Goal: Task Accomplishment & Management: Manage account settings

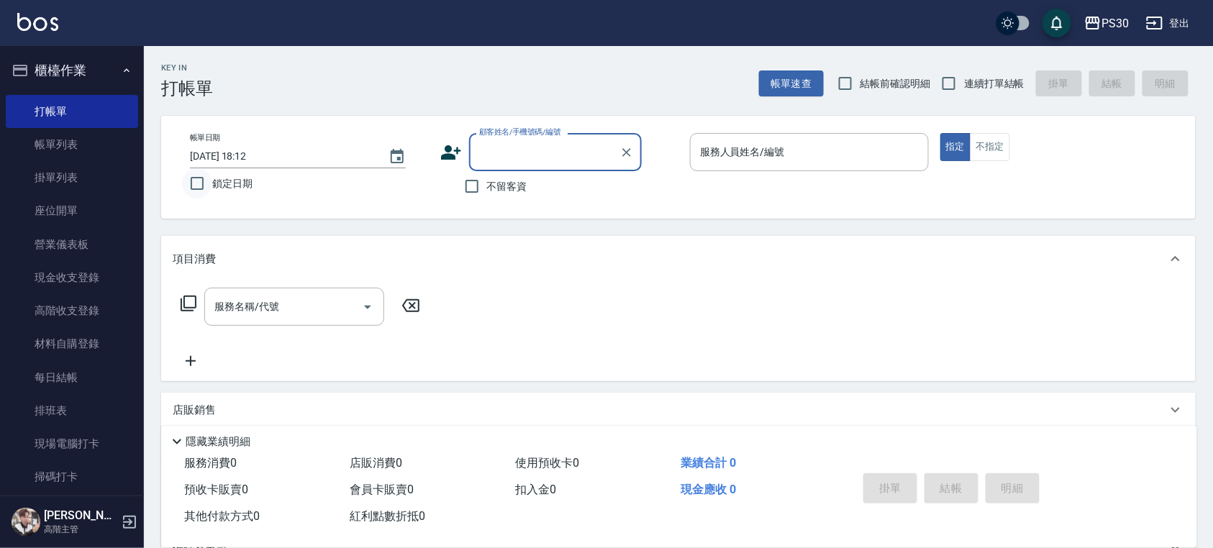
click at [196, 186] on input "鎖定日期" at bounding box center [197, 183] width 30 height 30
checkbox input "true"
click at [463, 183] on input "不留客資" at bounding box center [472, 186] width 30 height 30
checkbox input "true"
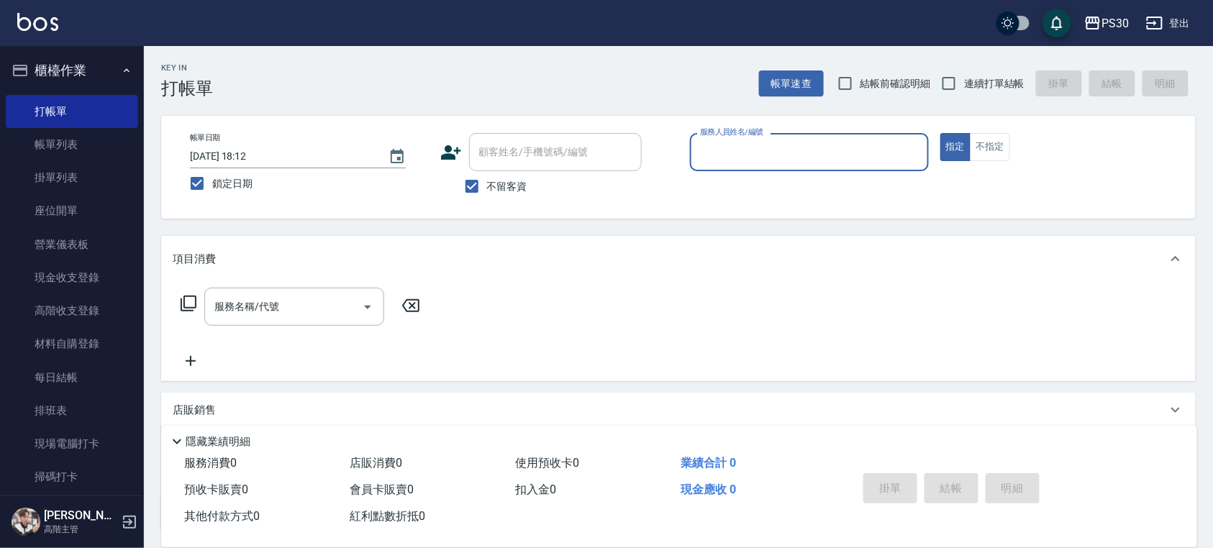
click at [983, 78] on span "連續打單結帳" at bounding box center [994, 83] width 60 height 15
click at [964, 78] on input "連續打單結帳" at bounding box center [949, 83] width 30 height 30
checkbox input "true"
click at [908, 89] on span "結帳前確認明細" at bounding box center [895, 83] width 71 height 15
click at [860, 89] on input "結帳前確認明細" at bounding box center [845, 83] width 30 height 30
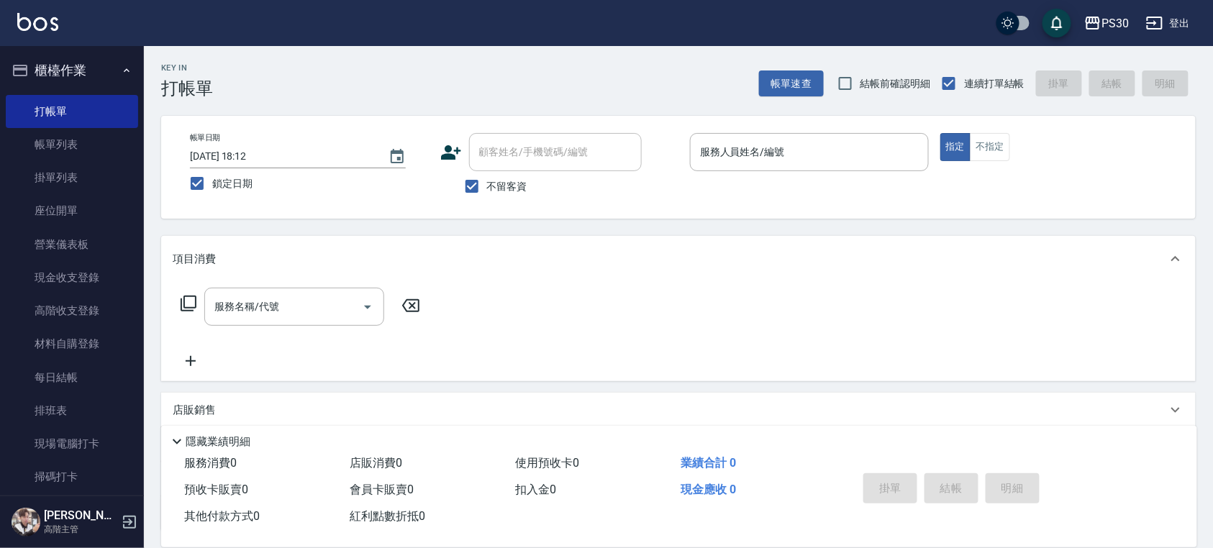
checkbox input "true"
click at [723, 168] on div "服務人員姓名/編號" at bounding box center [809, 152] width 239 height 38
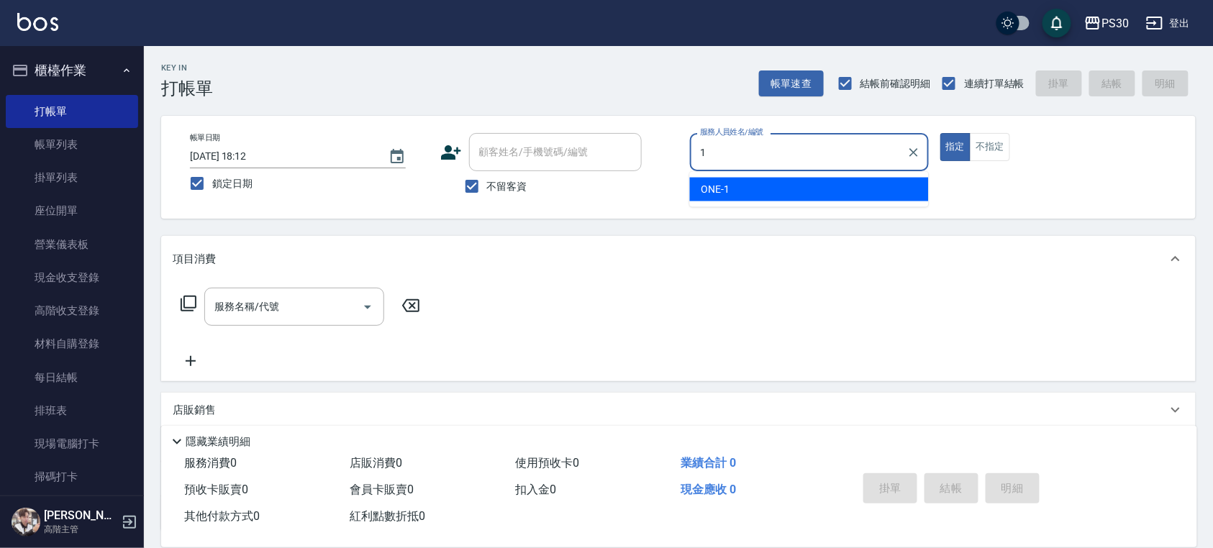
type input "ONE-1"
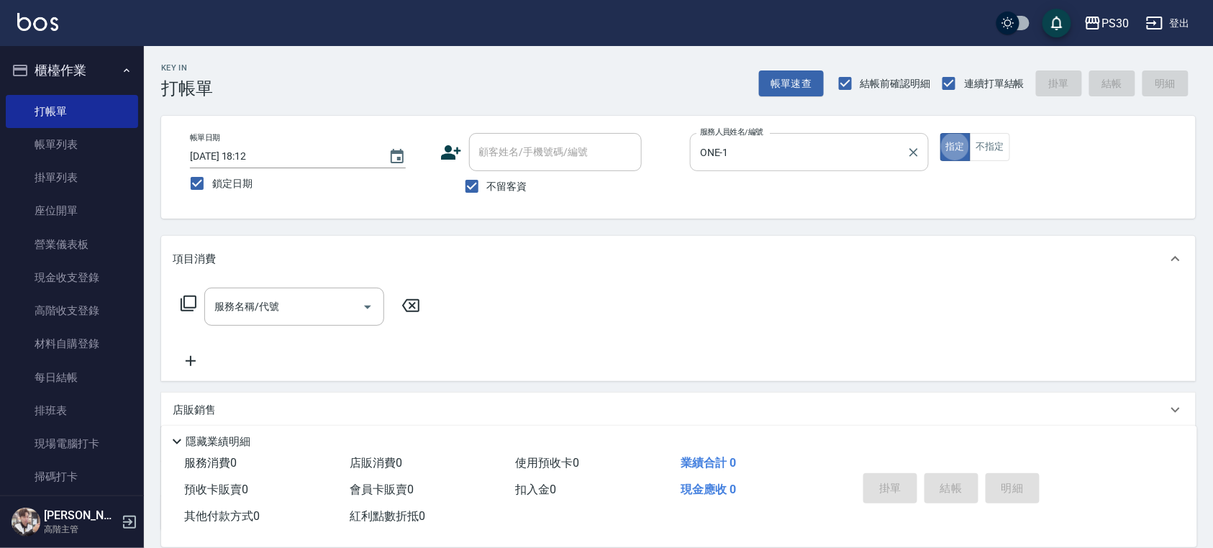
type button "true"
click at [220, 301] on div "服務名稱/代號 服務名稱/代號" at bounding box center [294, 307] width 180 height 38
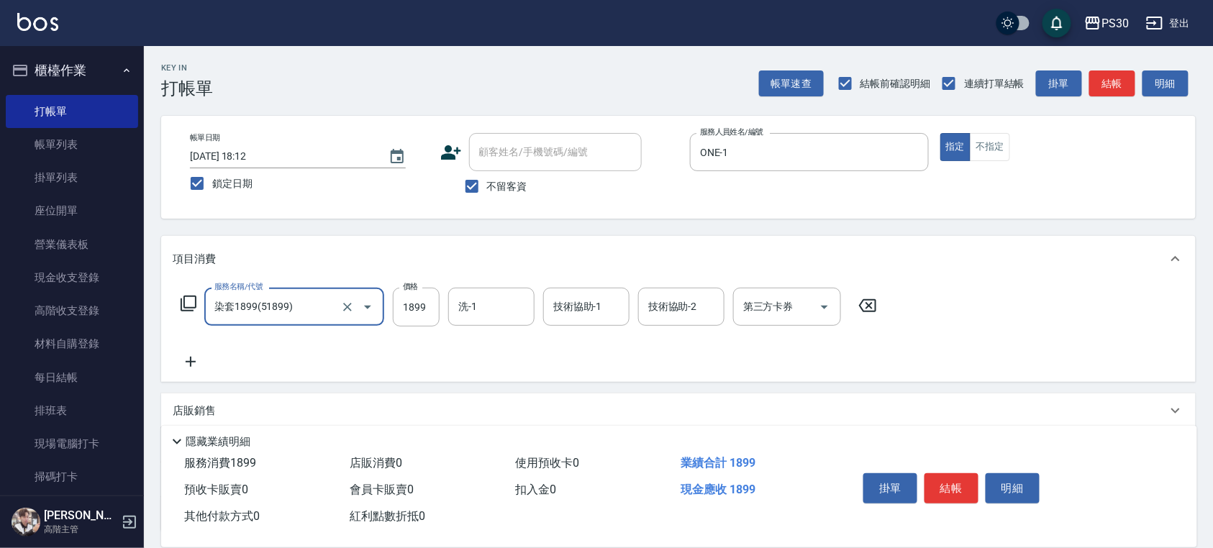
type input "染套1899(51899)"
type input "2099"
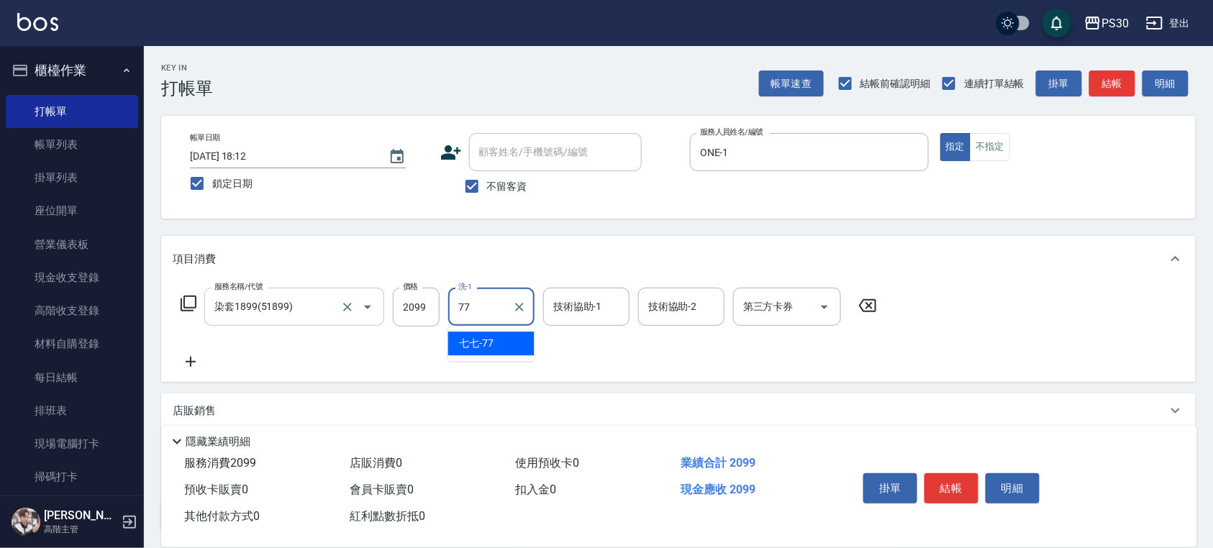
type input "七七-77"
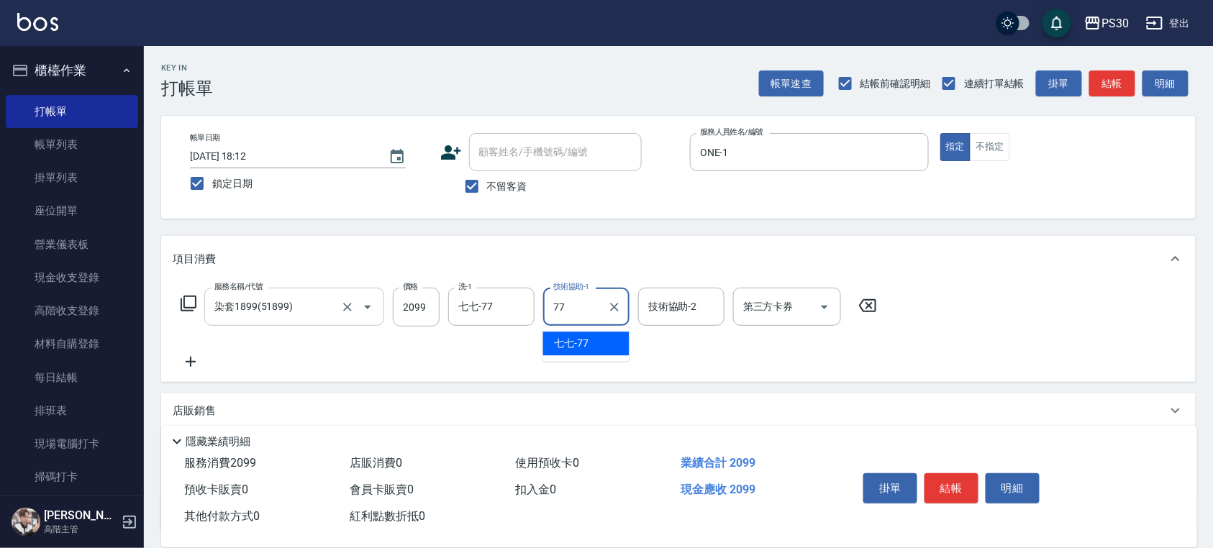
type input "七七-77"
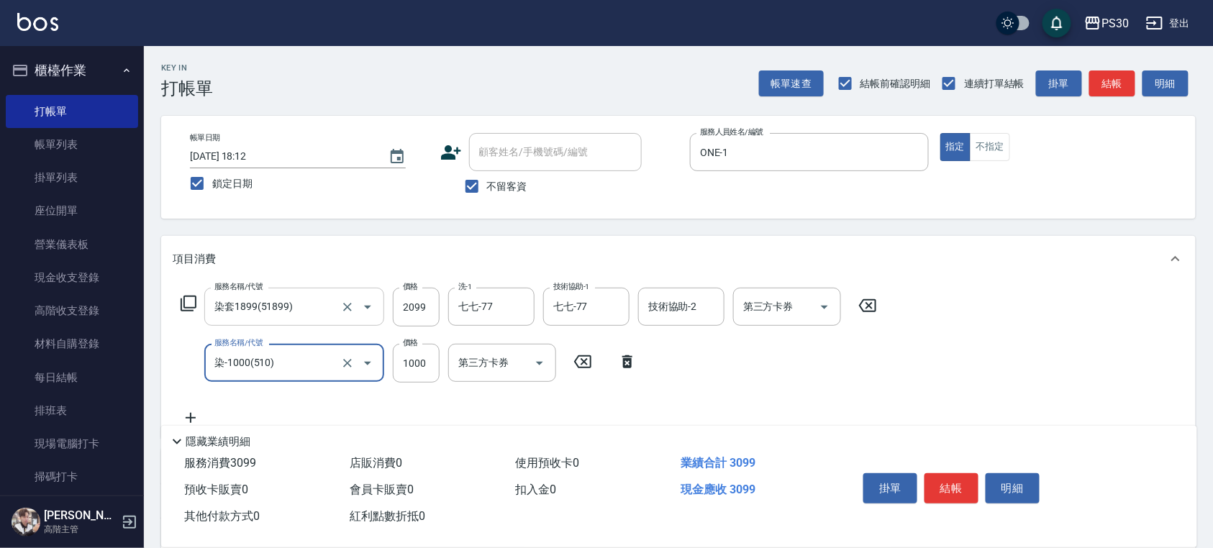
type input "染-1000(510)"
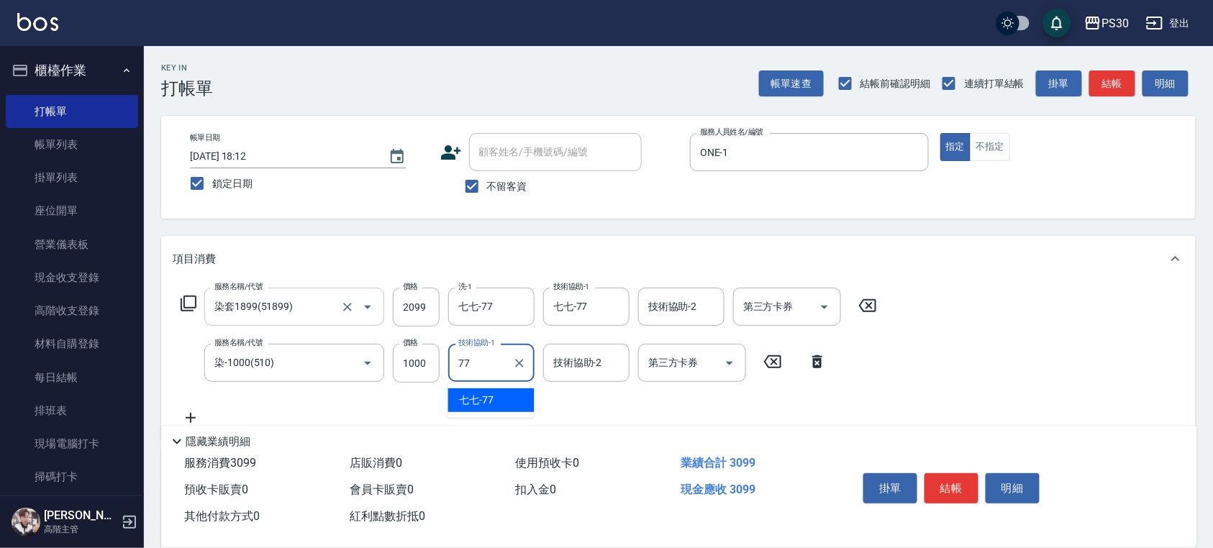
type input "七七-77"
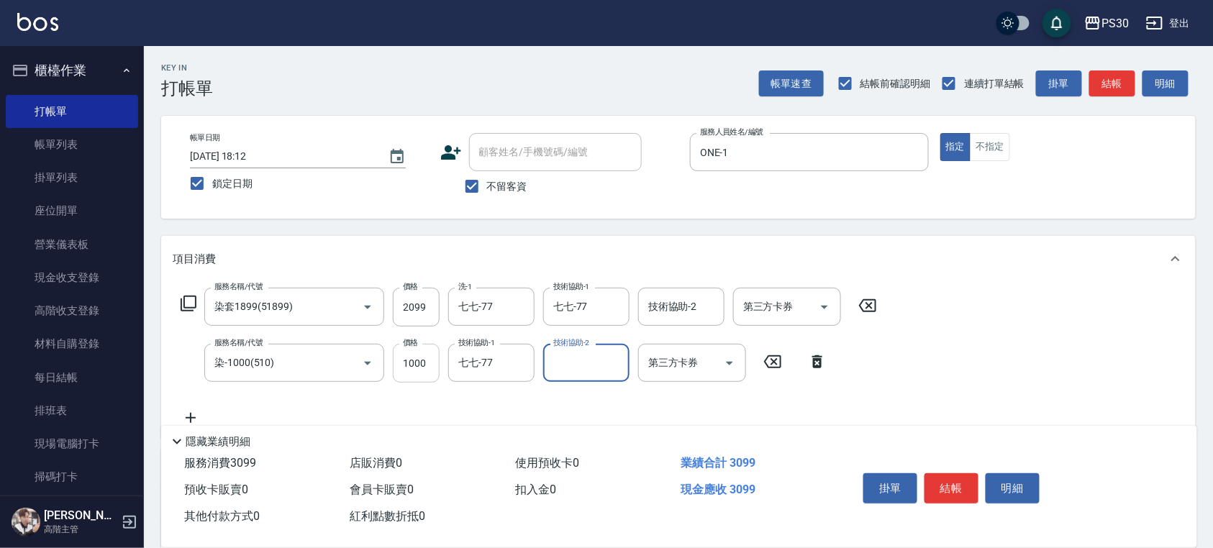
click at [420, 367] on input "1000" at bounding box center [416, 363] width 47 height 39
type input "999"
click at [939, 481] on button "結帳" at bounding box center [951, 488] width 54 height 30
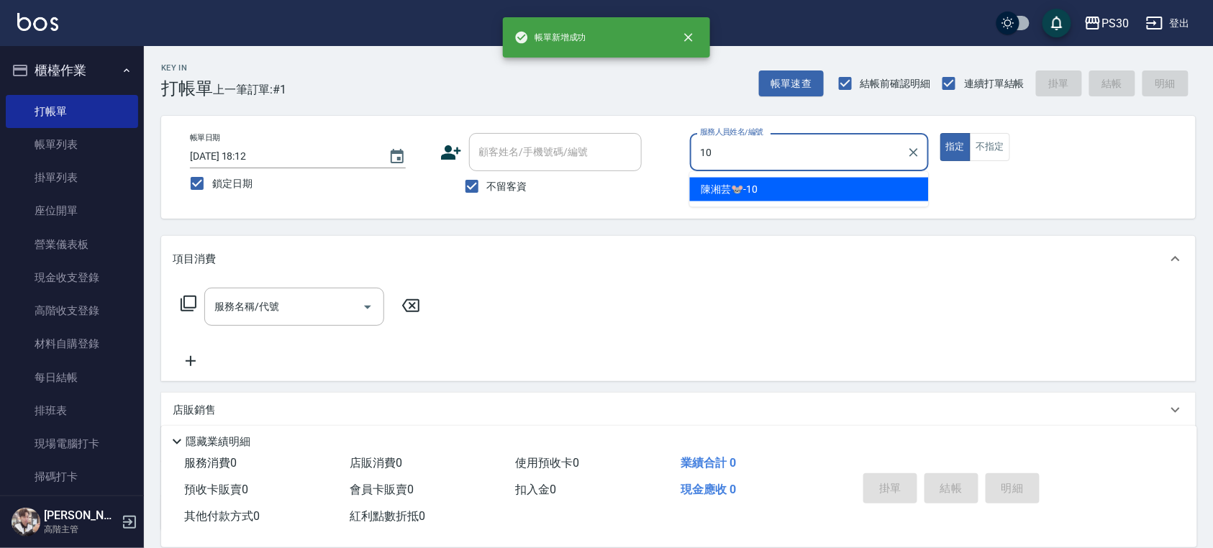
type input "[PERSON_NAME]🐭-10"
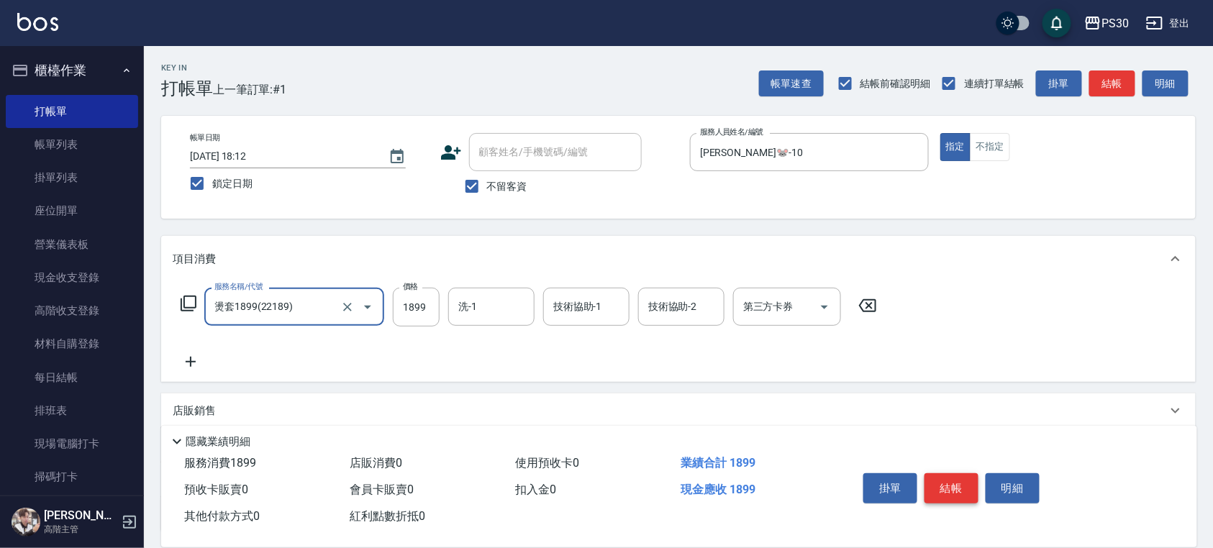
type input "燙套1899(22189)"
type input "2599"
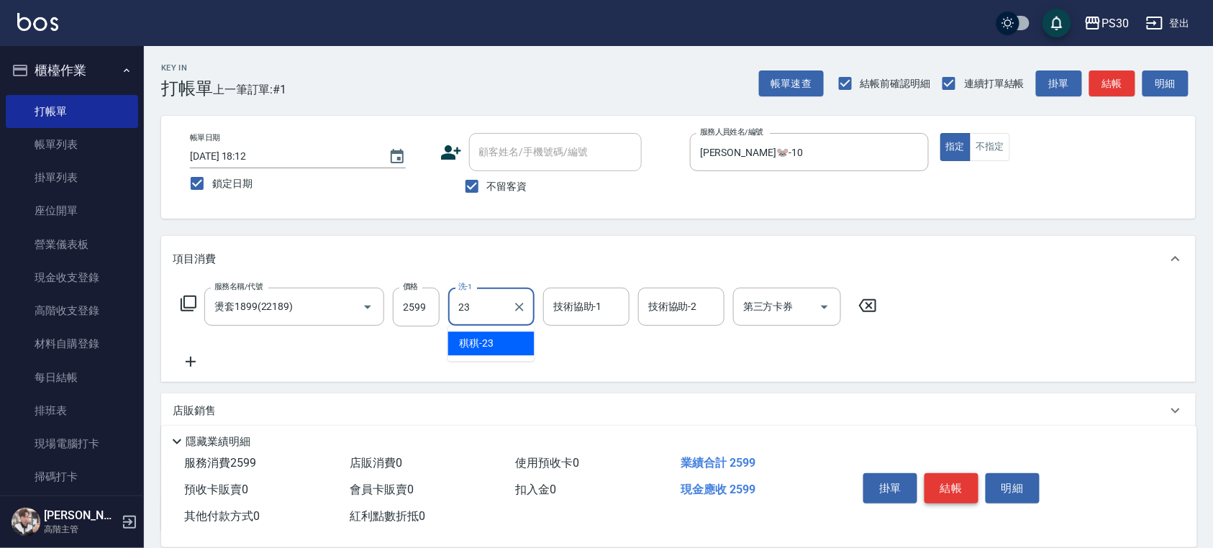
type input "稘稘-23"
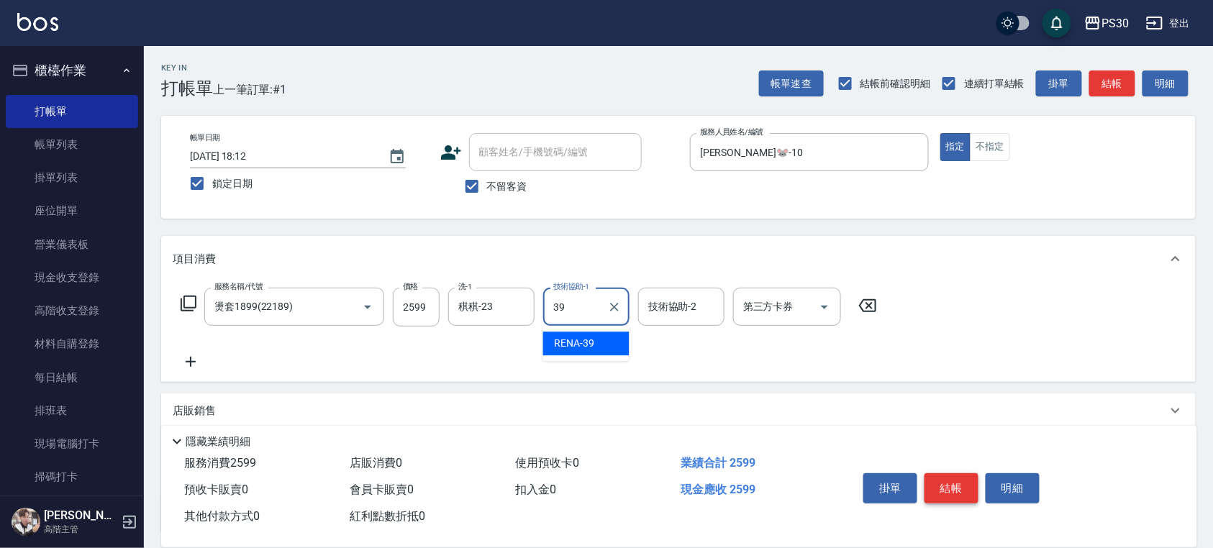
type input "RENA-39"
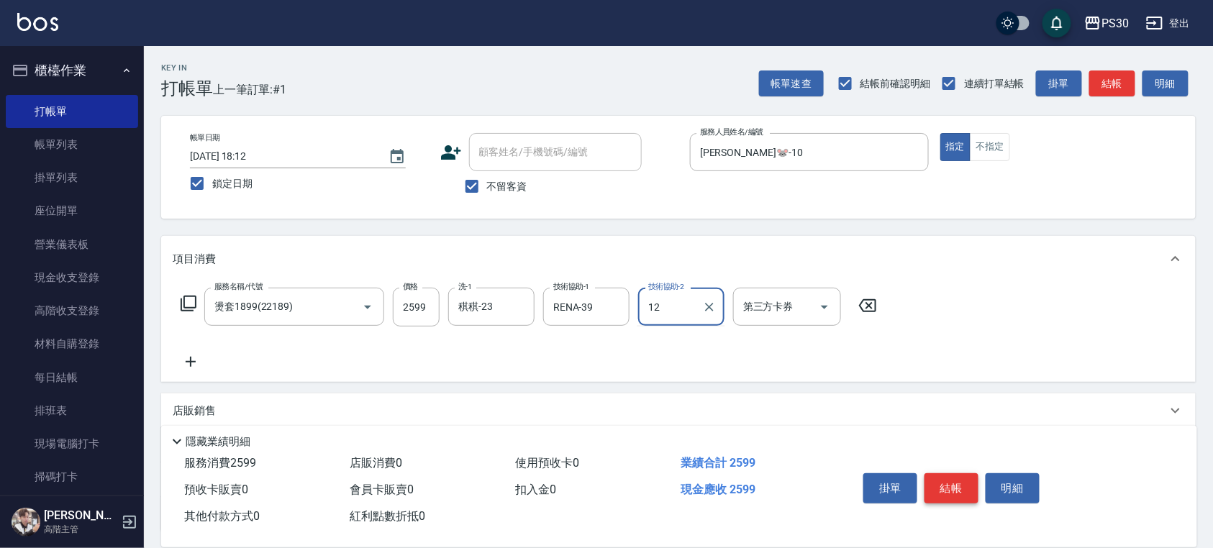
type input "12"
click at [701, 299] on input "技術協助-2" at bounding box center [681, 306] width 73 height 25
type input "稘稘-23"
click at [957, 491] on button "結帳" at bounding box center [951, 488] width 54 height 30
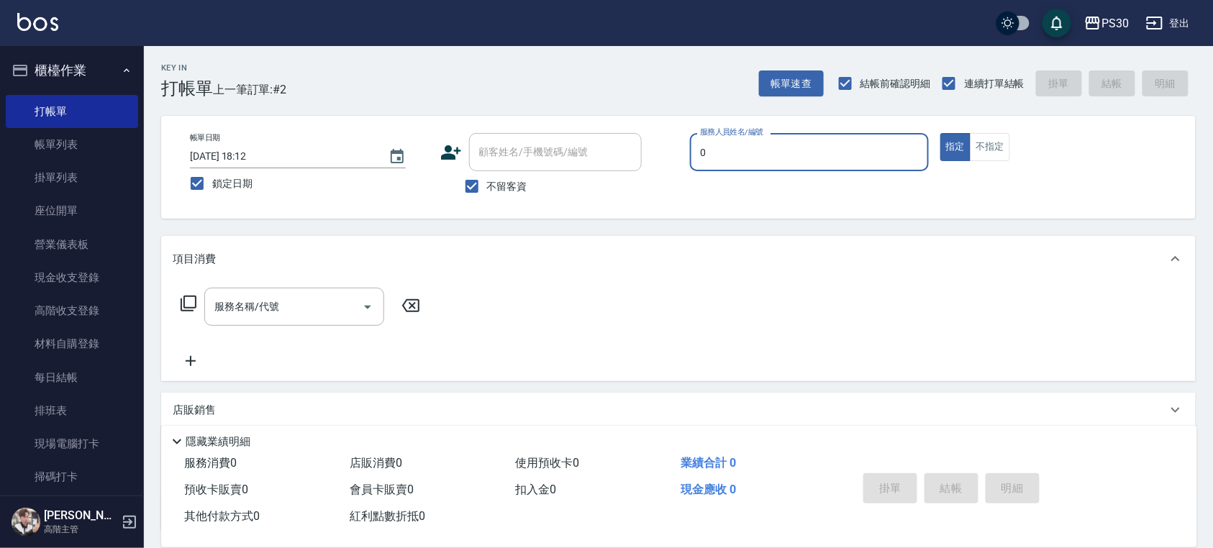
type input "[PERSON_NAME]-0"
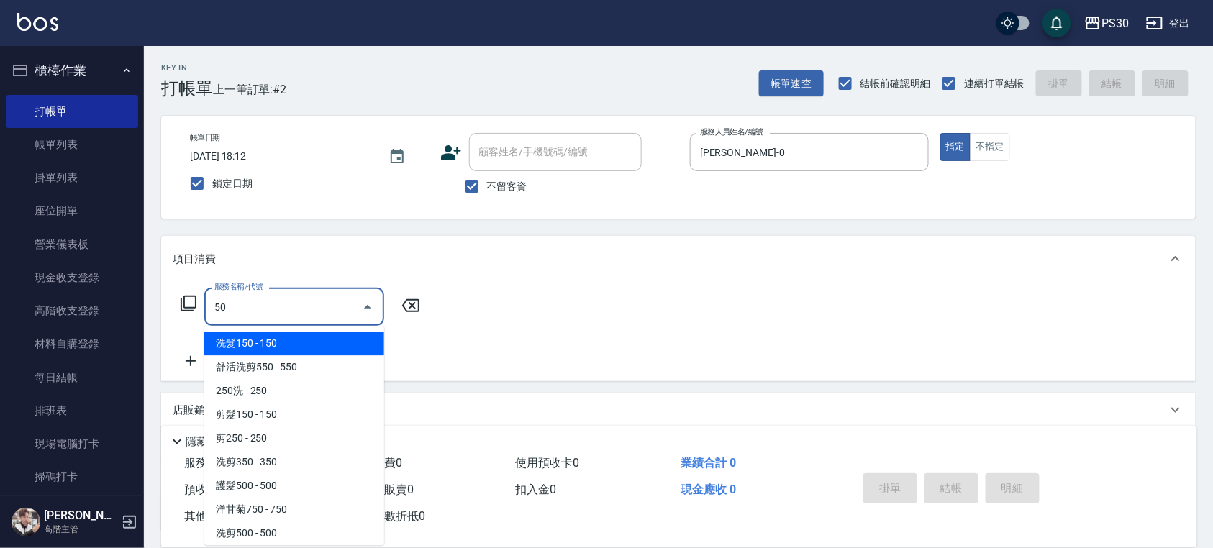
type input "洗髮150(101)"
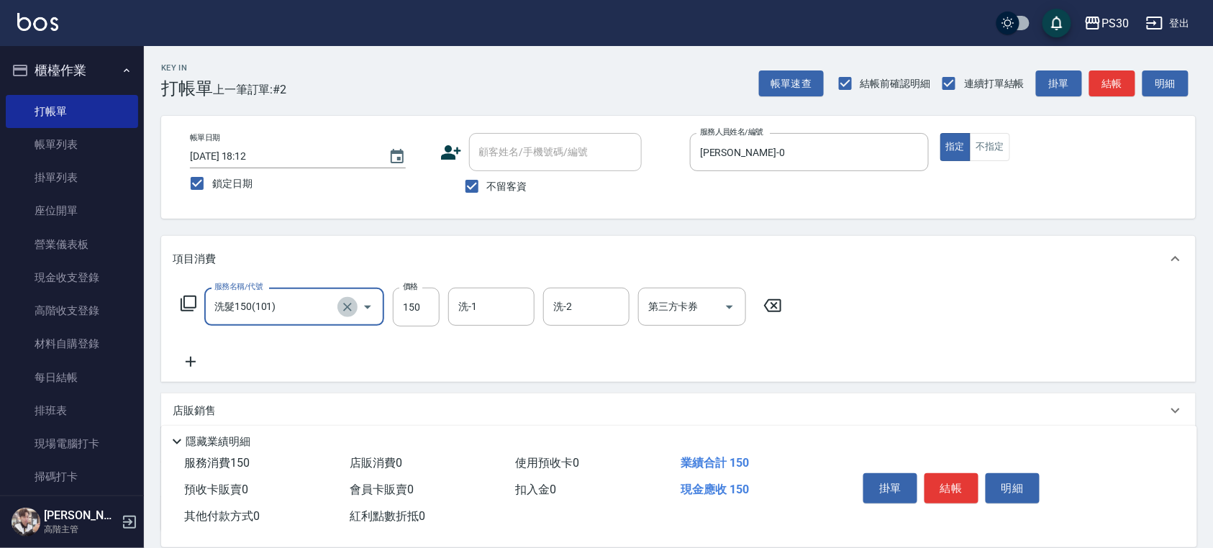
click at [345, 308] on icon "Clear" at bounding box center [347, 307] width 14 height 14
type input "洗剪500(500)"
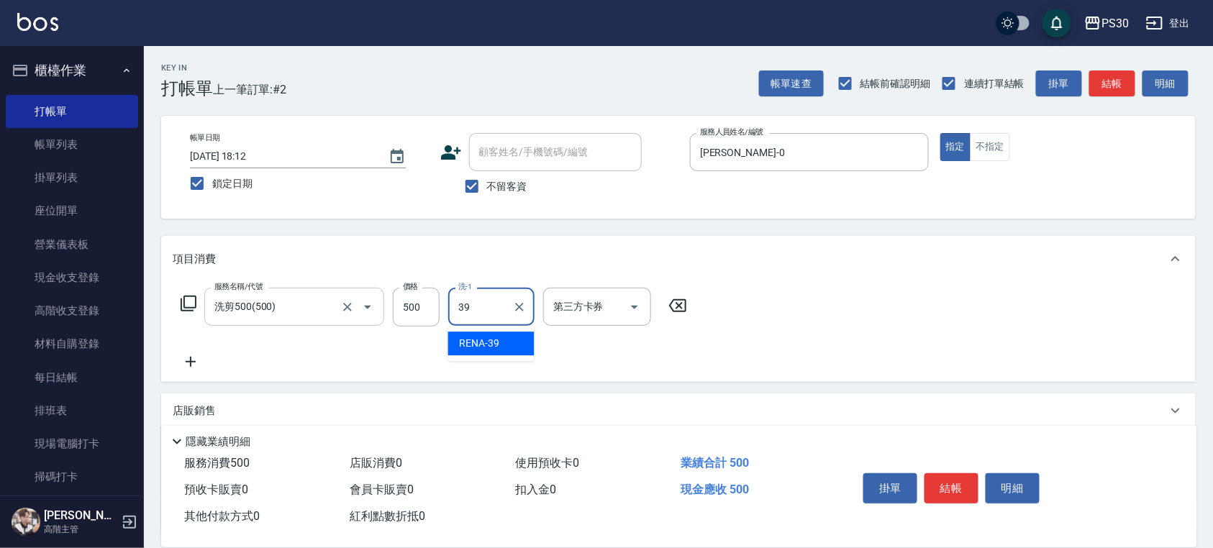
type input "RENA-39"
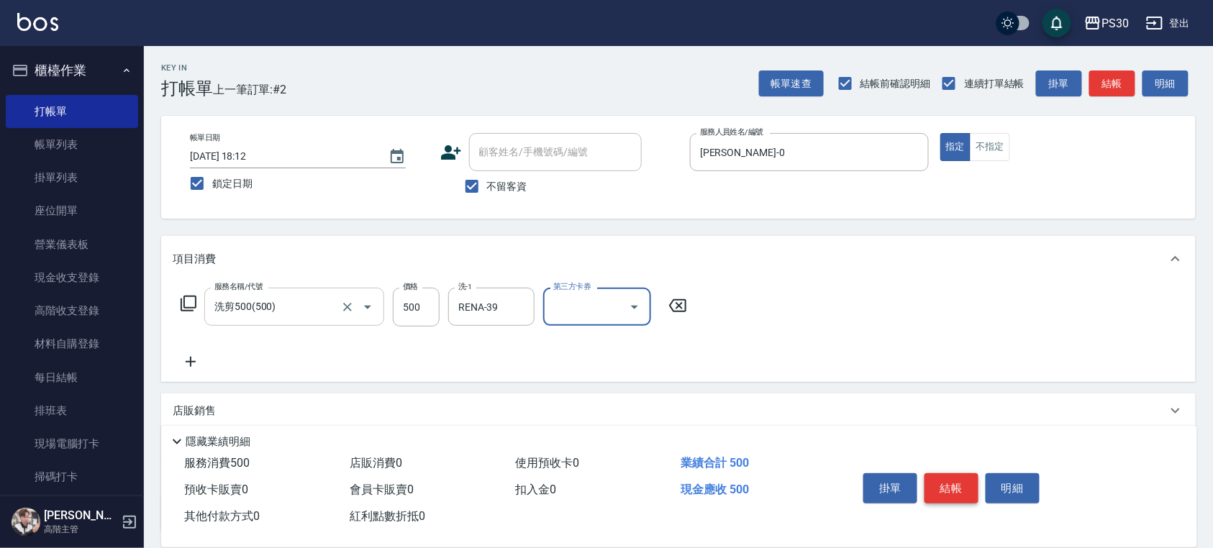
click at [965, 486] on button "結帳" at bounding box center [951, 488] width 54 height 30
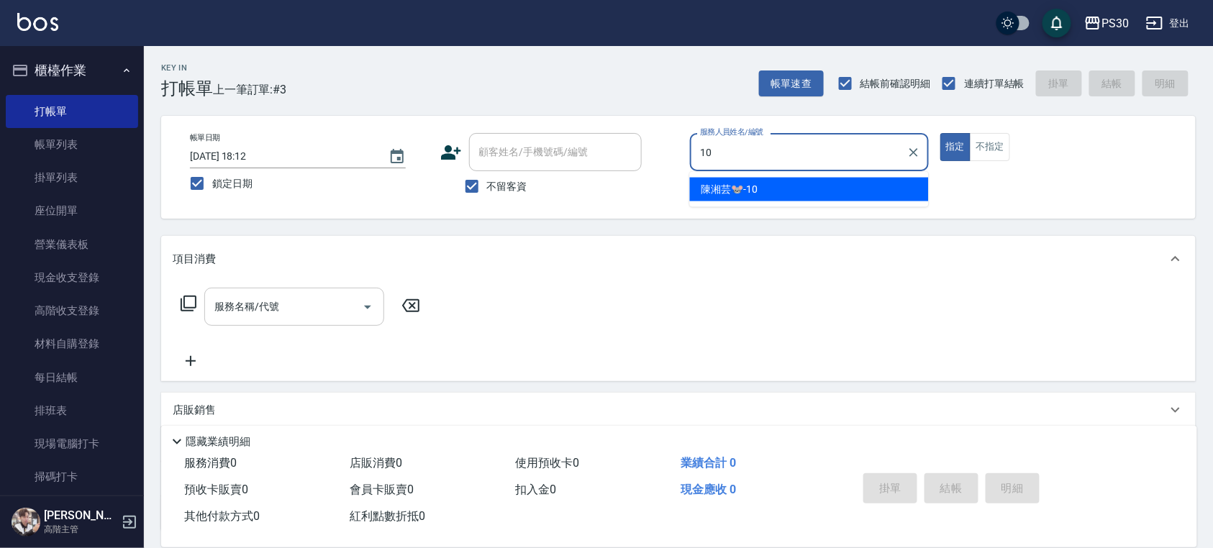
type input "[PERSON_NAME]🐭-10"
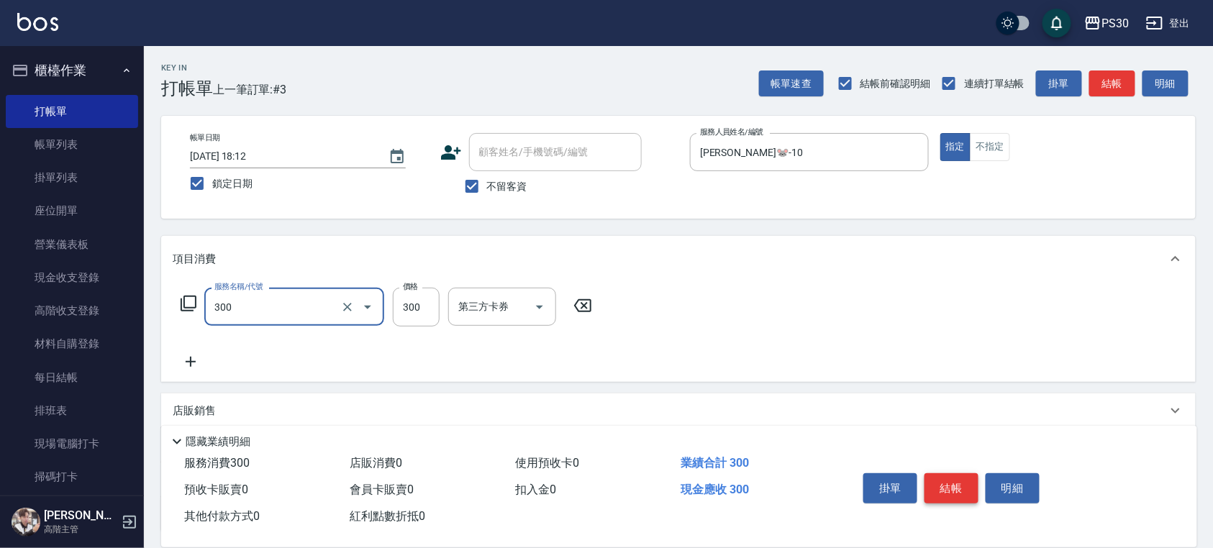
type input "洗剪300(300)"
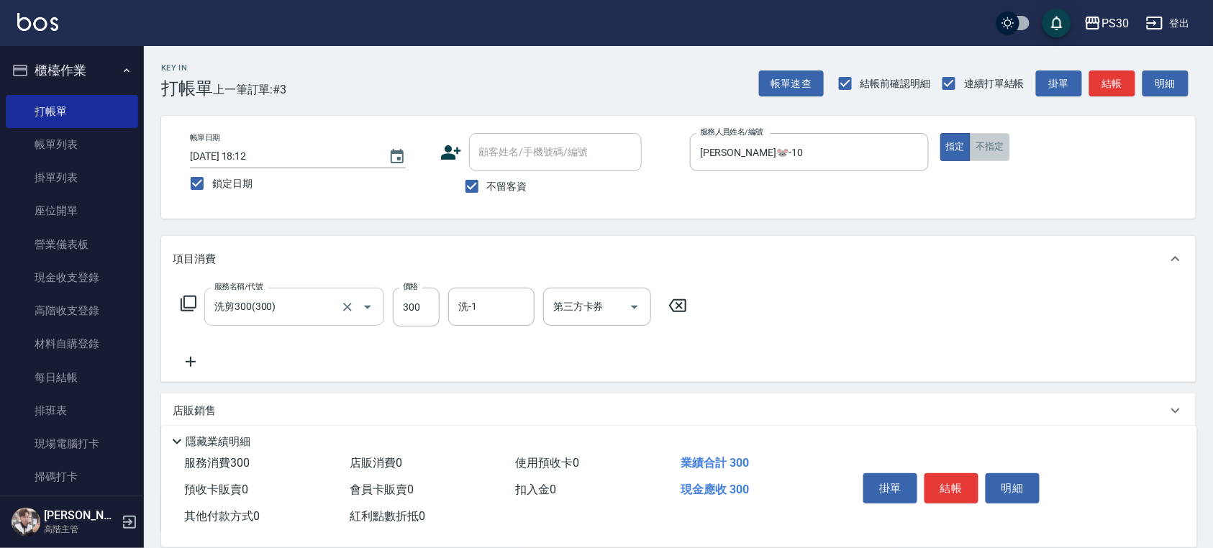
click at [1000, 142] on button "不指定" at bounding box center [990, 147] width 40 height 28
drag, startPoint x: 473, startPoint y: 291, endPoint x: 487, endPoint y: 297, distance: 15.8
click at [475, 291] on div "洗-1" at bounding box center [491, 307] width 86 height 38
click at [487, 297] on input "洗-1" at bounding box center [491, 306] width 73 height 25
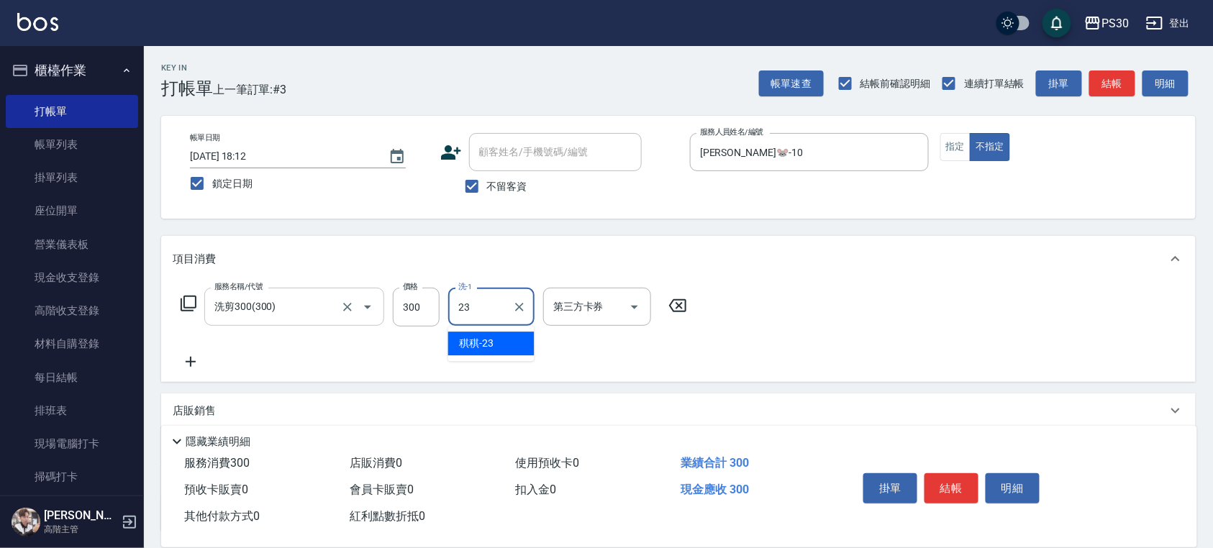
type input "稘稘-23"
click at [963, 490] on button "結帳" at bounding box center [951, 488] width 54 height 30
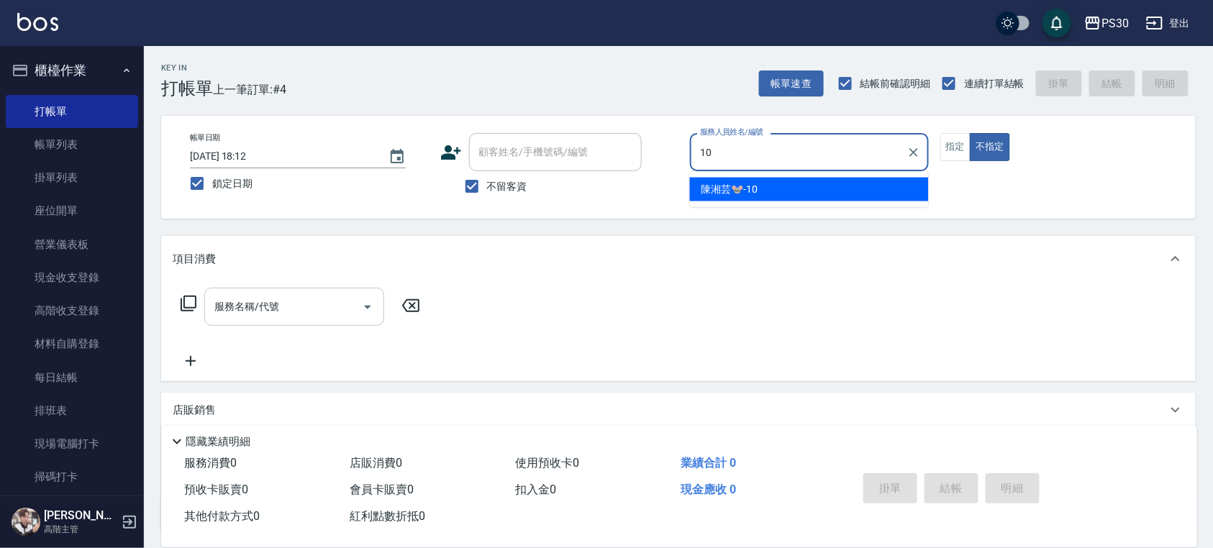
type input "[PERSON_NAME]🐭-10"
type button "false"
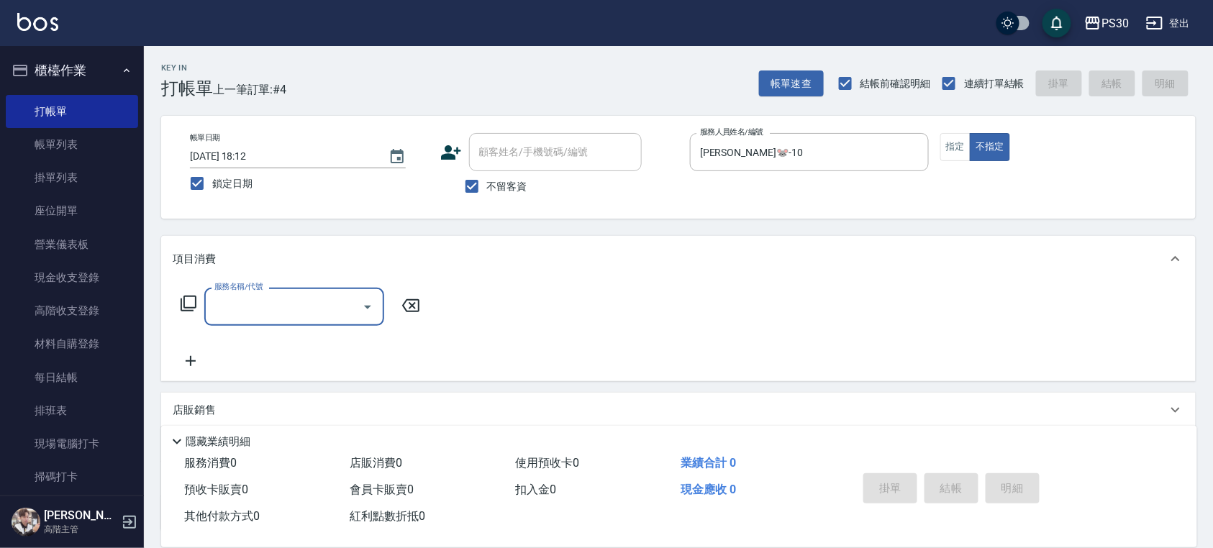
type input "2"
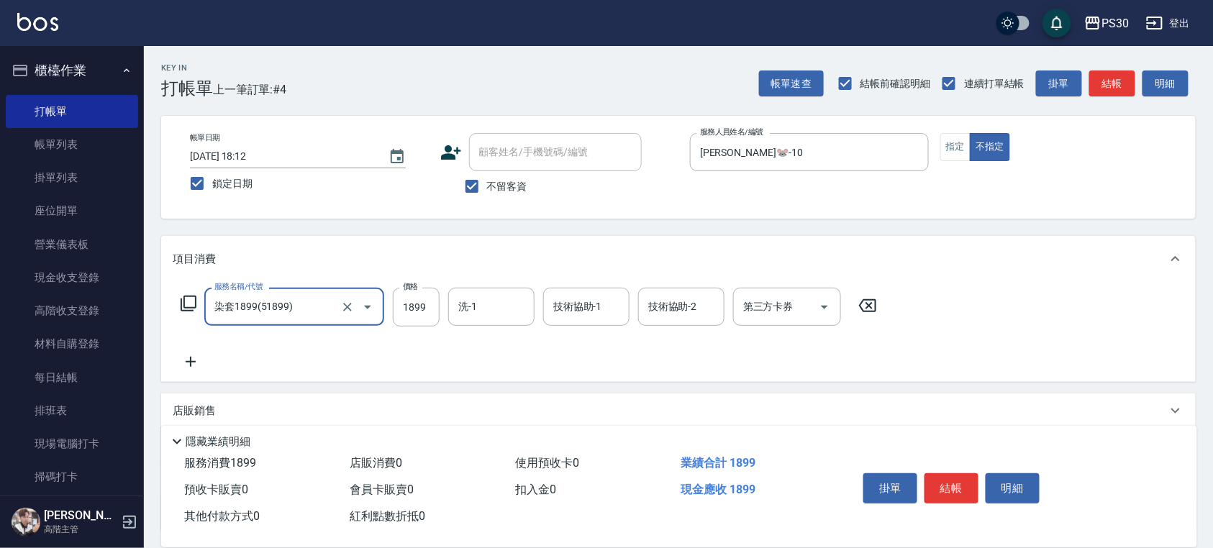
type input "染套1899(51899)"
type input "2799"
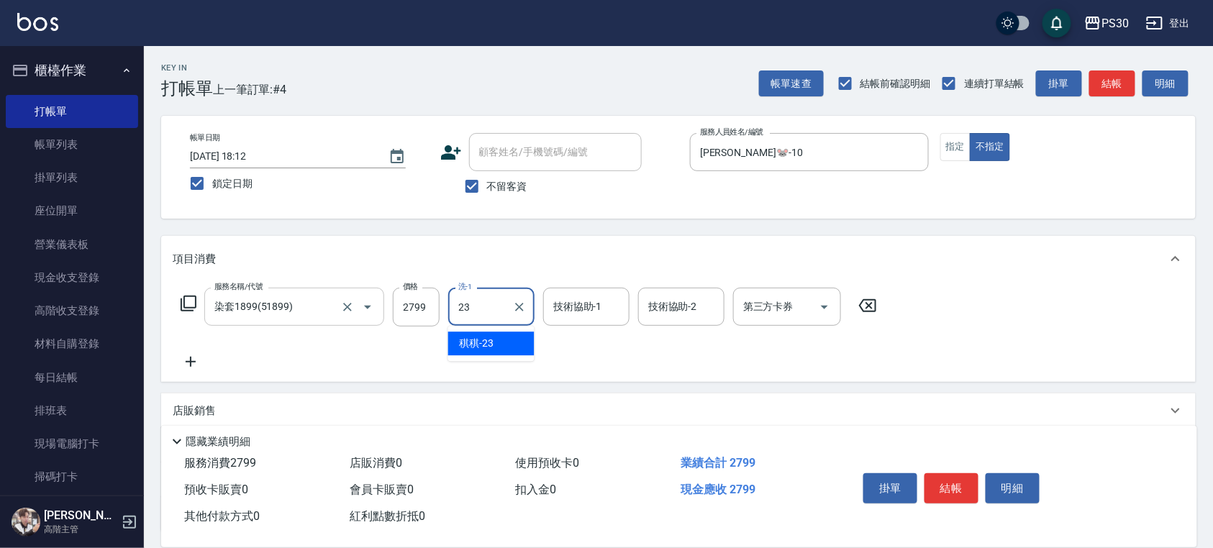
type input "稘稘-23"
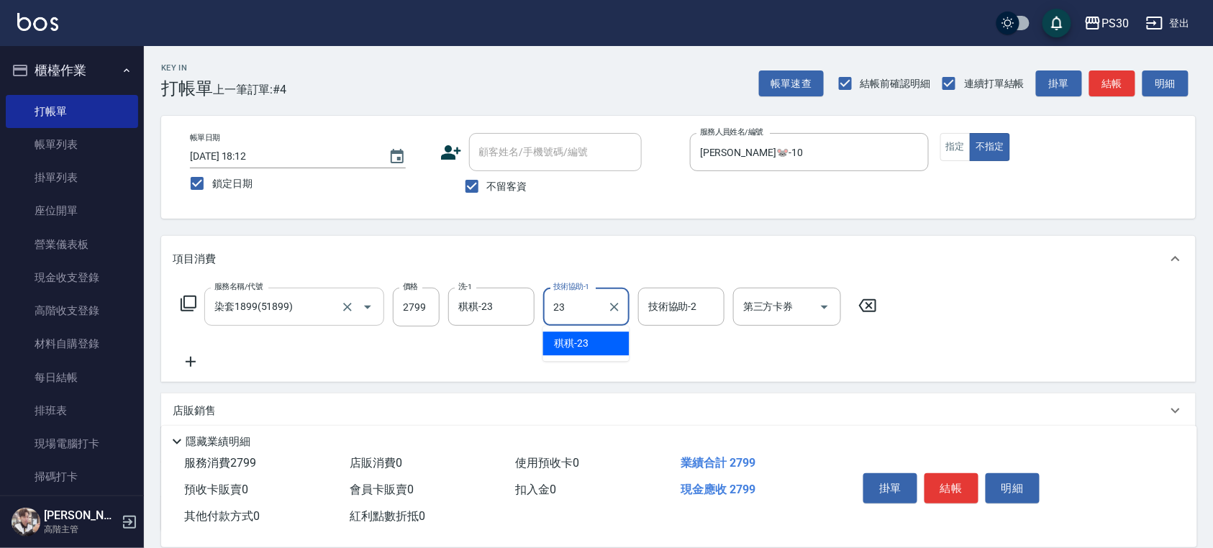
type input "稘稘-23"
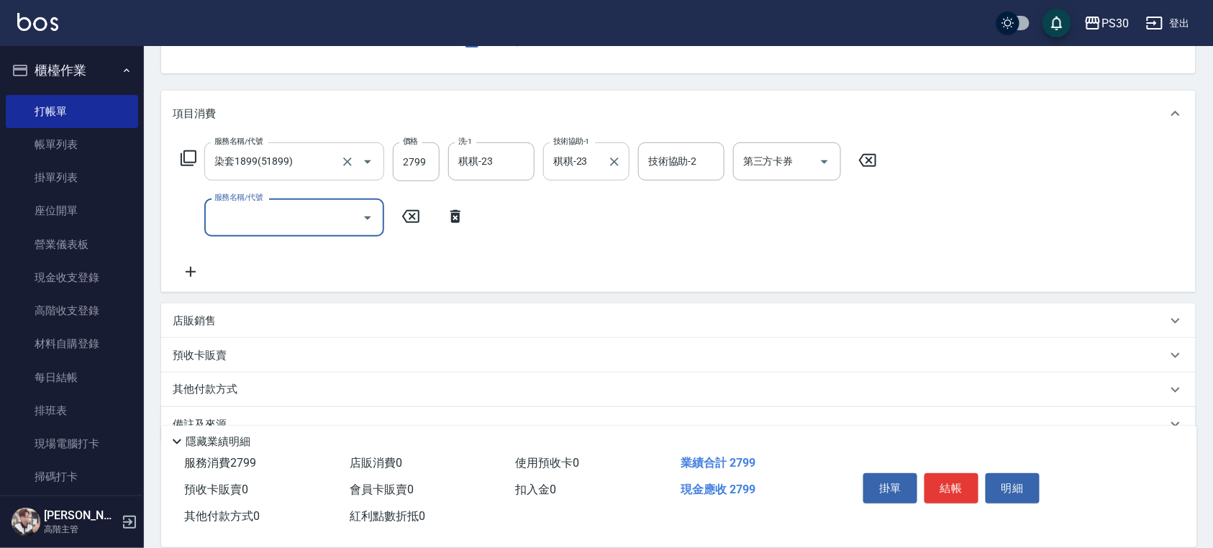
scroll to position [173, 0]
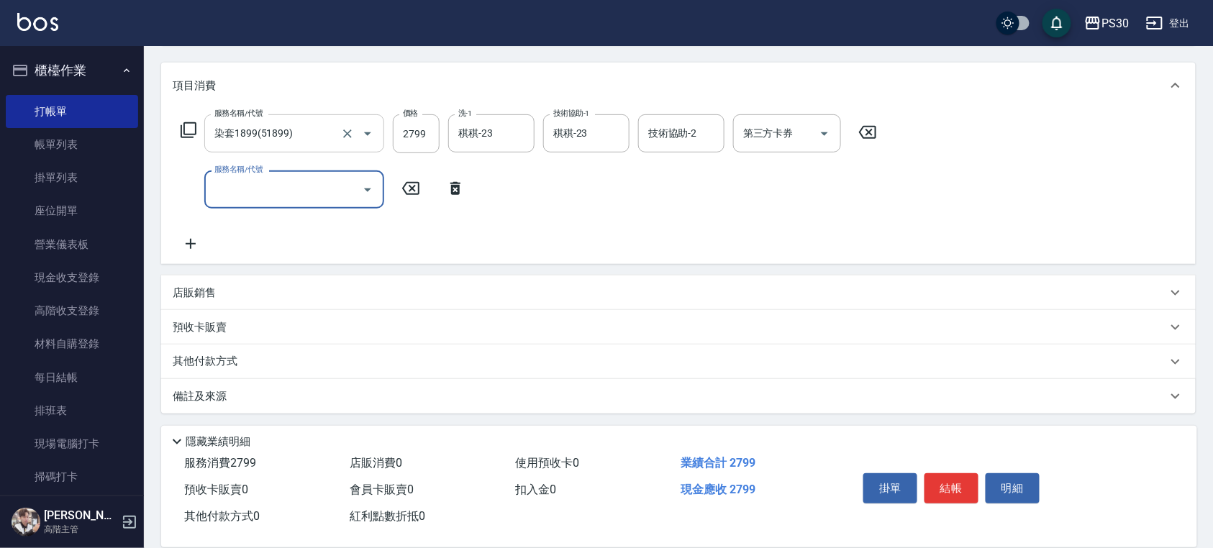
click at [335, 288] on div "店販銷售" at bounding box center [670, 293] width 994 height 15
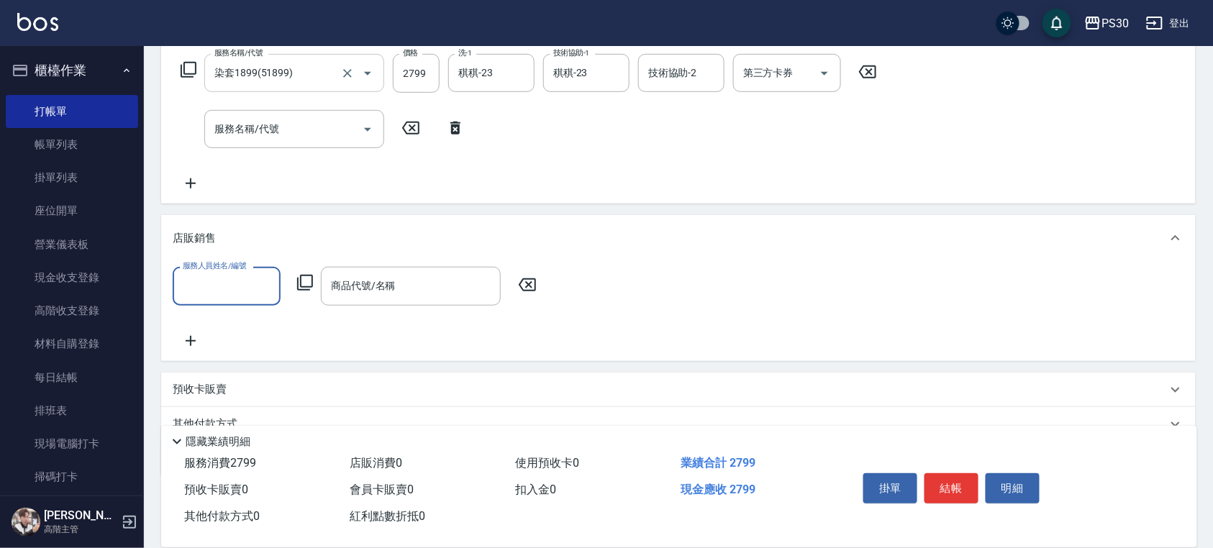
scroll to position [296, 0]
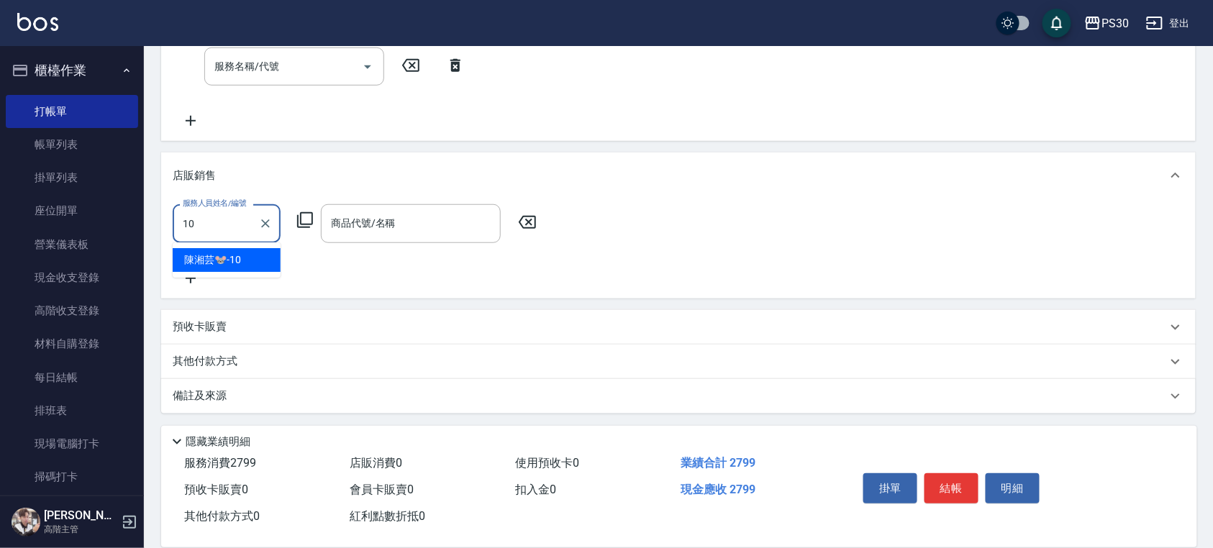
type input "[PERSON_NAME]🐭-10"
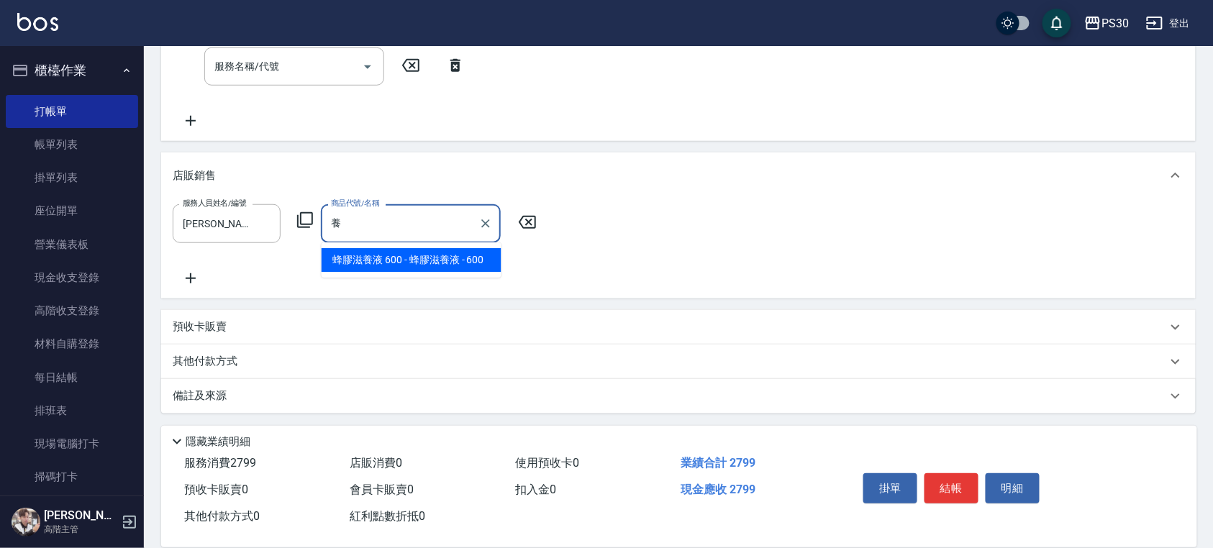
type input "蜂膠滋養液"
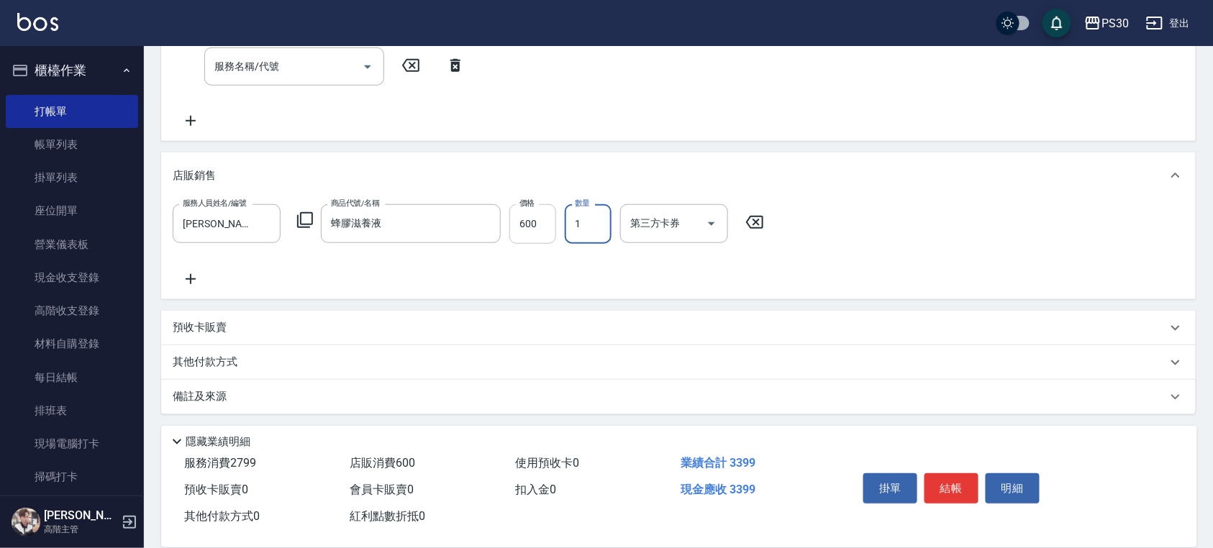
click at [527, 226] on input "600" at bounding box center [532, 223] width 47 height 39
type input "680"
click at [271, 222] on icon "Clear" at bounding box center [265, 224] width 14 height 14
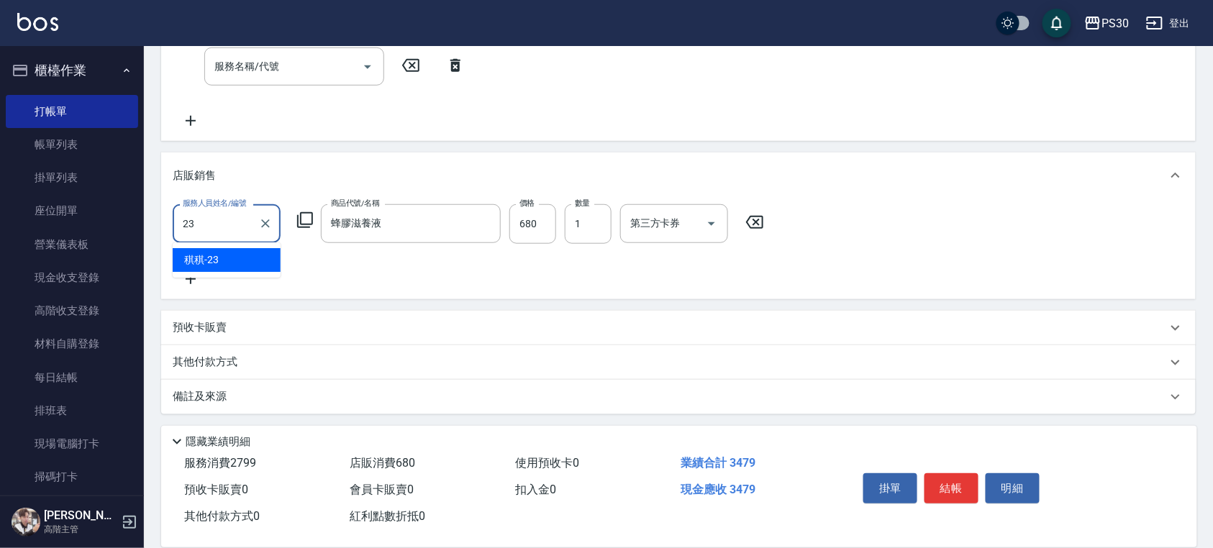
type input "稘稘-23"
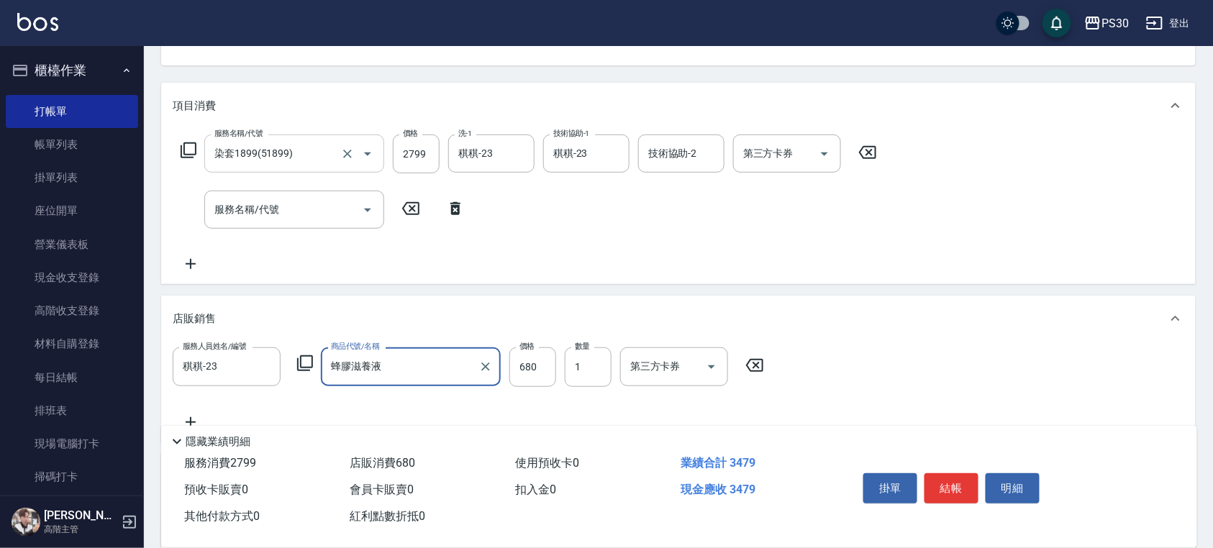
scroll to position [0, 0]
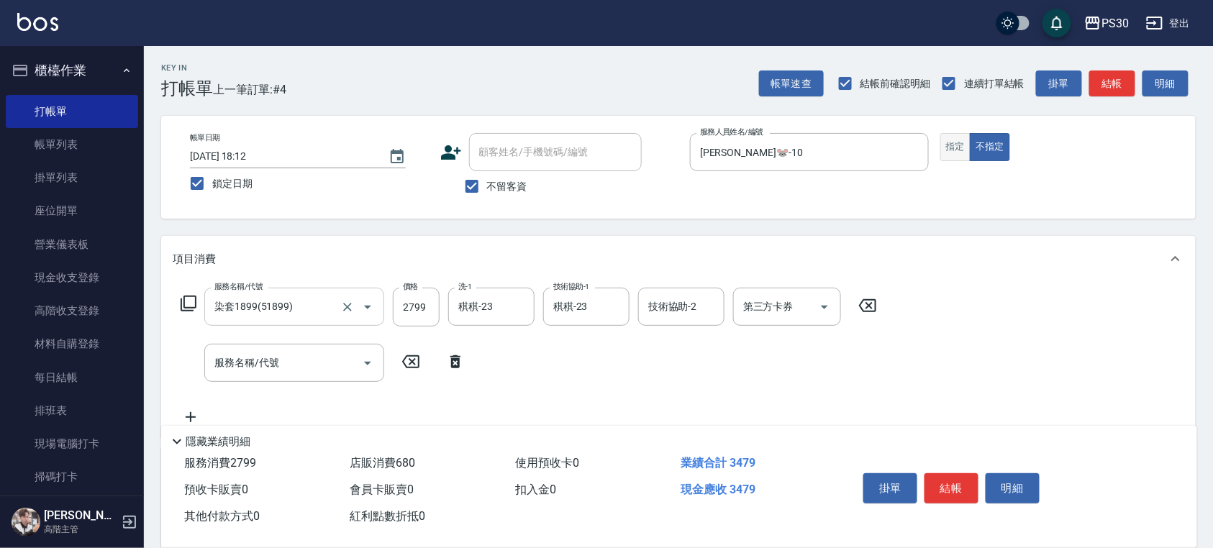
click at [955, 148] on button "指定" at bounding box center [955, 147] width 31 height 28
click at [959, 484] on button "結帳" at bounding box center [951, 488] width 54 height 30
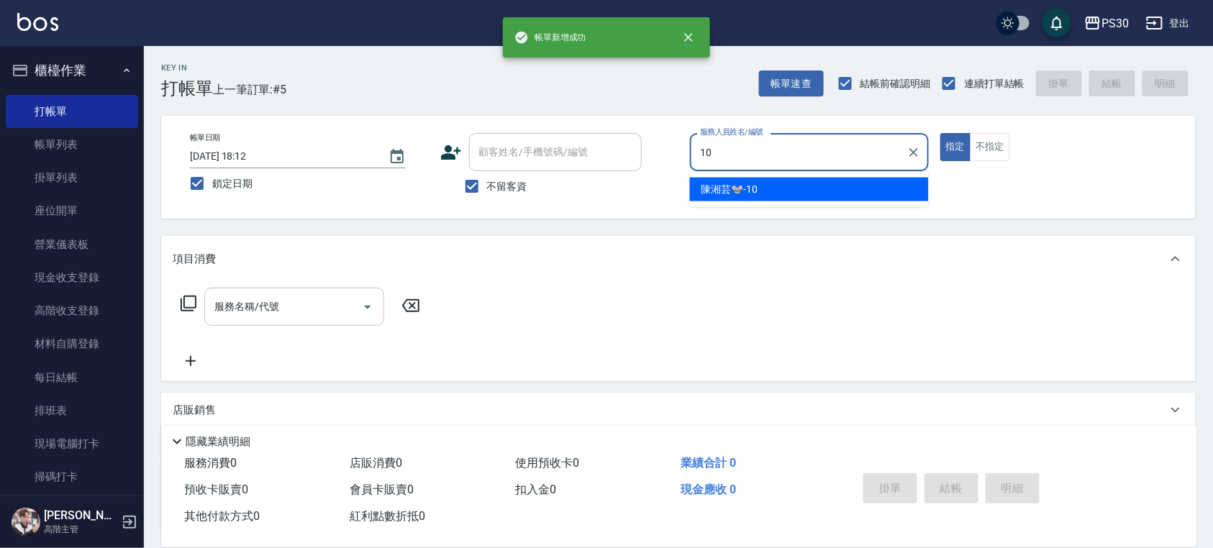
type input "[PERSON_NAME]🐭-10"
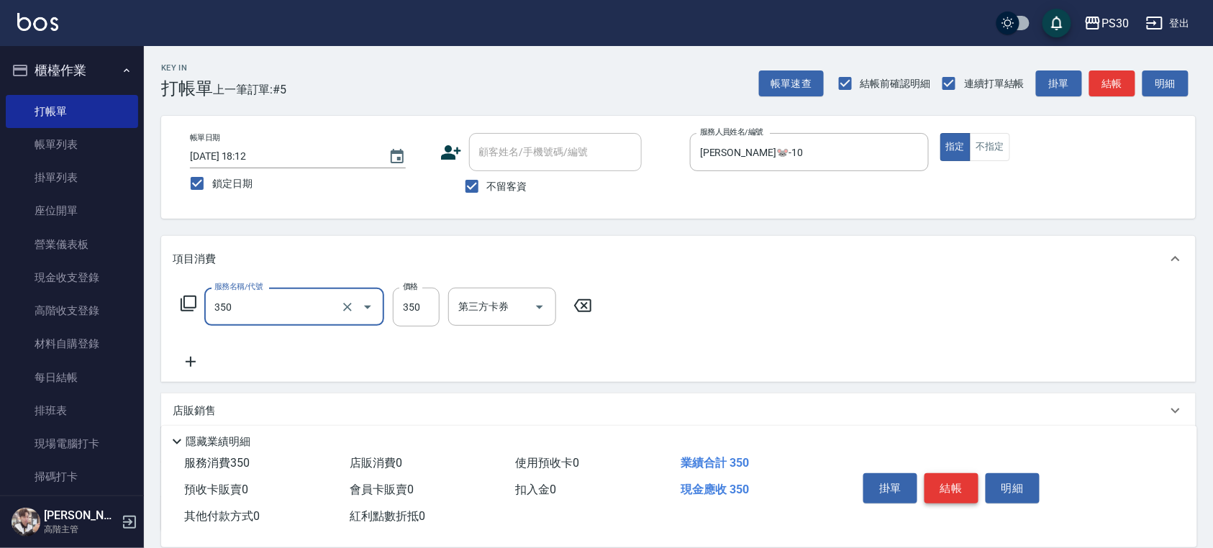
type input "洗剪350(350)"
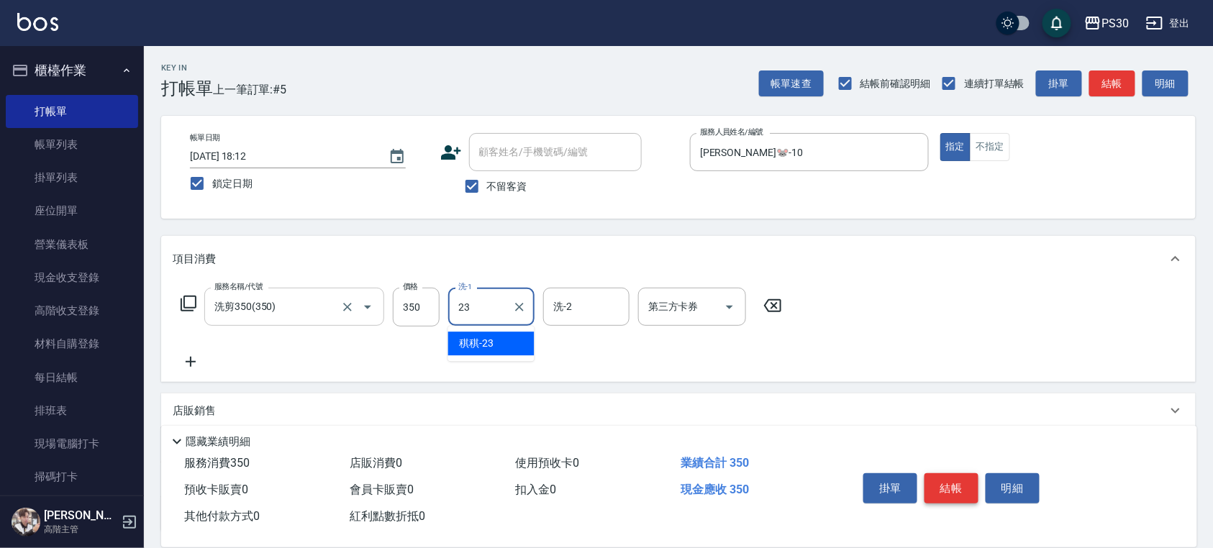
type input "稘稘-23"
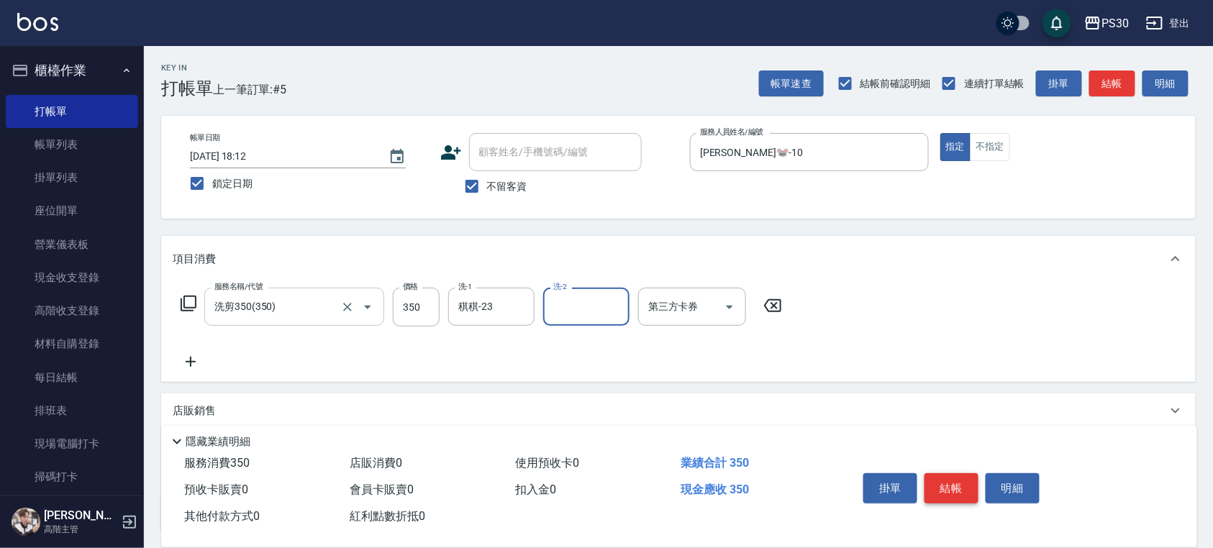
click at [957, 478] on button "結帳" at bounding box center [951, 488] width 54 height 30
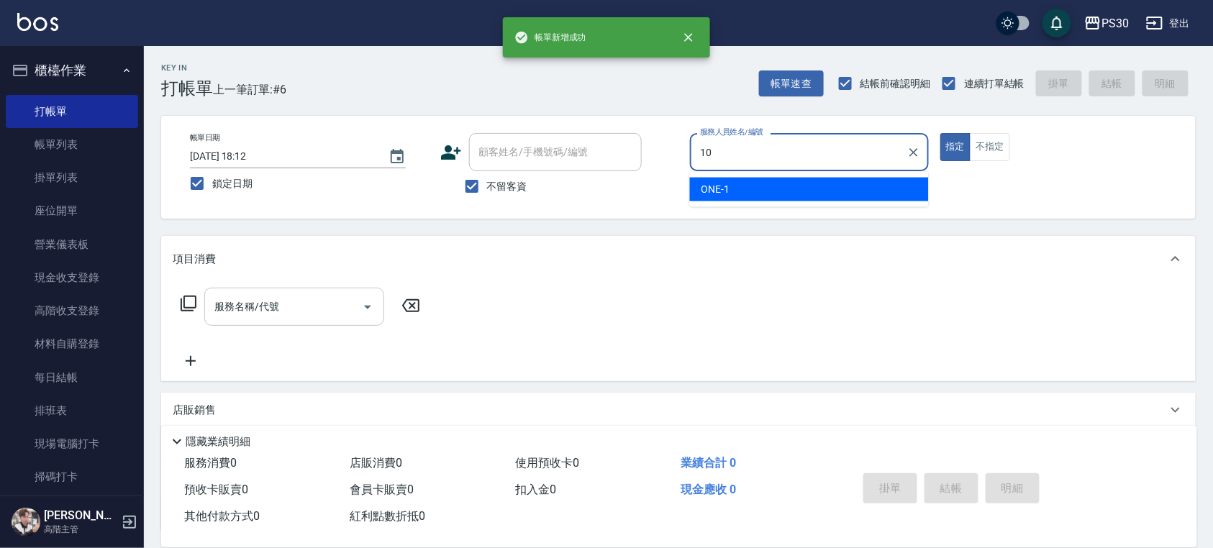
type input "[PERSON_NAME]🐭-10"
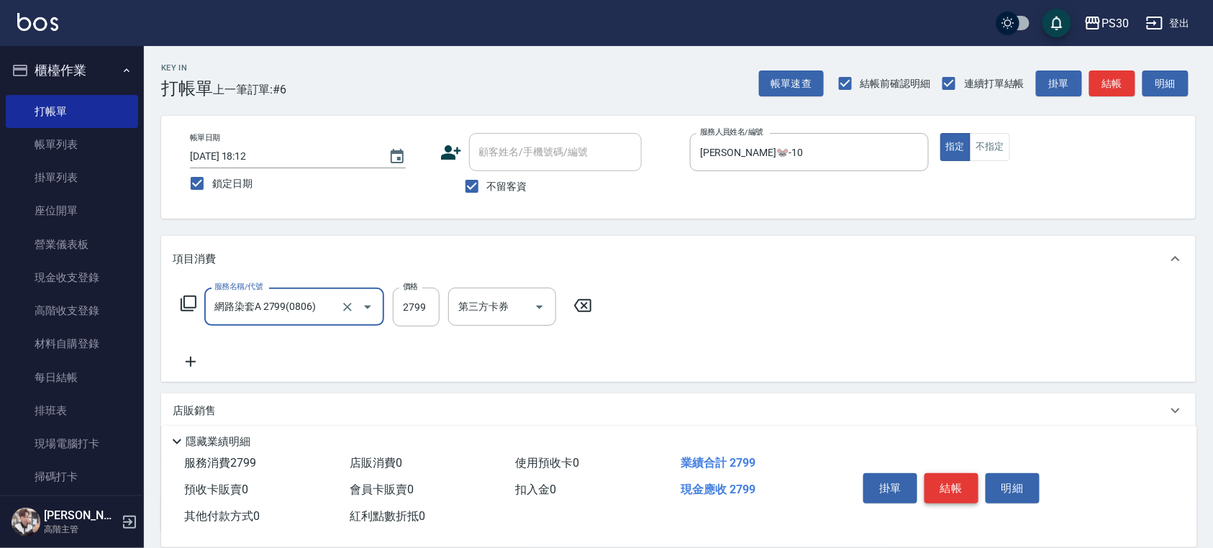
type input "網路染套A 2799(0806)"
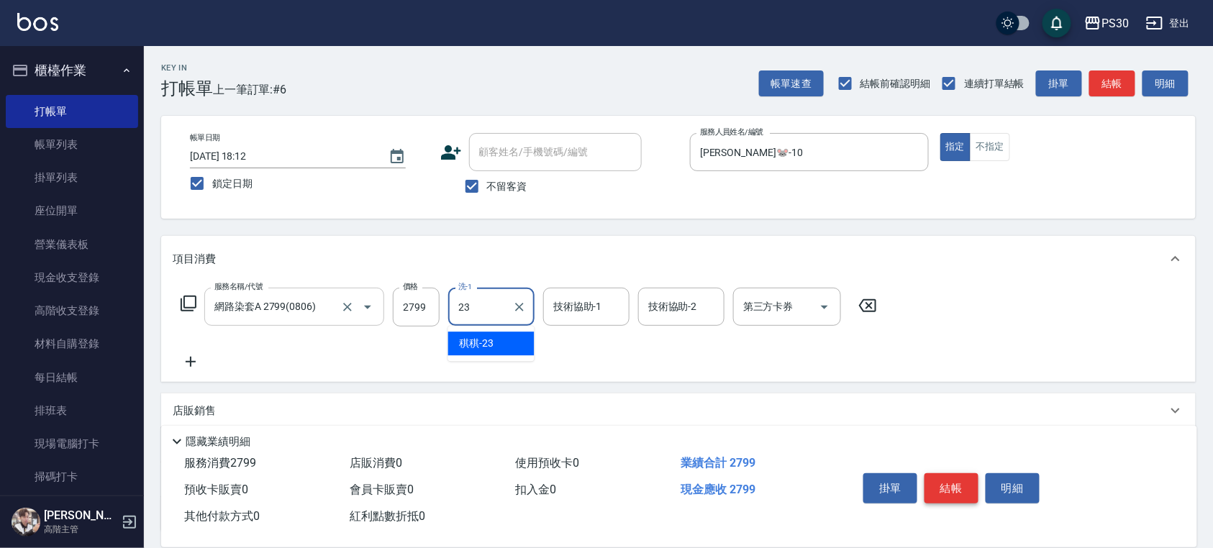
type input "稘稘-23"
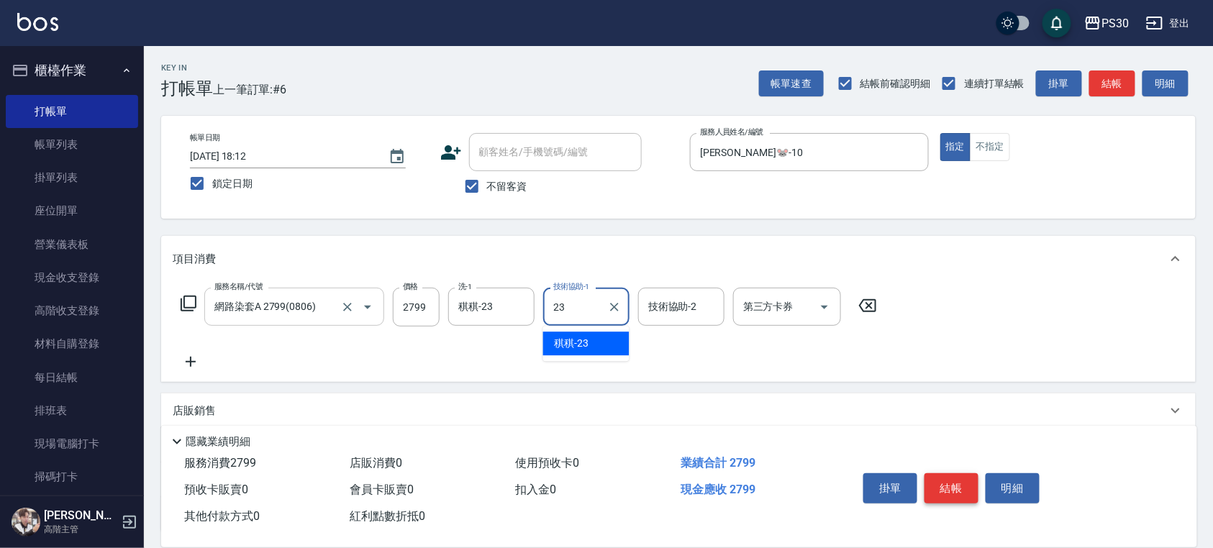
type input "稘稘-23"
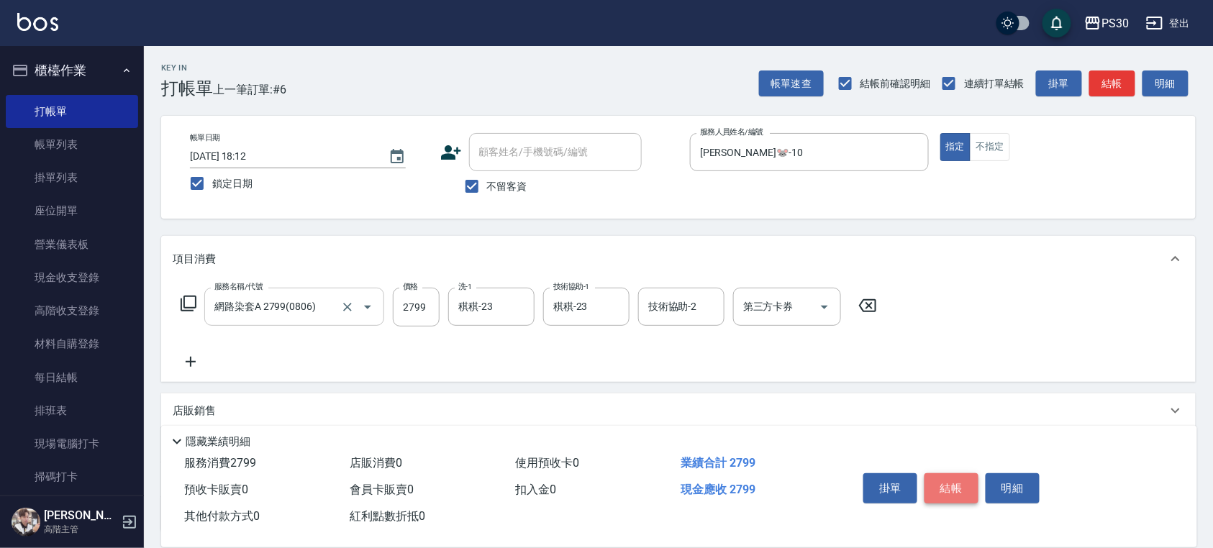
click at [927, 492] on button "結帳" at bounding box center [951, 488] width 54 height 30
click at [936, 487] on div "掛單 結帳 明細" at bounding box center [952, 490] width 188 height 45
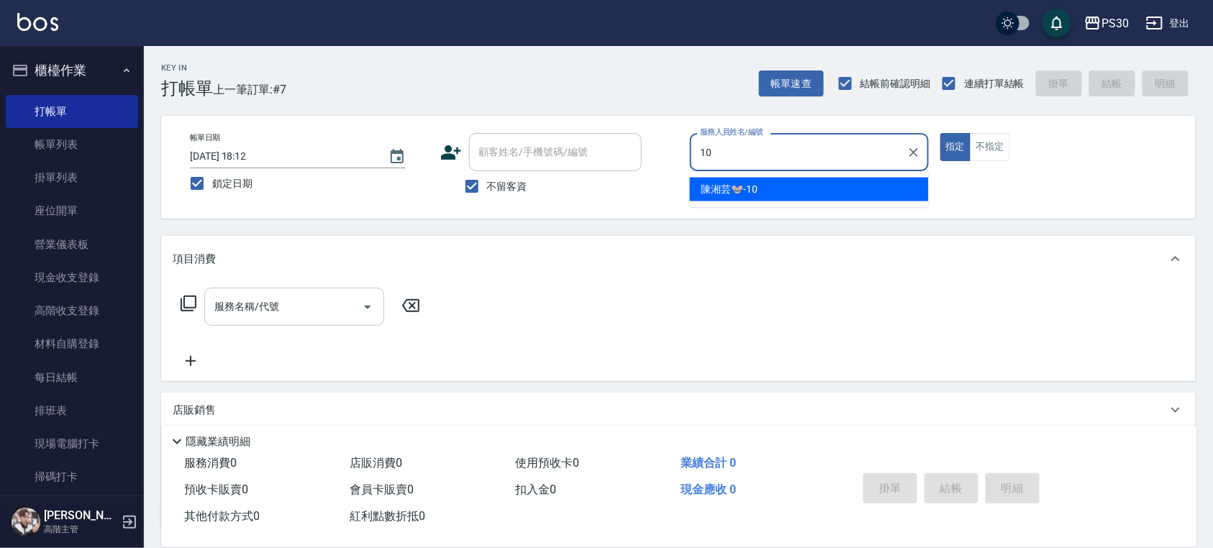
type input "[PERSON_NAME]🐭-10"
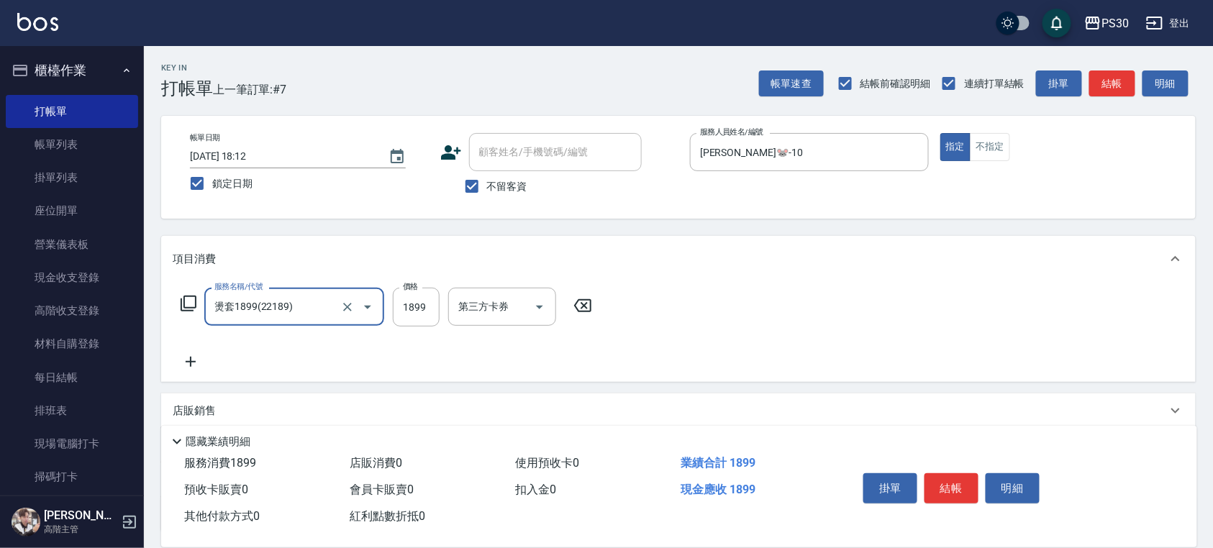
type input "燙套1899(22189)"
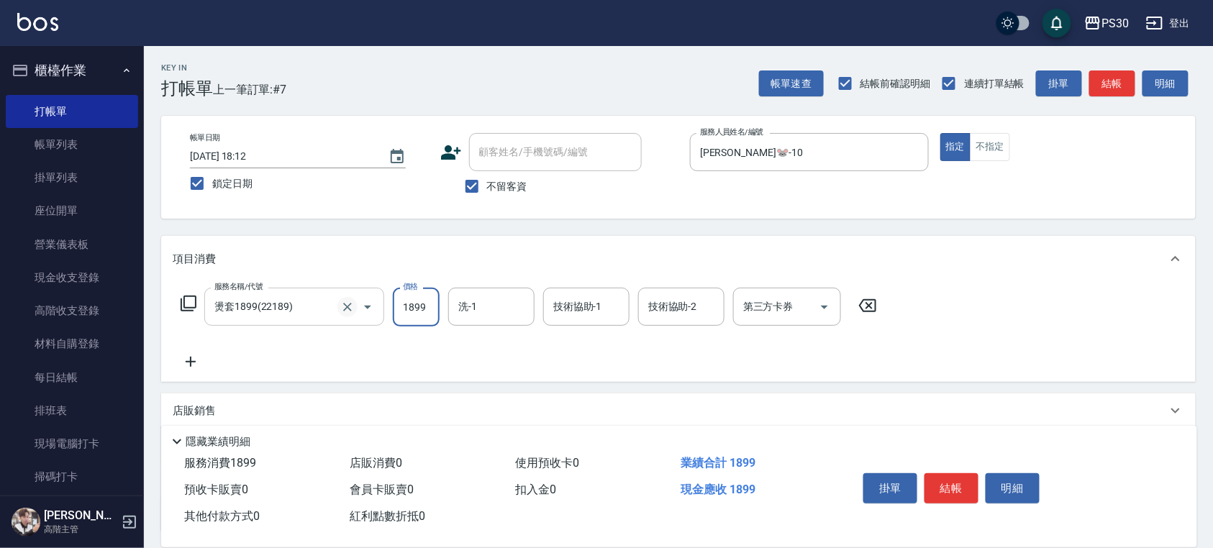
click at [350, 309] on icon "Clear" at bounding box center [347, 307] width 9 height 9
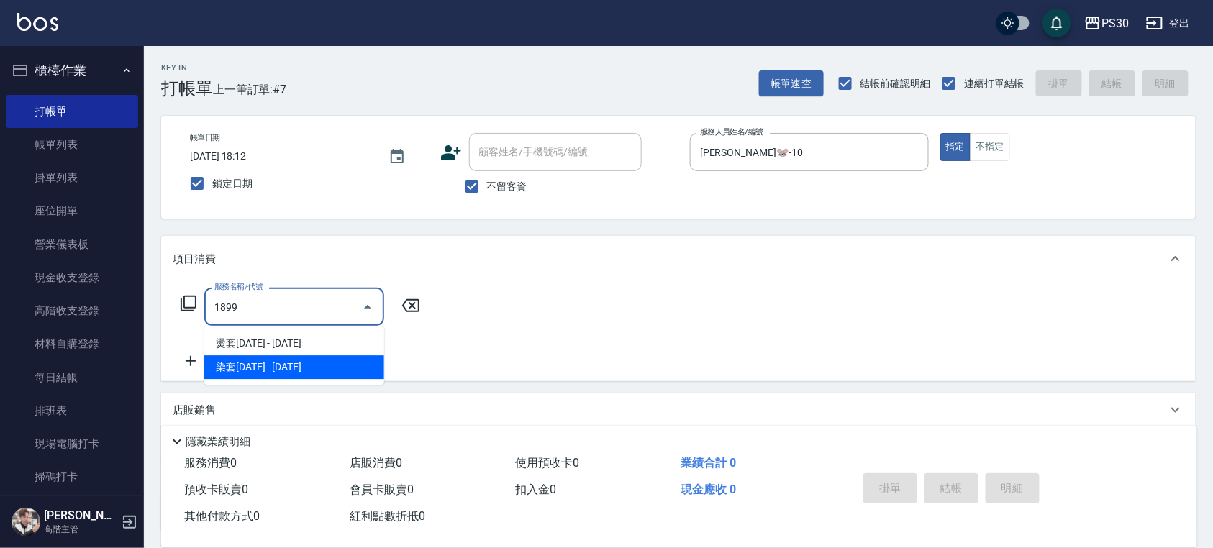
click at [322, 363] on span "染套[DATE] - [DATE]" at bounding box center [294, 367] width 180 height 24
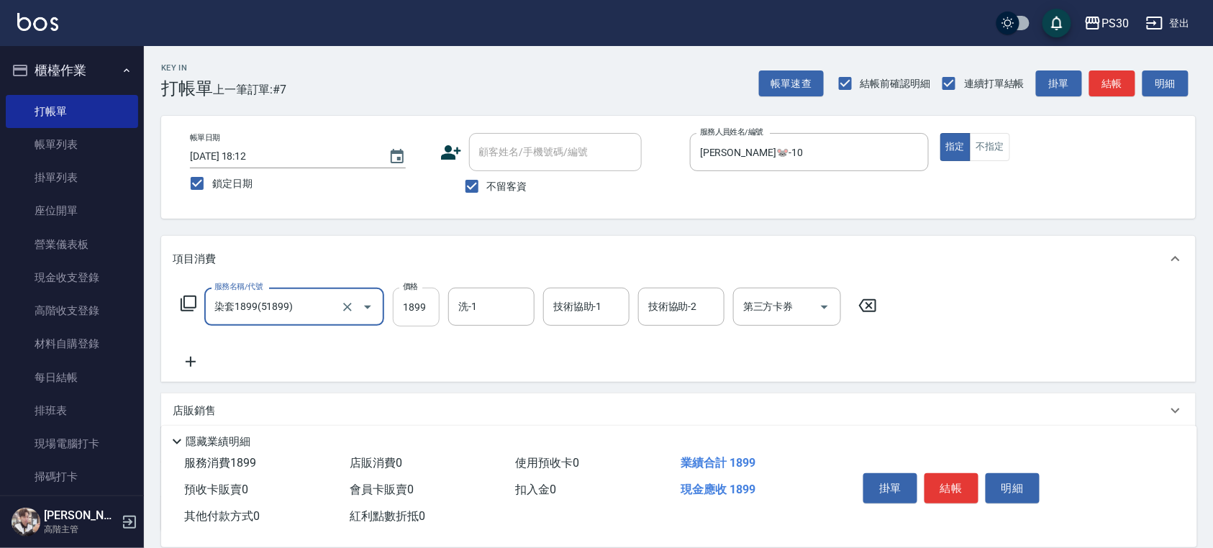
type input "染套1899(51899)"
click at [430, 319] on input "1899" at bounding box center [416, 307] width 47 height 39
type input "2899"
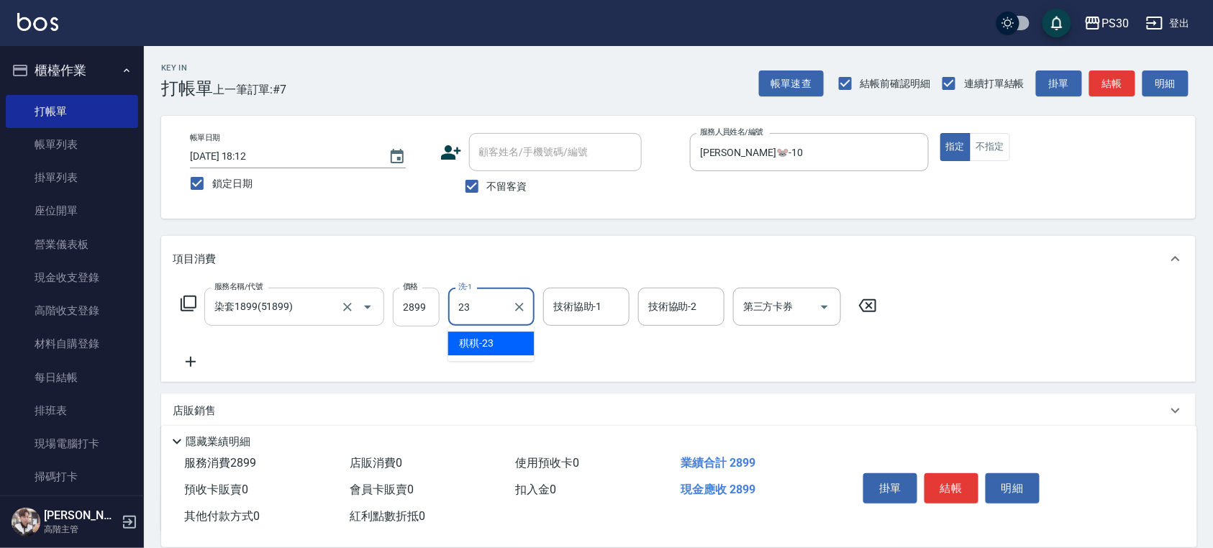
type input "稘稘-23"
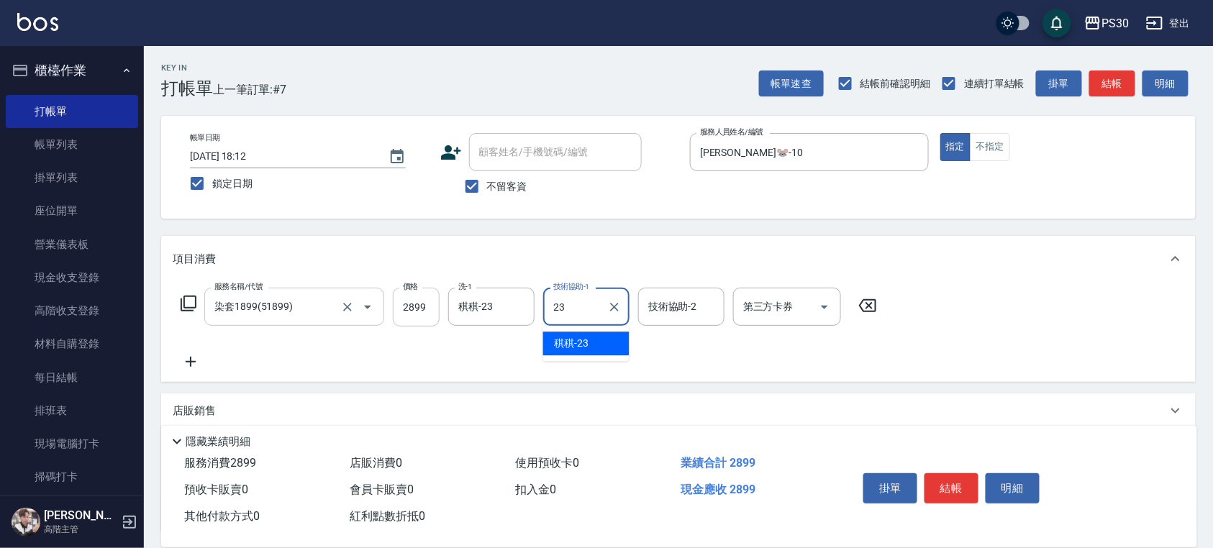
type input "稘稘-23"
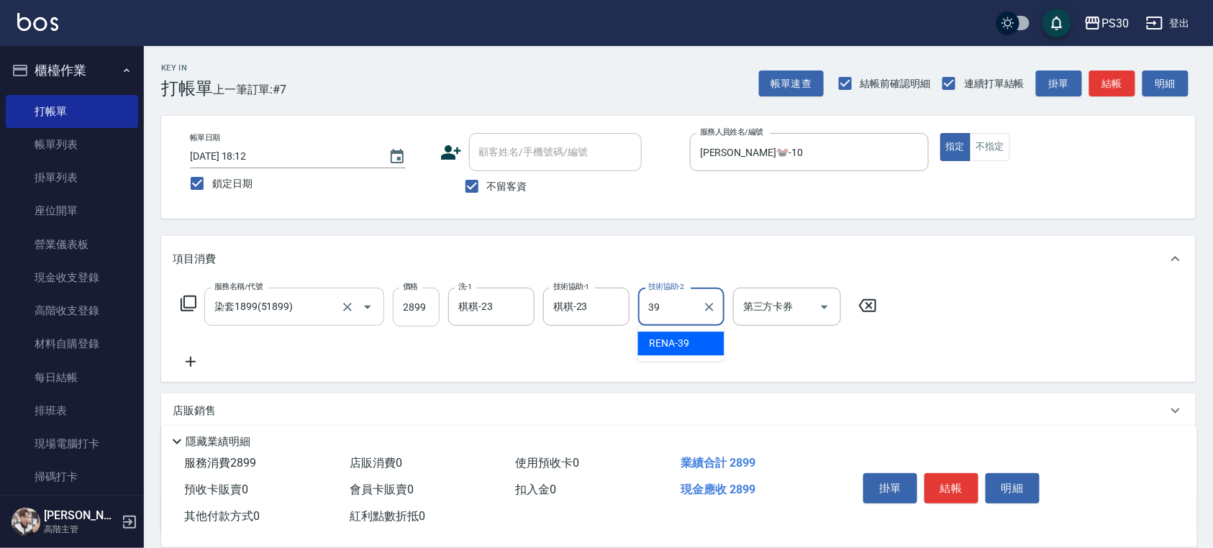
type input "RENA-39"
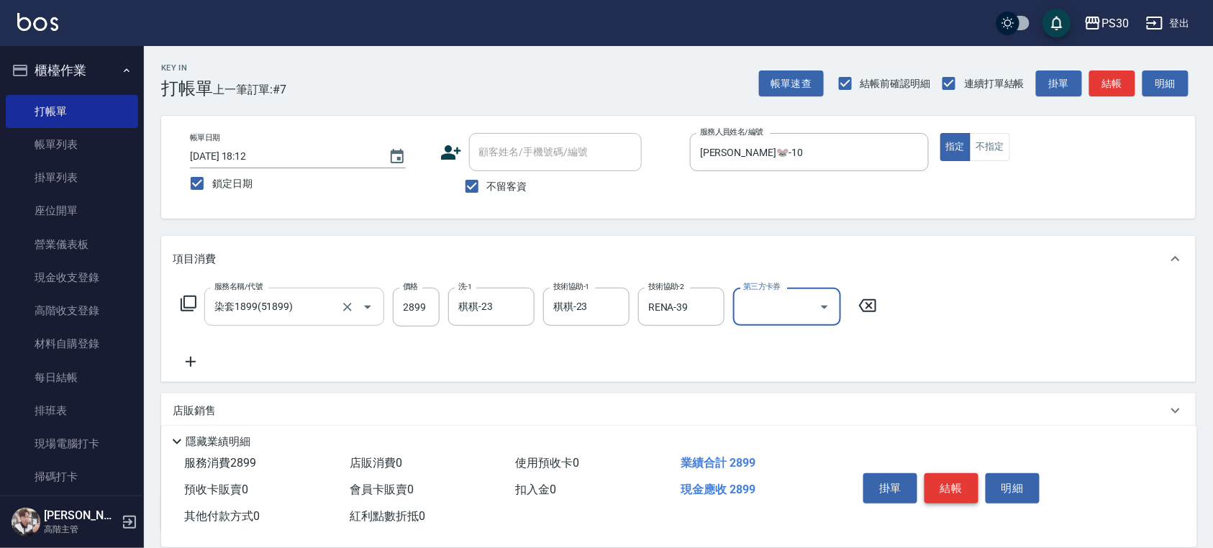
click at [965, 482] on button "結帳" at bounding box center [951, 488] width 54 height 30
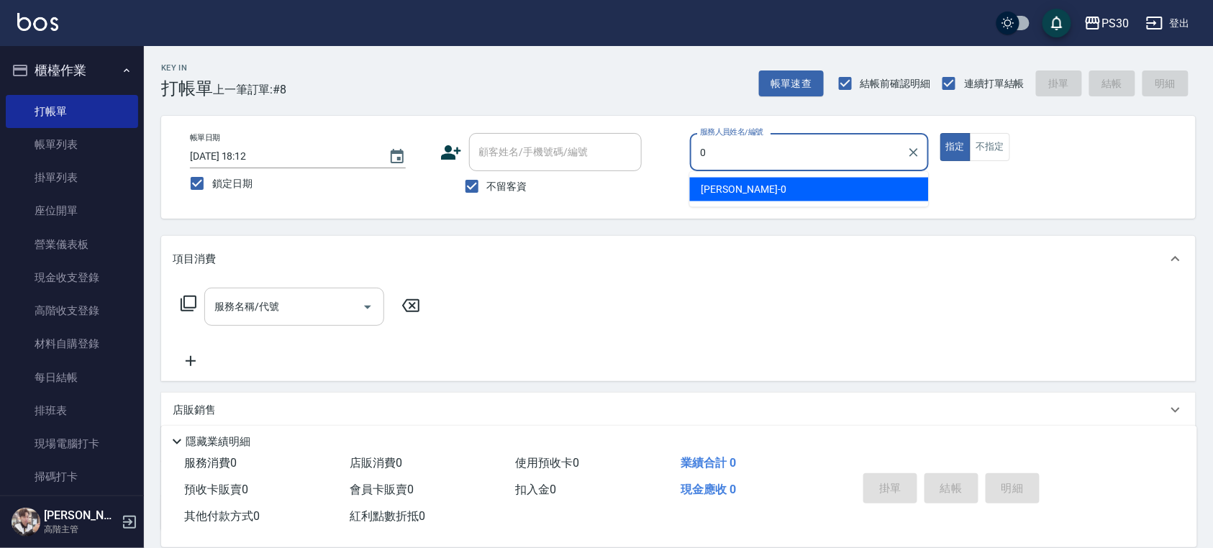
type input "[PERSON_NAME]-0"
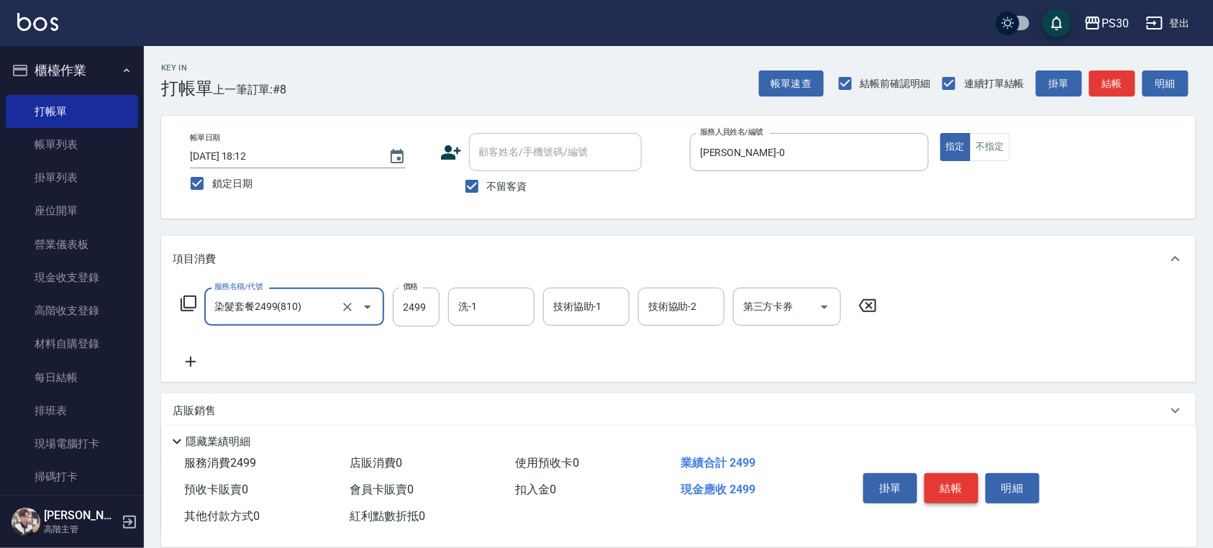
type input "染髮套餐2499(810)"
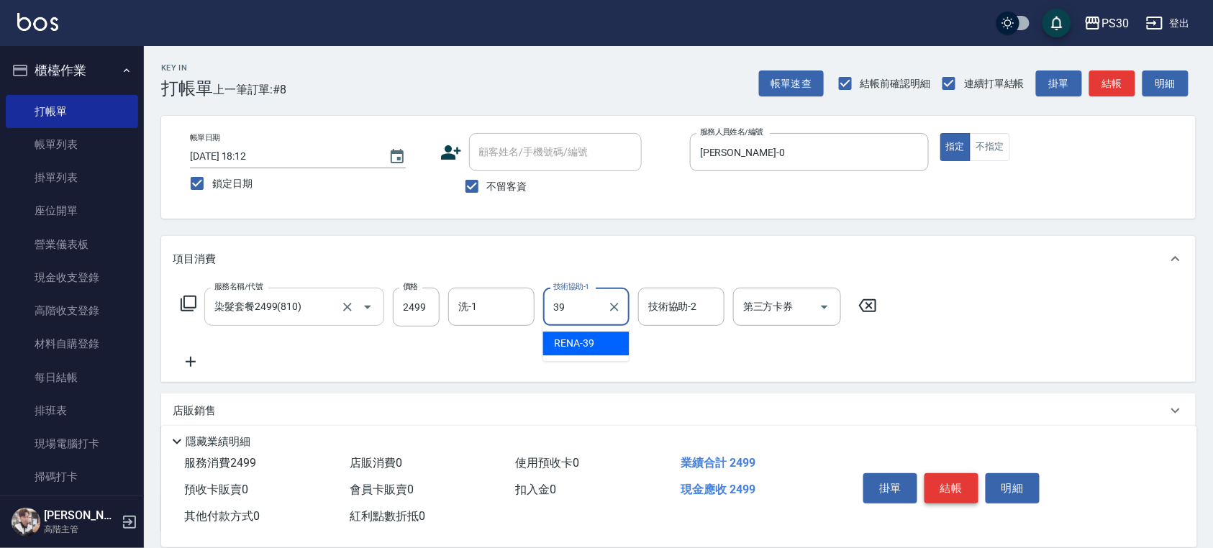
type input "RENA-39"
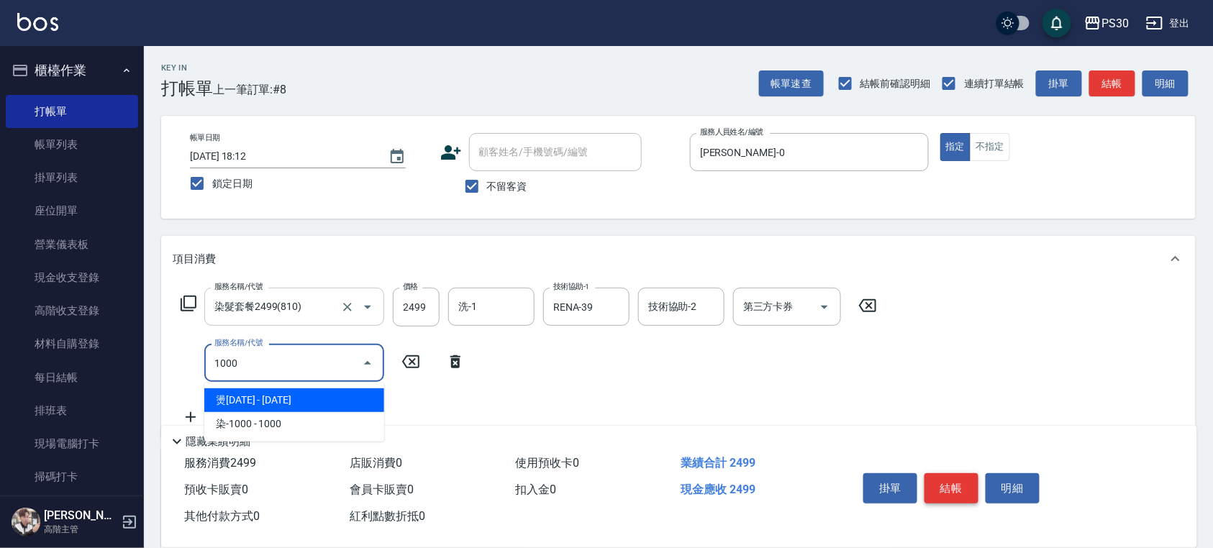
type input "燙1000(210)"
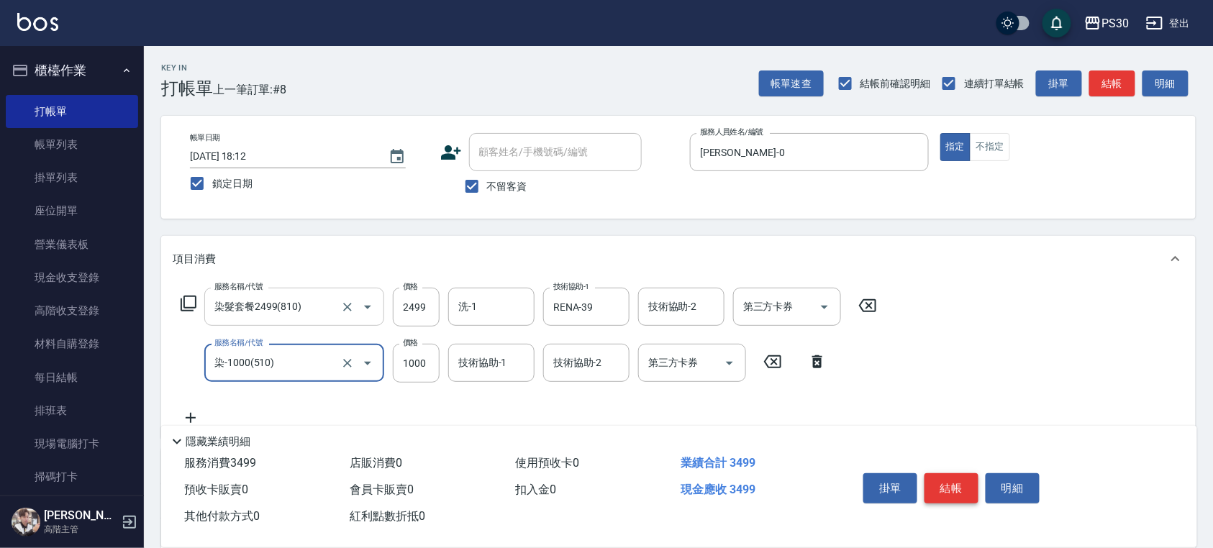
type input "染-1000(510)"
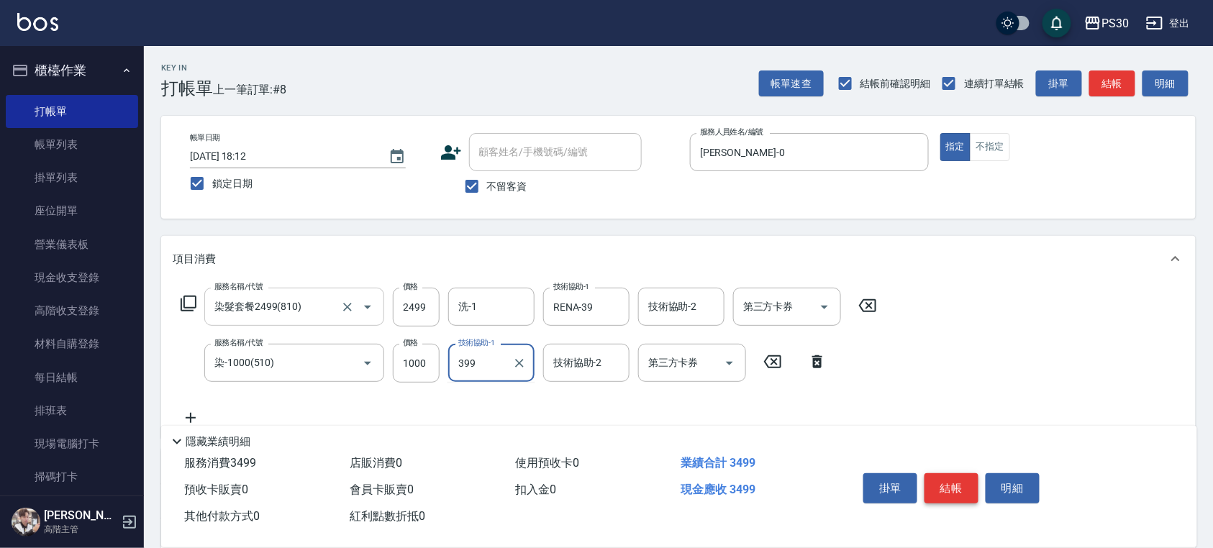
type input "399"
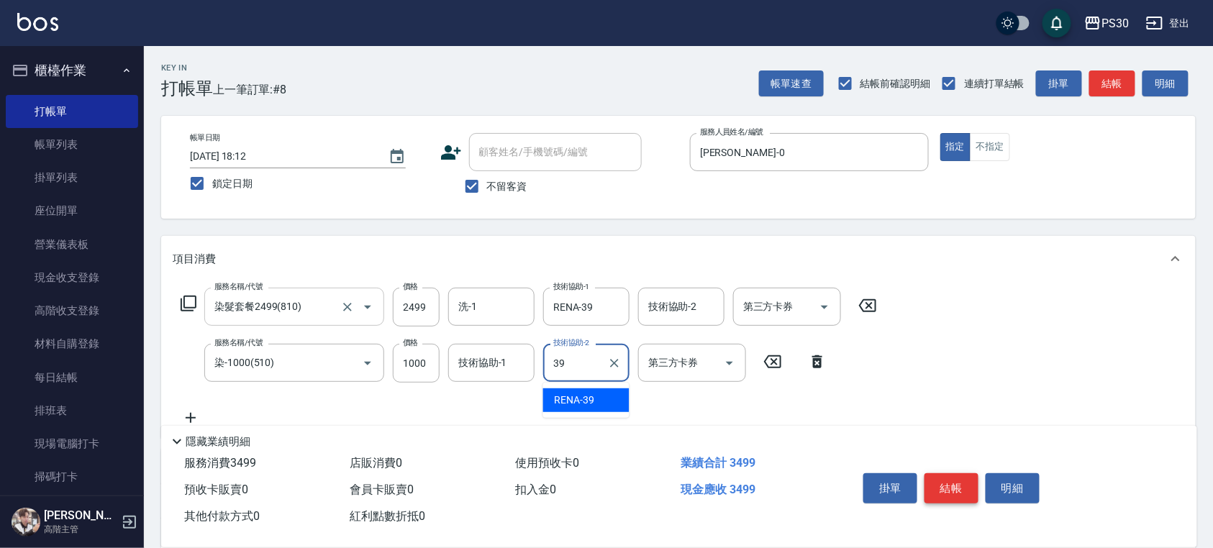
type input "RENA-39"
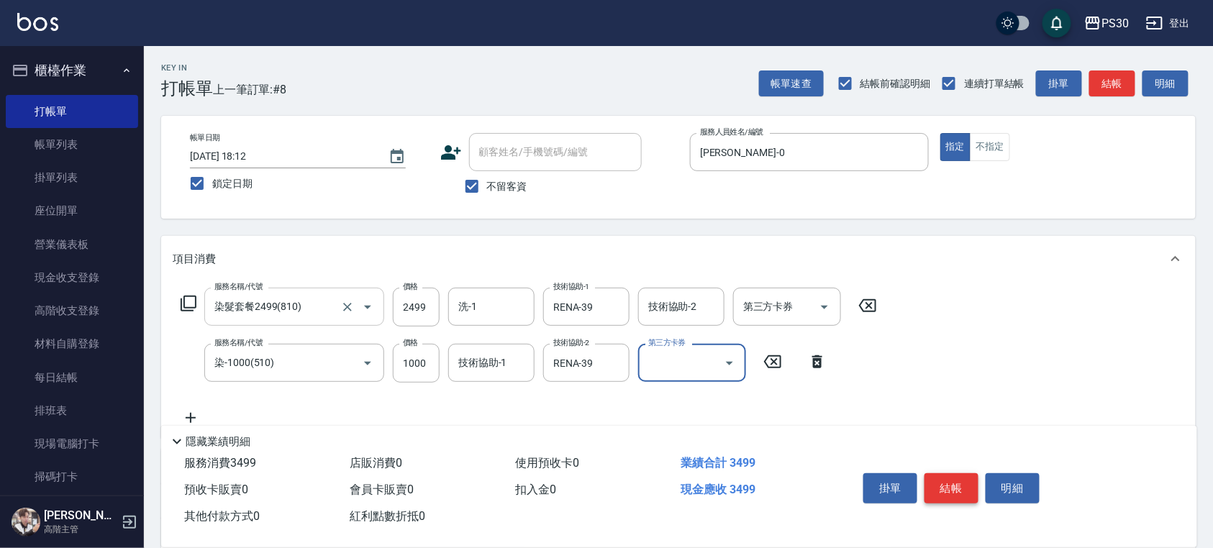
click at [956, 479] on button "結帳" at bounding box center [951, 488] width 54 height 30
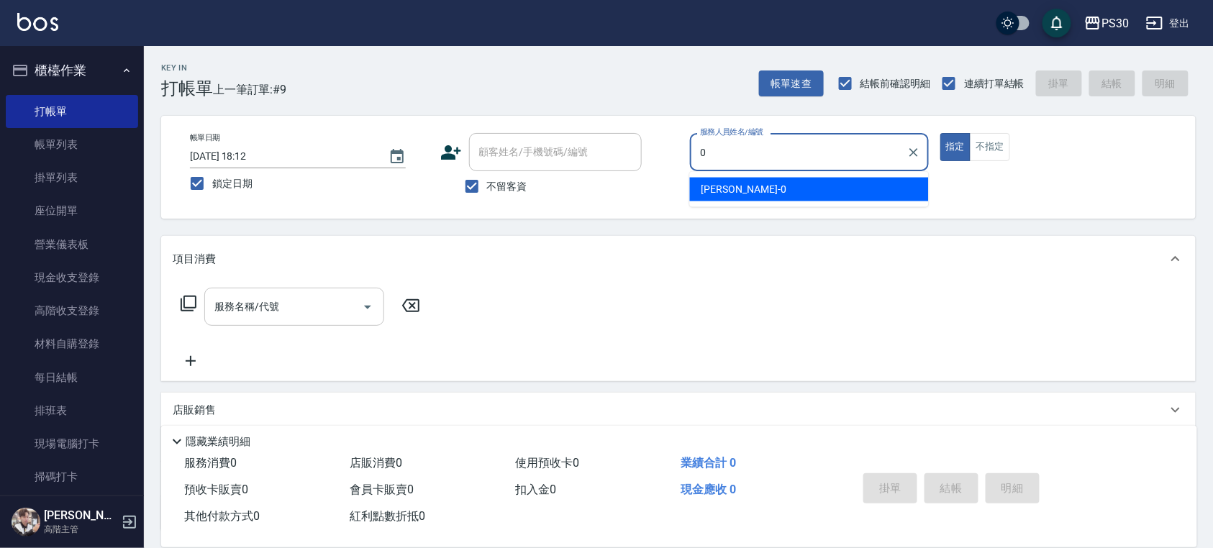
type input "[PERSON_NAME]-0"
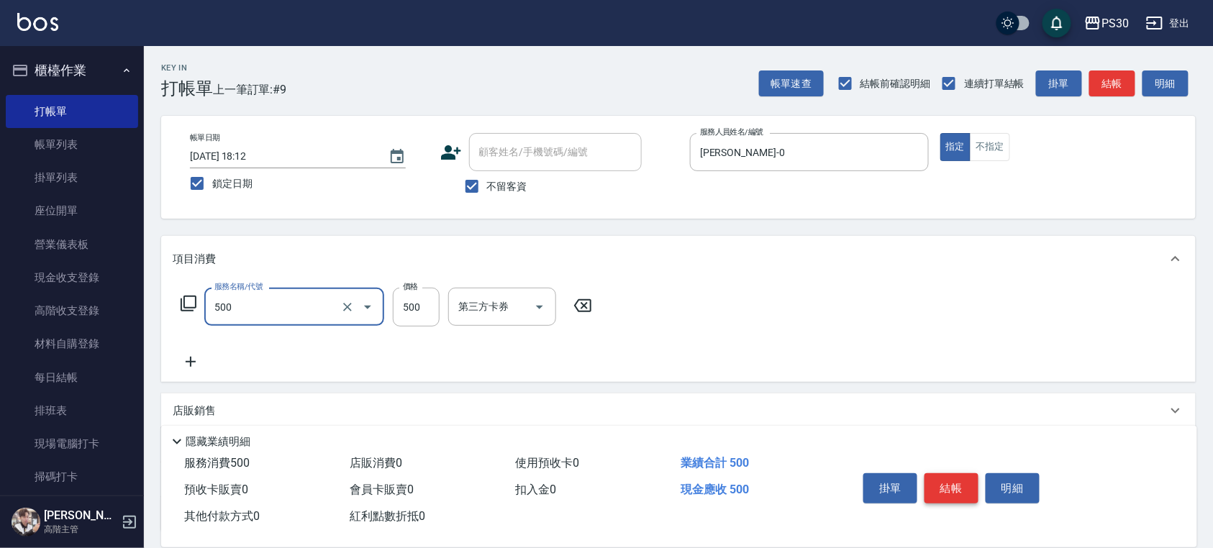
type input "洗剪500(500)"
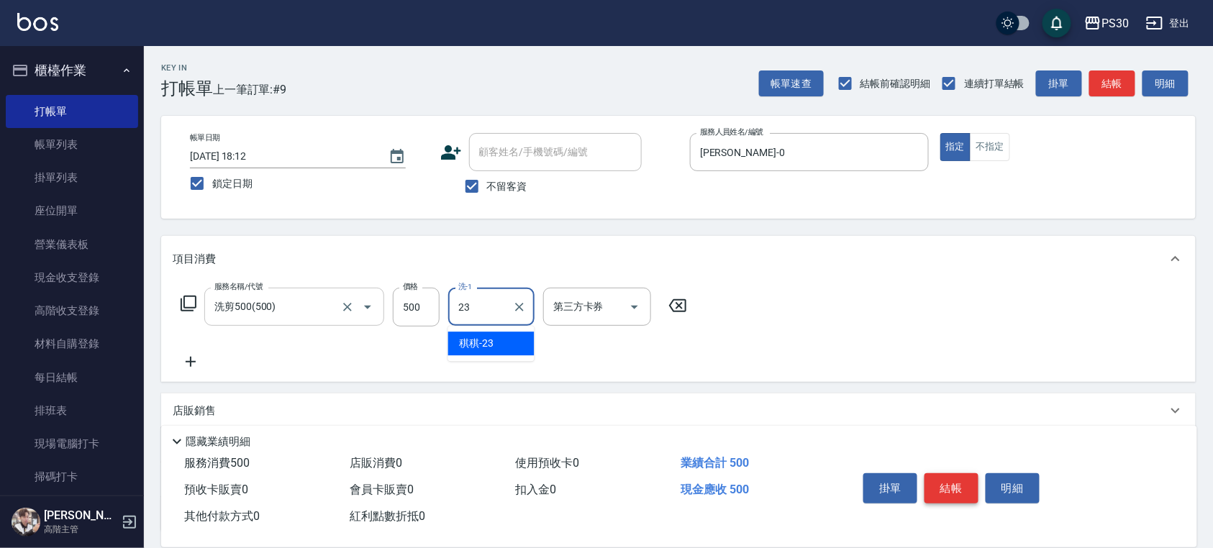
type input "稘稘-23"
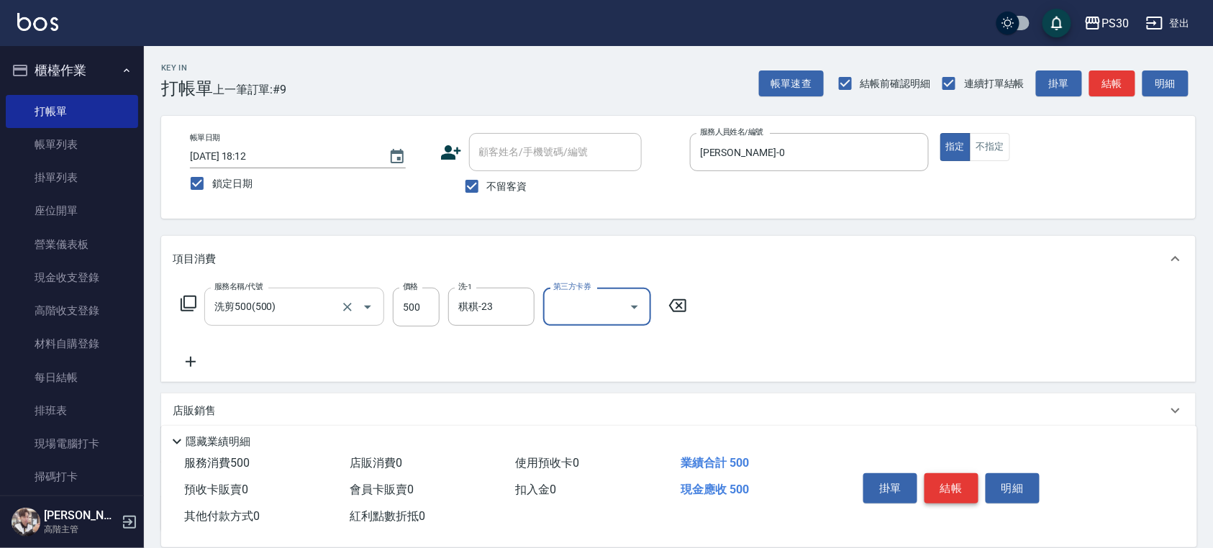
click at [945, 483] on button "結帳" at bounding box center [951, 488] width 54 height 30
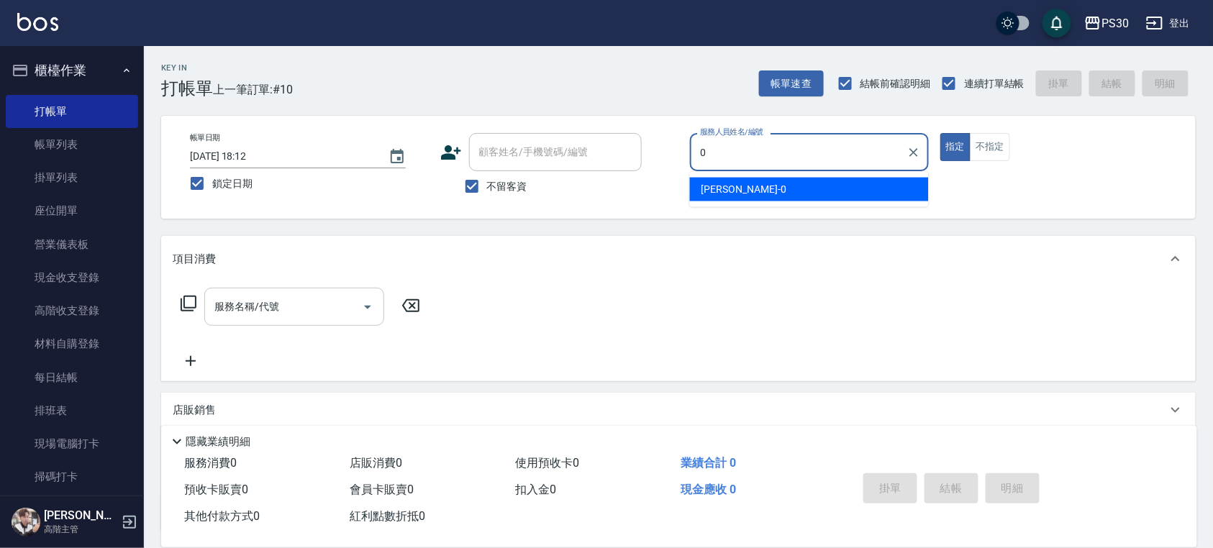
type input "[PERSON_NAME]-0"
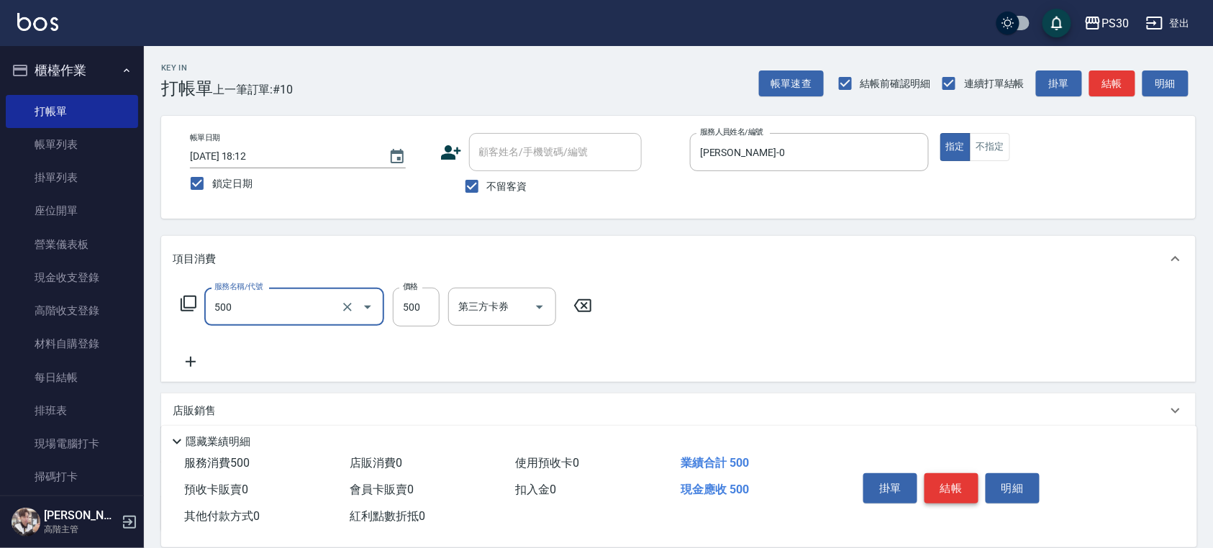
type input "洗剪500(500)"
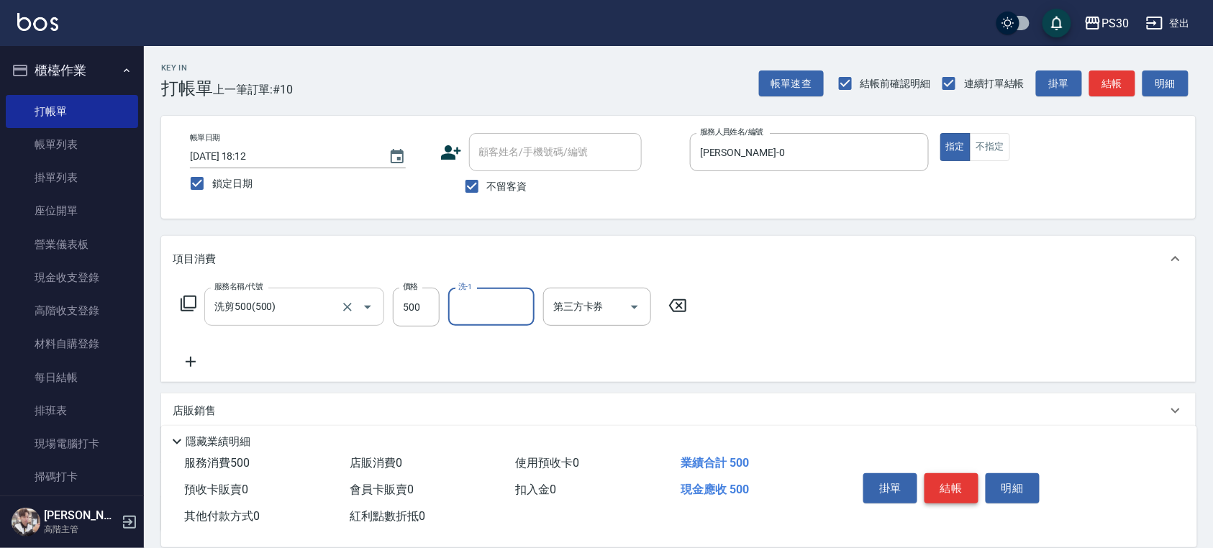
type input "2"
type input "[PERSON_NAME]🐭-10"
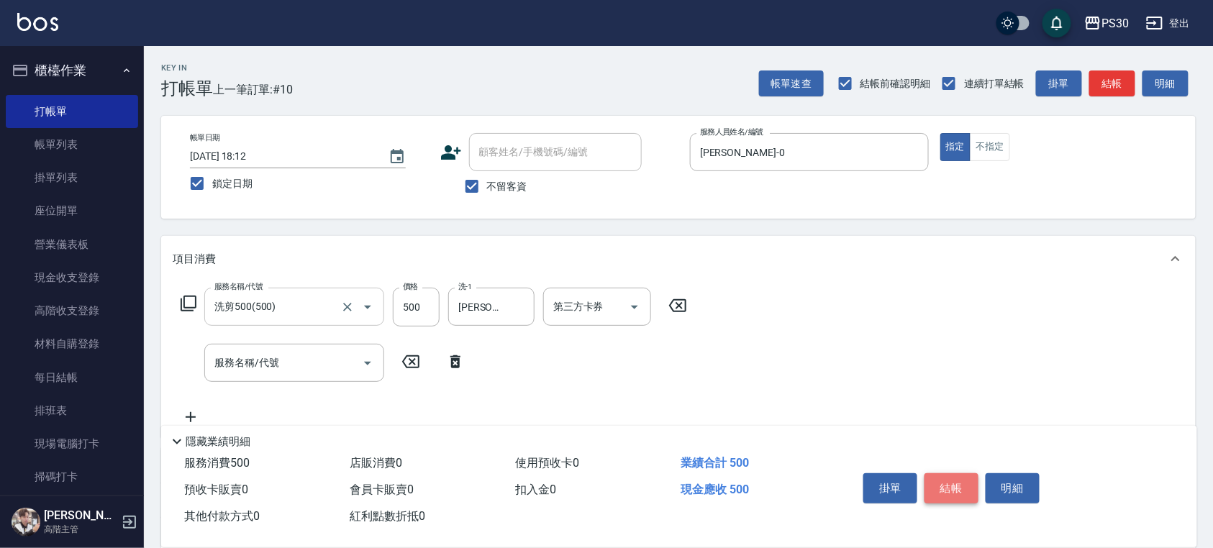
click at [950, 483] on button "結帳" at bounding box center [951, 488] width 54 height 30
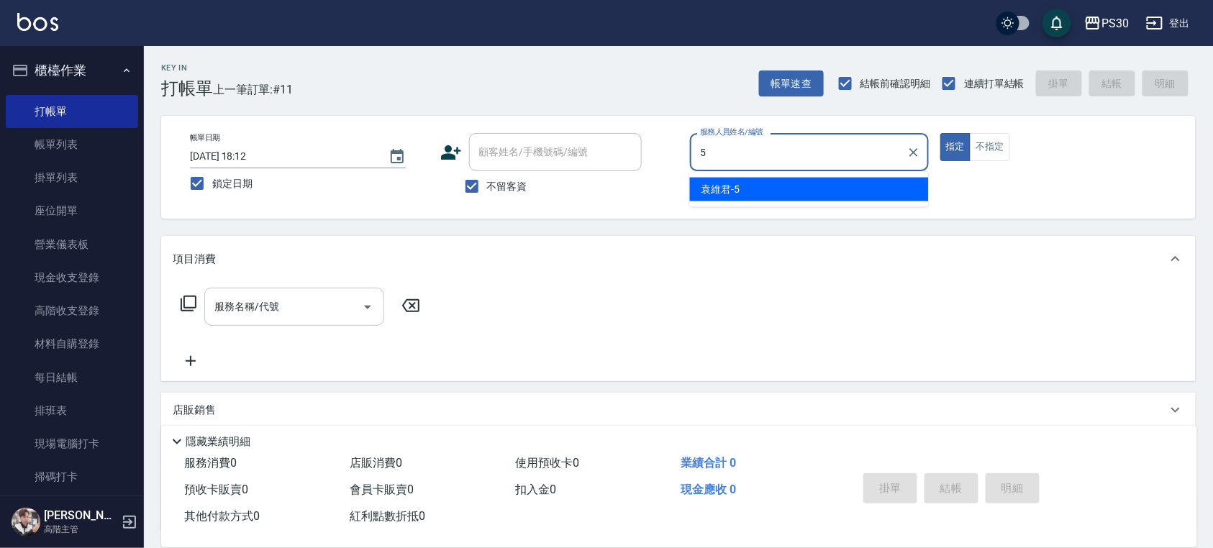
type input "[PERSON_NAME]-5"
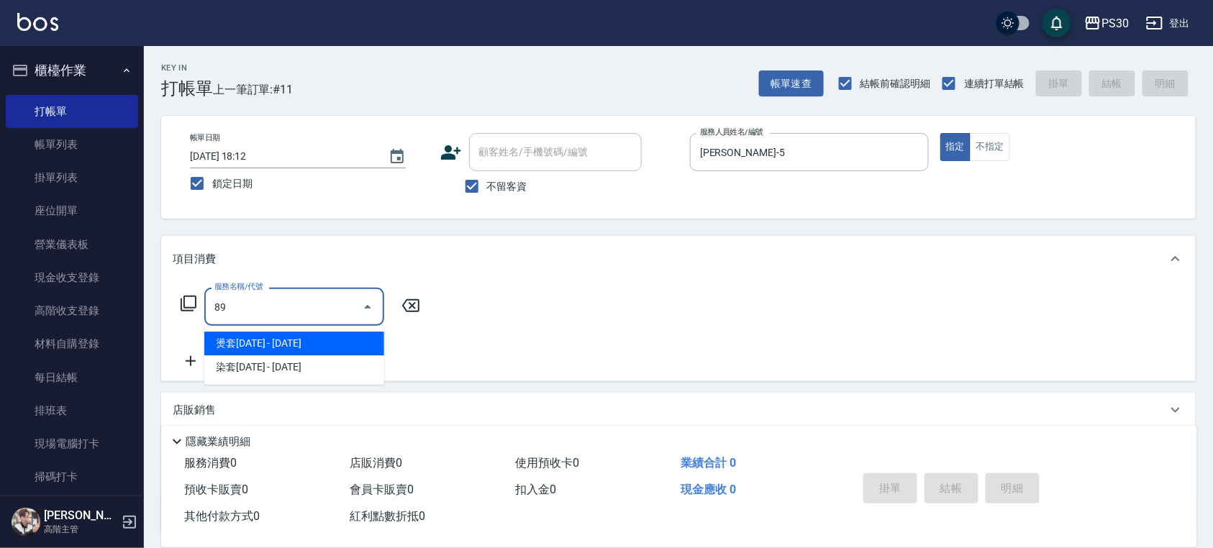
type input "8"
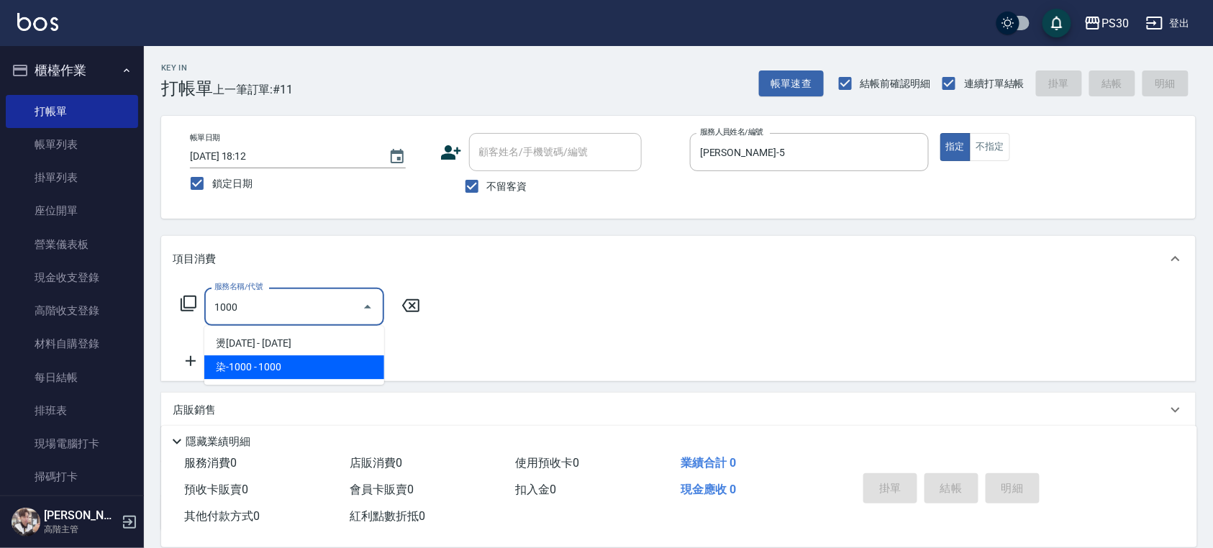
click at [245, 369] on span "染-1000 - 1000" at bounding box center [294, 367] width 180 height 24
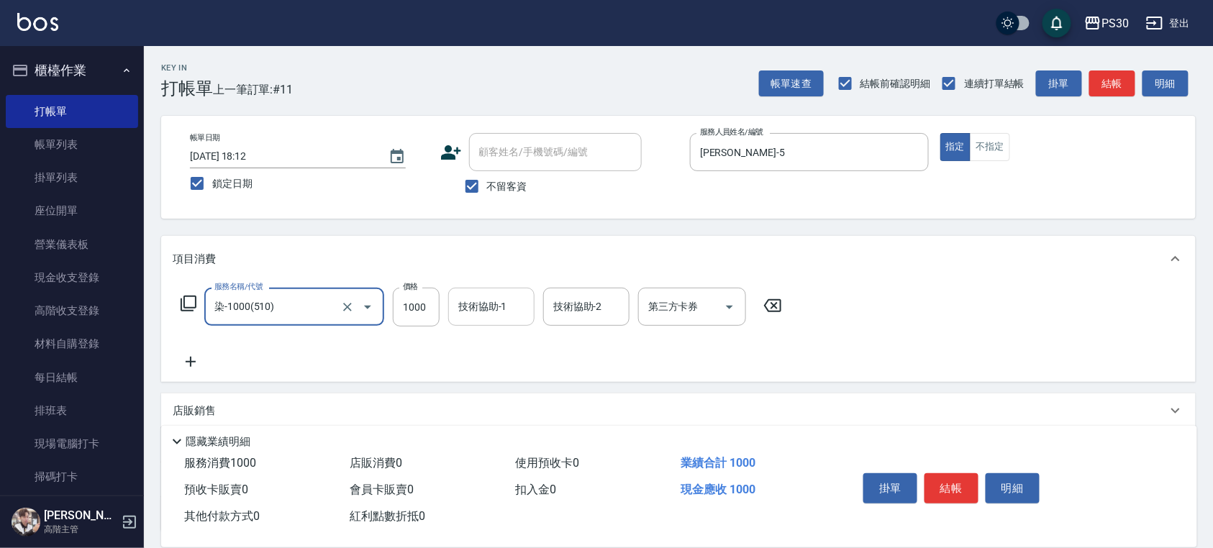
type input "染-1000(510)"
click at [491, 303] on div "技術協助-1 技術協助-1" at bounding box center [491, 307] width 86 height 38
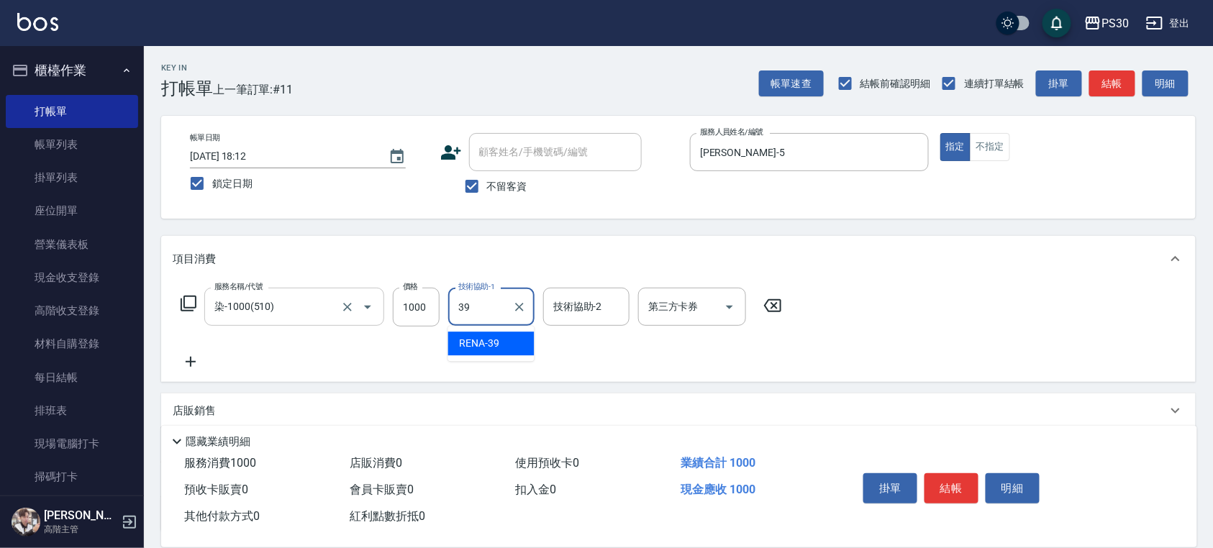
type input "RENA-39"
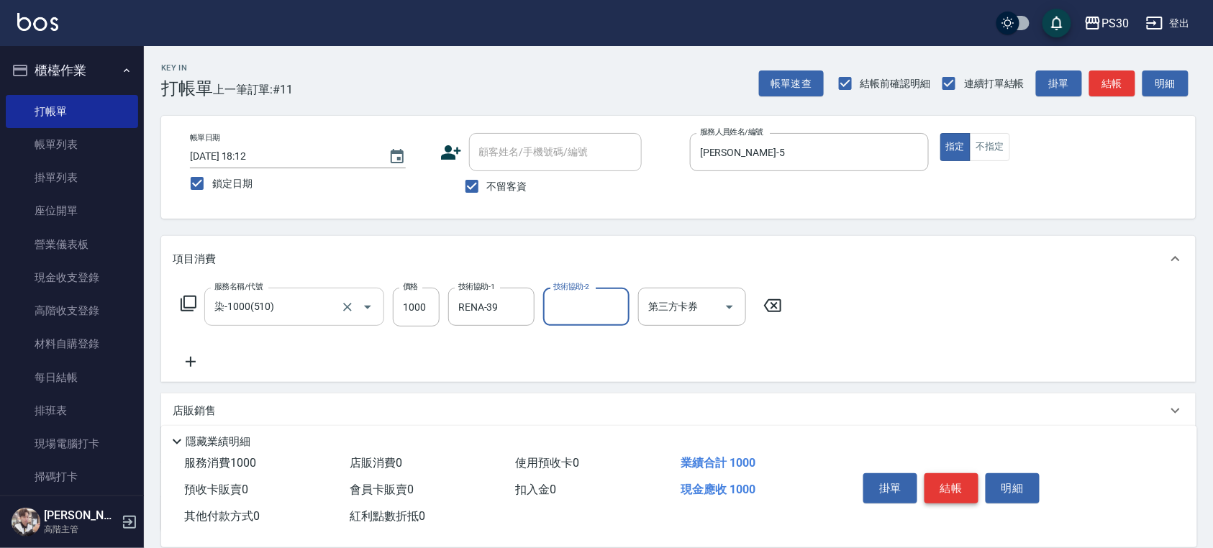
click at [962, 492] on button "結帳" at bounding box center [951, 488] width 54 height 30
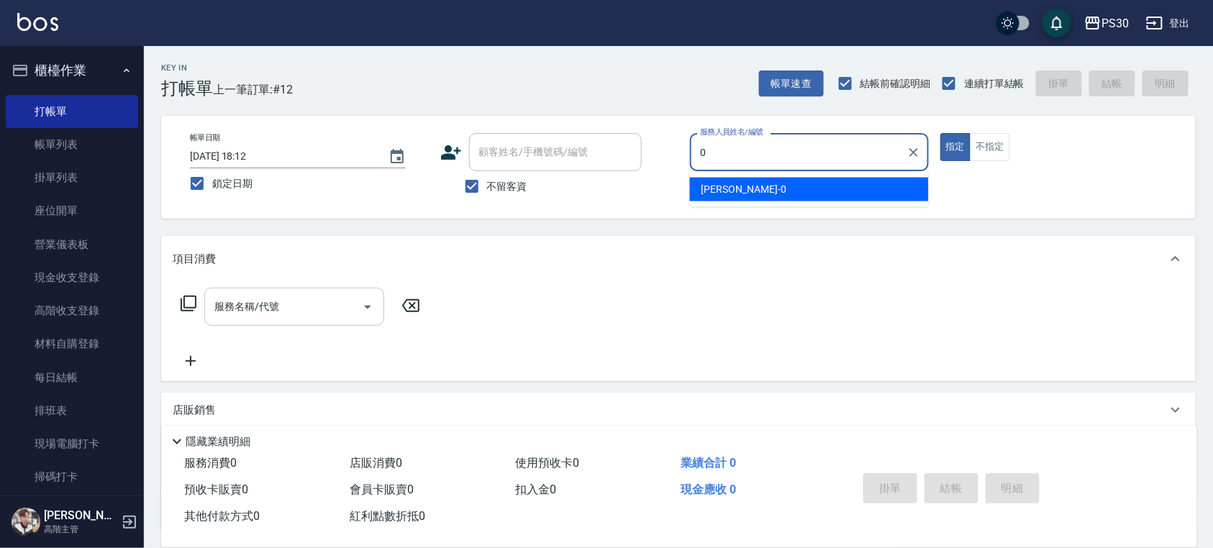
type input "[PERSON_NAME]-0"
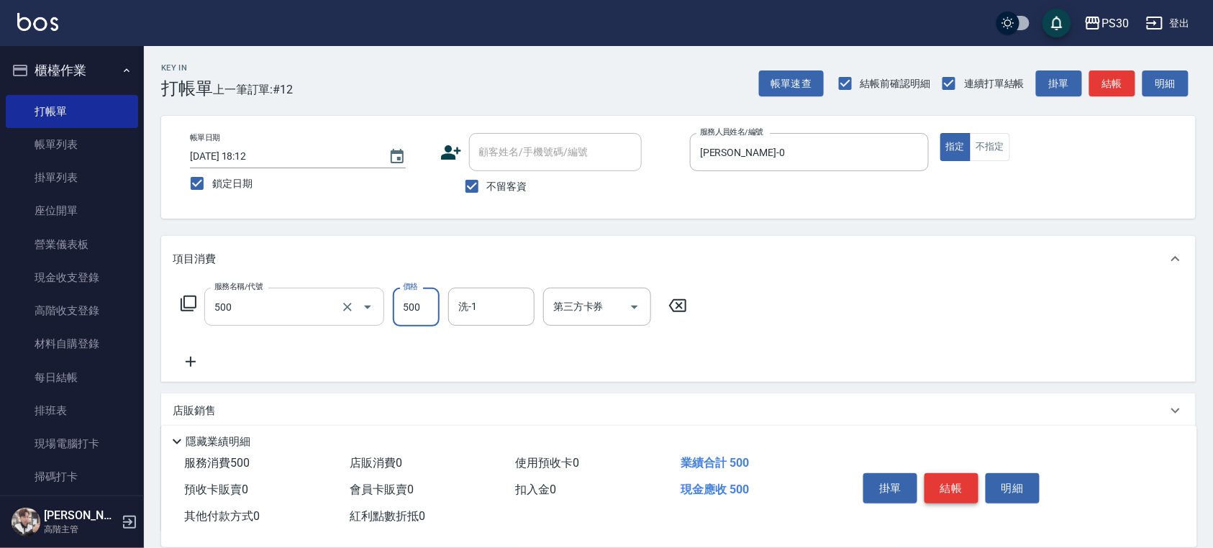
type input "洗剪500(500)"
type input "稘稘-23"
click at [953, 483] on button "結帳" at bounding box center [951, 488] width 54 height 30
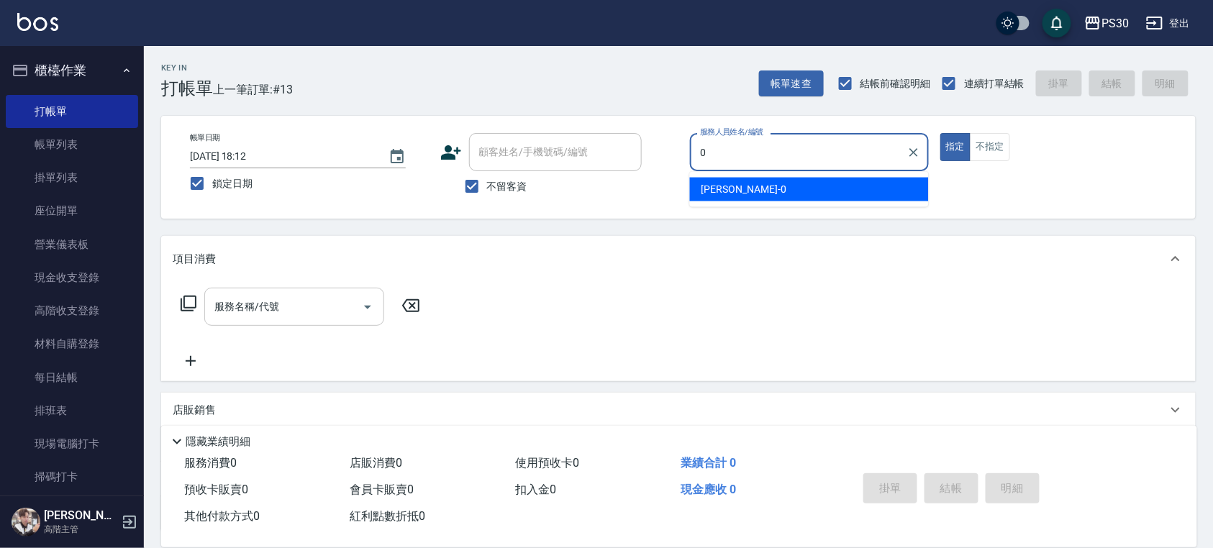
type input "[PERSON_NAME]-0"
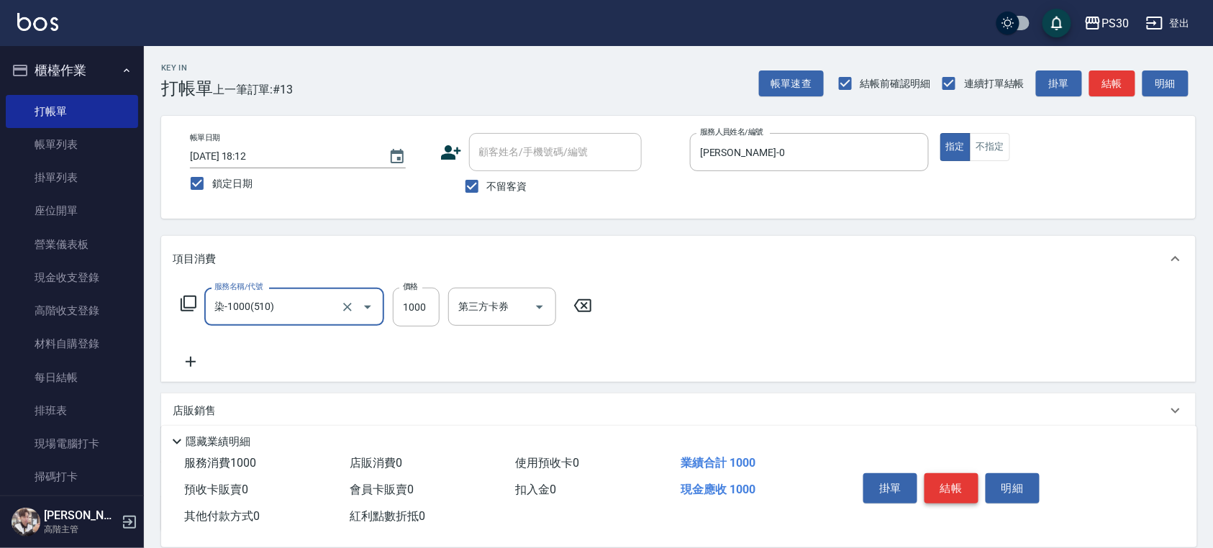
type input "染-1000(510)"
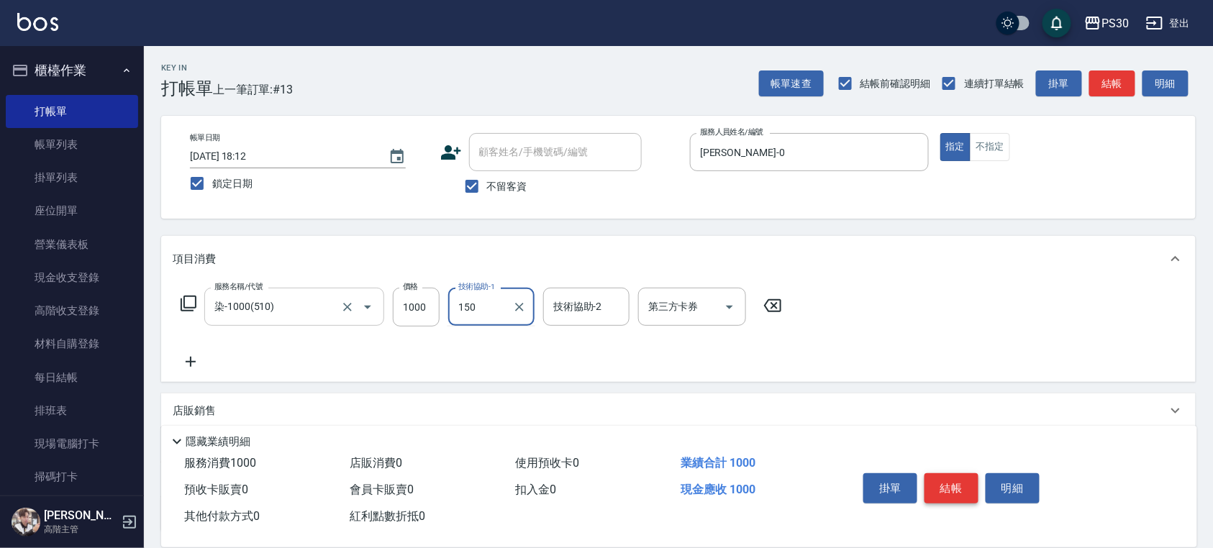
type input "150"
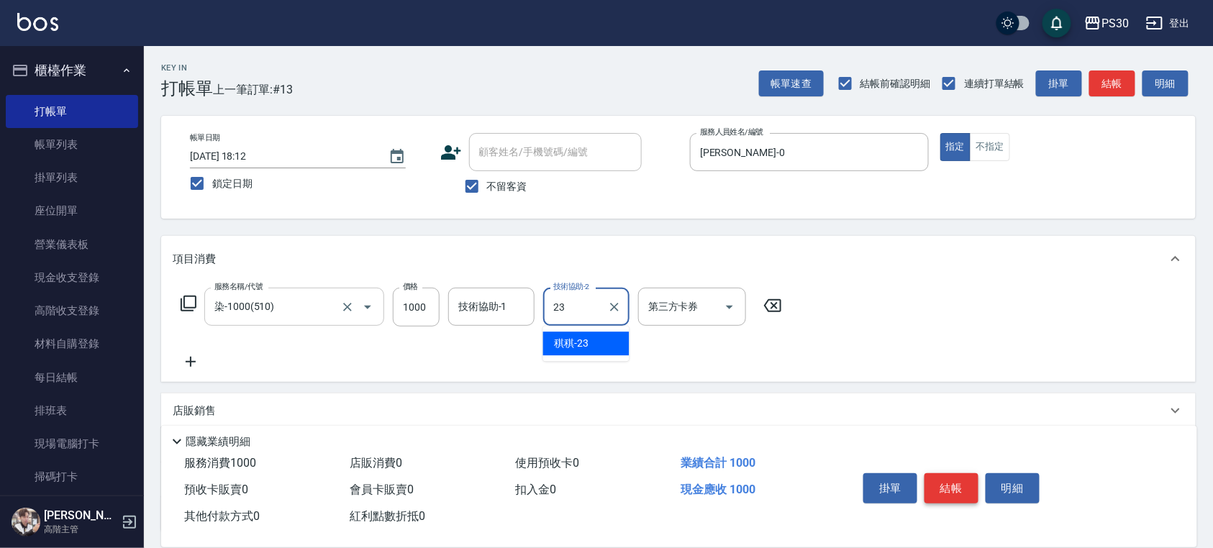
type input "稘稘-23"
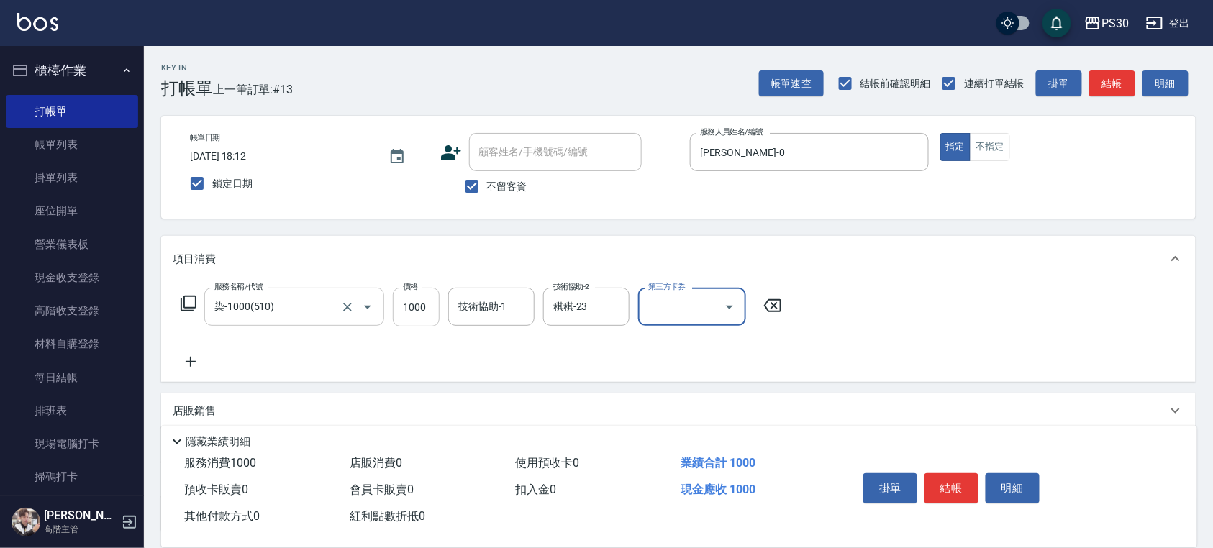
click at [414, 319] on input "1000" at bounding box center [416, 307] width 47 height 39
type input "1500"
click at [182, 355] on icon at bounding box center [191, 361] width 36 height 17
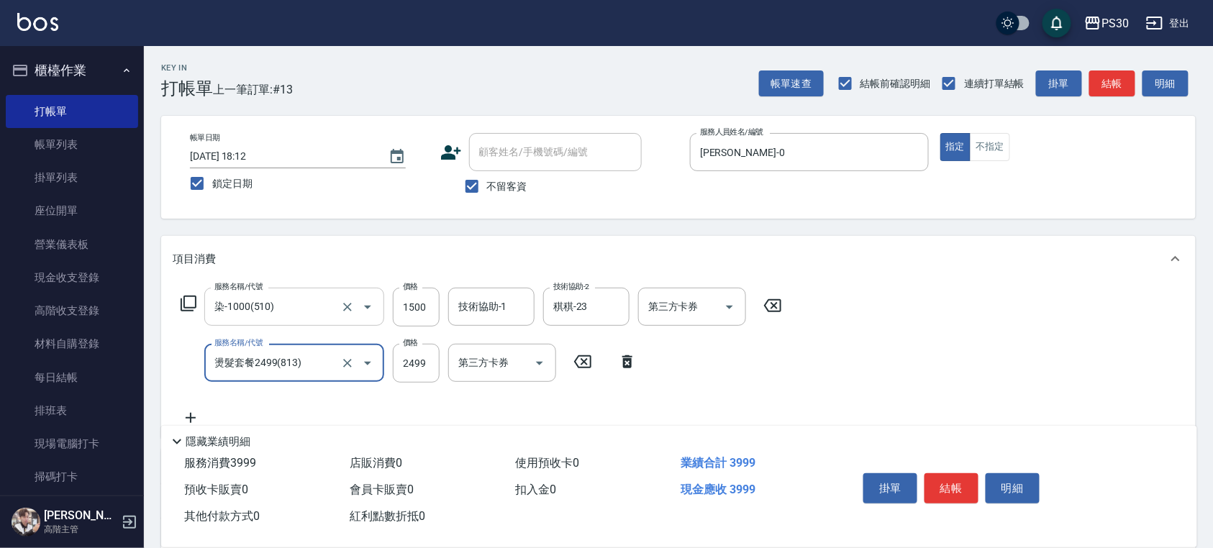
type input "燙髮套餐2499(813)"
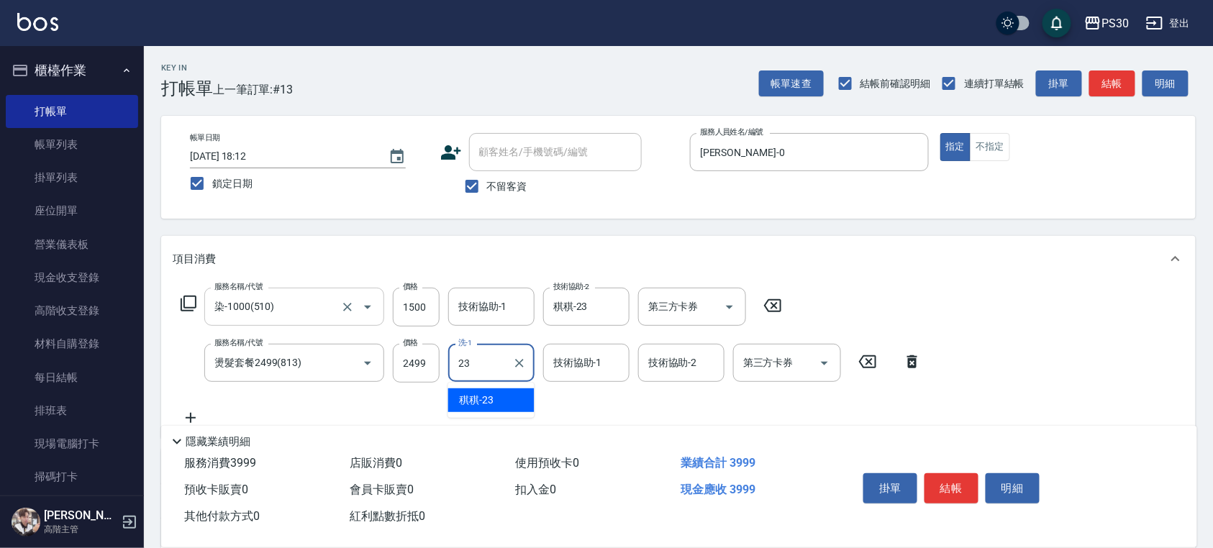
type input "稘稘-23"
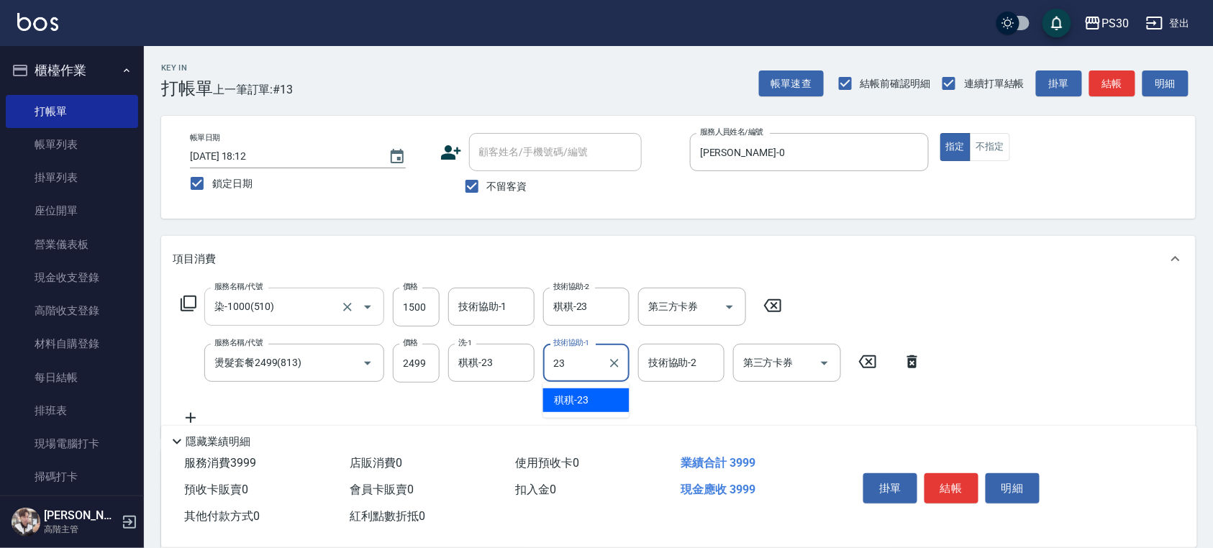
type input "稘稘-23"
click at [942, 485] on button "結帳" at bounding box center [951, 488] width 54 height 30
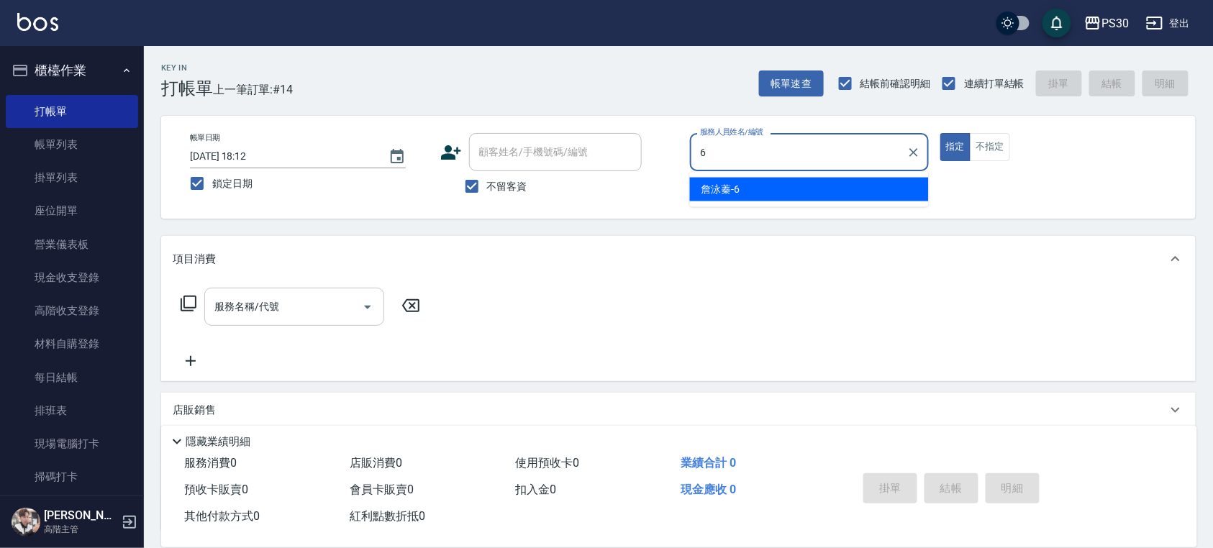
type input "[PERSON_NAME]-6"
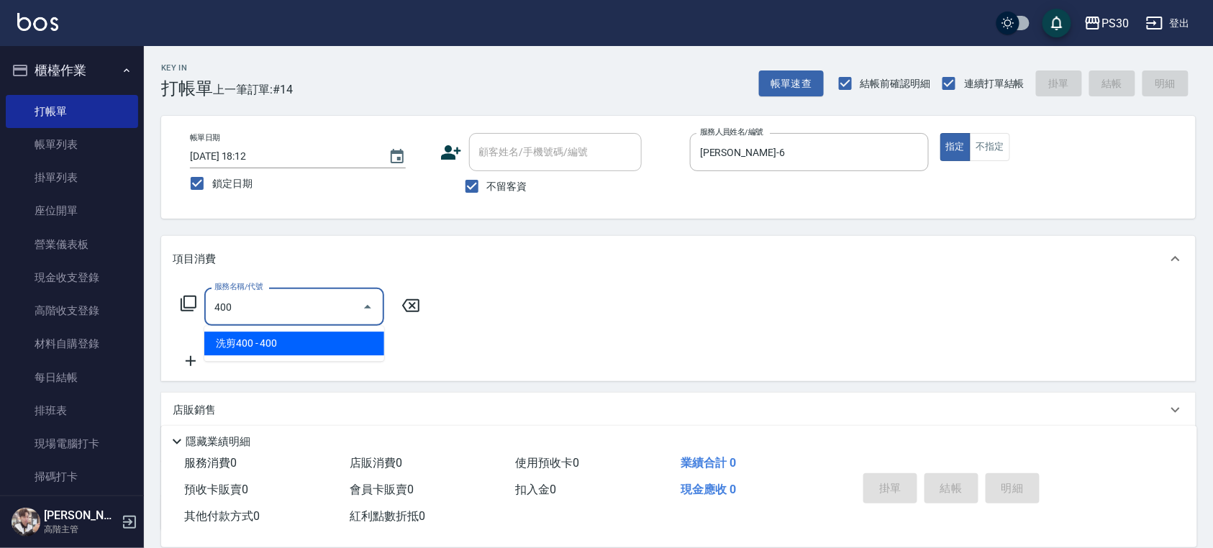
type input "洗剪400(400)"
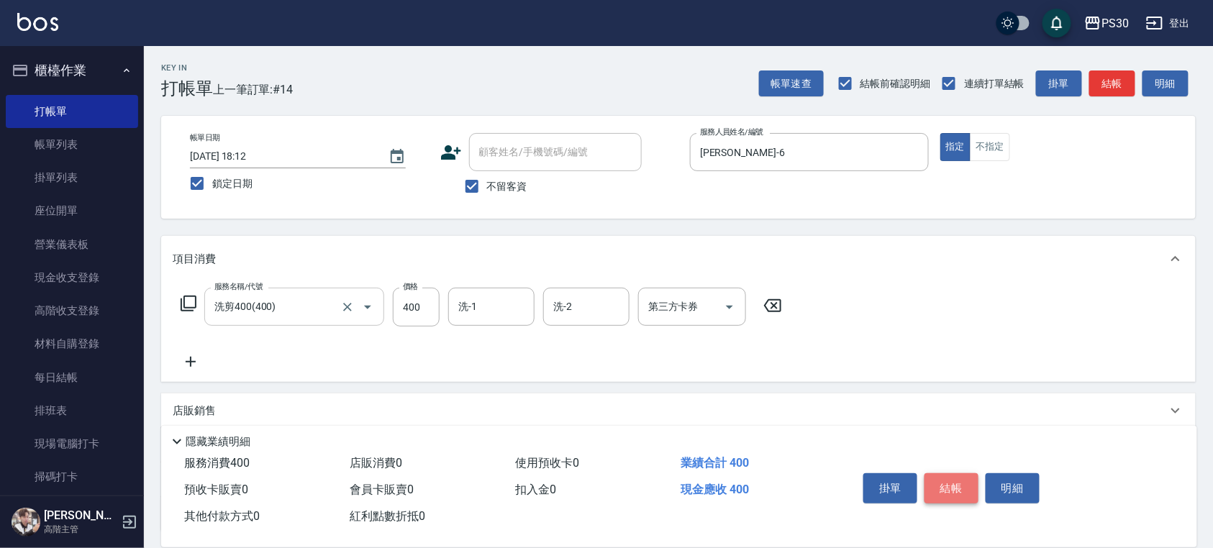
click at [944, 492] on button "結帳" at bounding box center [951, 488] width 54 height 30
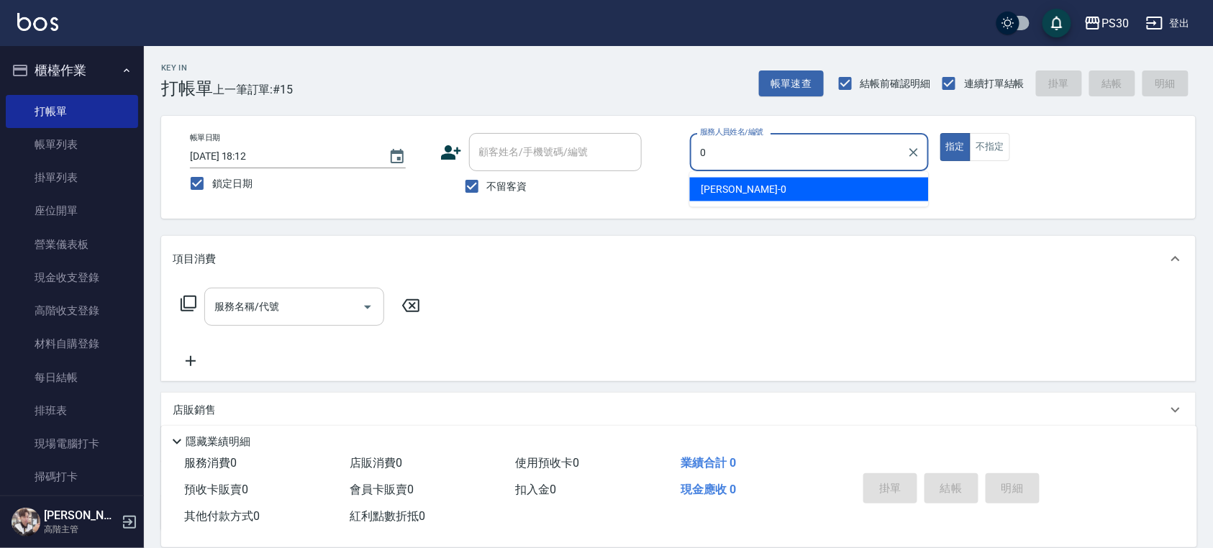
type input "[PERSON_NAME]-0"
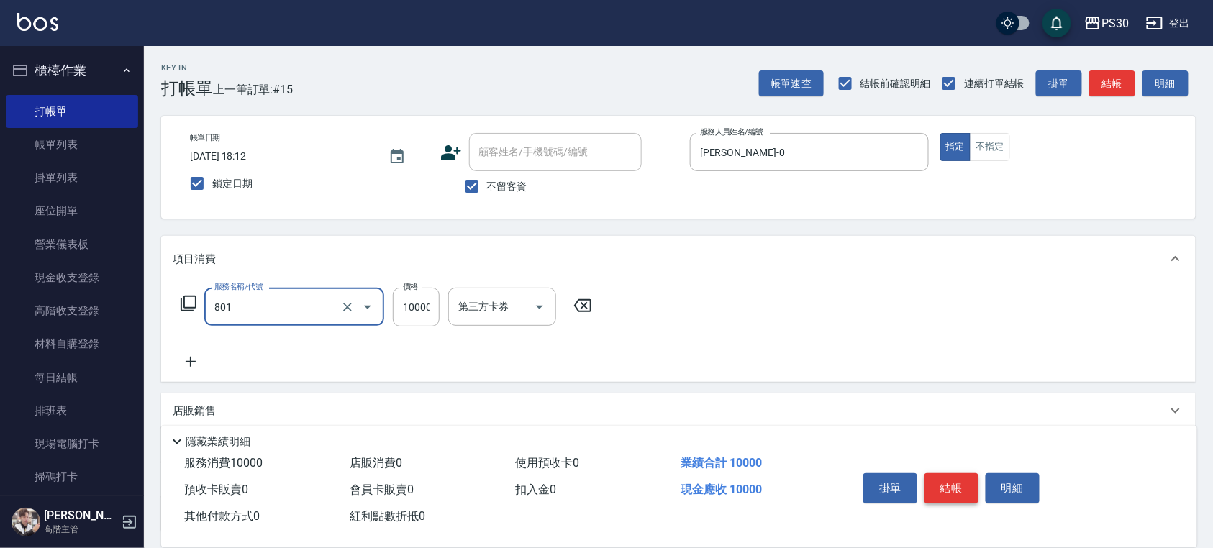
type input "鑽石VIP(801)"
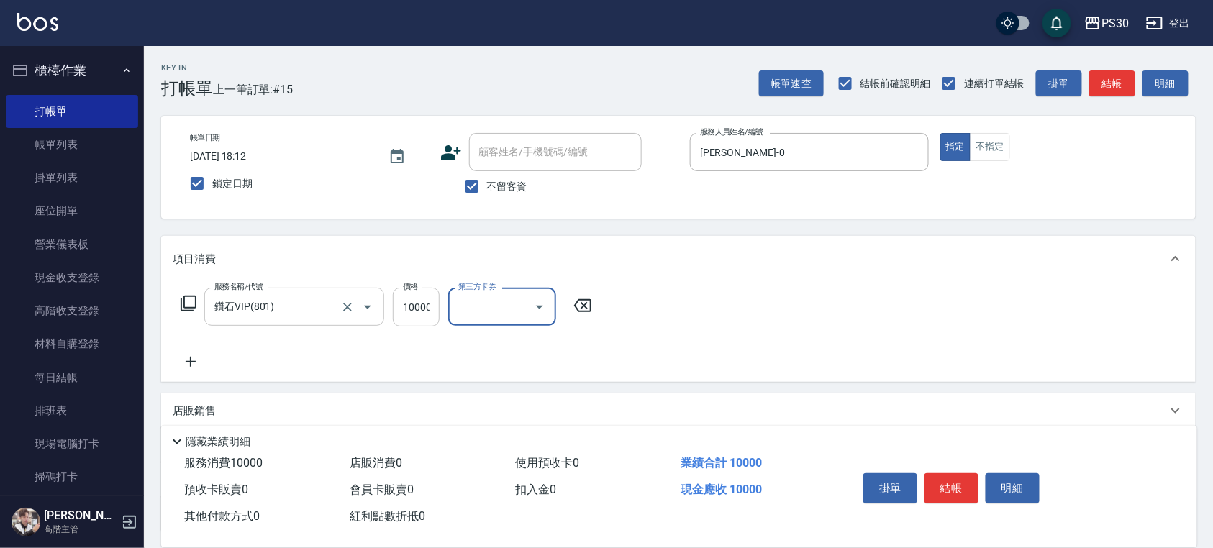
click at [430, 297] on input "10000" at bounding box center [416, 307] width 47 height 39
type input "2000"
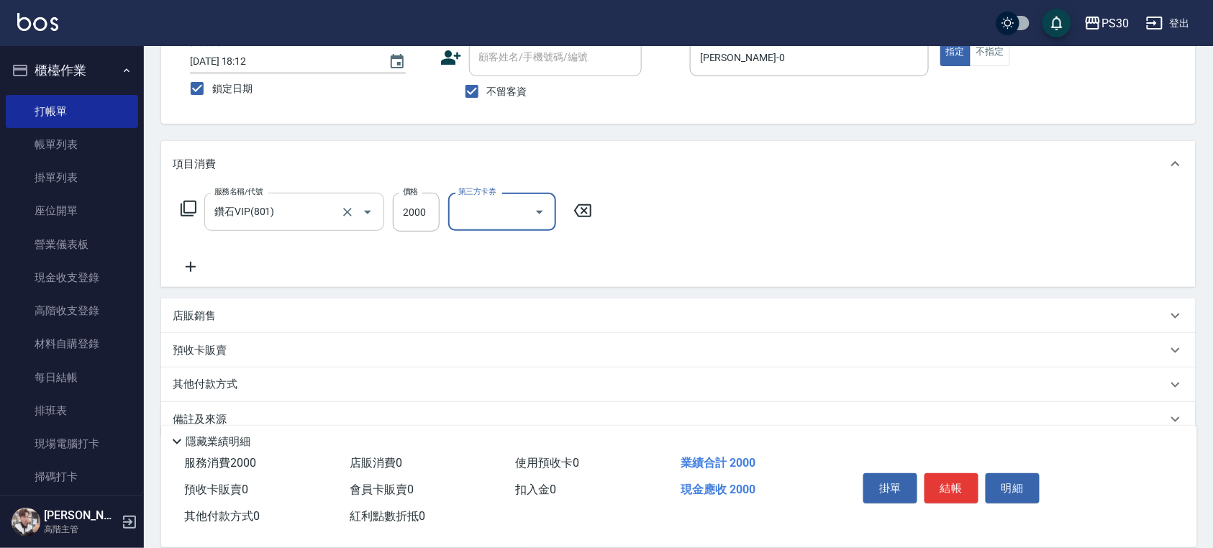
scroll to position [96, 0]
click at [196, 263] on icon at bounding box center [191, 266] width 36 height 17
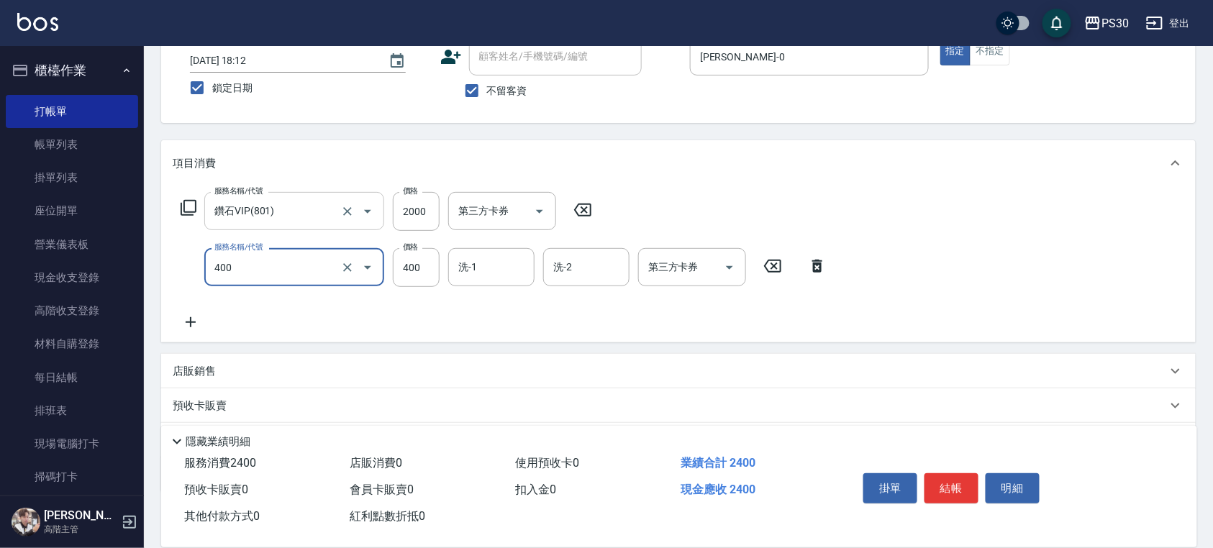
type input "洗剪400(400)"
type input "450"
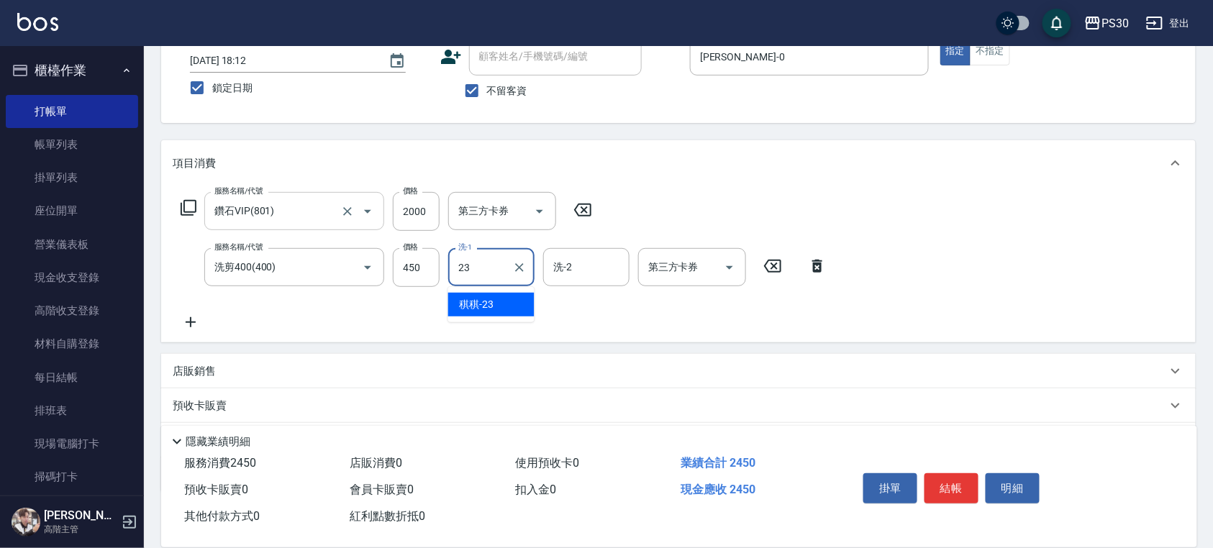
type input "稘稘-23"
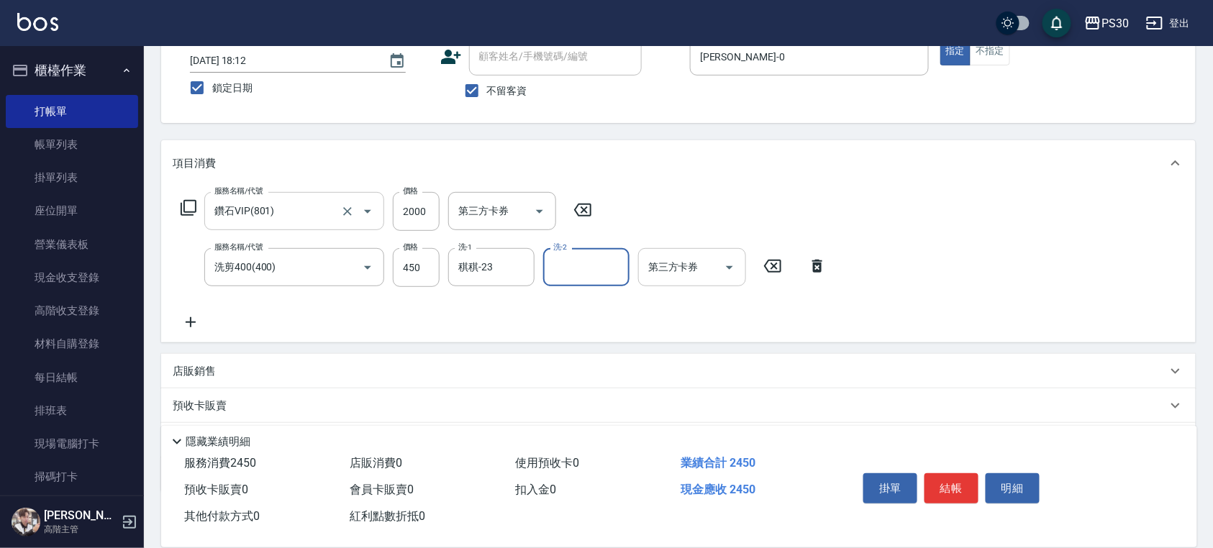
click at [732, 269] on icon "Open" at bounding box center [729, 267] width 17 height 17
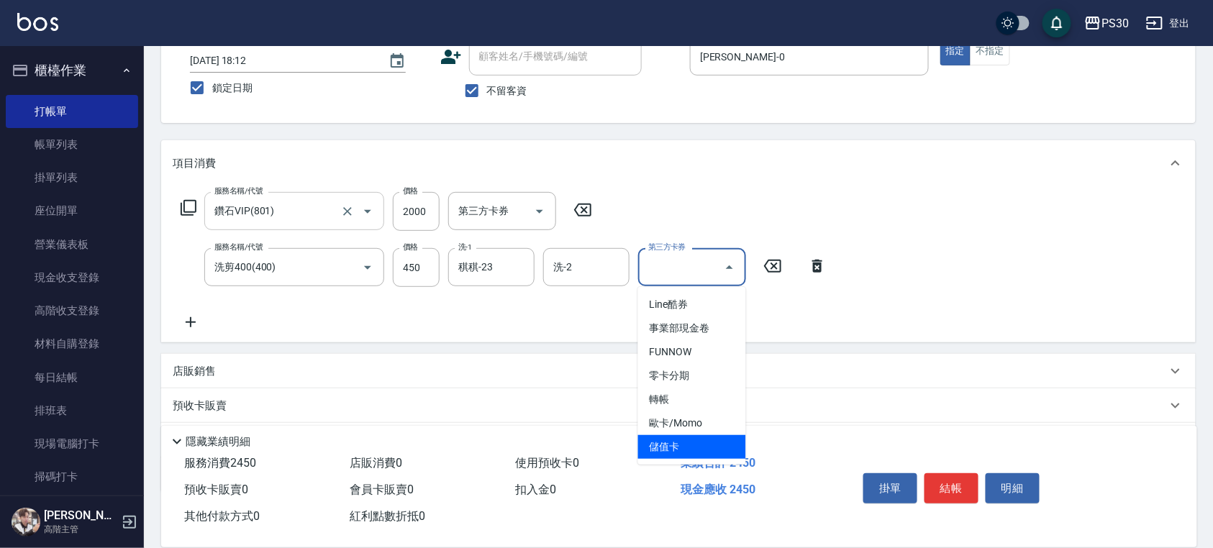
click at [691, 439] on span "儲值卡" at bounding box center [692, 447] width 108 height 24
type input "儲值卡"
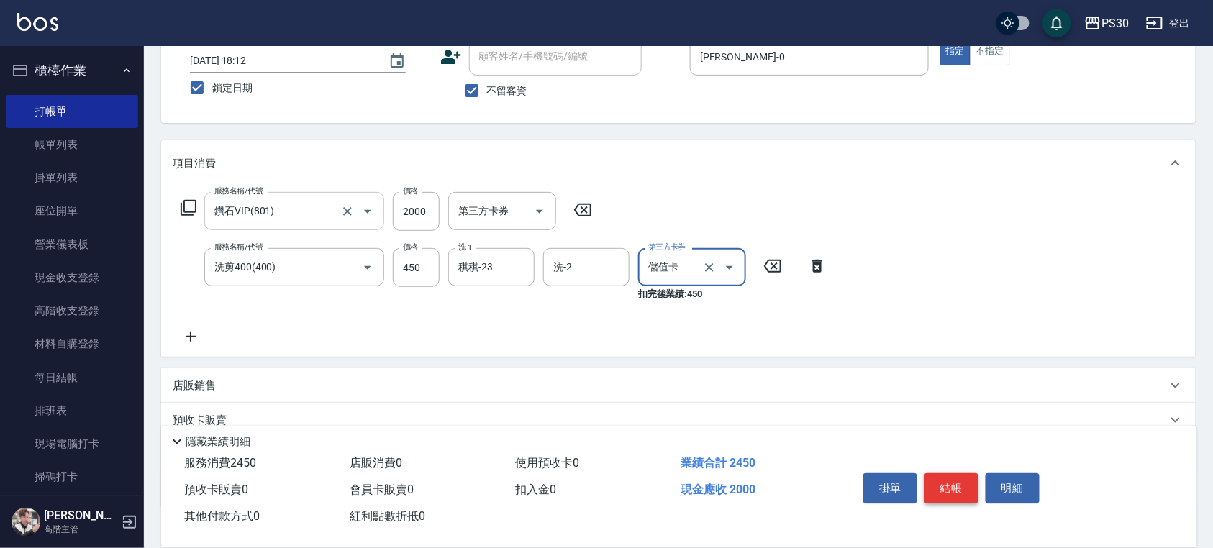
click at [963, 473] on button "結帳" at bounding box center [951, 488] width 54 height 30
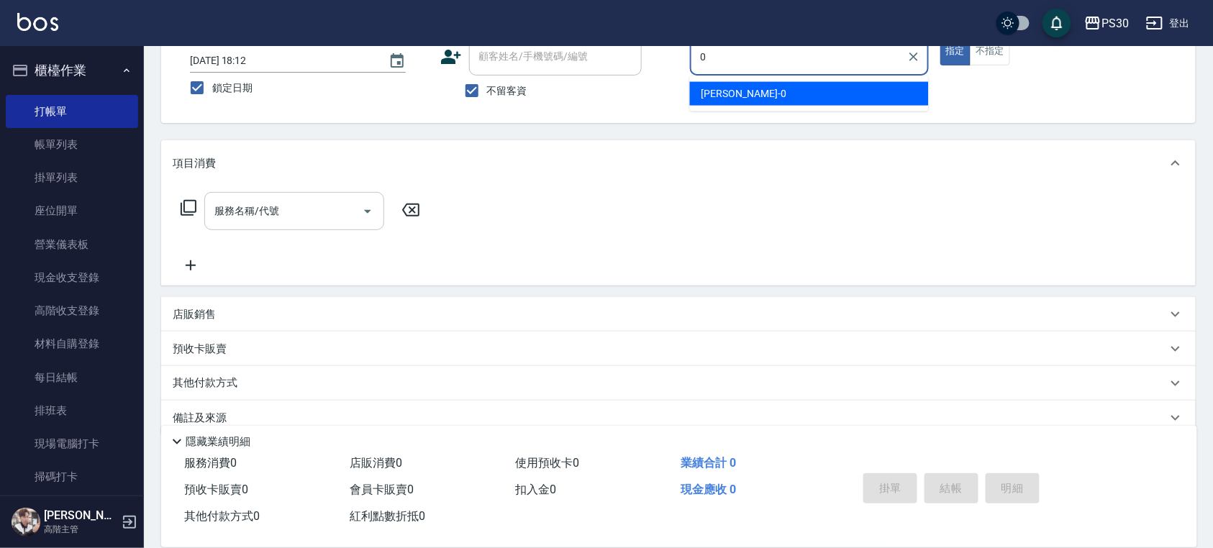
type input "[PERSON_NAME]-0"
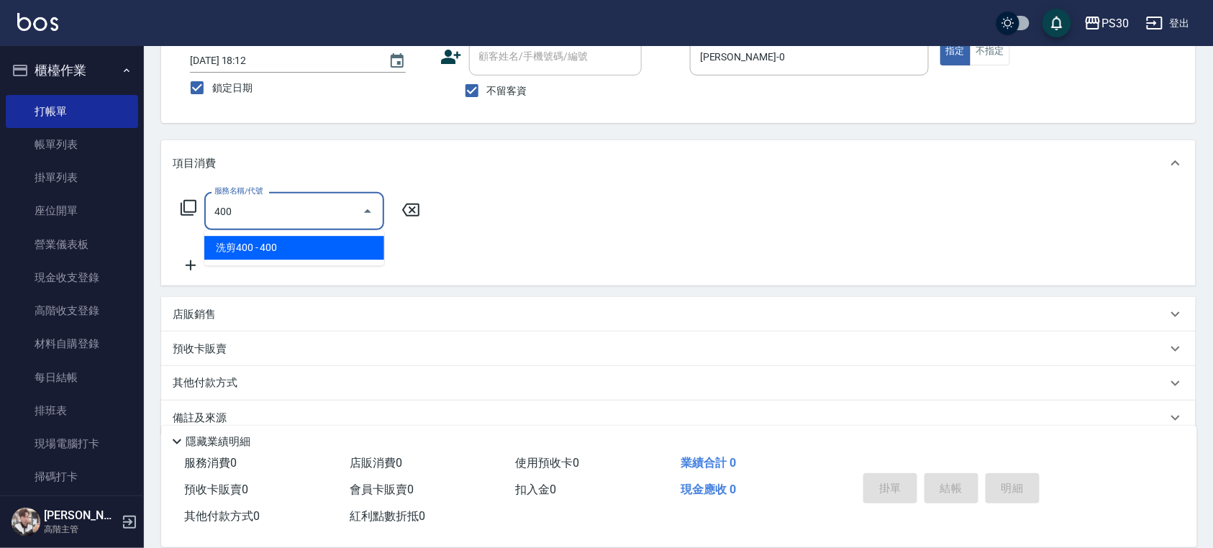
type input "洗剪400(400)"
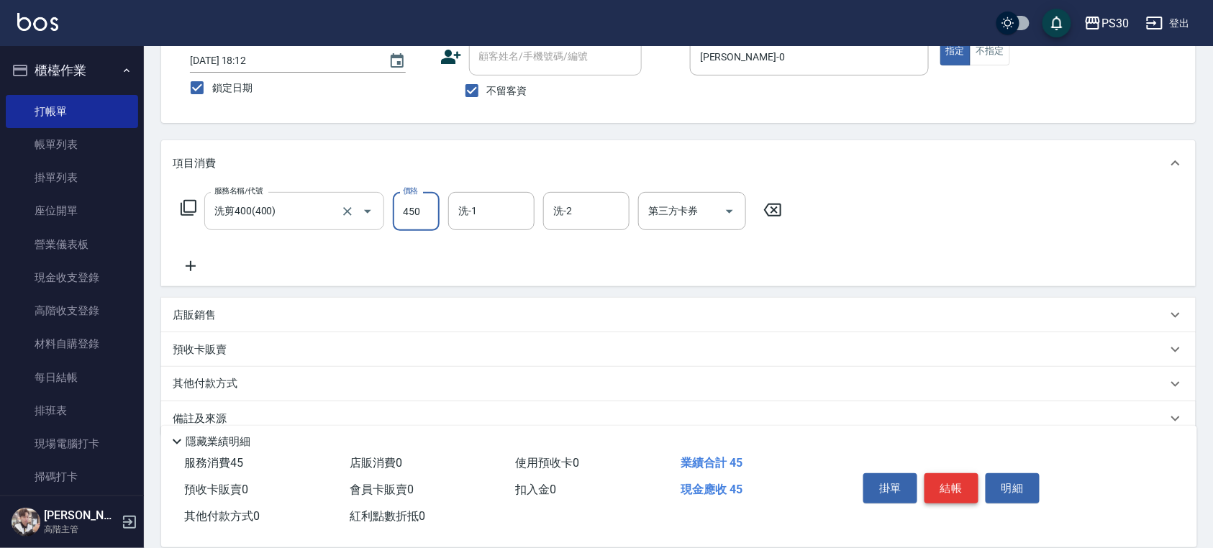
type input "450"
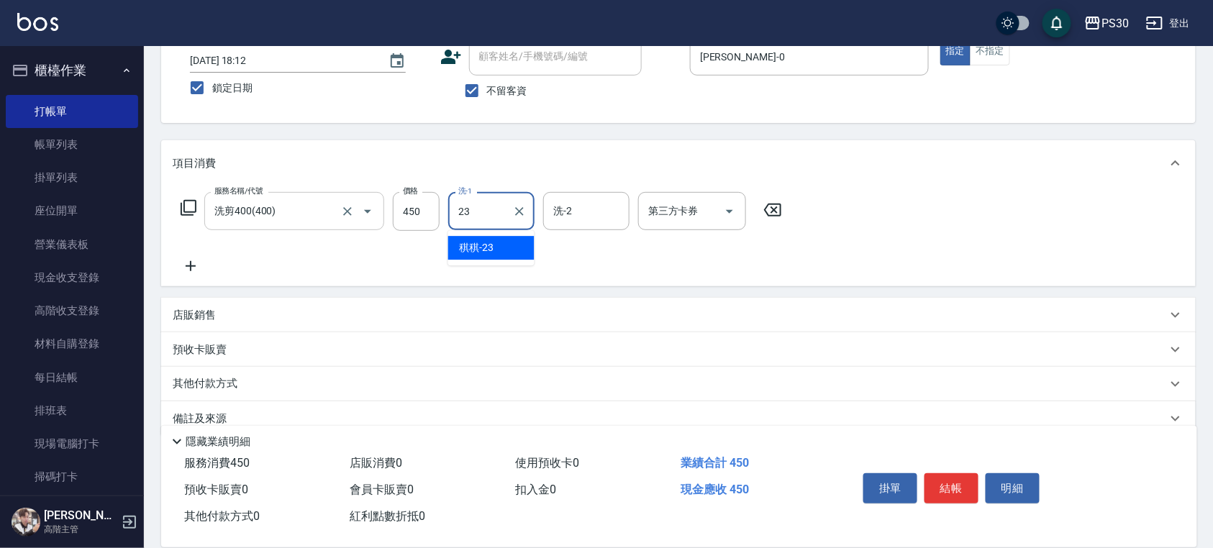
type input "稘稘-23"
click at [740, 220] on div "第三方卡券" at bounding box center [692, 211] width 108 height 38
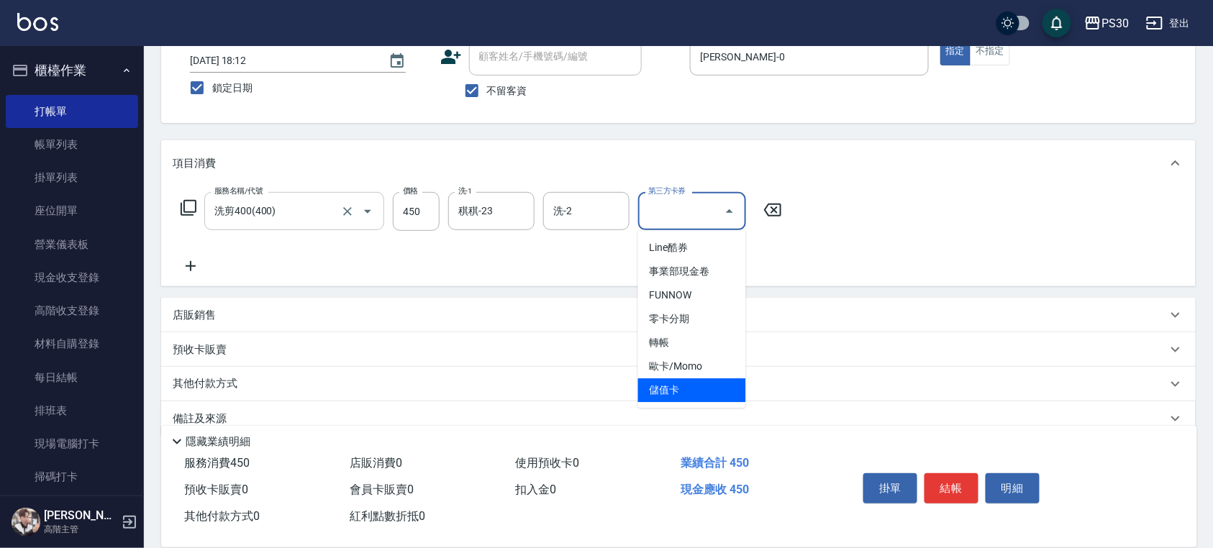
click at [703, 383] on span "儲值卡" at bounding box center [692, 390] width 108 height 24
type input "儲值卡"
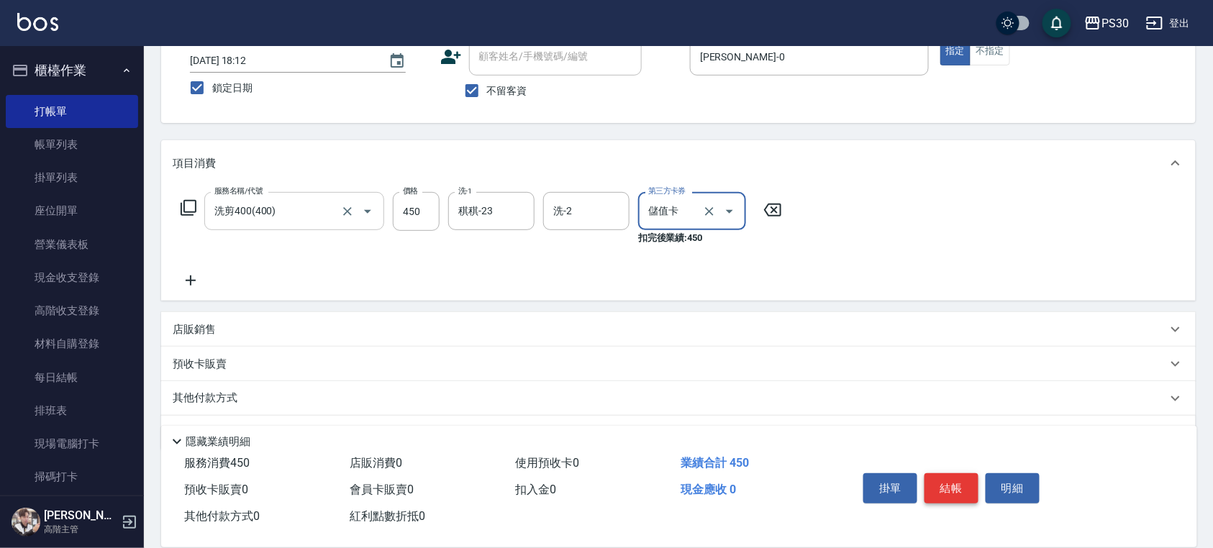
click at [948, 473] on button "結帳" at bounding box center [951, 488] width 54 height 30
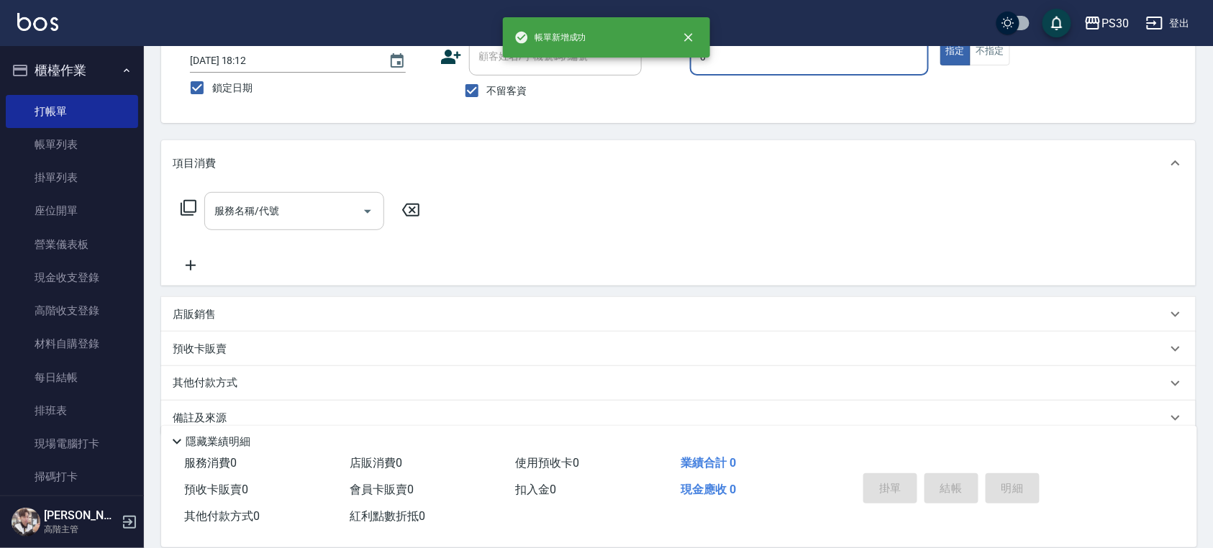
type input "[PERSON_NAME]-0"
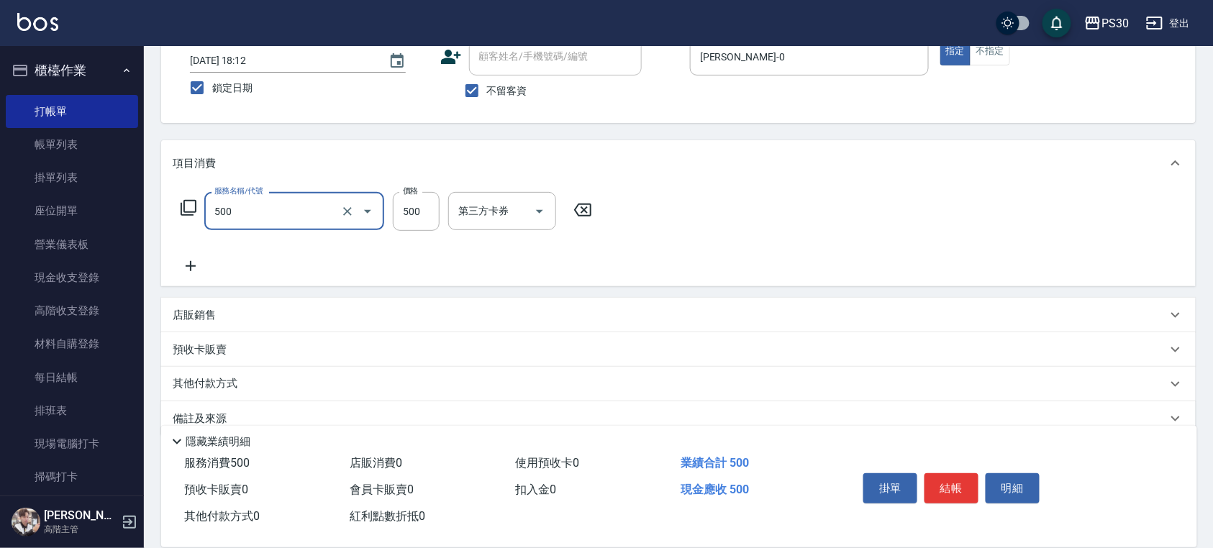
type input "洗剪500(500)"
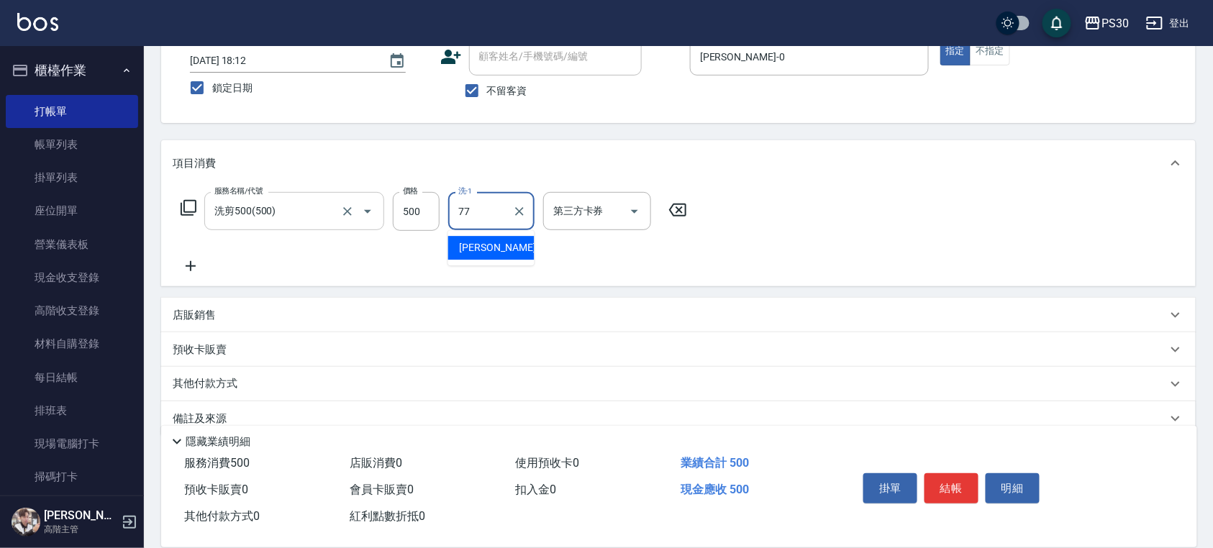
type input "七七-77"
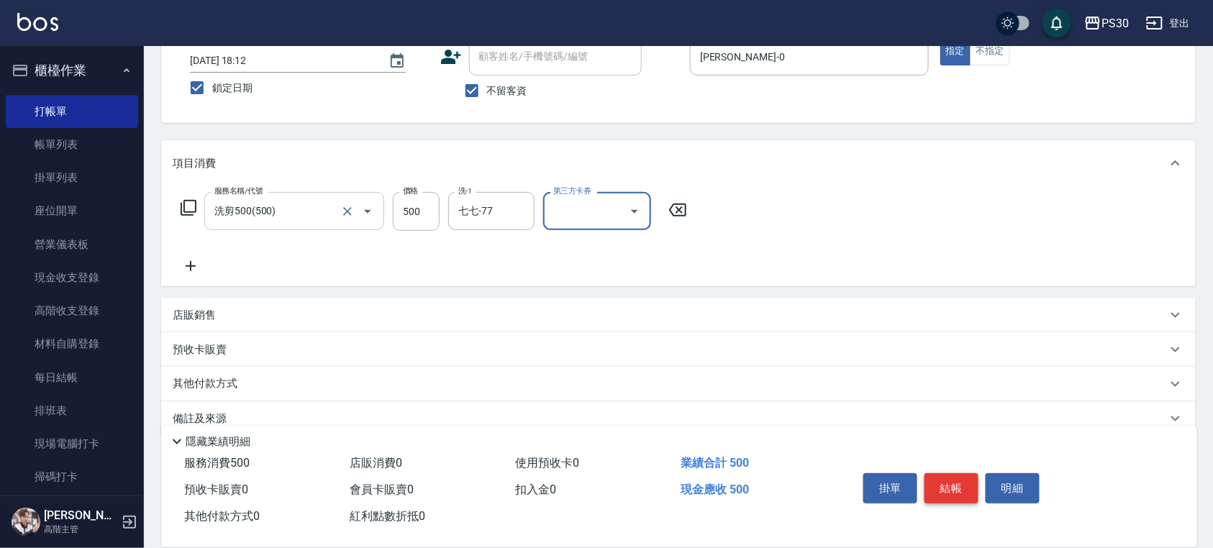
click at [971, 487] on button "結帳" at bounding box center [951, 488] width 54 height 30
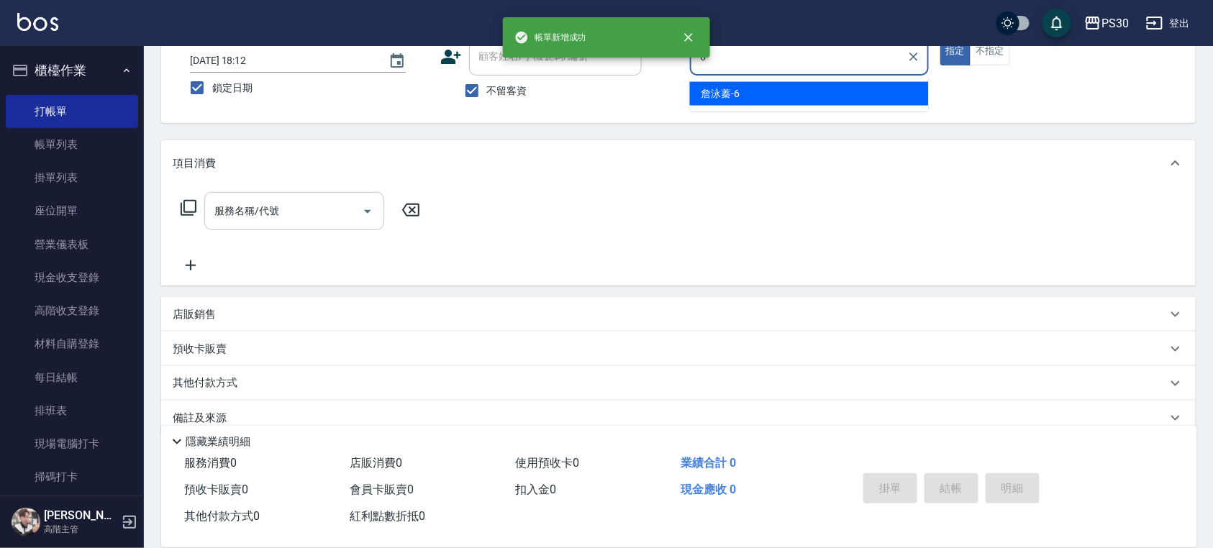
type input "[PERSON_NAME]-6"
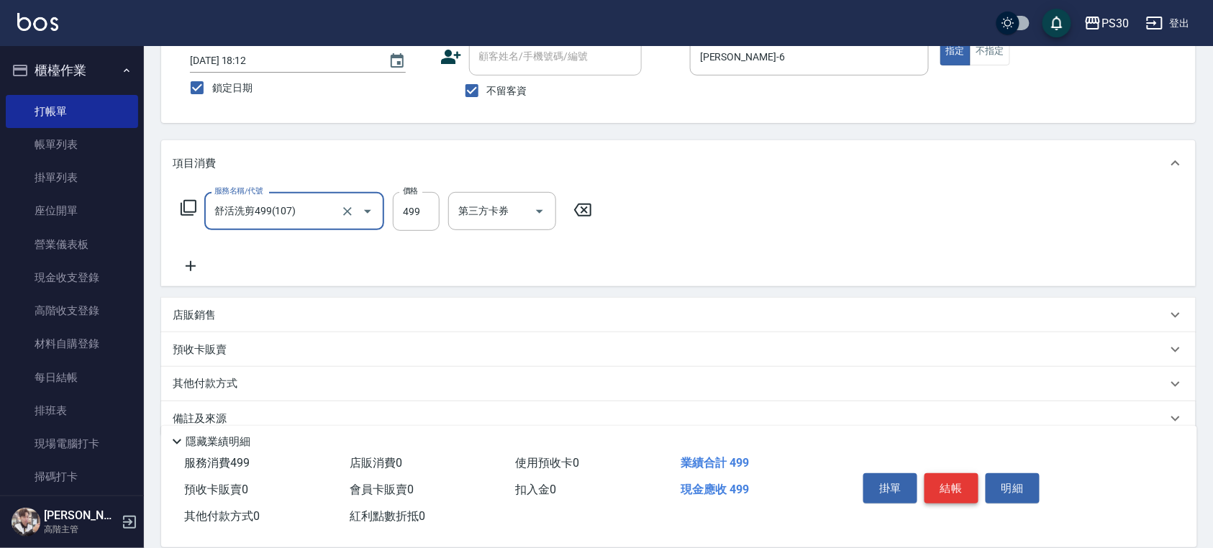
type input "舒活洗剪499(107)"
type input "799"
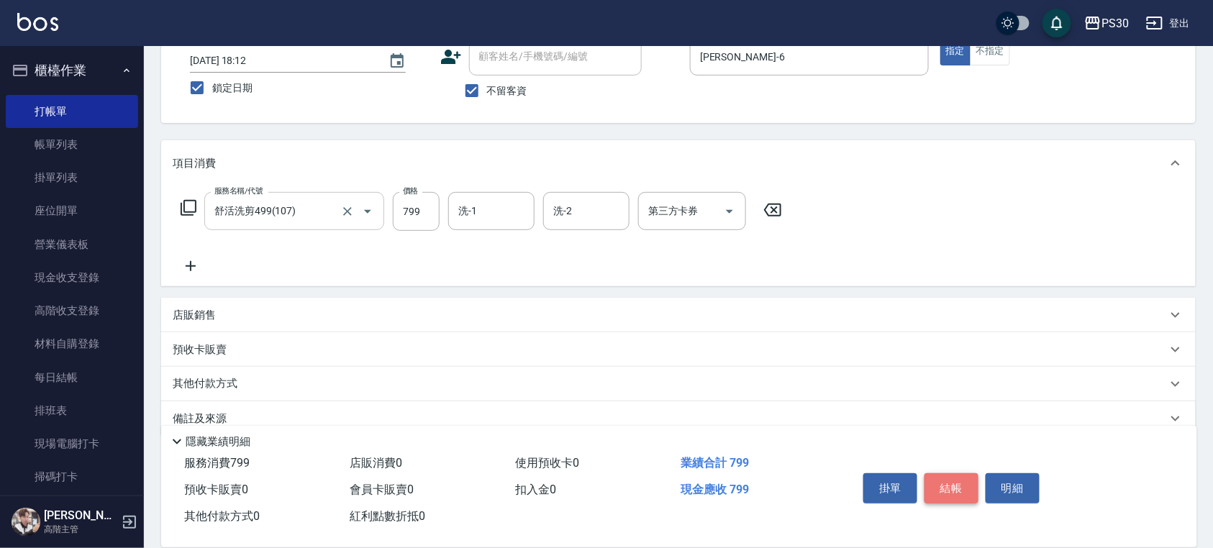
click at [950, 478] on button "結帳" at bounding box center [951, 488] width 54 height 30
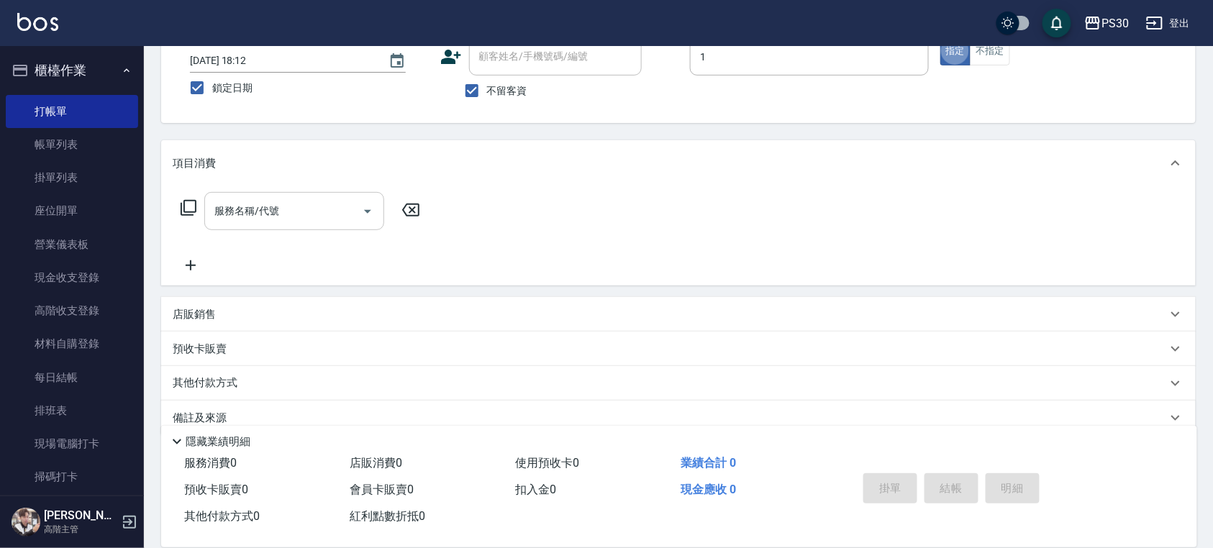
type input "ONE-1"
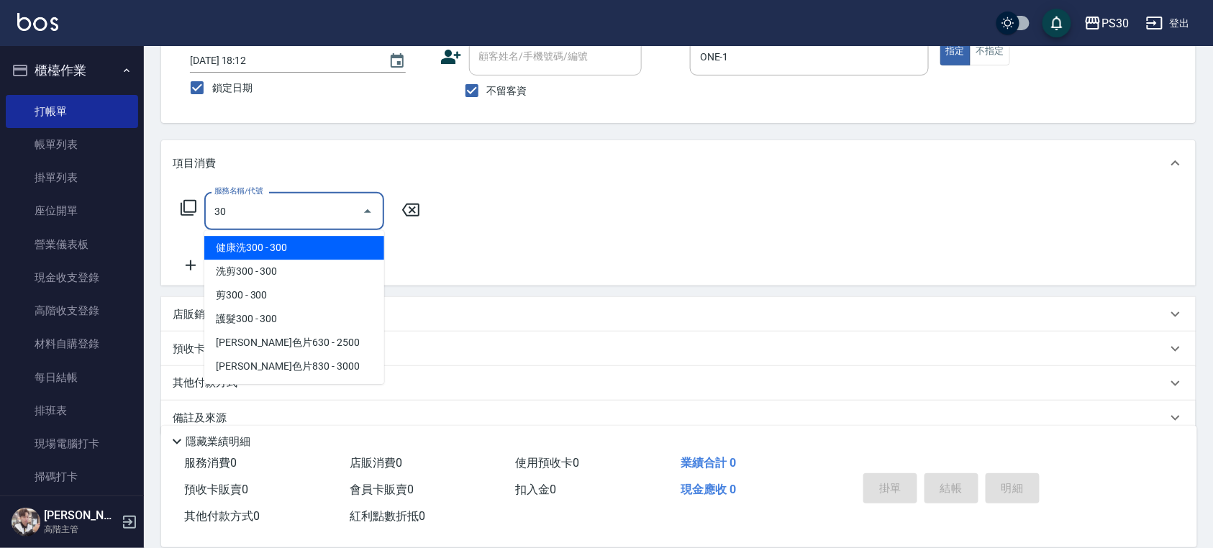
type input "3"
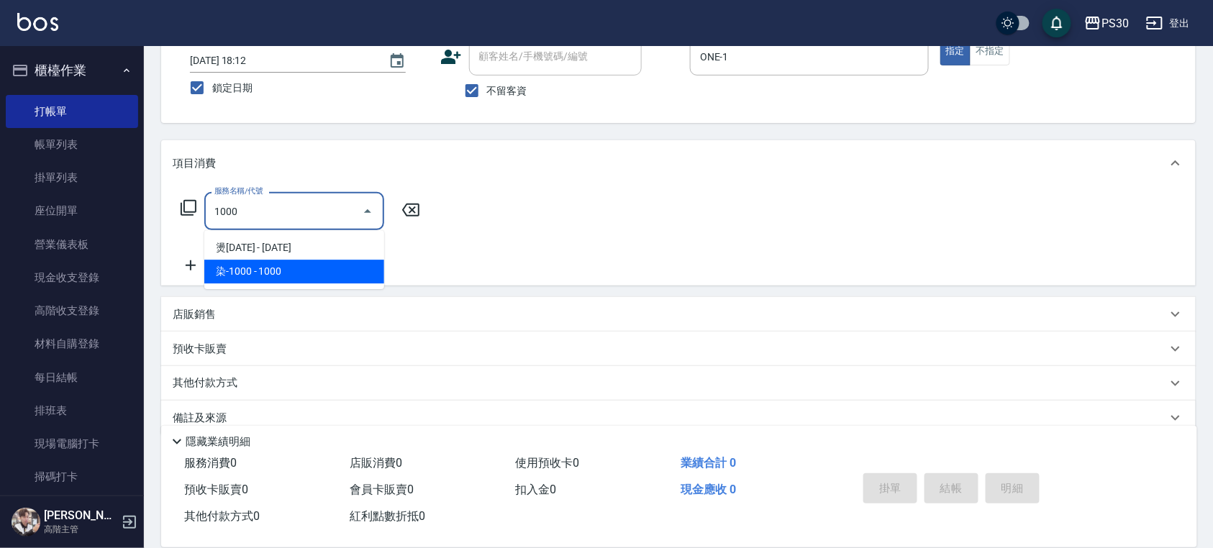
click at [240, 269] on span "染-1000 - 1000" at bounding box center [294, 272] width 180 height 24
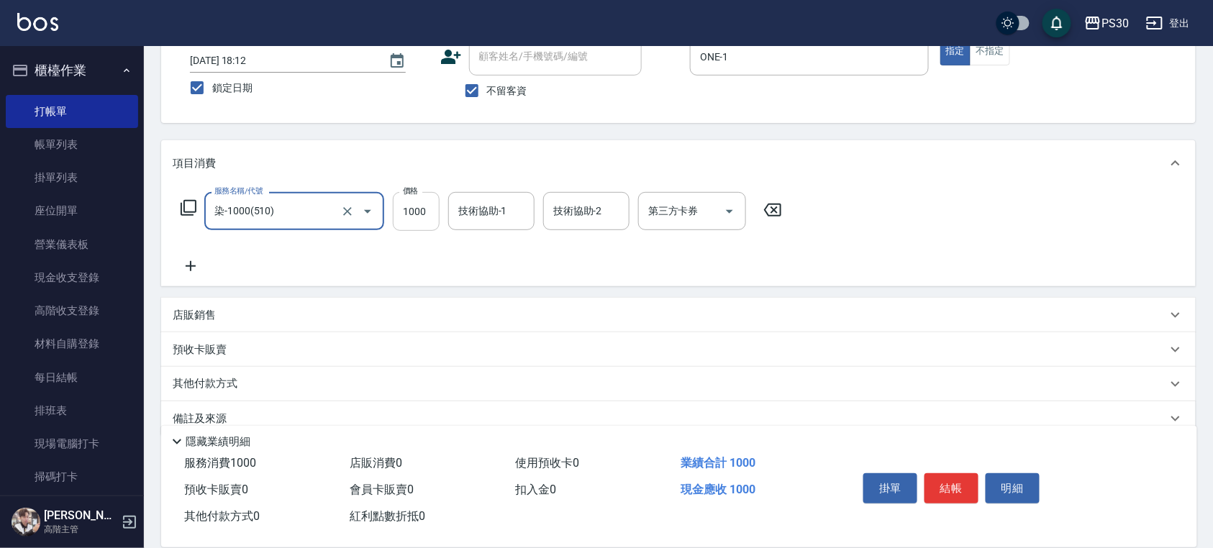
type input "染-1000(510)"
click at [407, 214] on input "1000" at bounding box center [416, 211] width 47 height 39
type input "3000"
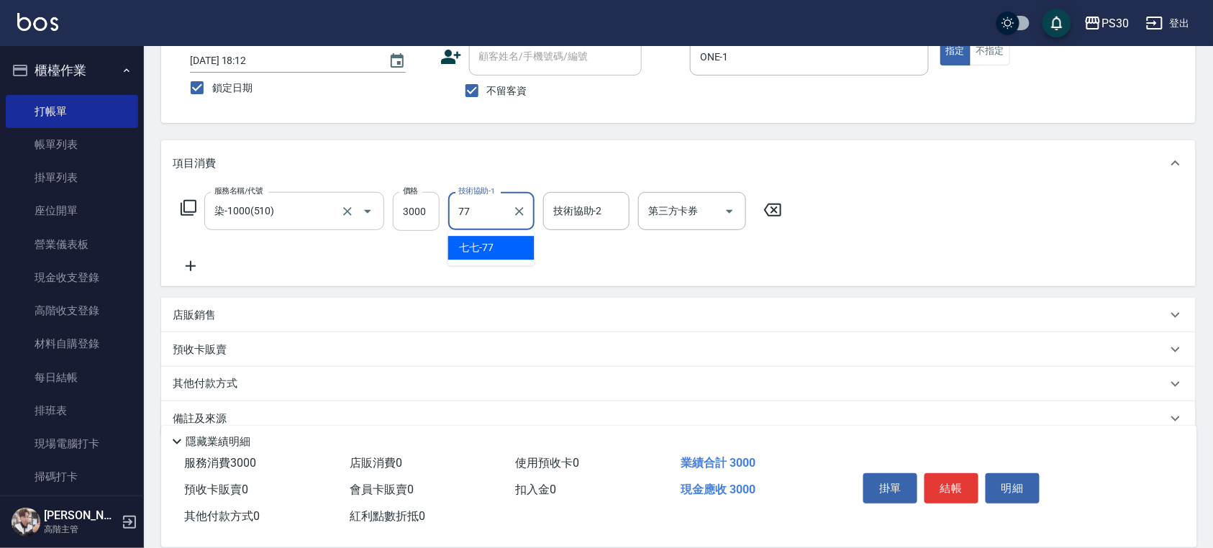
type input "七七-77"
click at [977, 478] on button "結帳" at bounding box center [951, 488] width 54 height 30
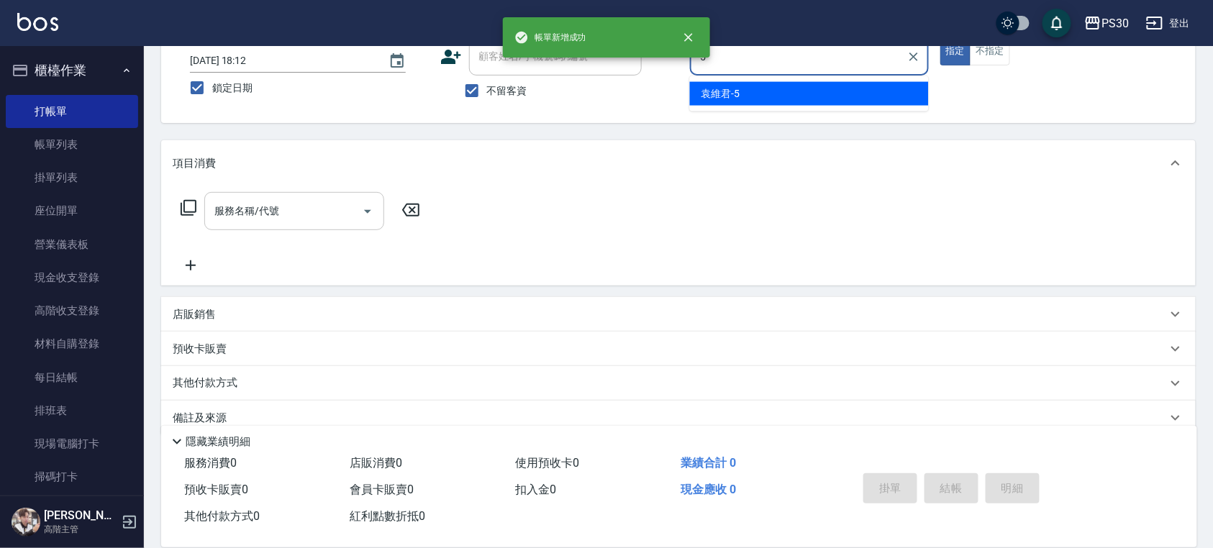
type input "[PERSON_NAME]-5"
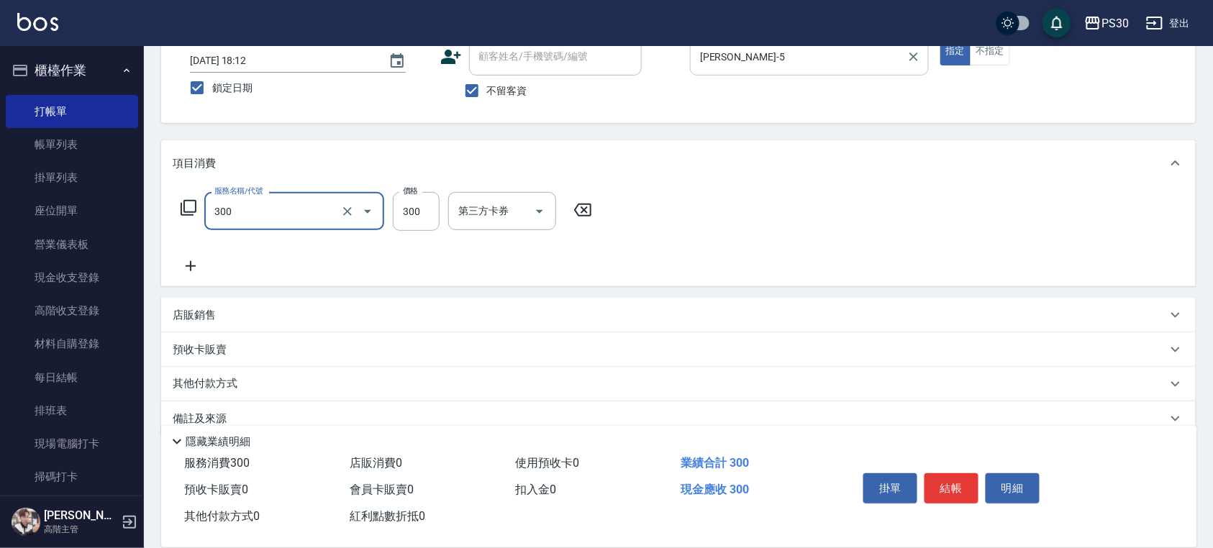
type input "洗剪300(300)"
click at [996, 50] on button "不指定" at bounding box center [990, 51] width 40 height 28
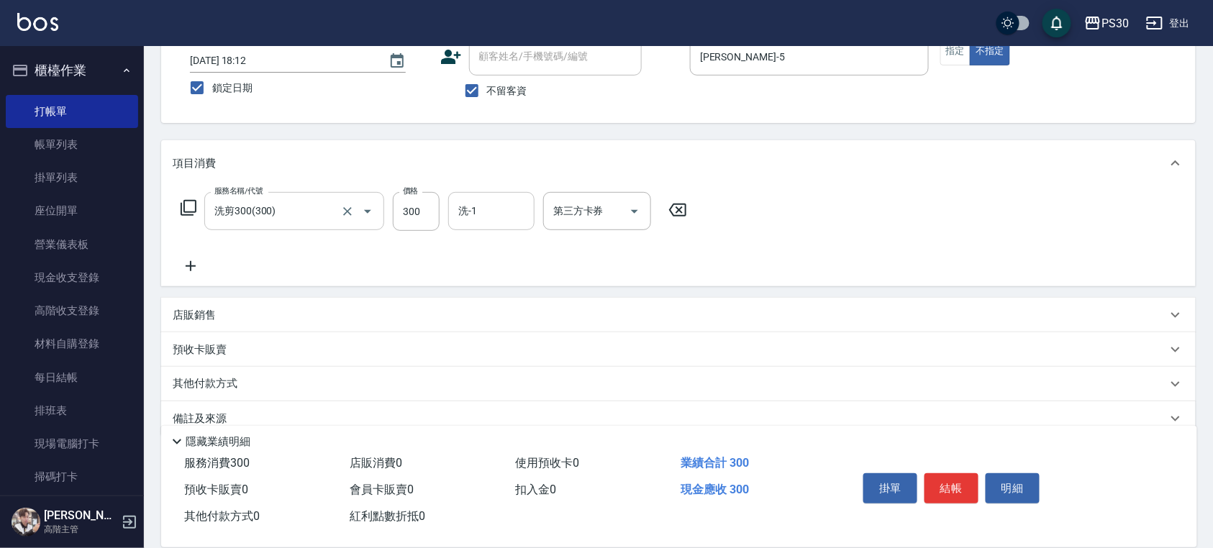
click at [521, 208] on input "洗-1" at bounding box center [491, 211] width 73 height 25
type input "RENA-39"
click at [964, 488] on button "結帳" at bounding box center [951, 488] width 54 height 30
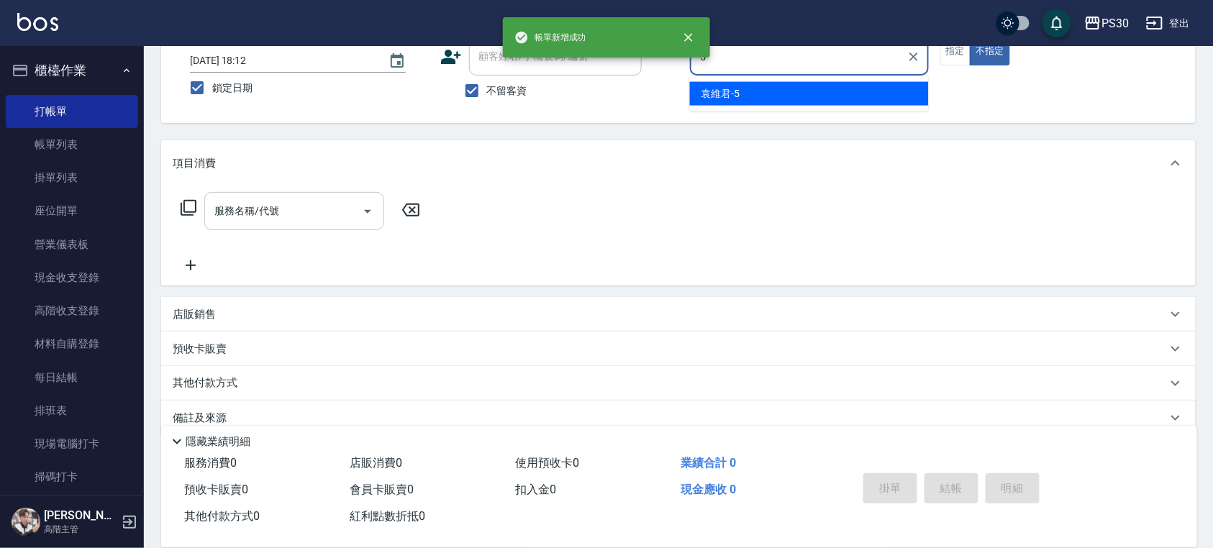
type input "[PERSON_NAME]-5"
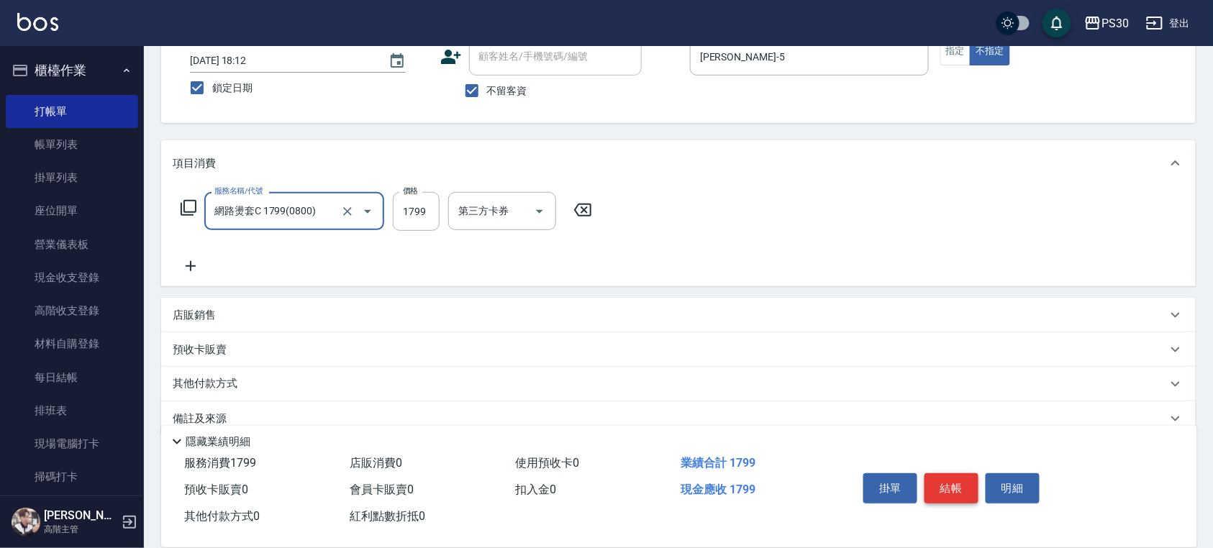
type input "網路燙套C 1799(0800)"
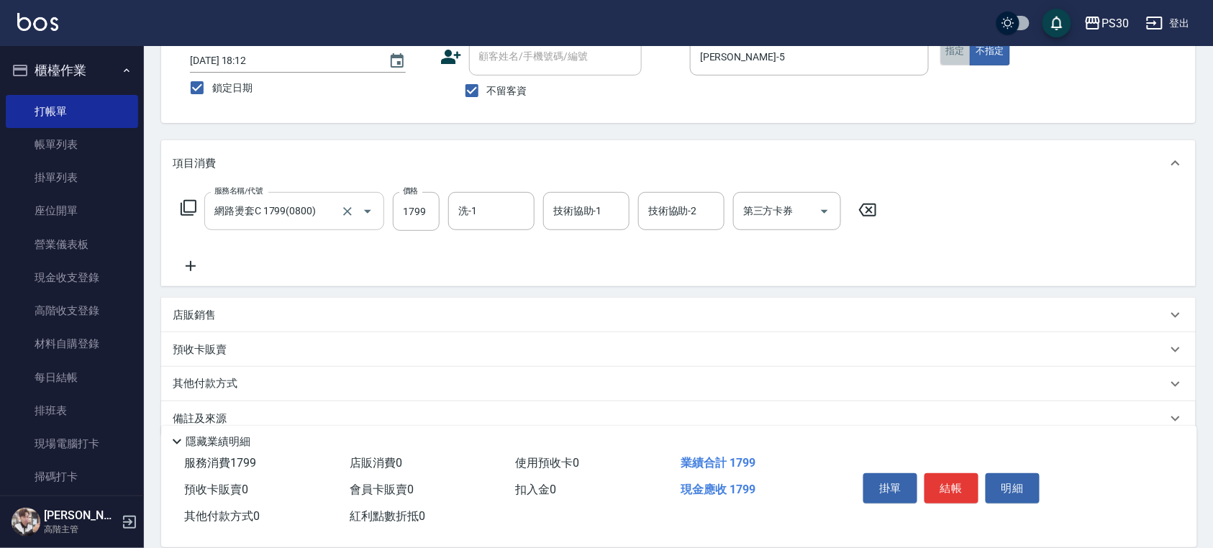
click at [945, 56] on button "指定" at bounding box center [955, 51] width 31 height 28
click at [567, 214] on input "技術協助-1" at bounding box center [586, 211] width 73 height 25
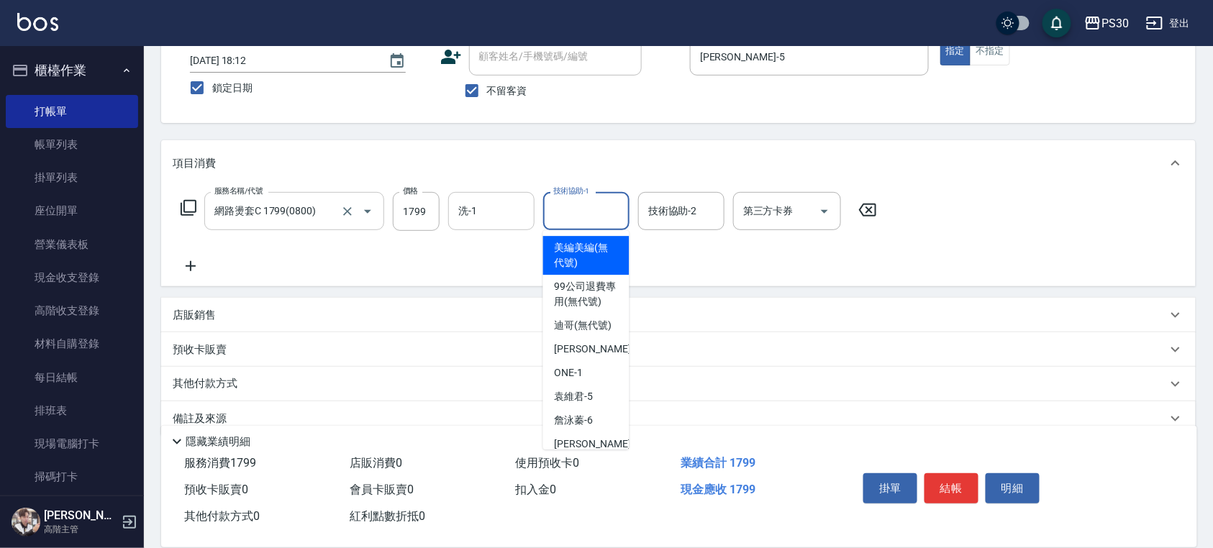
click at [501, 209] on input "洗-1" at bounding box center [491, 211] width 73 height 25
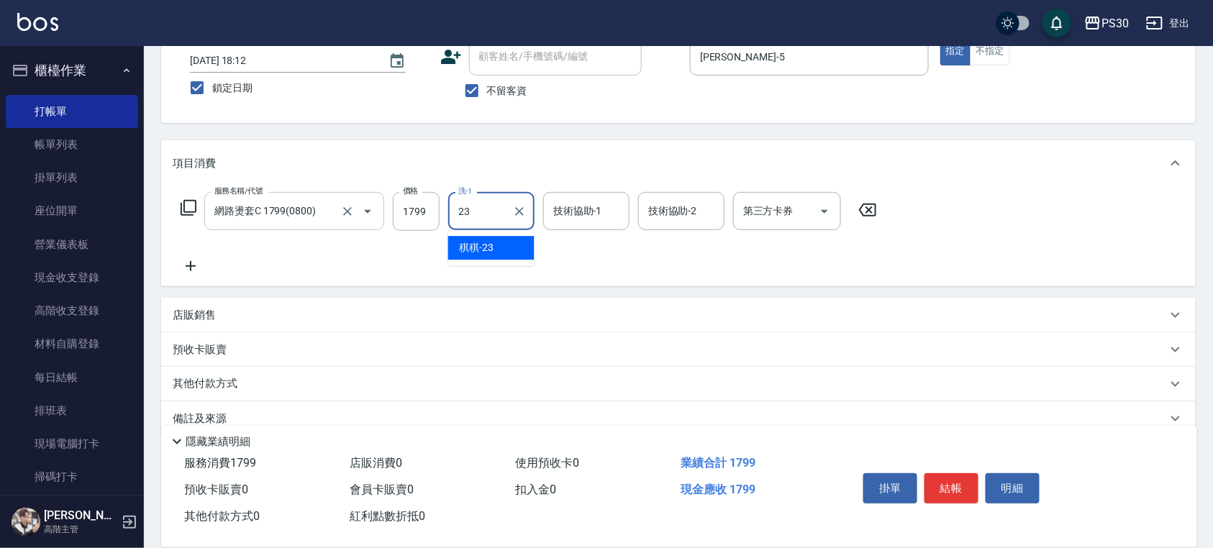
type input "稘稘-23"
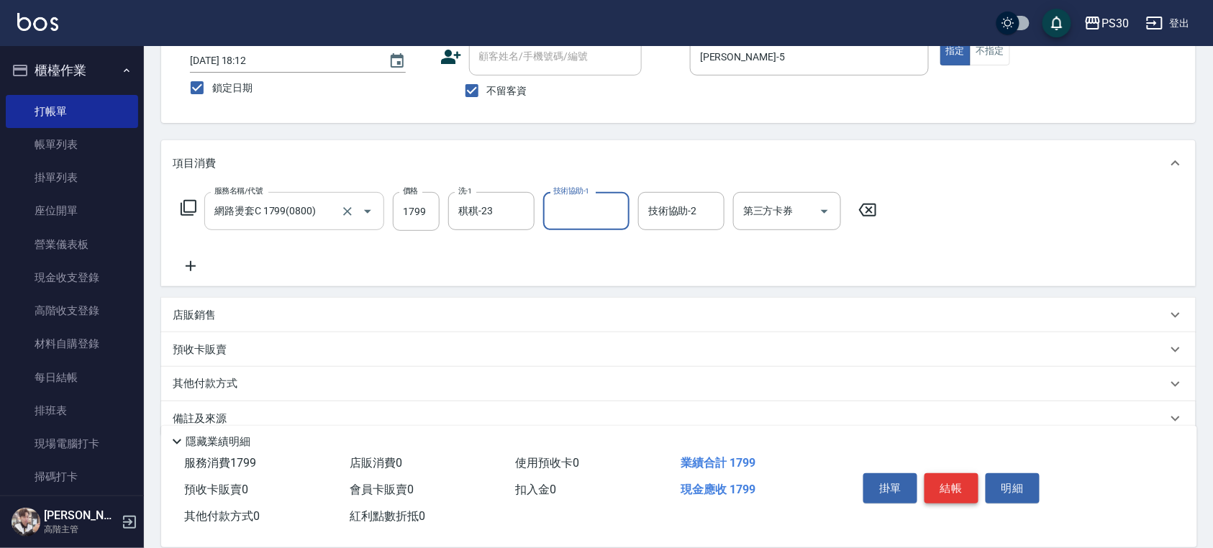
click at [961, 490] on button "結帳" at bounding box center [951, 488] width 54 height 30
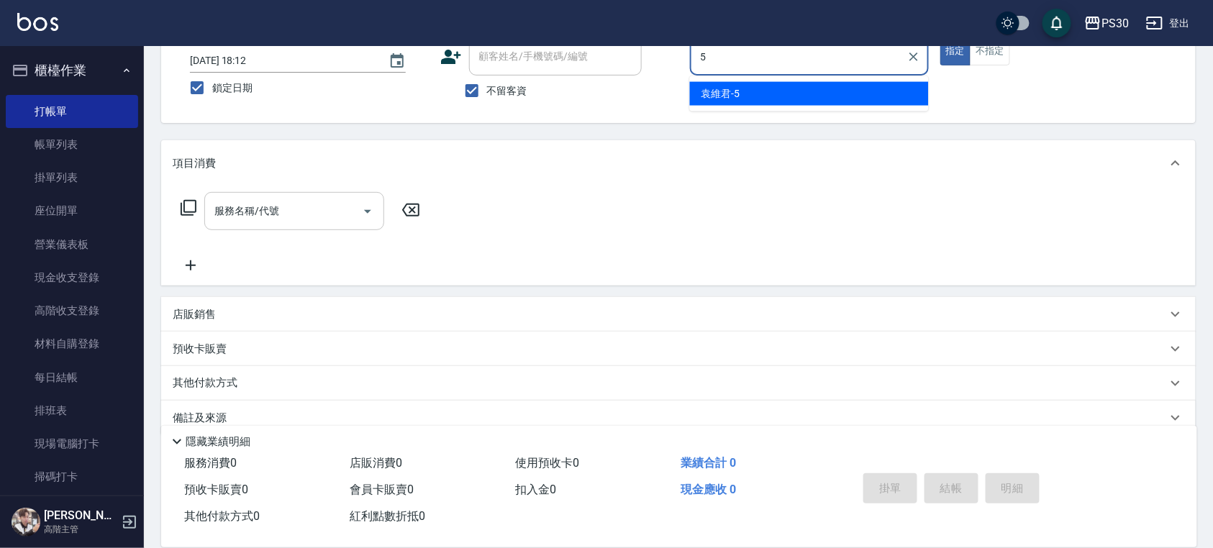
type input "[PERSON_NAME]-5"
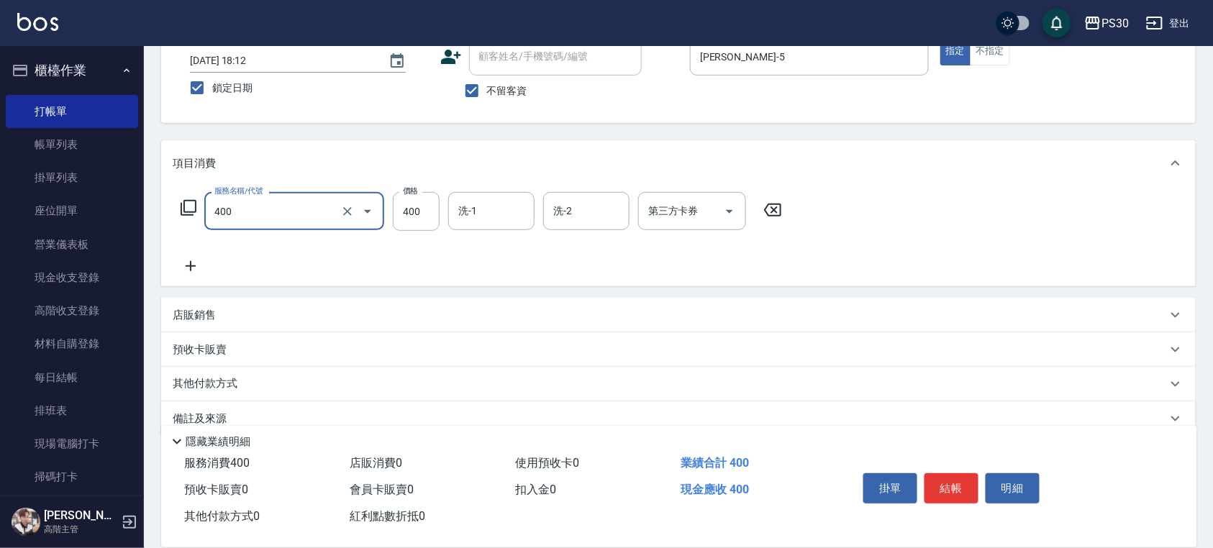
type input "洗剪400(400)"
type input "450"
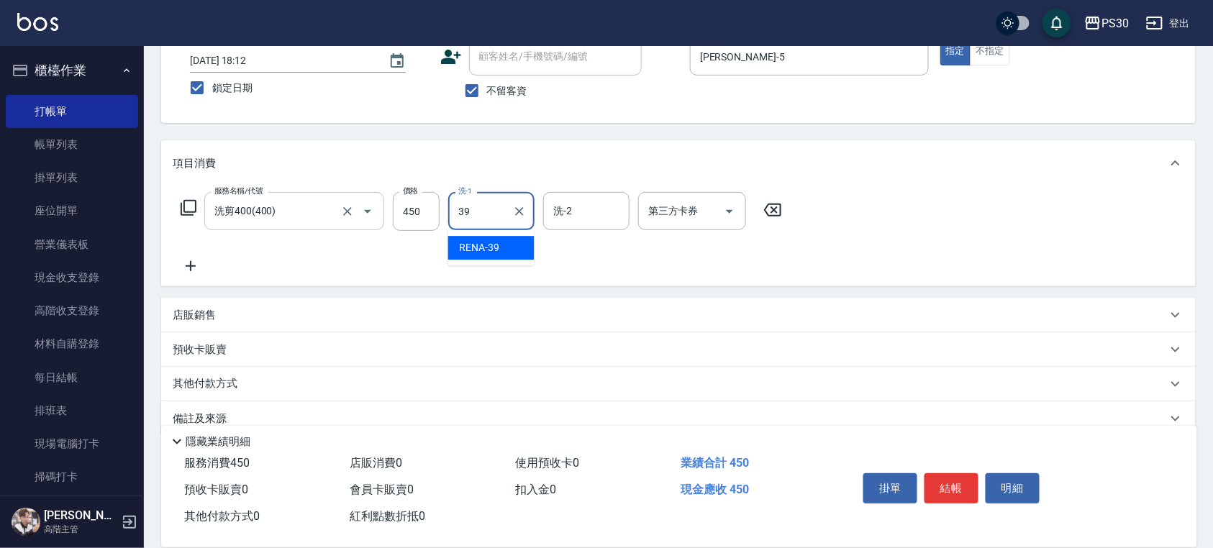
type input "RENA-39"
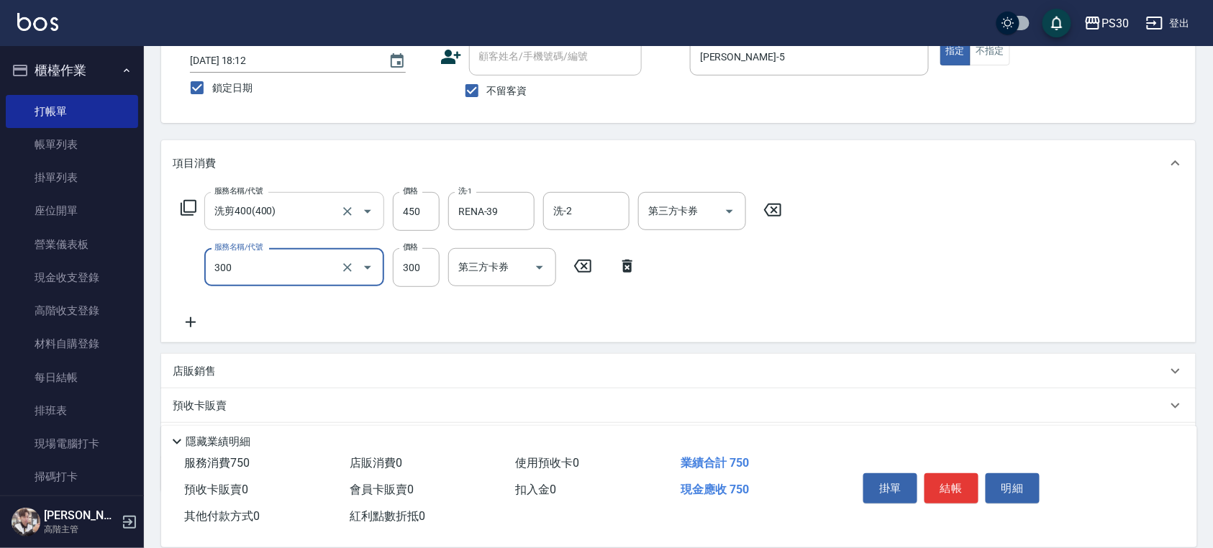
type input "洗剪300(300)"
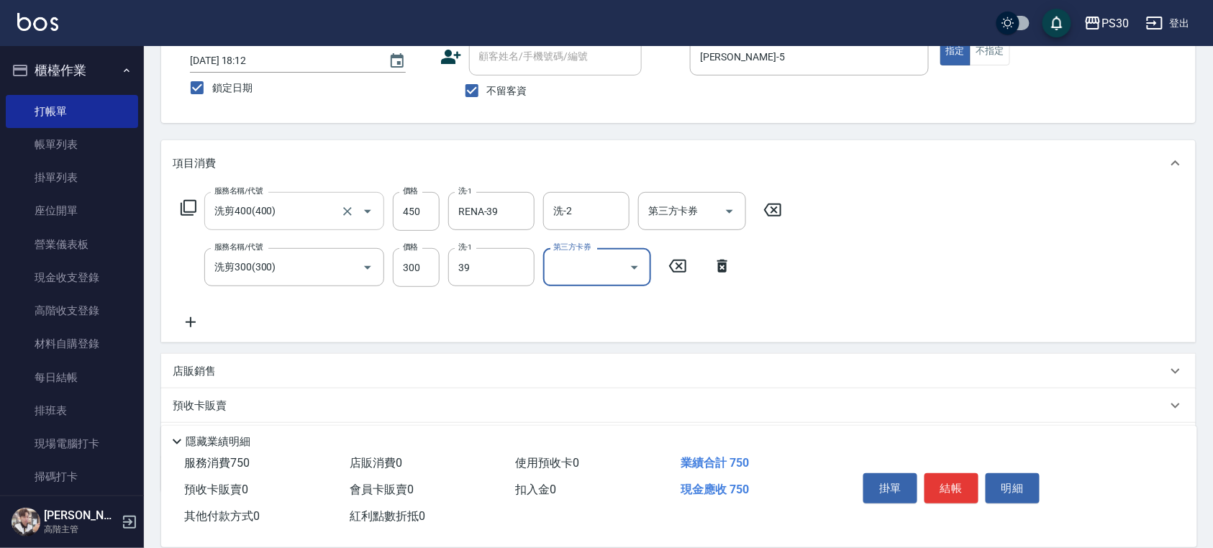
type input "RENA-39"
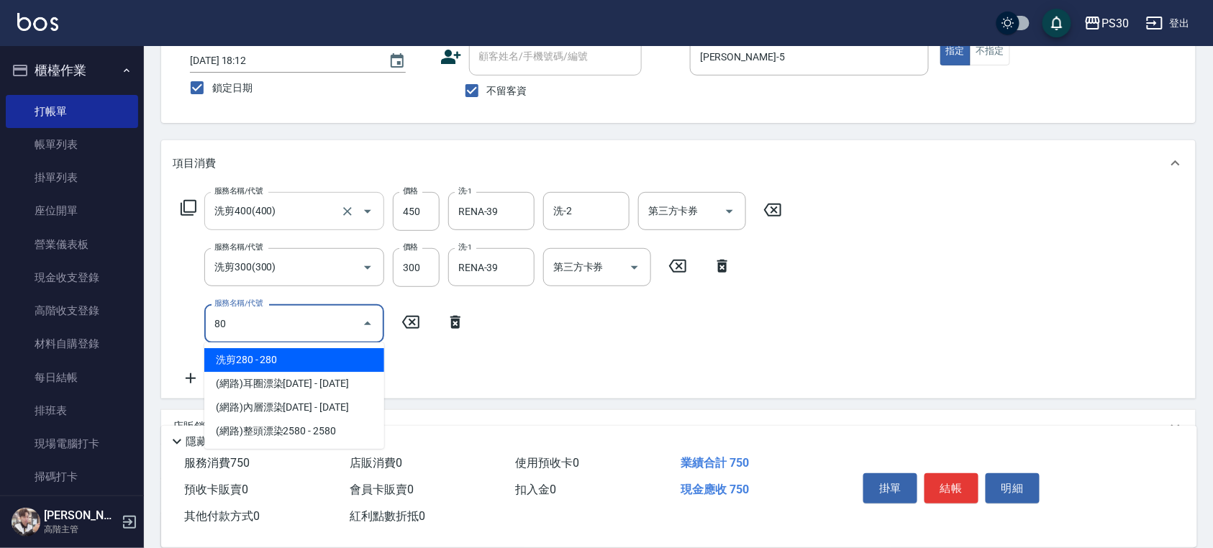
type input "8"
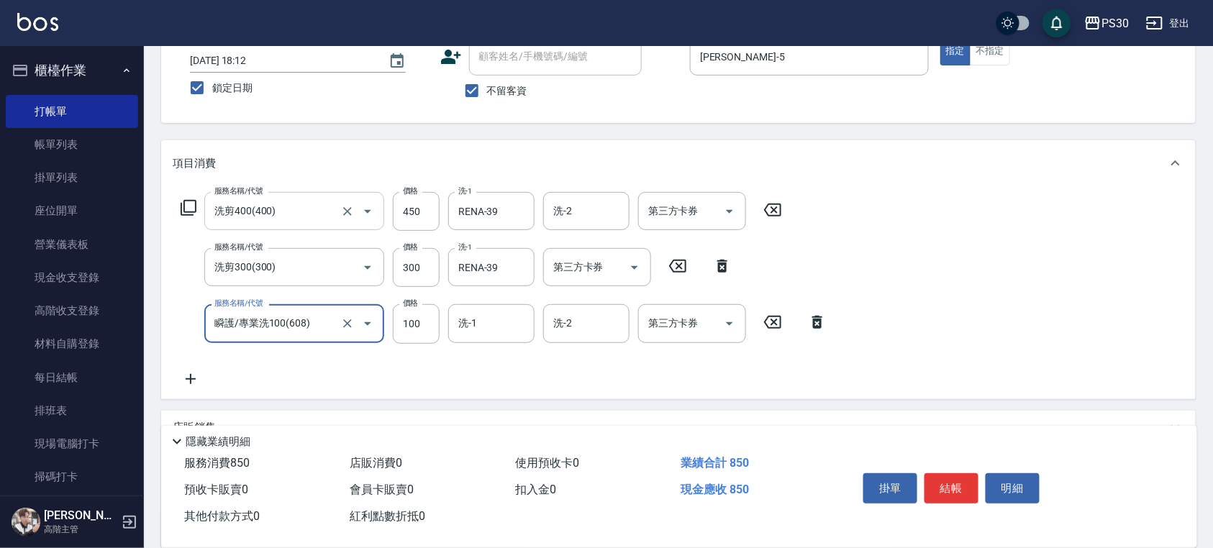
type input "瞬護/專業洗100(608)"
click at [420, 315] on input "8800" at bounding box center [416, 323] width 47 height 39
click at [424, 324] on input "8800" at bounding box center [416, 323] width 47 height 39
type input "800"
click at [951, 485] on button "結帳" at bounding box center [951, 488] width 54 height 30
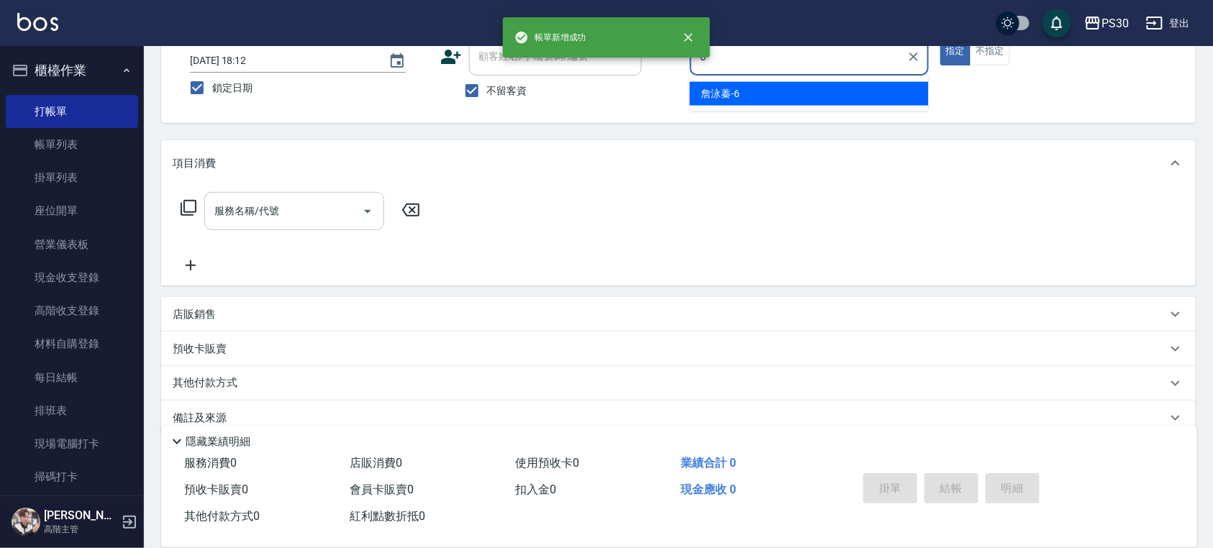
type input "[PERSON_NAME]-6"
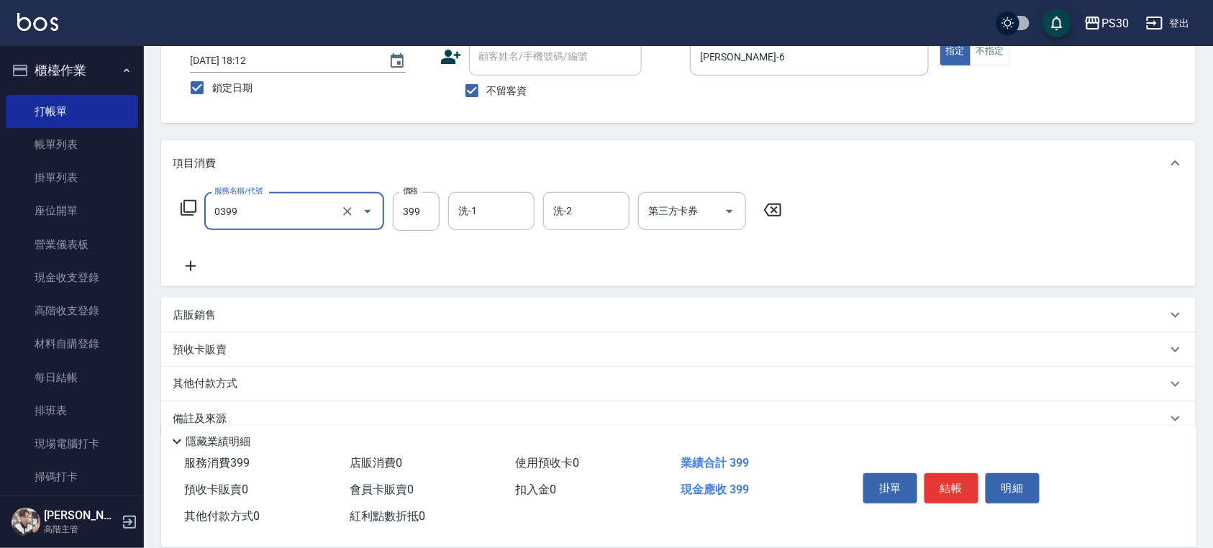
type input "海鹽洗(0399)"
type input "699"
click at [941, 478] on button "結帳" at bounding box center [951, 488] width 54 height 30
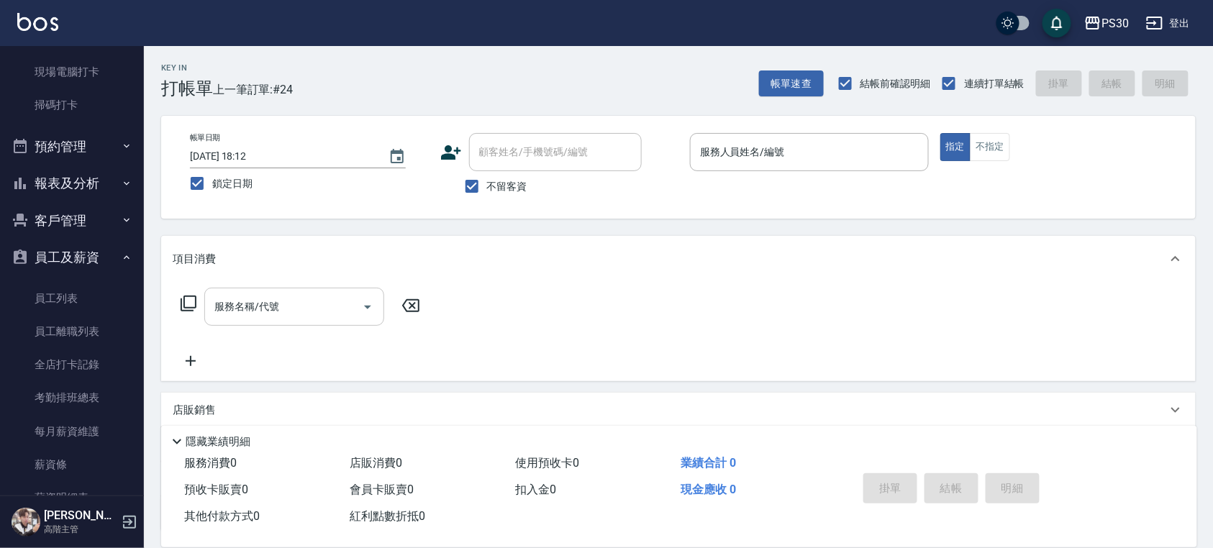
scroll to position [383, 0]
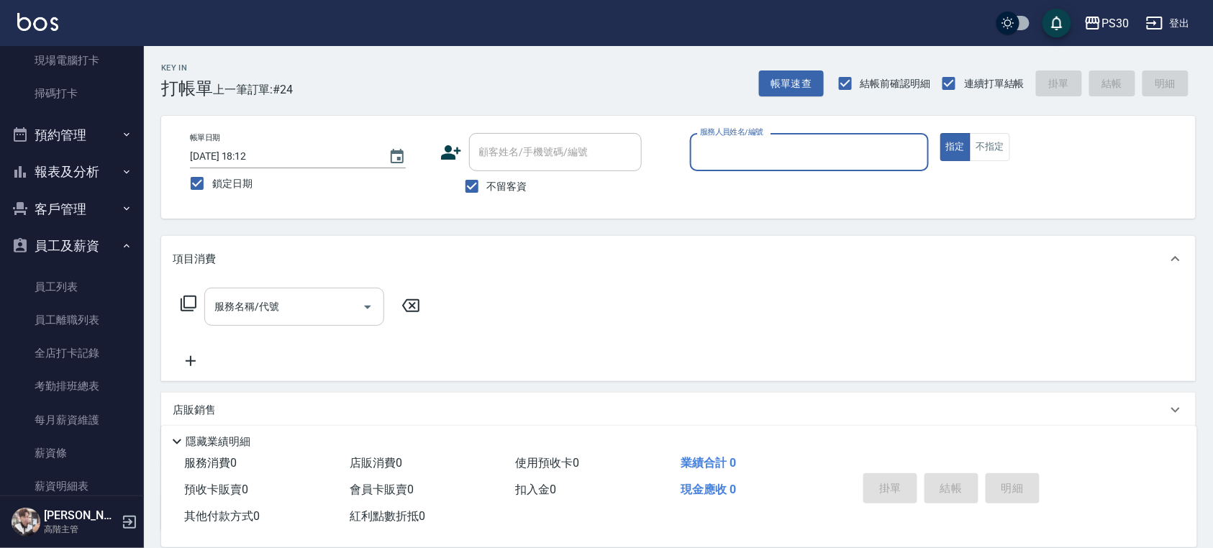
click at [61, 174] on button "報表及分析" at bounding box center [72, 171] width 132 height 37
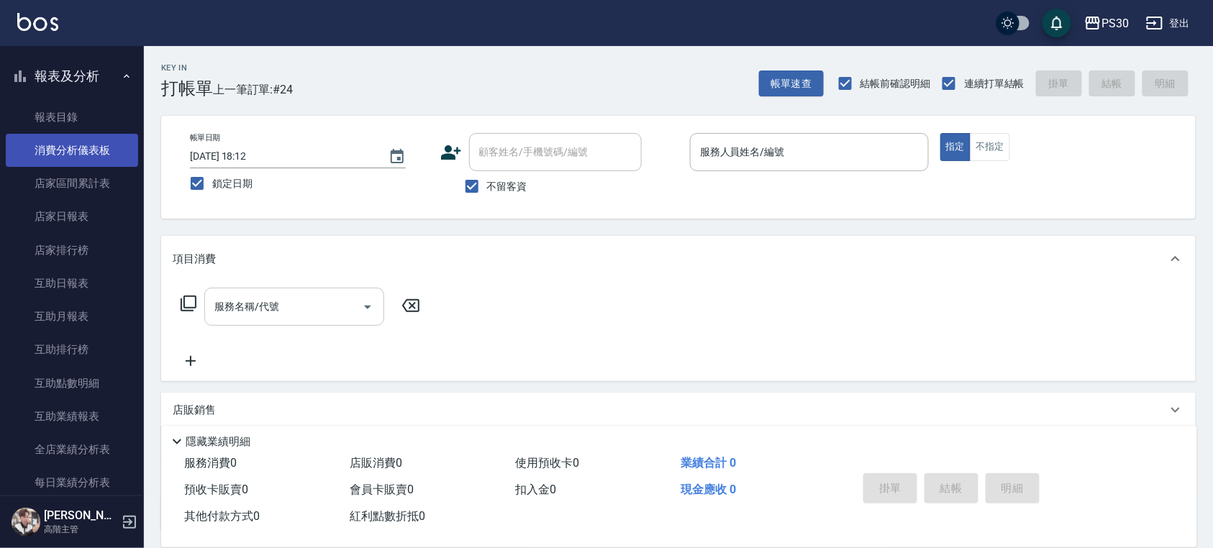
scroll to position [671, 0]
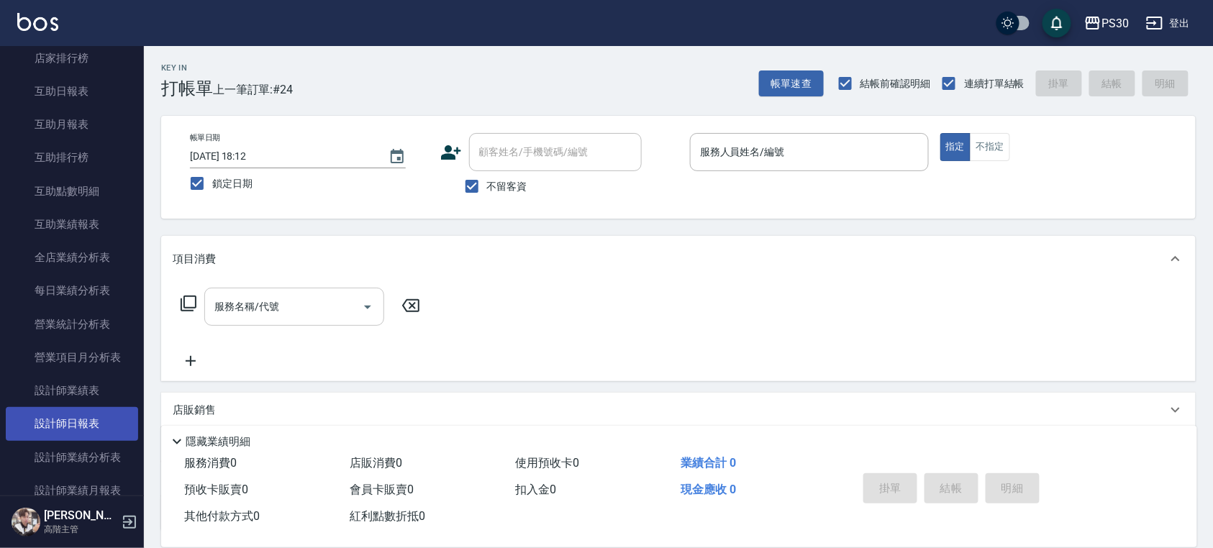
click at [50, 427] on link "設計師日報表" at bounding box center [72, 423] width 132 height 33
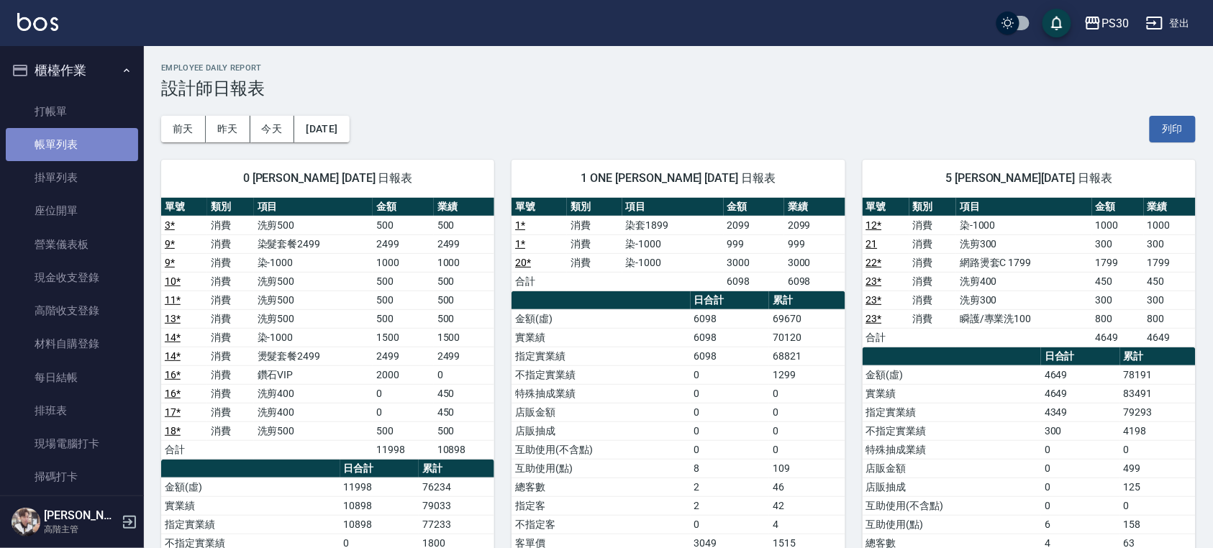
click at [88, 140] on link "帳單列表" at bounding box center [72, 144] width 132 height 33
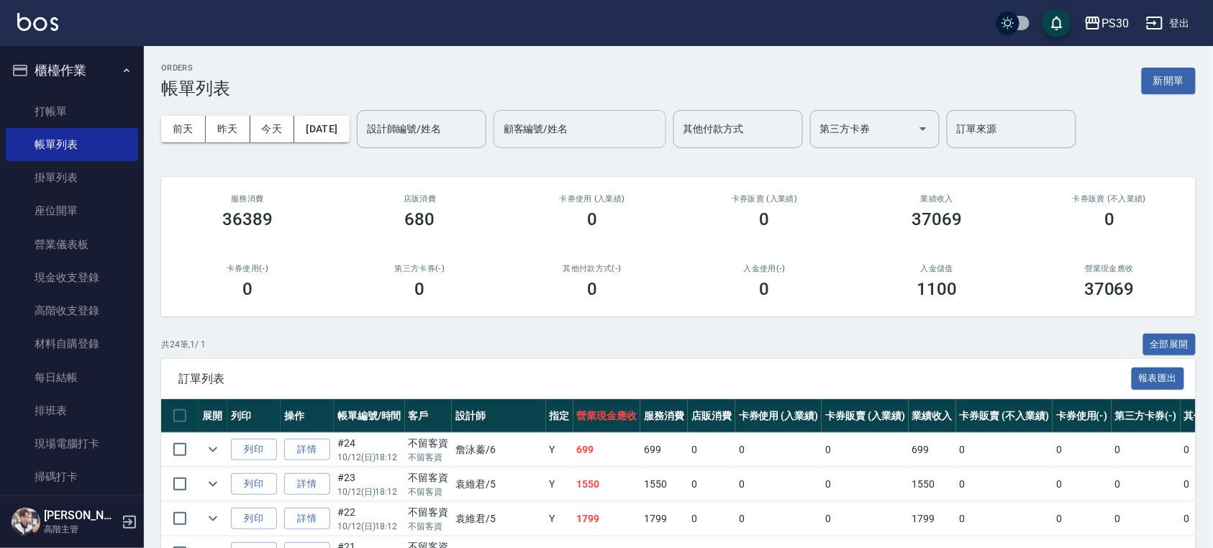
click at [565, 127] on div "顧客編號/姓名 顧客編號/姓名" at bounding box center [580, 129] width 173 height 38
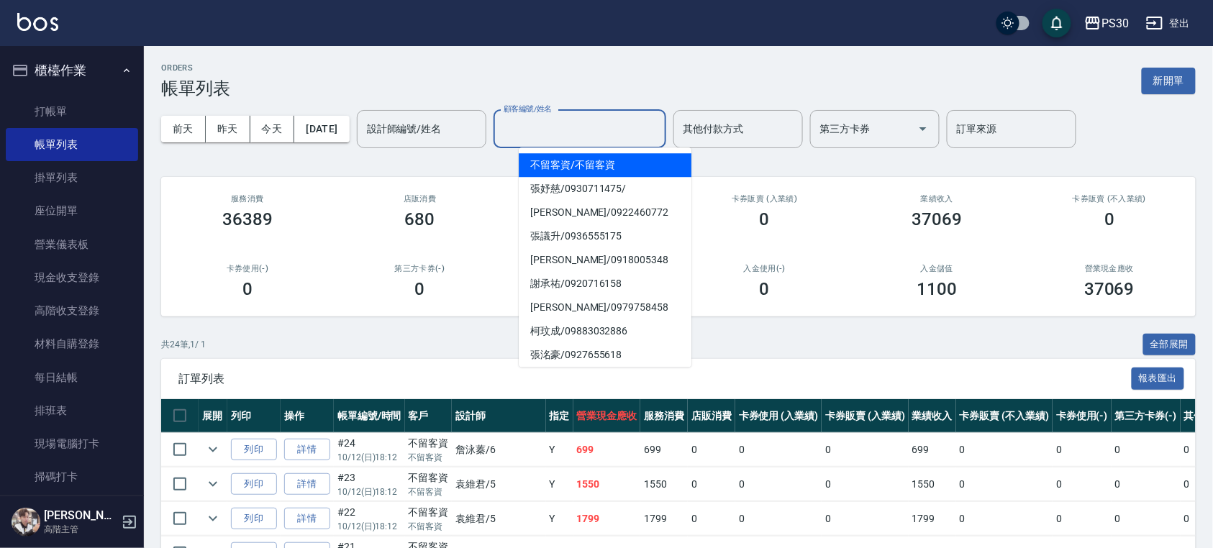
type input "1"
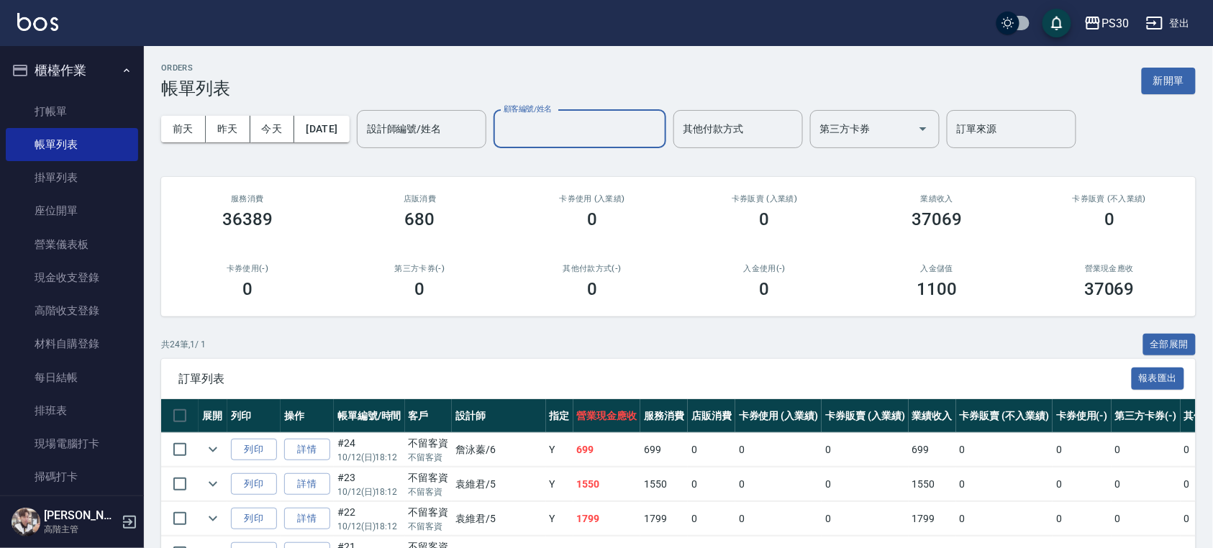
type input "[PERSON_NAME]/0930711475/"
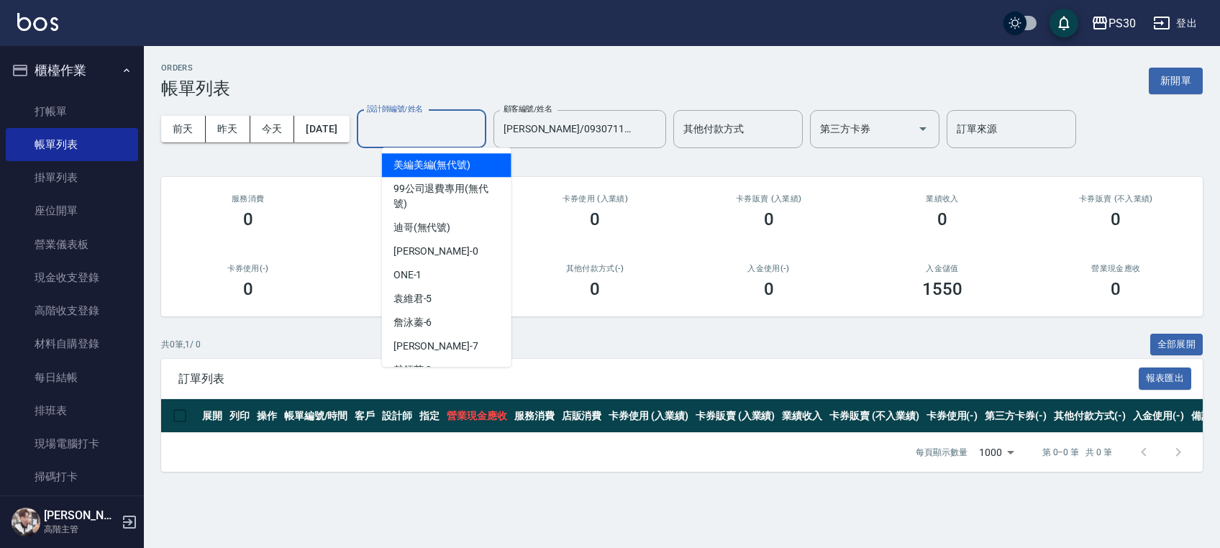
click at [480, 136] on input "設計師編號/姓名" at bounding box center [421, 129] width 117 height 25
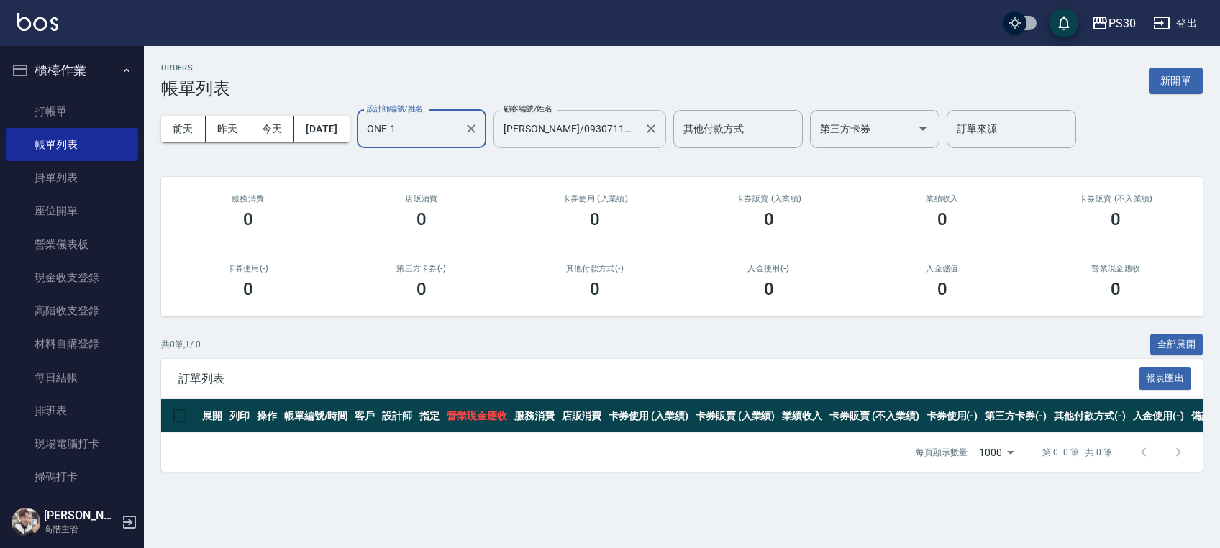
click at [666, 136] on div "[PERSON_NAME]/0930711475/ 顧客編號/姓名" at bounding box center [580, 129] width 173 height 38
type input "ONE-1"
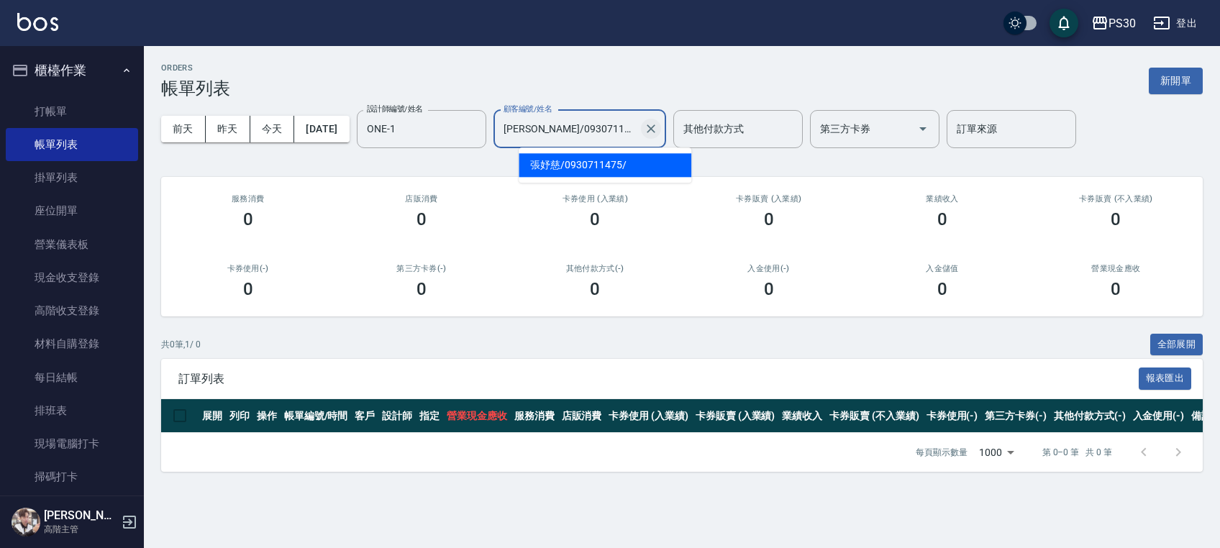
click at [658, 134] on icon "Clear" at bounding box center [651, 129] width 14 height 14
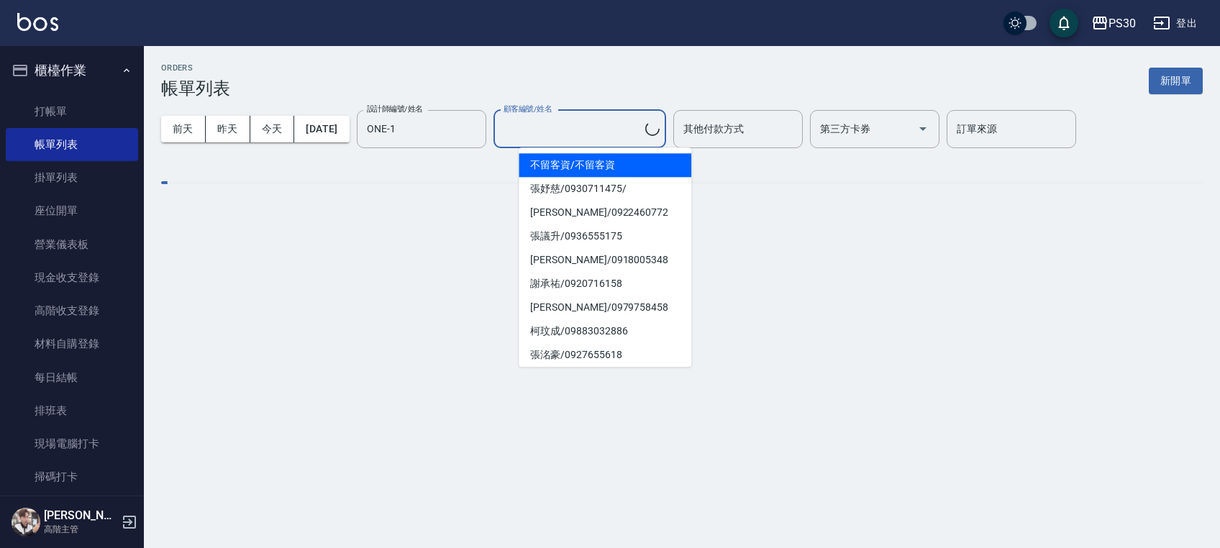
type input "不留客資/不留客資"
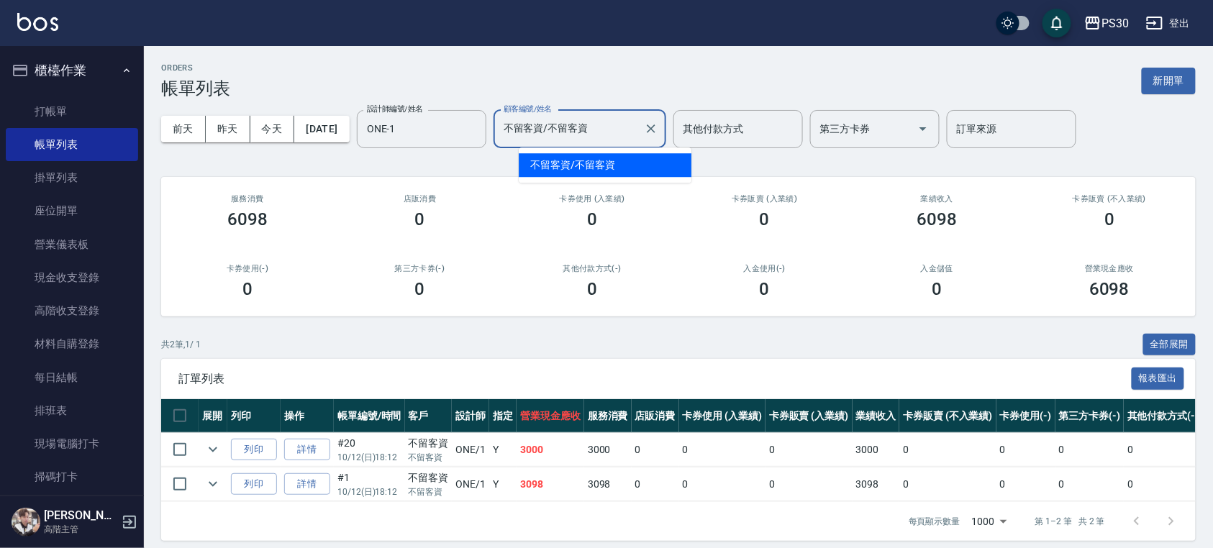
scroll to position [26, 0]
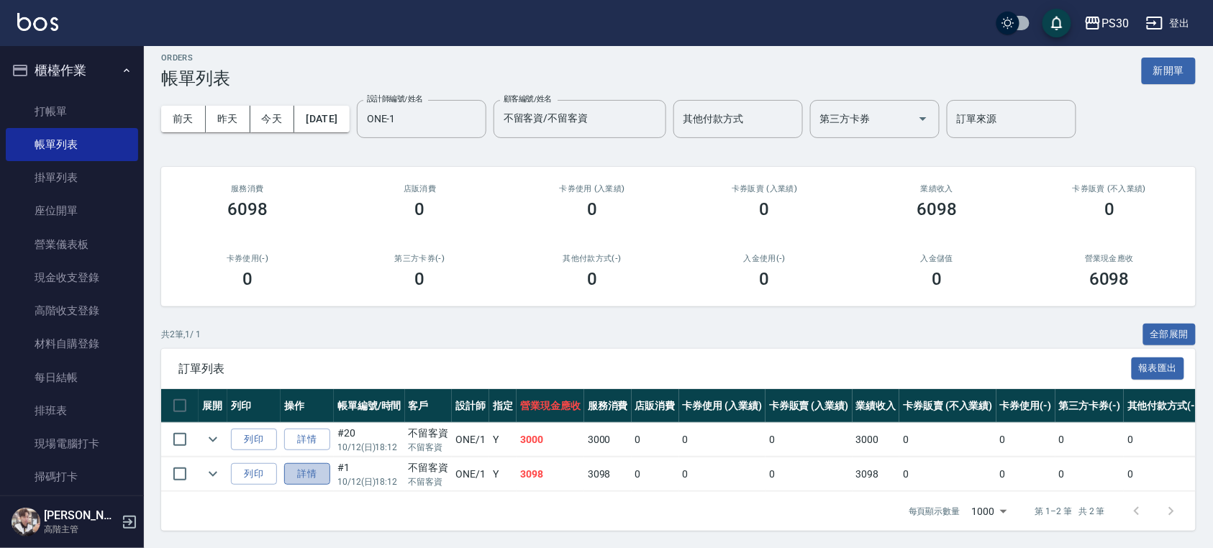
click at [306, 463] on link "詳情" at bounding box center [307, 474] width 46 height 22
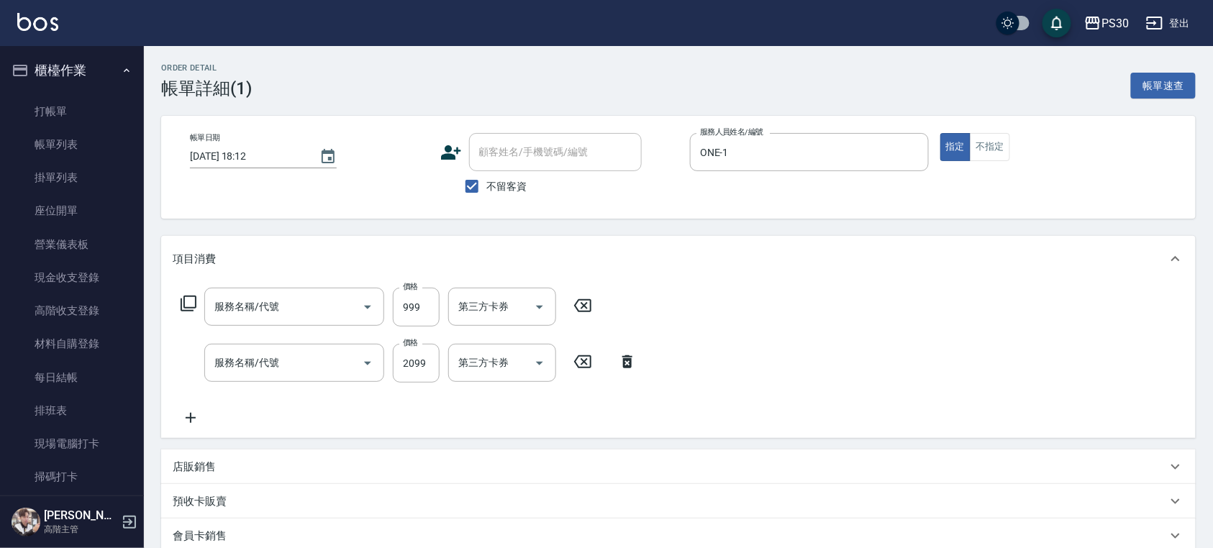
type input "[DATE] 18:12"
checkbox input "true"
type input "ONE-1"
type input "染-1000(510)"
type input "染套1899(51899)"
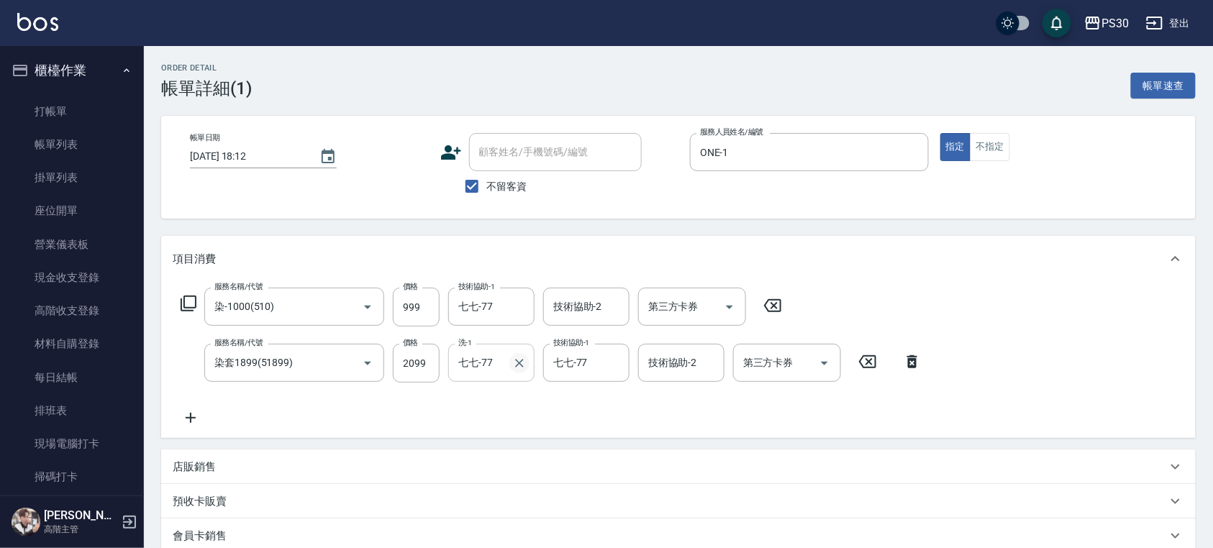
click at [522, 364] on icon "Clear" at bounding box center [519, 363] width 14 height 14
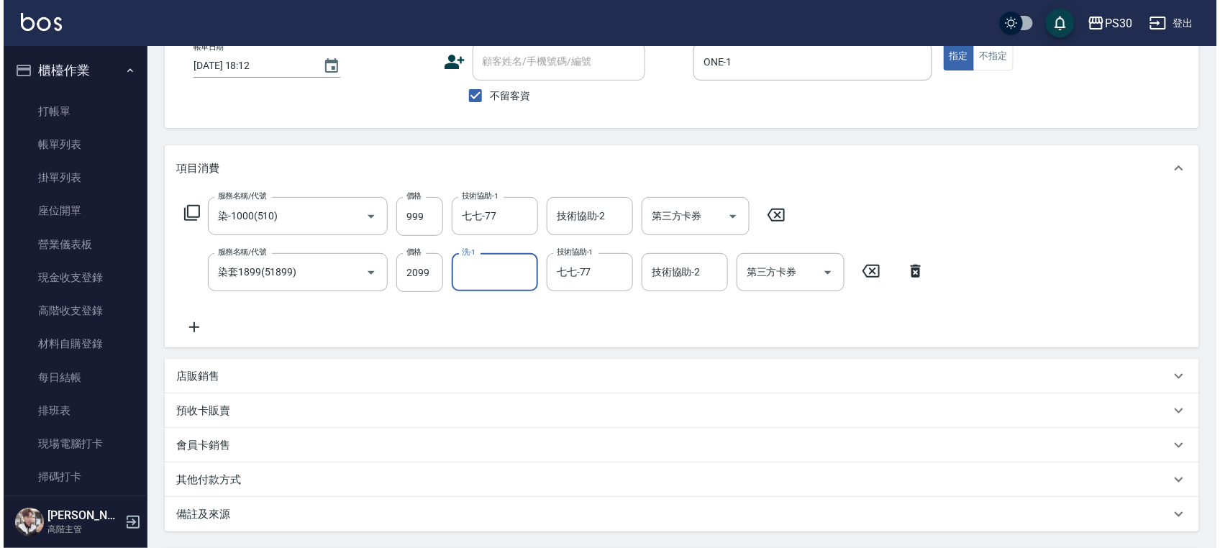
scroll to position [191, 0]
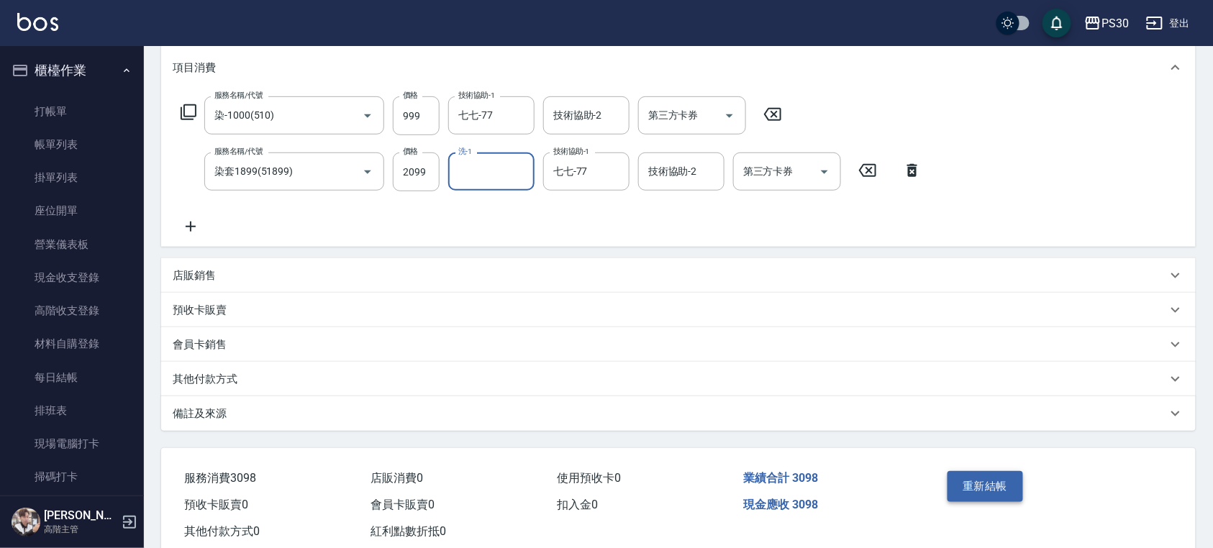
click at [1010, 486] on button "重新結帳" at bounding box center [985, 486] width 76 height 30
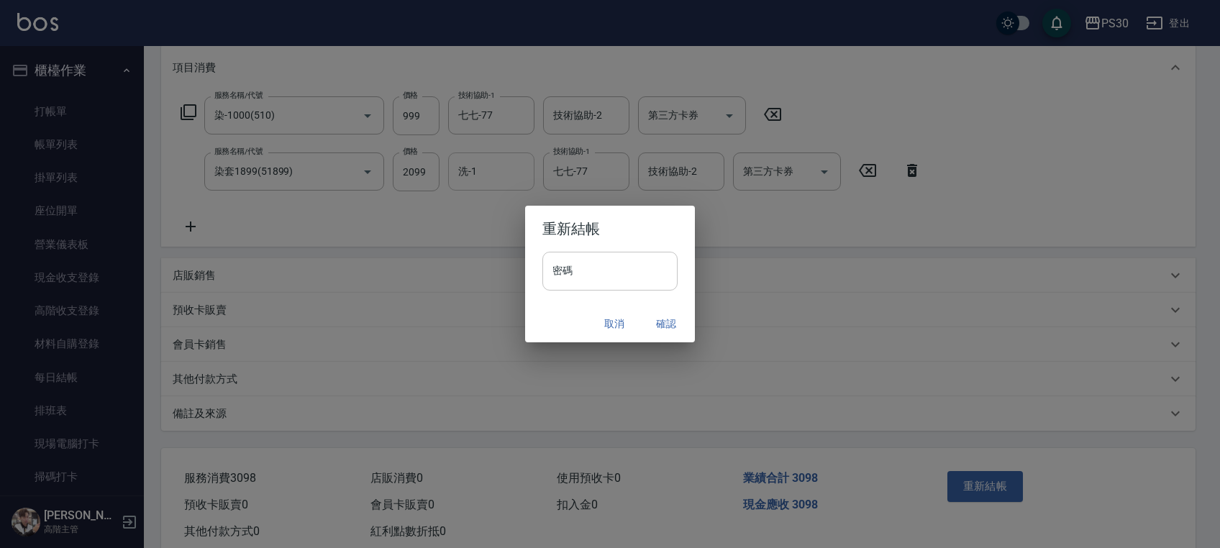
click at [666, 282] on input "密碼" at bounding box center [609, 271] width 135 height 39
type input "*"
type input "*******"
click at [669, 329] on button "確認" at bounding box center [666, 324] width 46 height 27
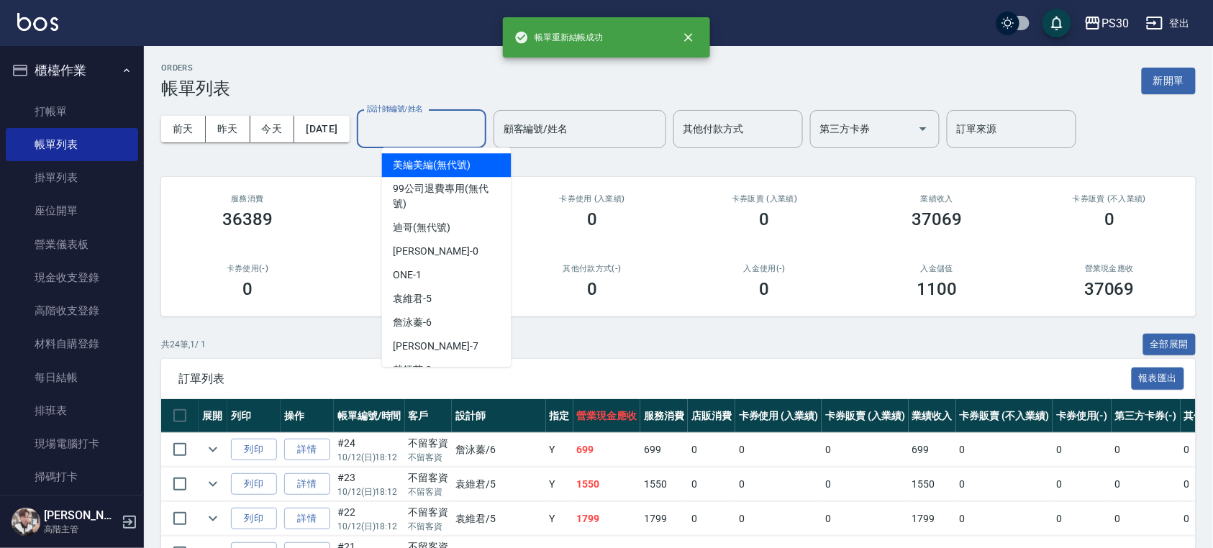
click at [459, 119] on input "設計師編號/姓名" at bounding box center [421, 129] width 117 height 25
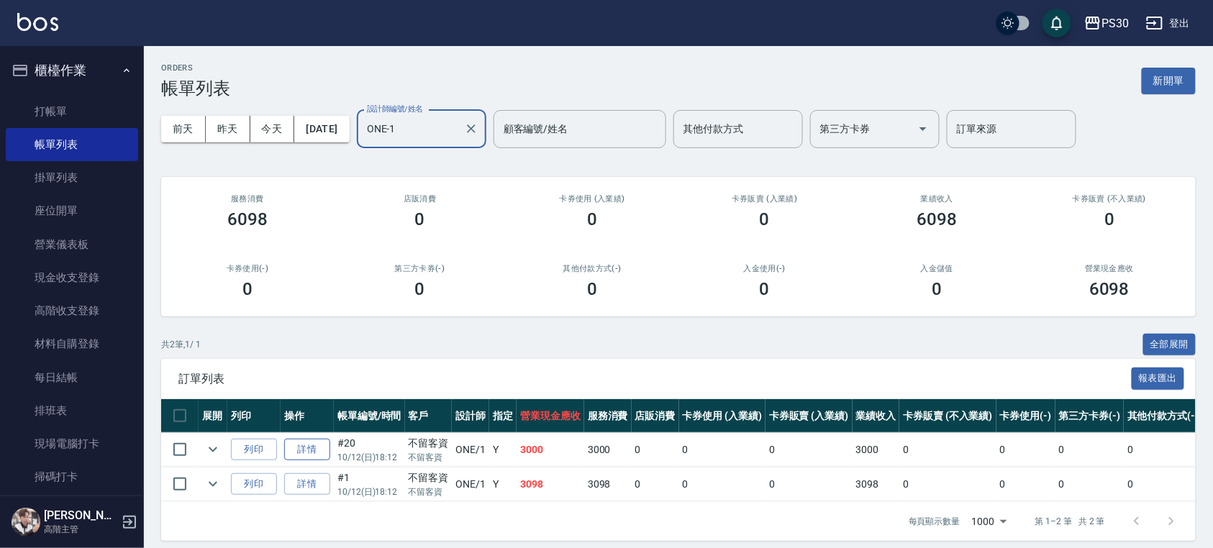
type input "ONE-1"
click at [302, 444] on link "詳情" at bounding box center [307, 450] width 46 height 22
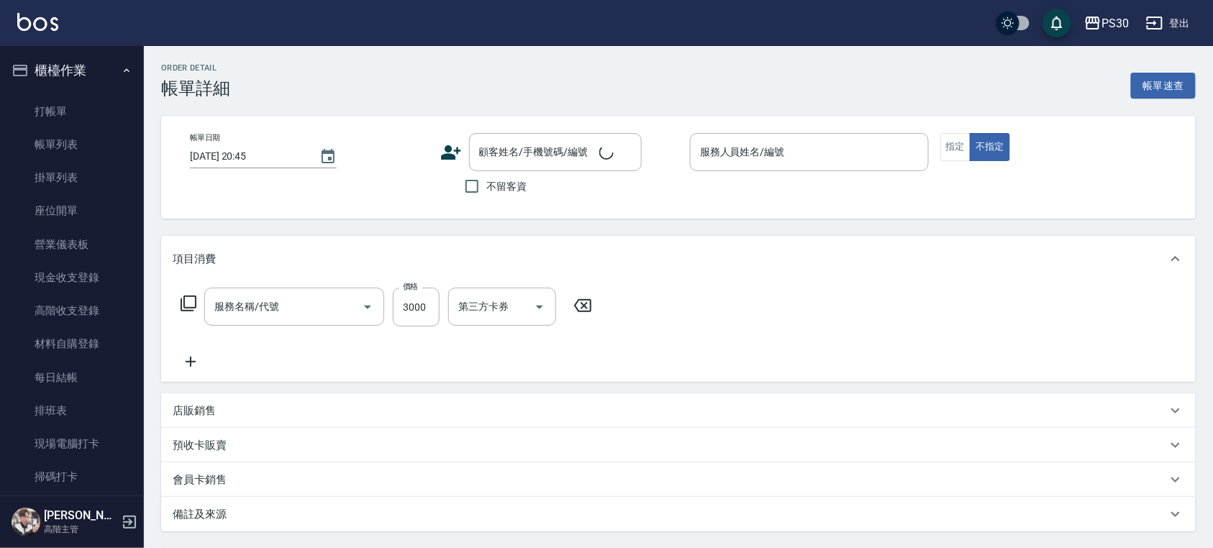
type input "[DATE] 18:12"
checkbox input "true"
type input "ONE-1"
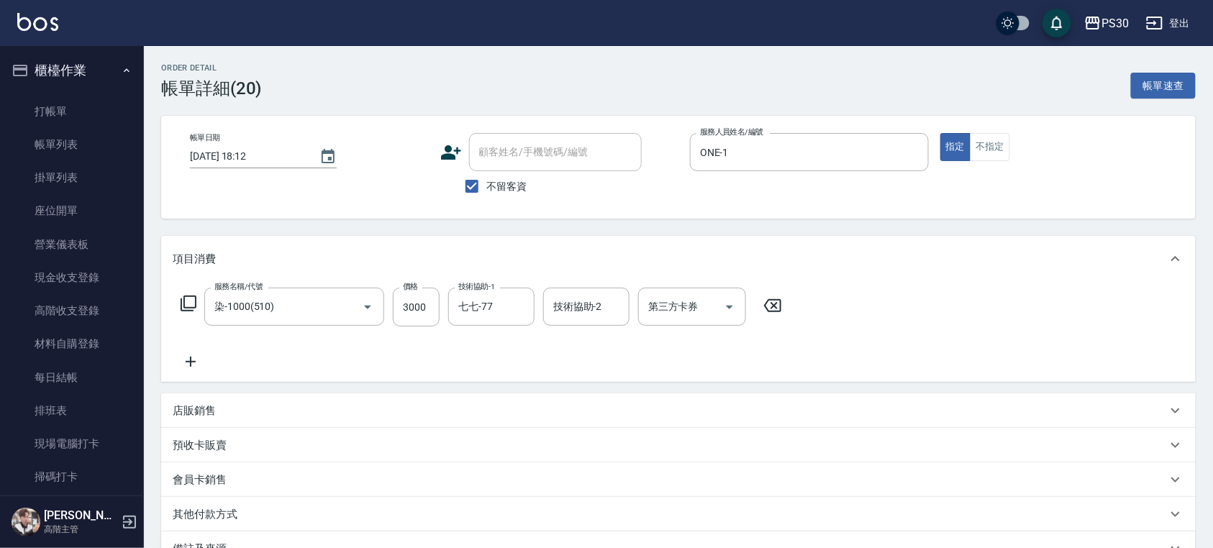
type input "染-1000(510)"
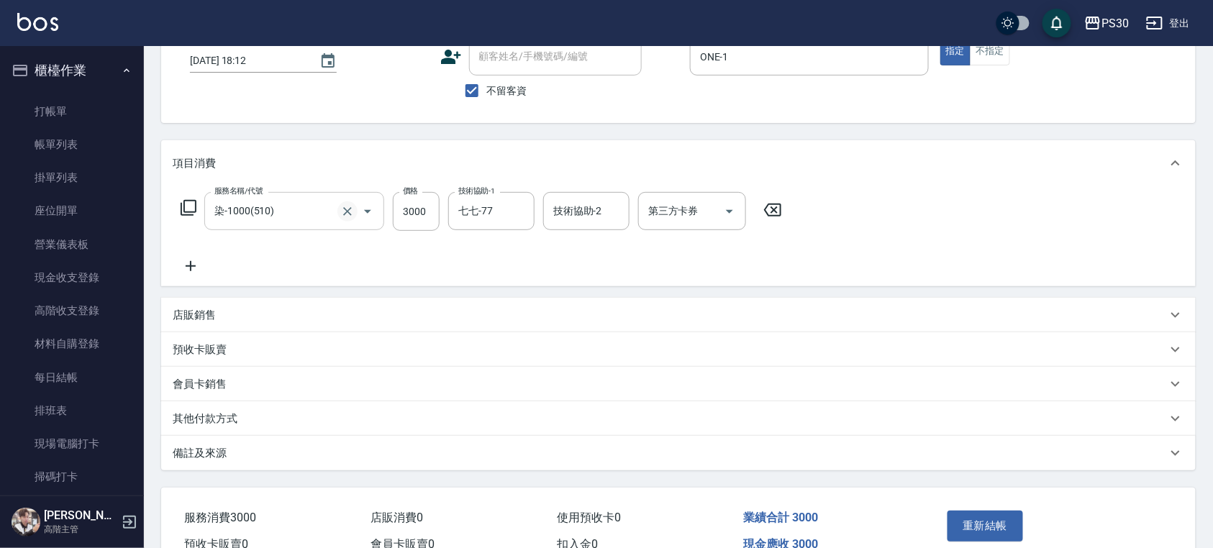
click at [347, 207] on icon "Clear" at bounding box center [347, 211] width 14 height 14
type input "染-1000(510)"
click at [780, 211] on icon at bounding box center [772, 210] width 17 height 13
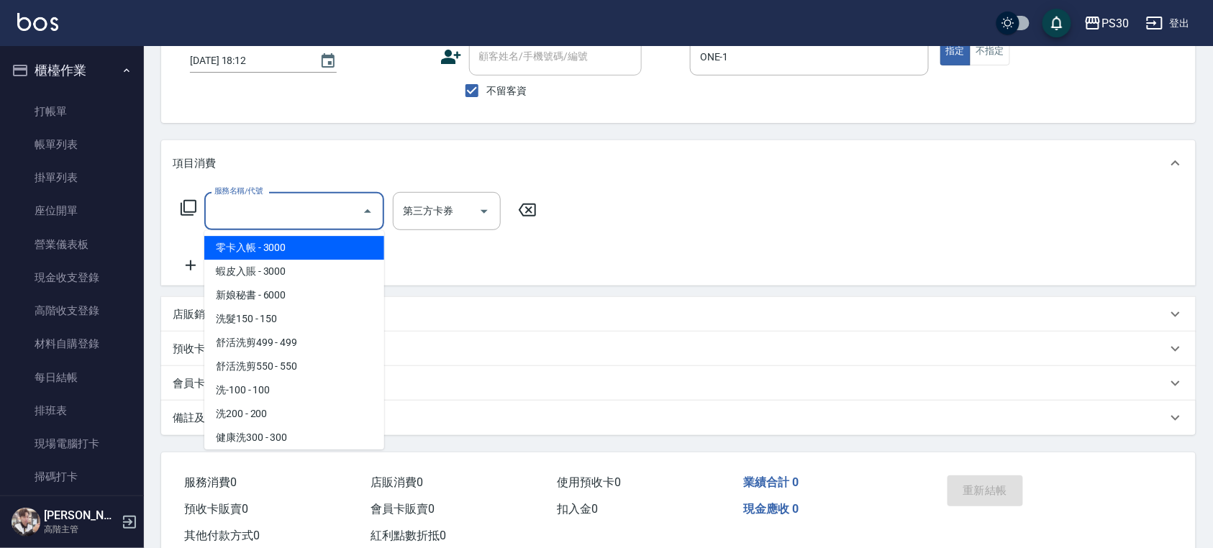
click at [242, 217] on input "服務名稱/代號" at bounding box center [283, 211] width 145 height 25
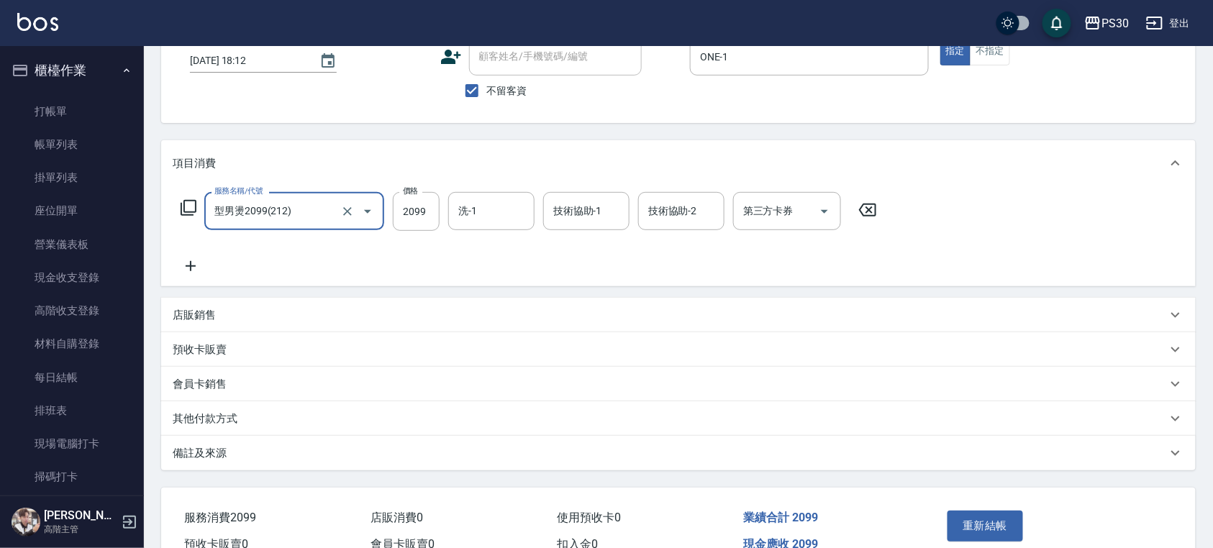
type input "型男燙2099(212)"
type input "2000"
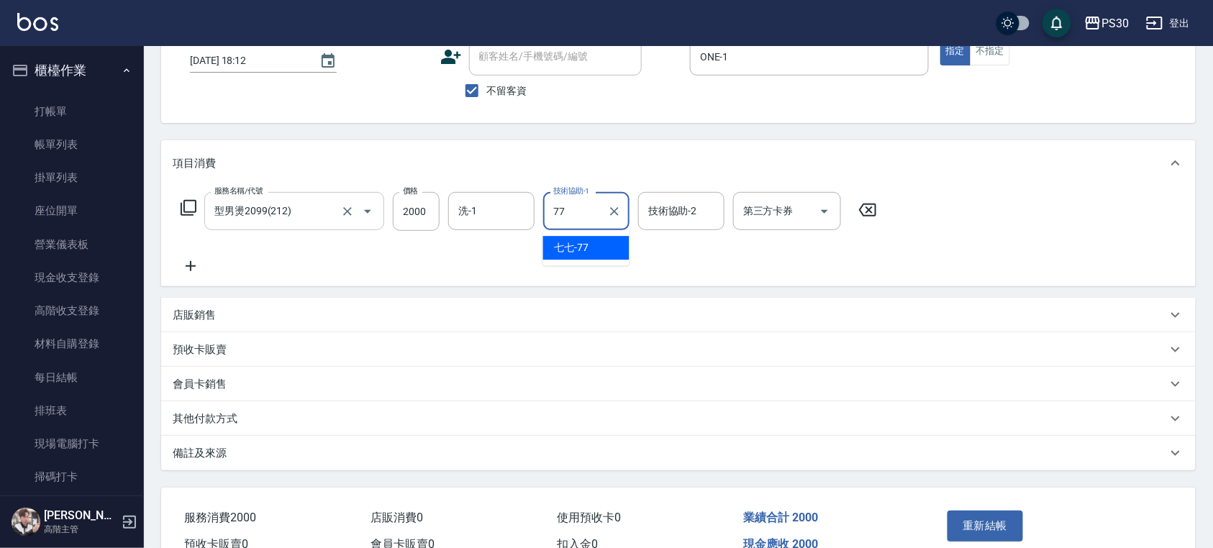
type input "七七-77"
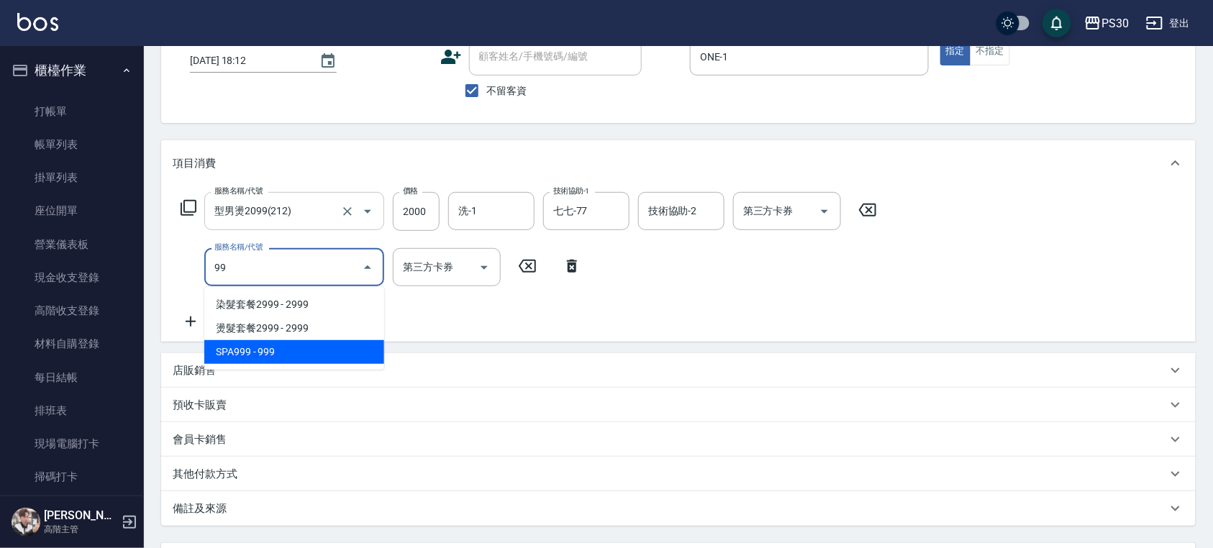
type input "9"
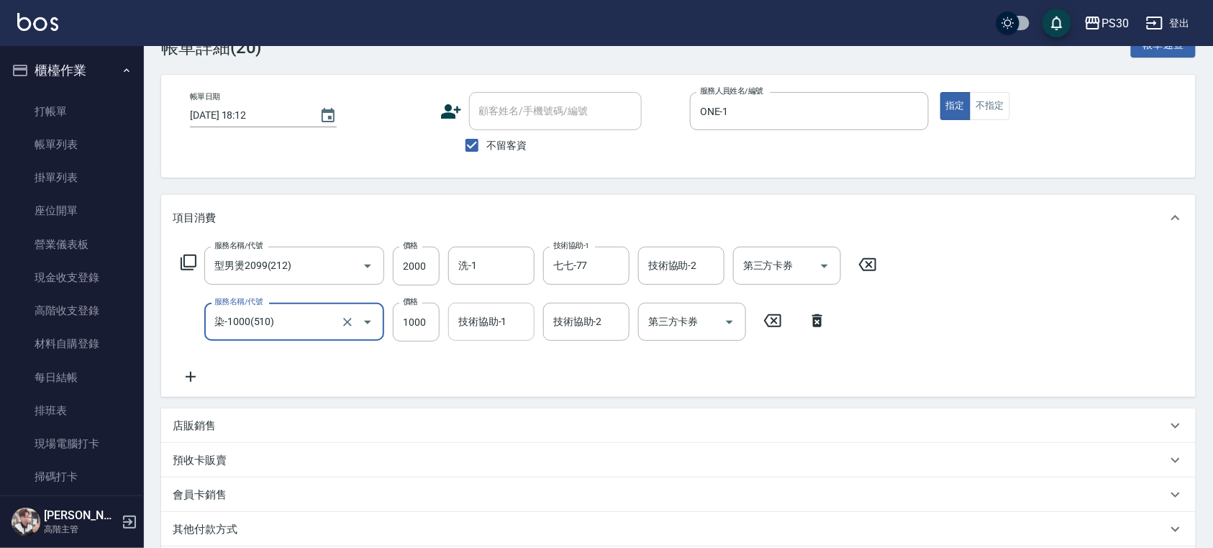
scroll to position [35, 0]
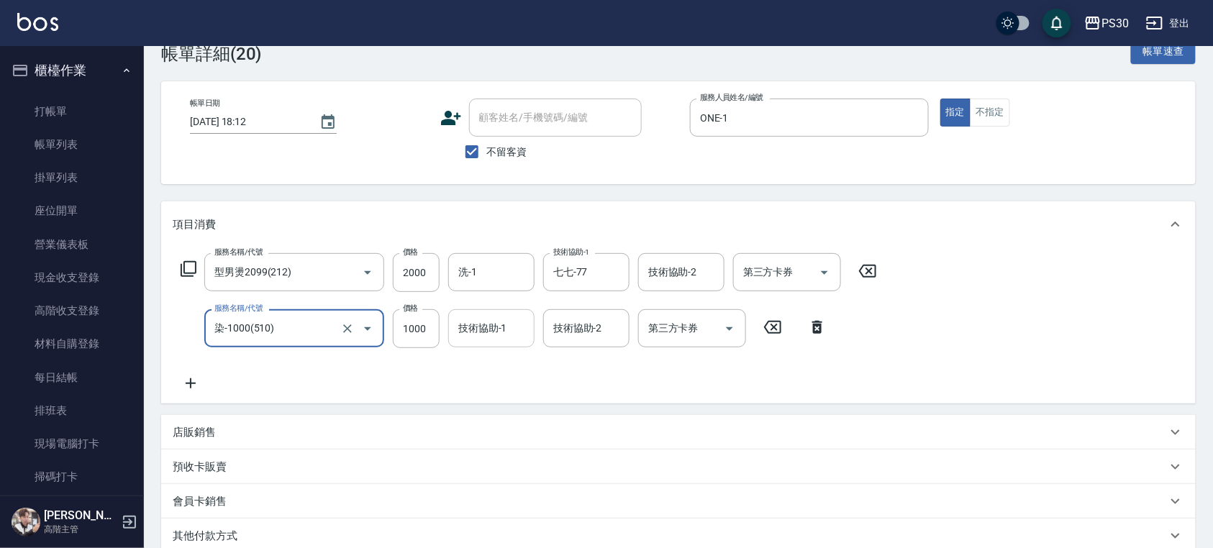
type input "染-1000(510)"
click at [491, 316] on input "技術協助-1" at bounding box center [491, 328] width 73 height 25
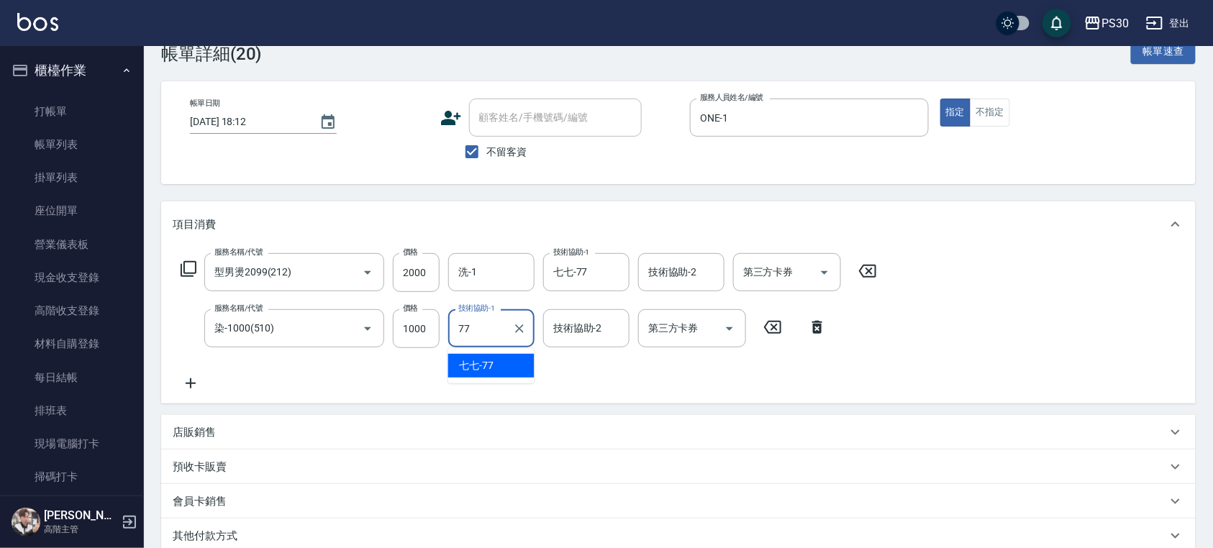
type input "七七-77"
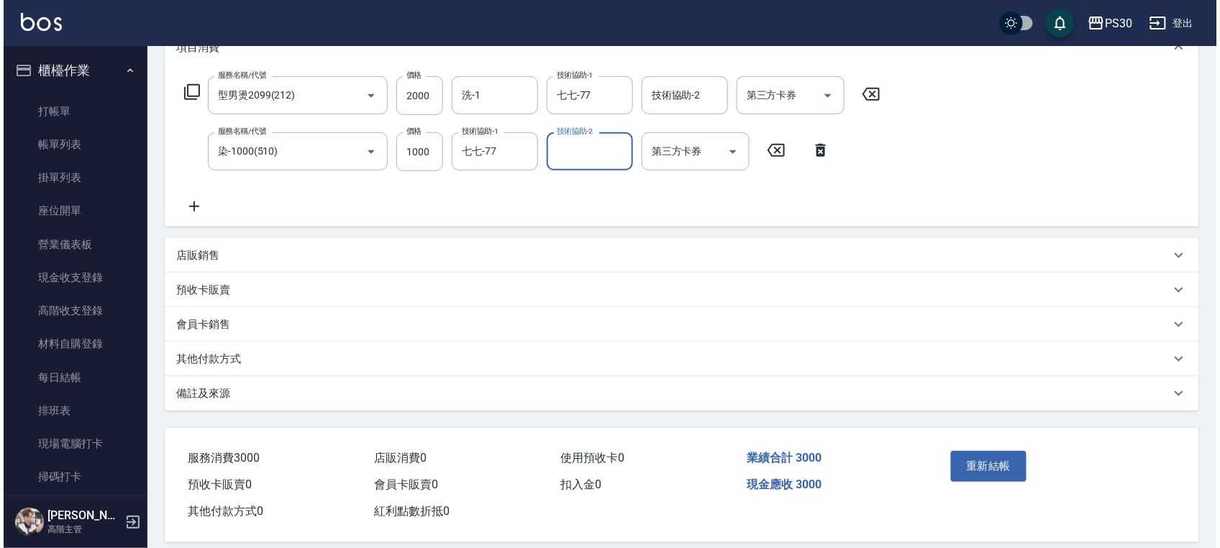
scroll to position [226, 0]
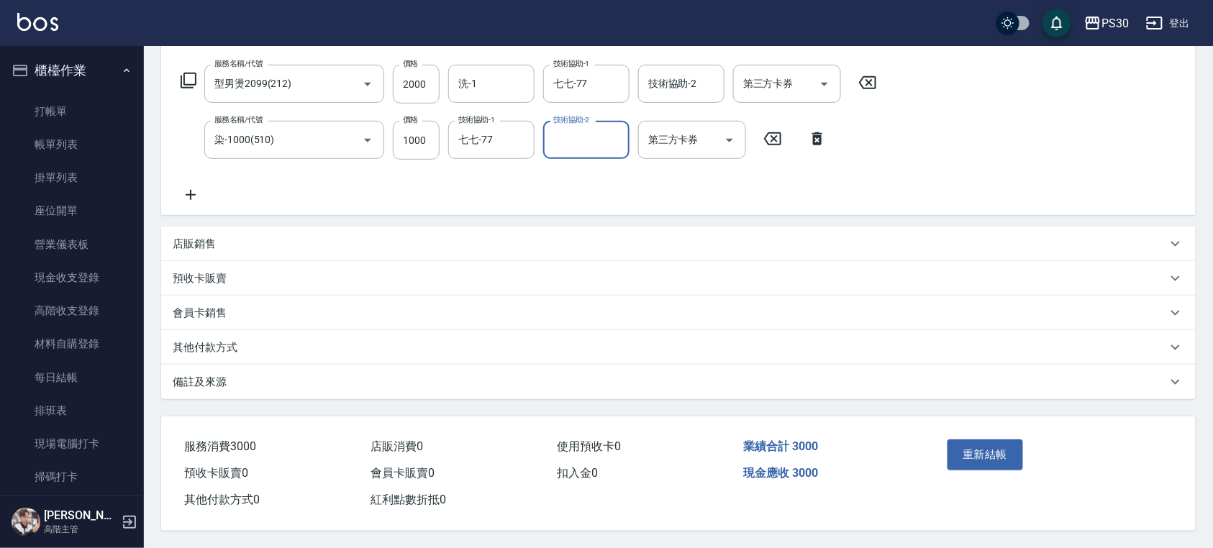
click at [1014, 473] on div "重新結帳" at bounding box center [997, 465] width 110 height 63
click at [1000, 450] on button "重新結帳" at bounding box center [985, 455] width 76 height 30
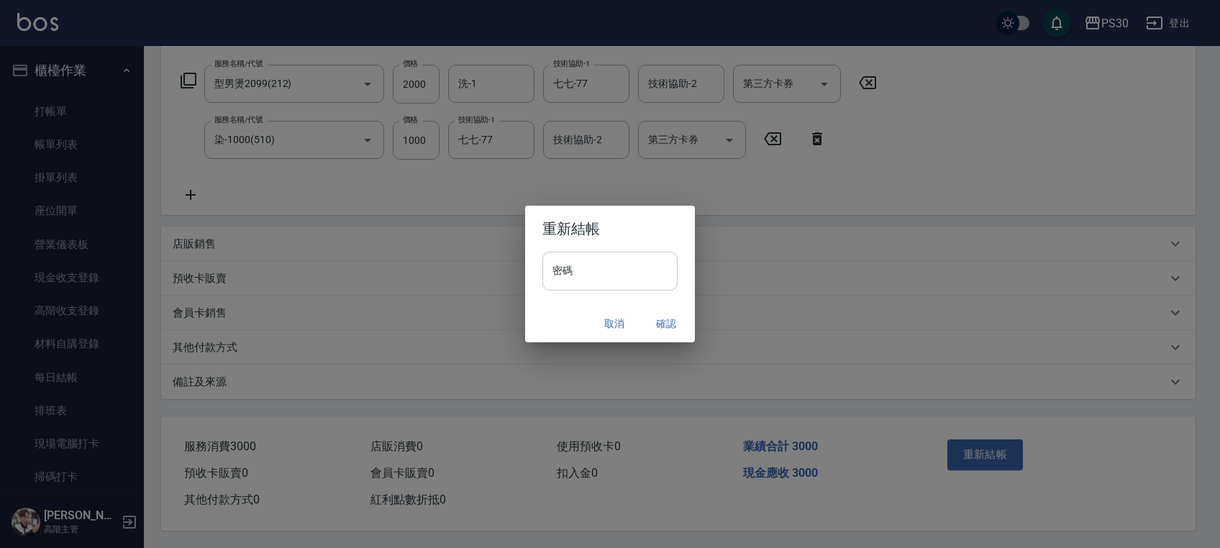
click at [639, 274] on input "密碼" at bounding box center [609, 271] width 135 height 39
click at [668, 317] on button "確認" at bounding box center [666, 324] width 46 height 27
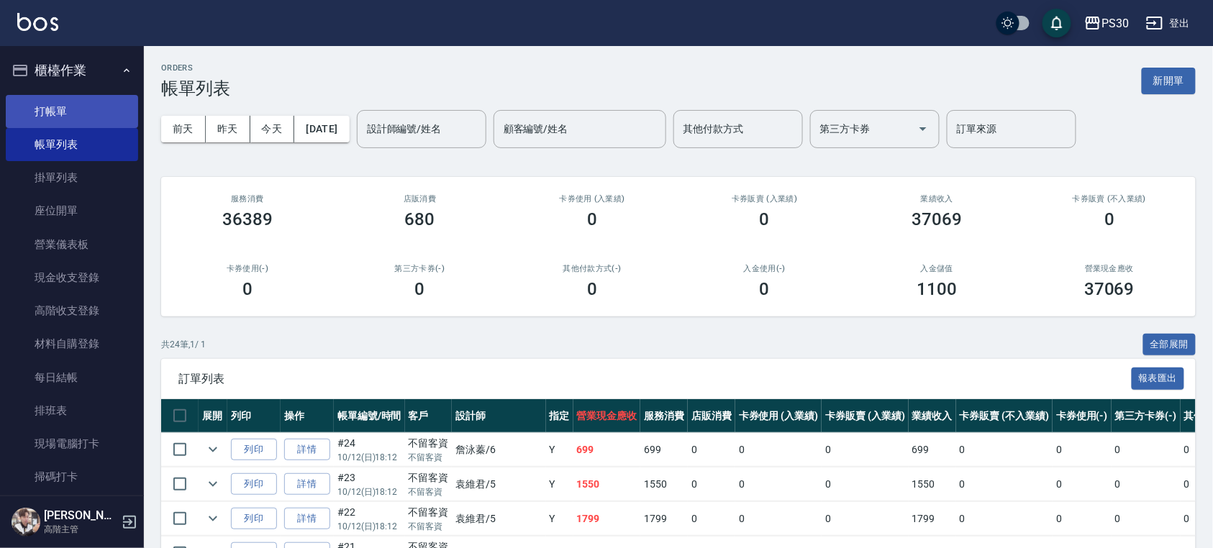
click at [68, 98] on link "打帳單" at bounding box center [72, 111] width 132 height 33
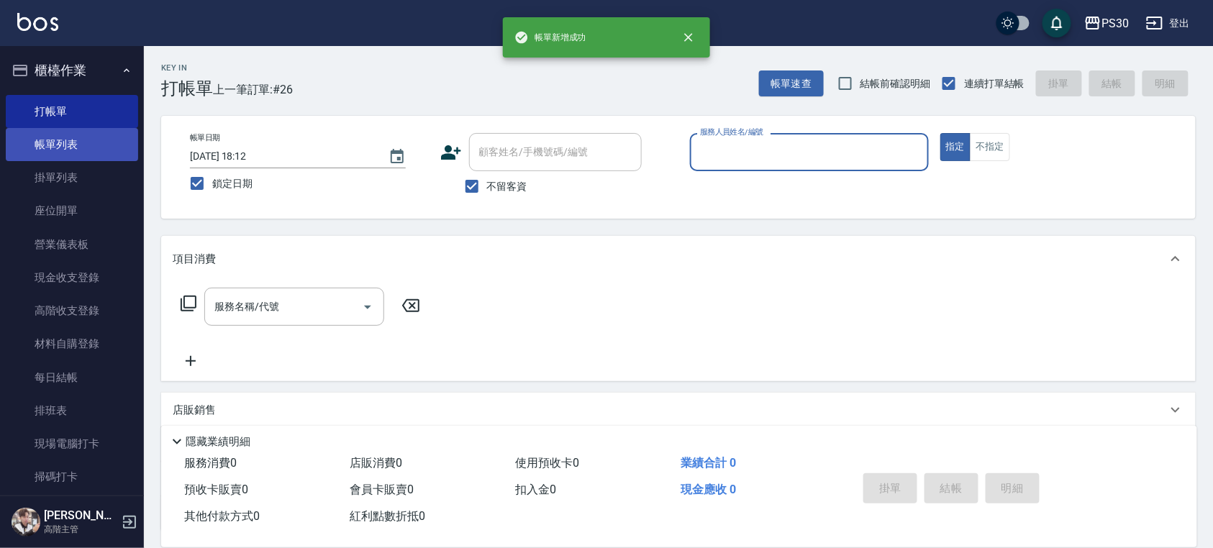
click at [82, 147] on link "帳單列表" at bounding box center [72, 144] width 132 height 33
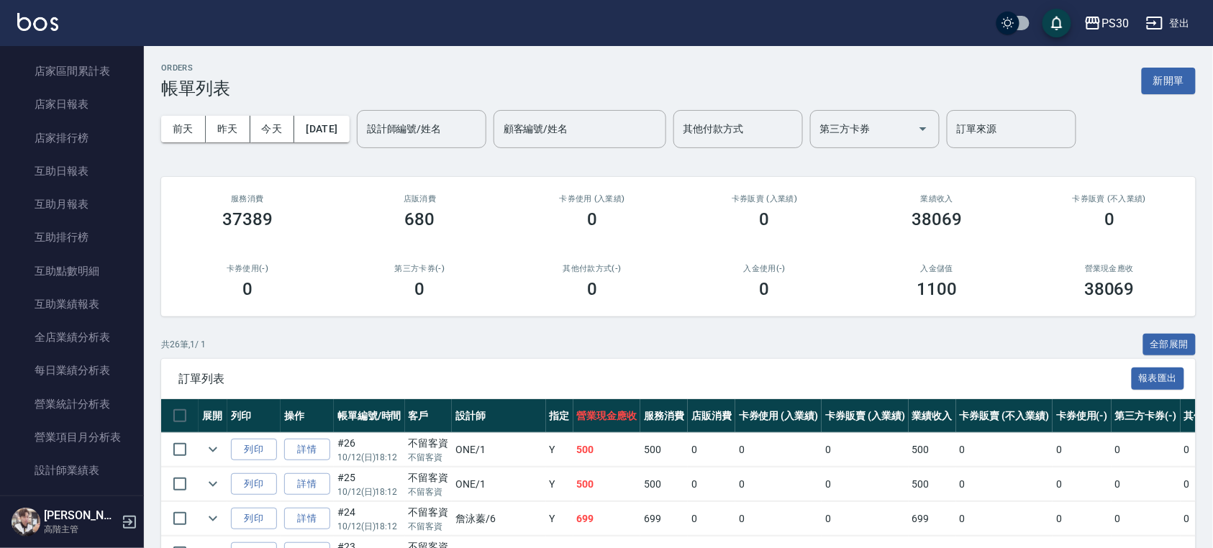
scroll to position [671, 0]
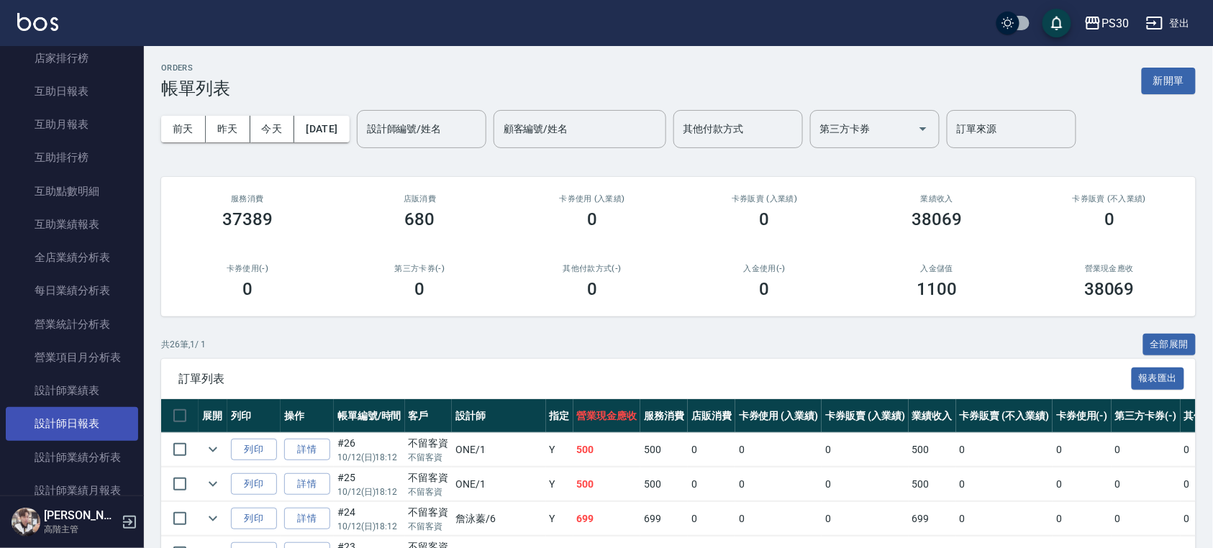
click at [99, 424] on link "設計師日報表" at bounding box center [72, 423] width 132 height 33
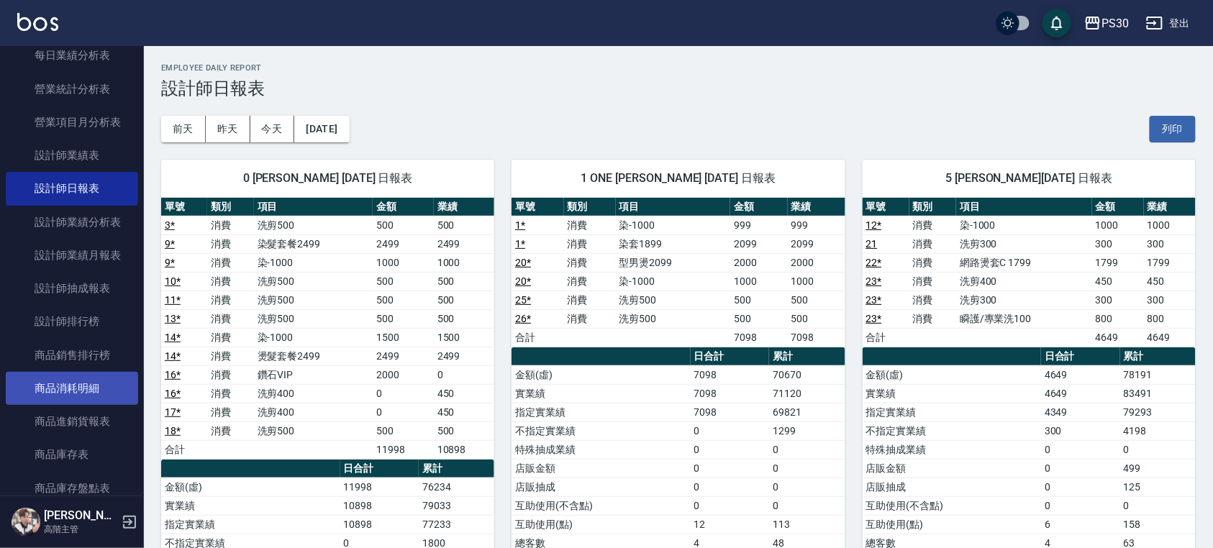
scroll to position [479, 0]
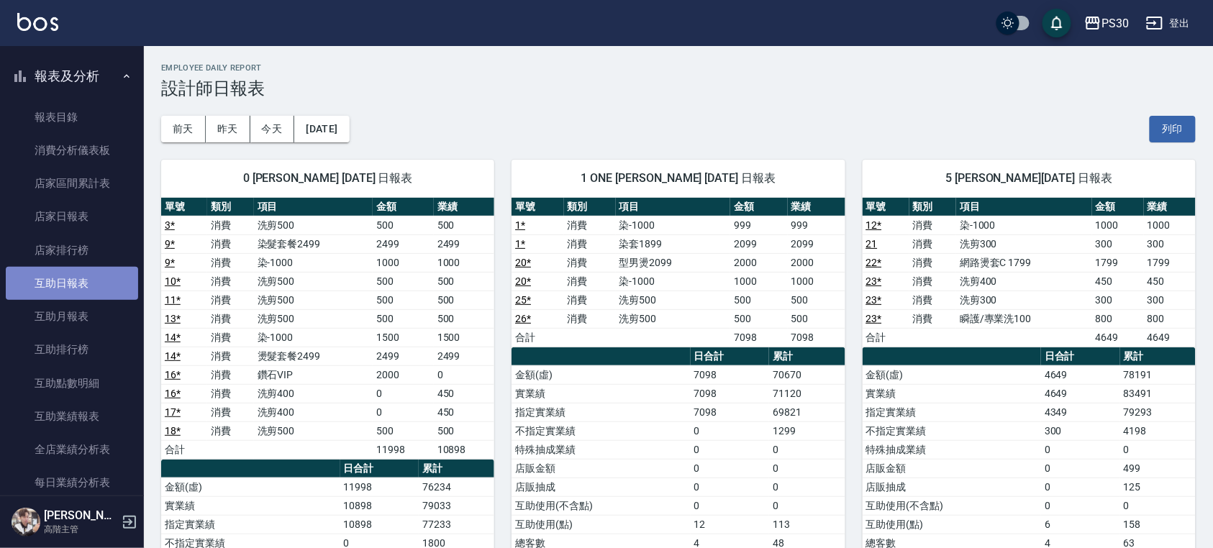
click at [87, 285] on link "互助日報表" at bounding box center [72, 283] width 132 height 33
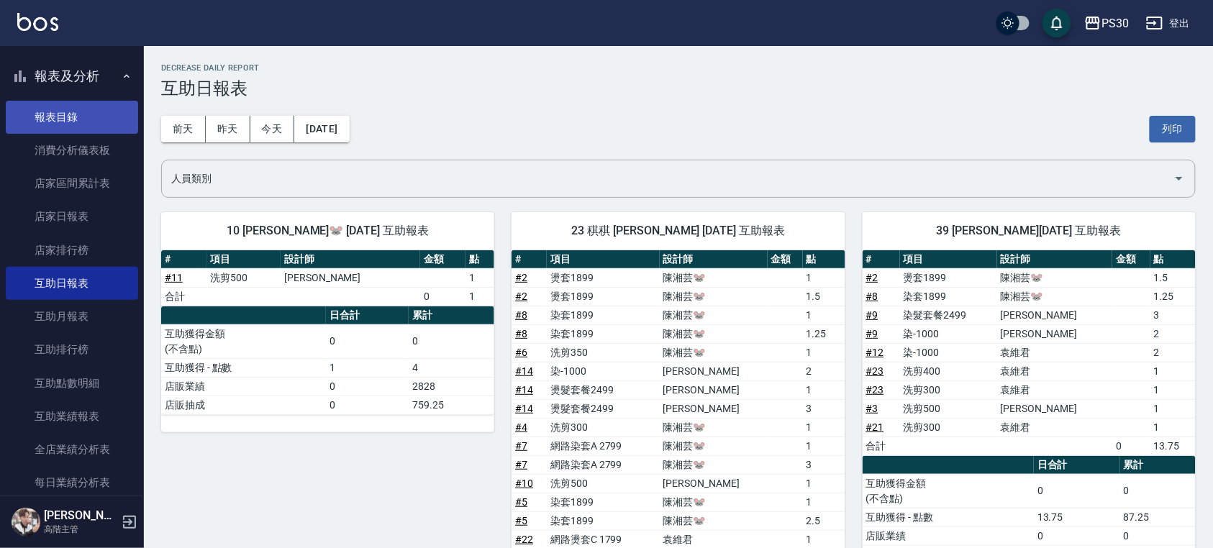
click at [50, 107] on link "報表目錄" at bounding box center [72, 117] width 132 height 33
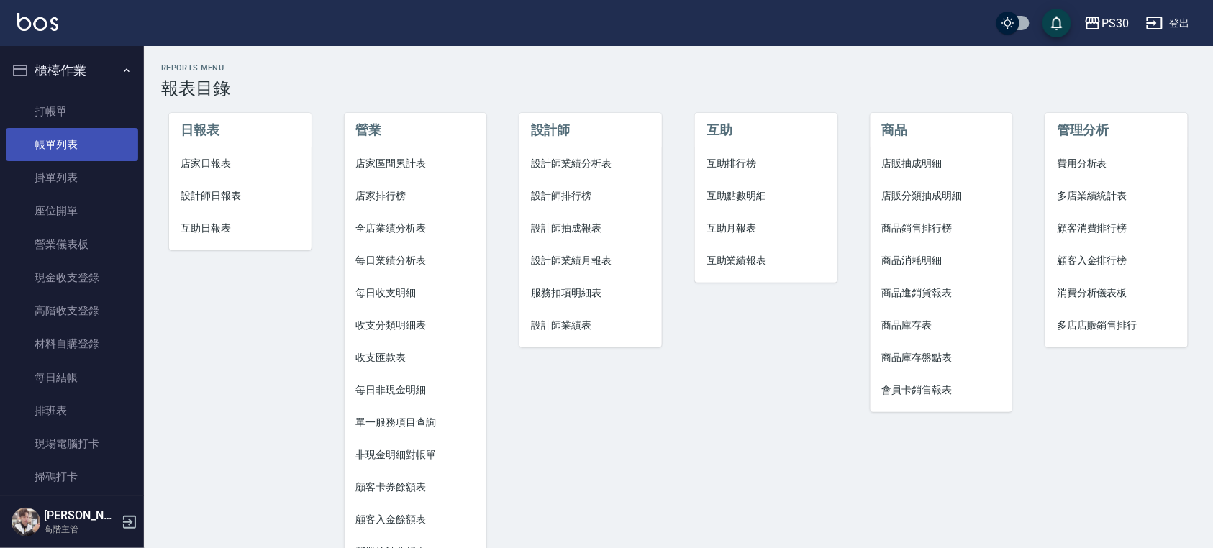
click at [60, 157] on link "帳單列表" at bounding box center [72, 144] width 132 height 33
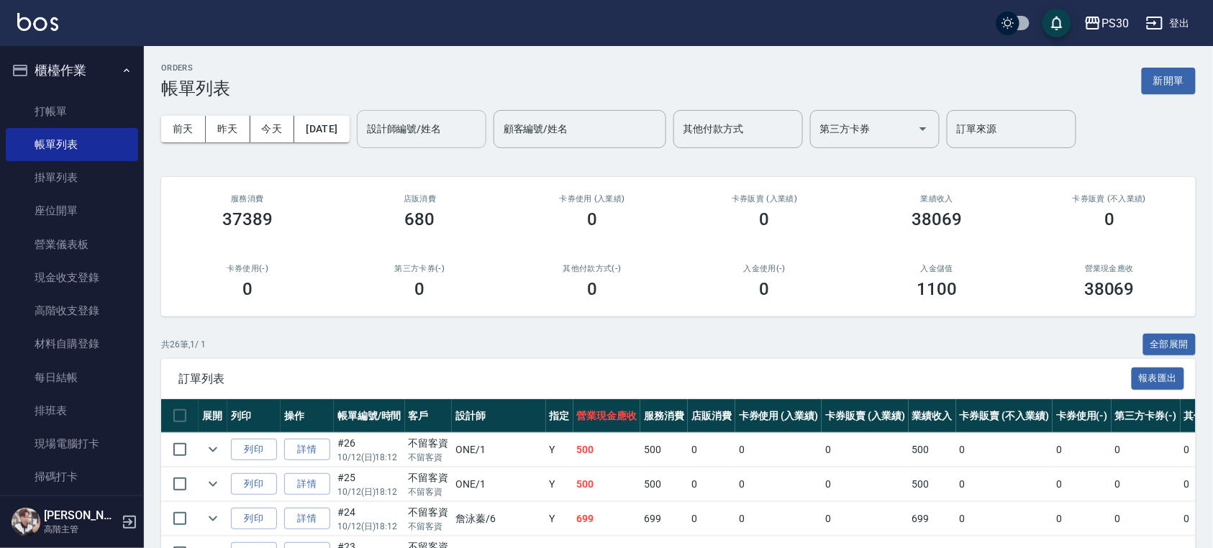
drag, startPoint x: 542, startPoint y: 132, endPoint x: 417, endPoint y: 139, distance: 125.3
click at [537, 133] on input "顧客編號/姓名" at bounding box center [580, 129] width 160 height 25
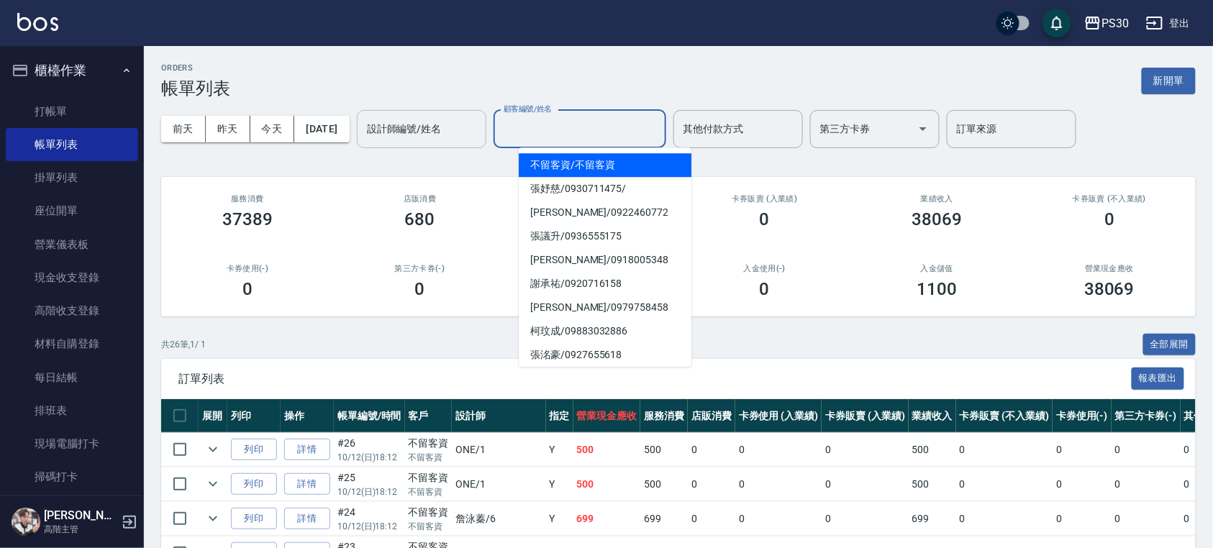
click at [421, 139] on input "設計師編號/姓名" at bounding box center [421, 129] width 117 height 25
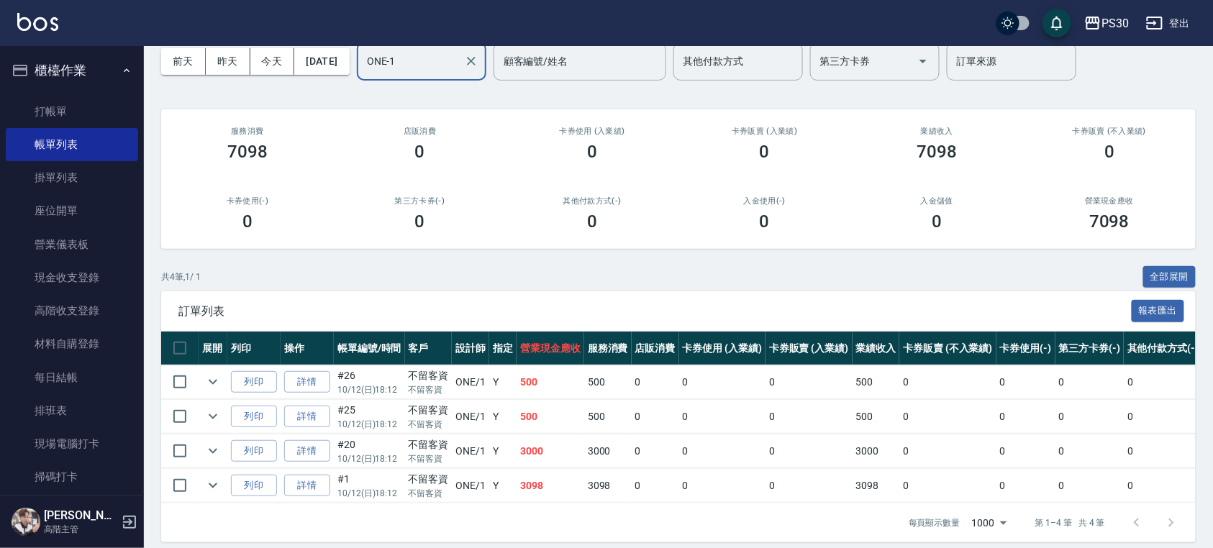
scroll to position [96, 0]
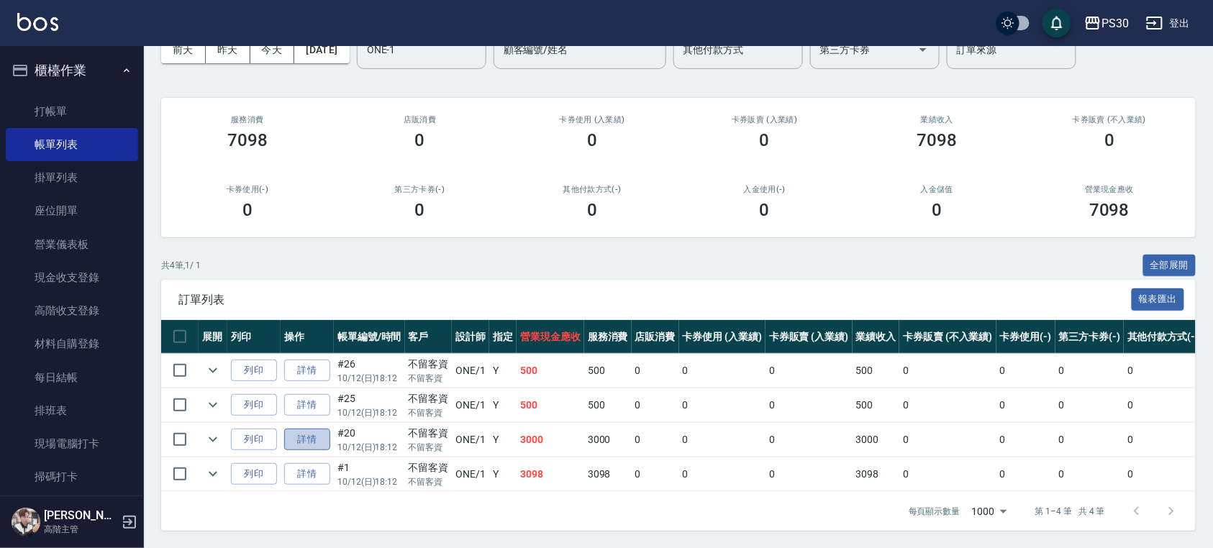
click at [302, 429] on link "詳情" at bounding box center [307, 440] width 46 height 22
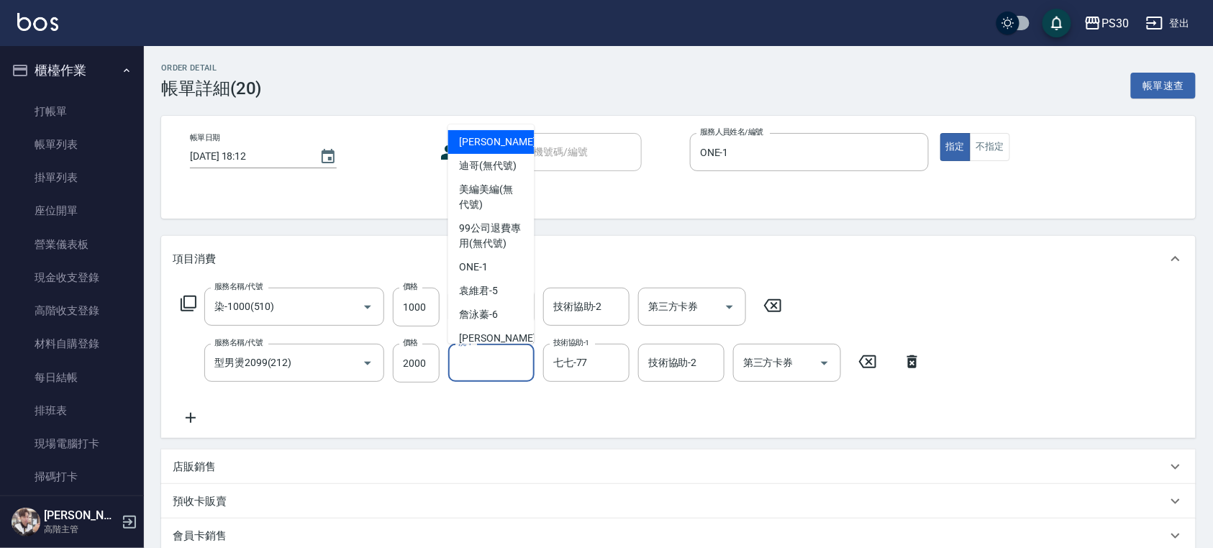
click at [487, 371] on input "洗-1" at bounding box center [491, 362] width 73 height 25
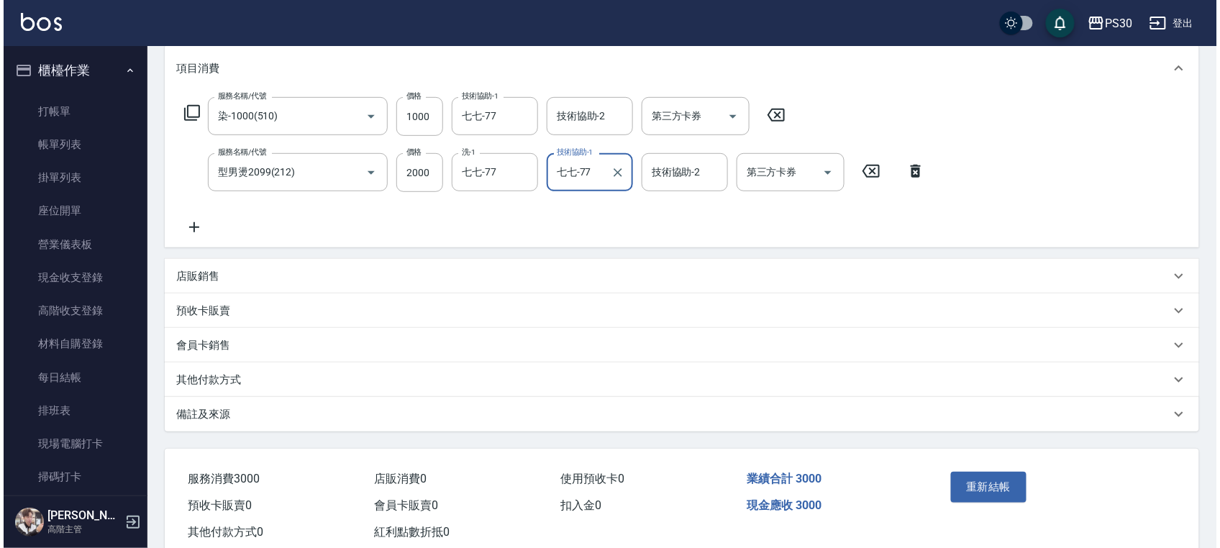
scroll to position [191, 0]
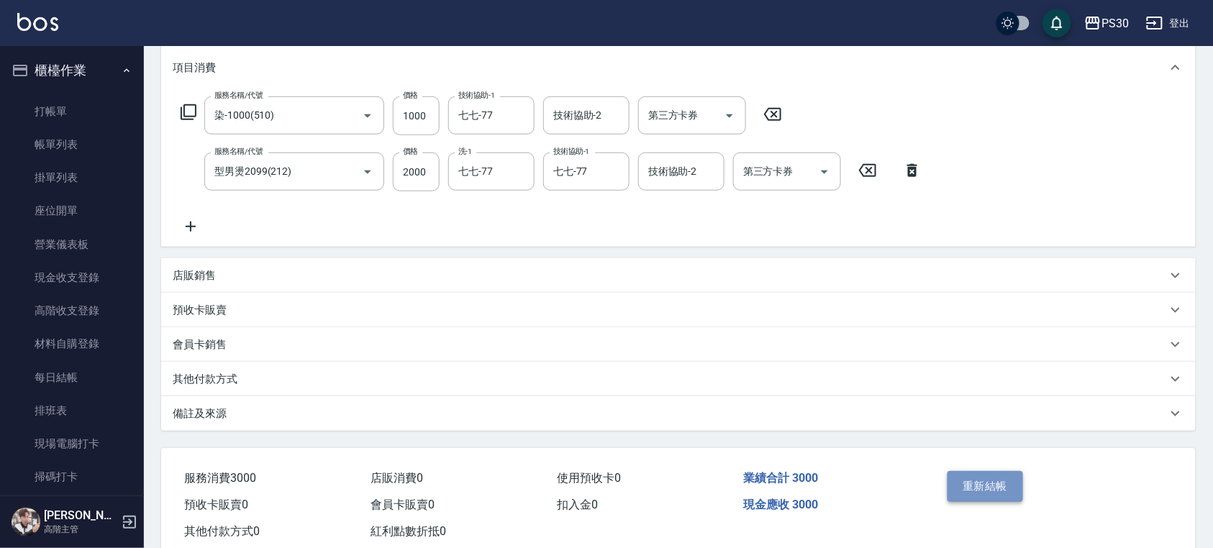
click at [953, 473] on button "重新結帳" at bounding box center [985, 486] width 76 height 30
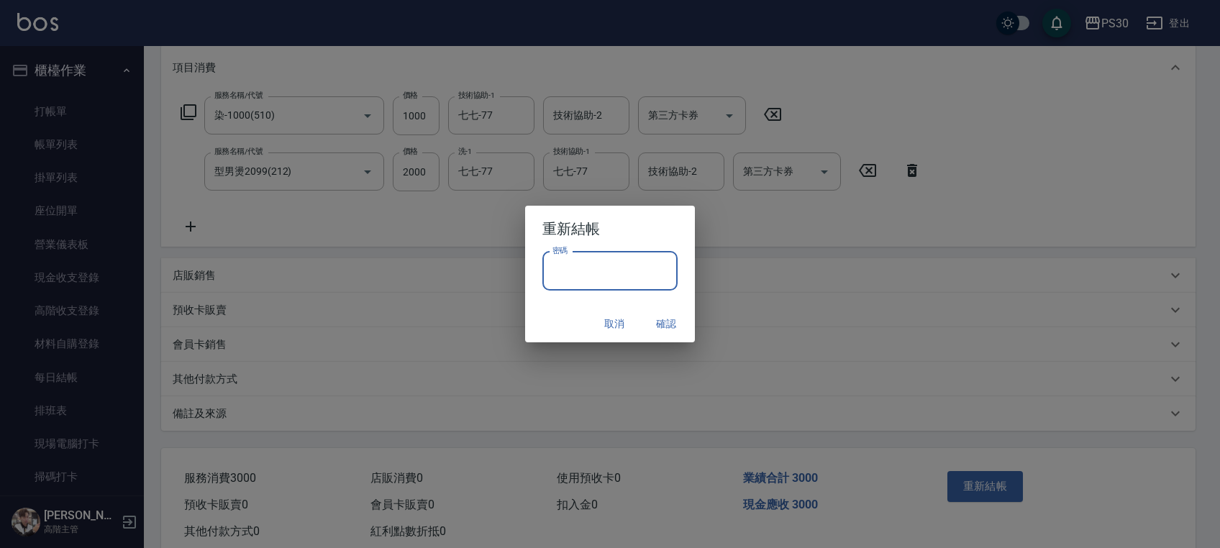
click at [650, 271] on input "密碼" at bounding box center [609, 271] width 135 height 39
click at [663, 314] on button "確認" at bounding box center [666, 324] width 46 height 27
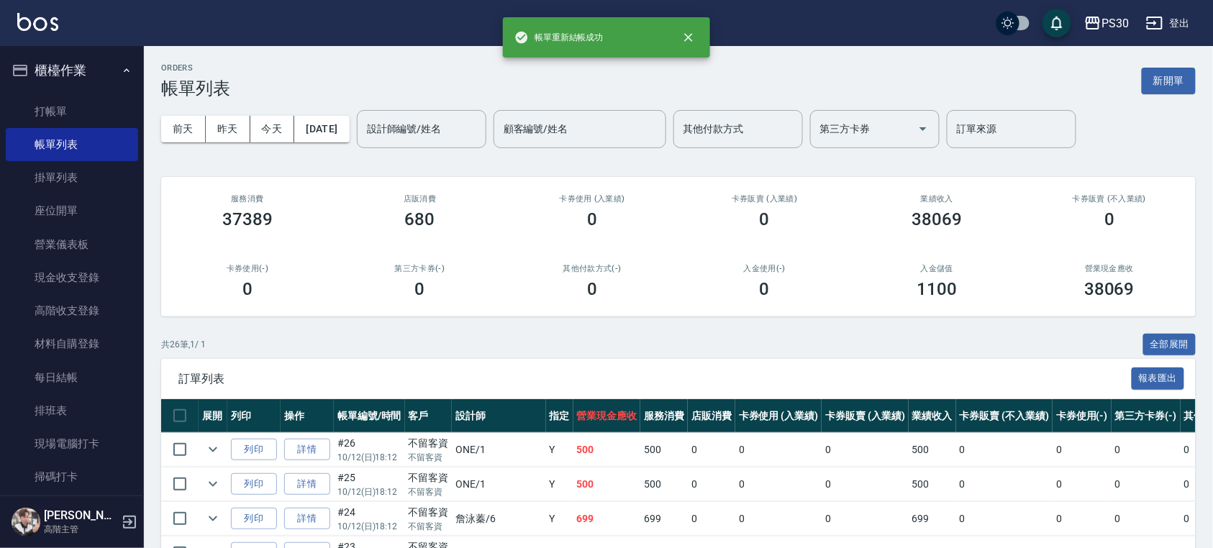
click at [404, 99] on div "[DATE] [DATE] [DATE] [DATE] 設計師編號/姓名 設計師編號/姓名 顧客編號/姓名 顧客編號/姓名 其他付款方式 其他付款方式 第三方…" at bounding box center [678, 129] width 1035 height 61
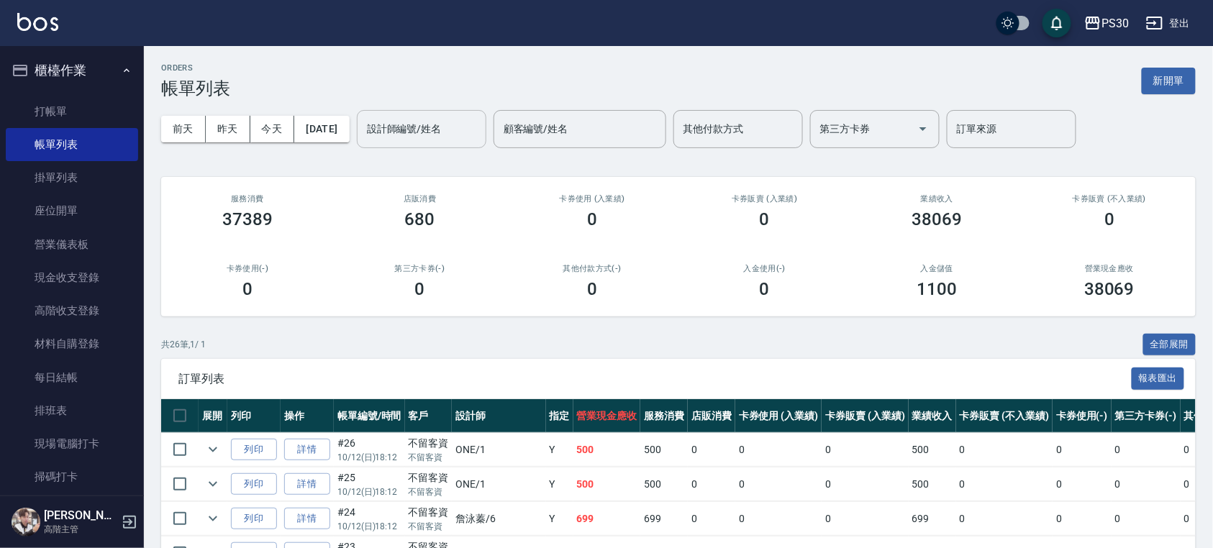
click at [421, 127] on div "設計師編號/姓名 設計師編號/姓名" at bounding box center [421, 129] width 129 height 38
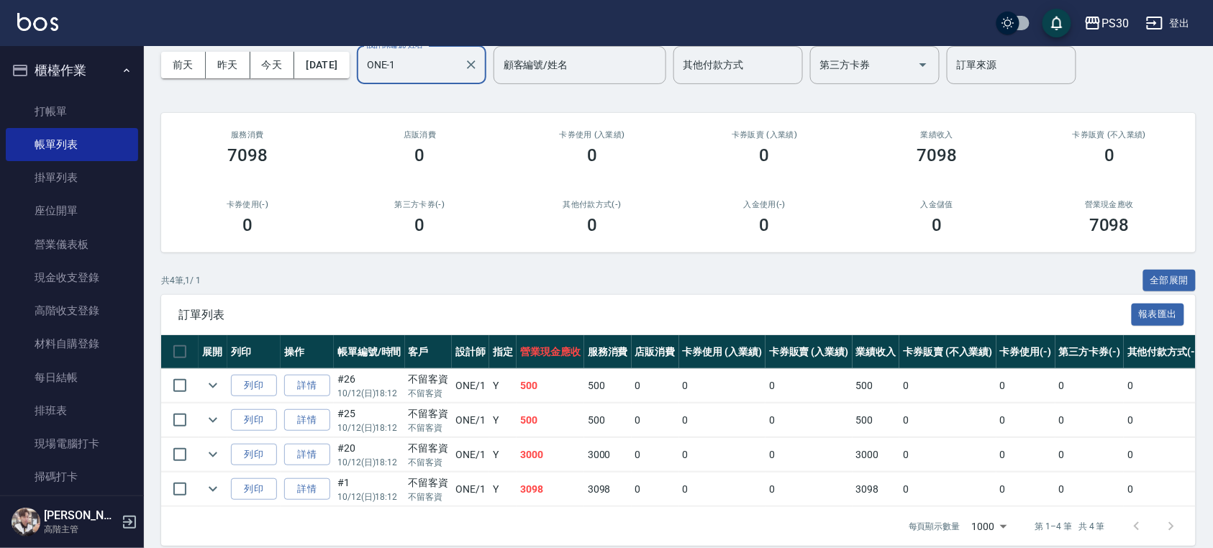
scroll to position [96, 0]
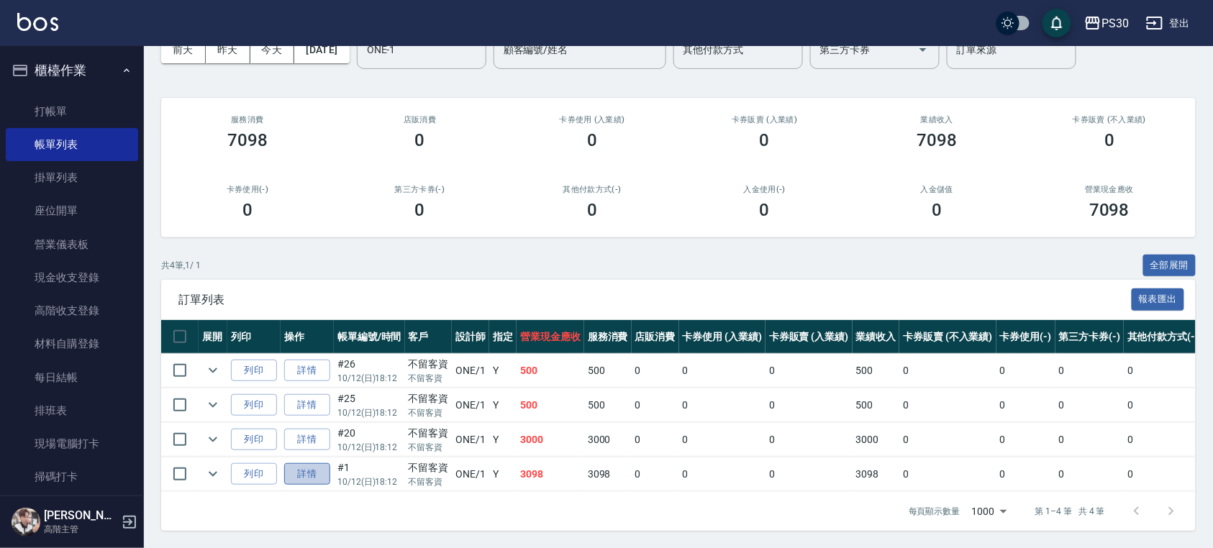
click at [302, 463] on link "詳情" at bounding box center [307, 474] width 46 height 22
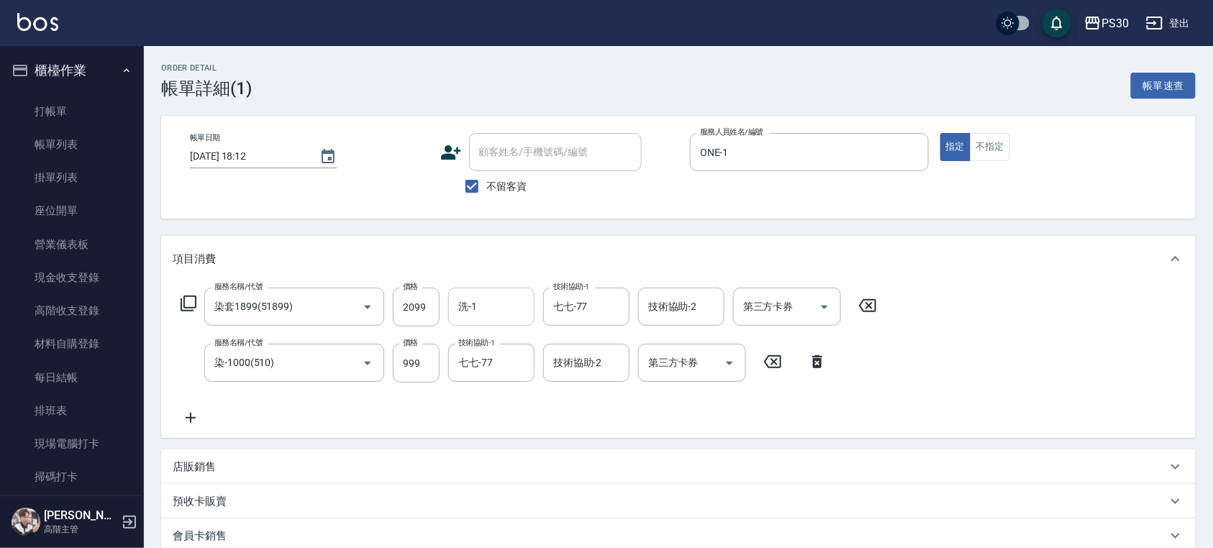
click at [485, 291] on div "洗-1" at bounding box center [491, 307] width 86 height 38
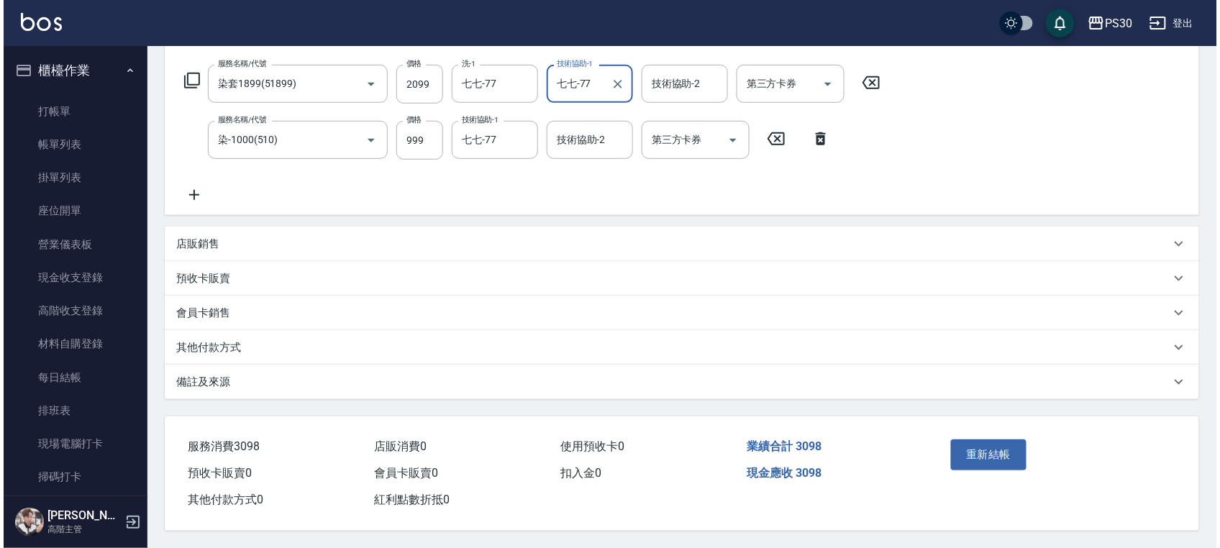
scroll to position [226, 0]
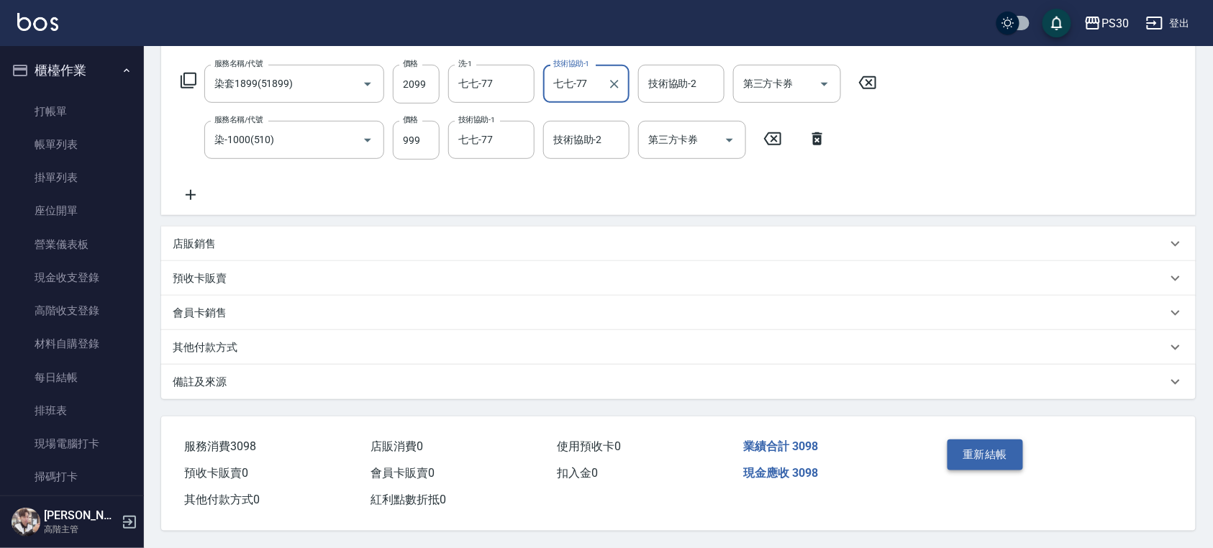
click at [994, 450] on button "重新結帳" at bounding box center [985, 455] width 76 height 30
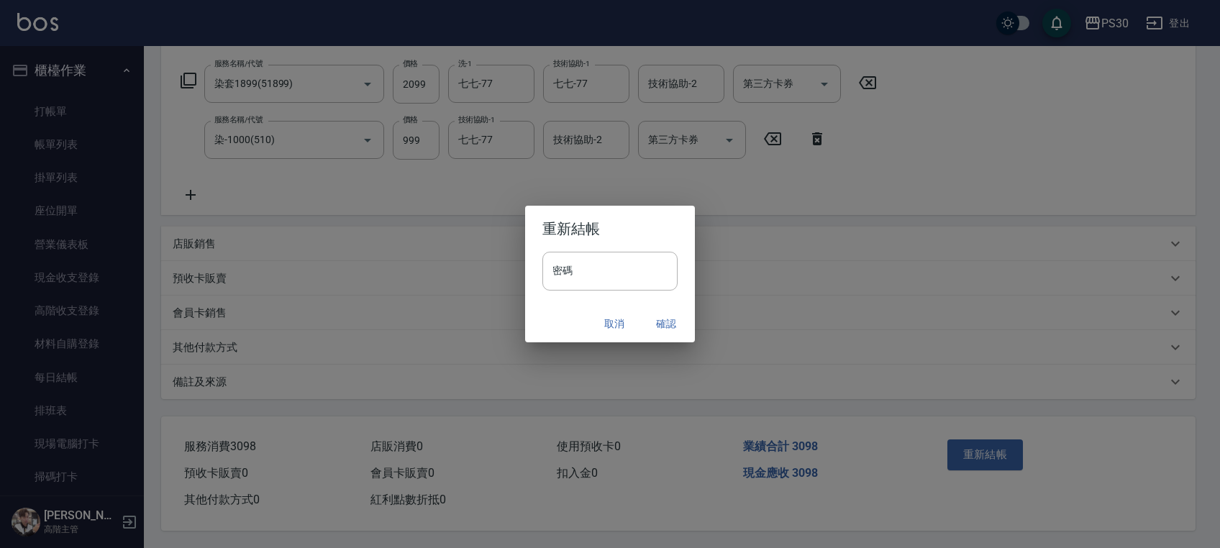
click at [585, 245] on h2 "重新結帳" at bounding box center [610, 229] width 170 height 46
click at [584, 268] on input "密碼" at bounding box center [609, 271] width 135 height 39
click at [688, 323] on div "取消 確認" at bounding box center [610, 324] width 170 height 38
click at [665, 321] on button "確認" at bounding box center [666, 324] width 46 height 27
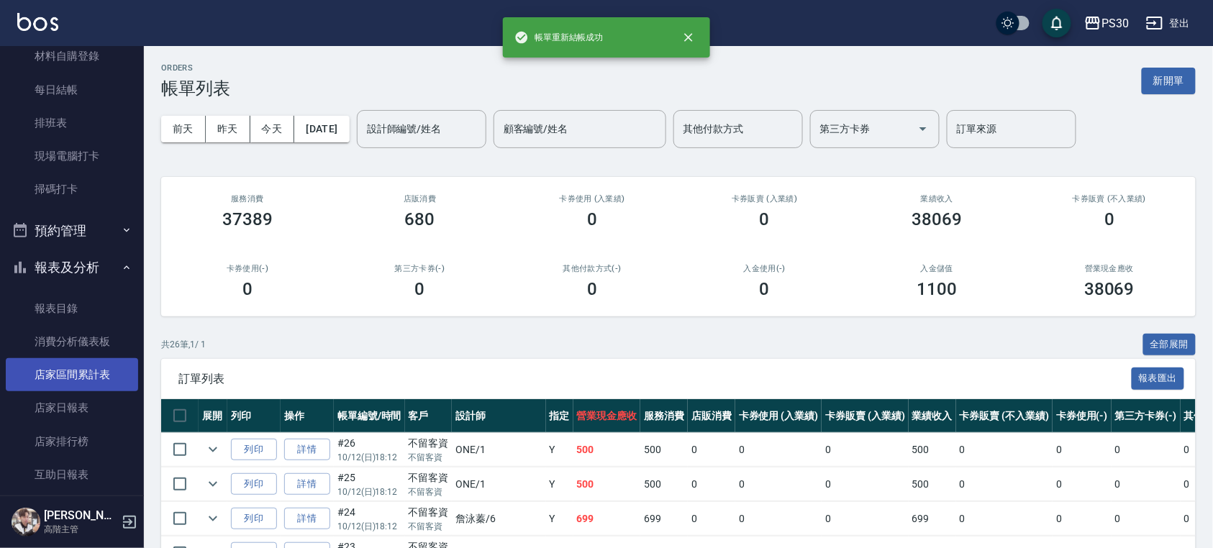
scroll to position [479, 0]
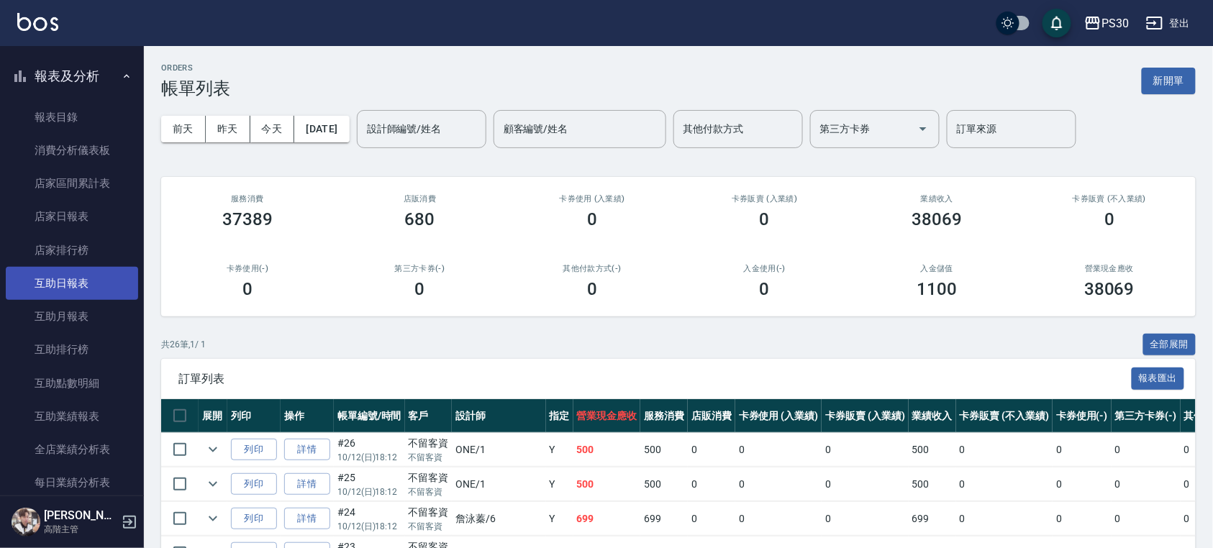
click at [98, 288] on link "互助日報表" at bounding box center [72, 283] width 132 height 33
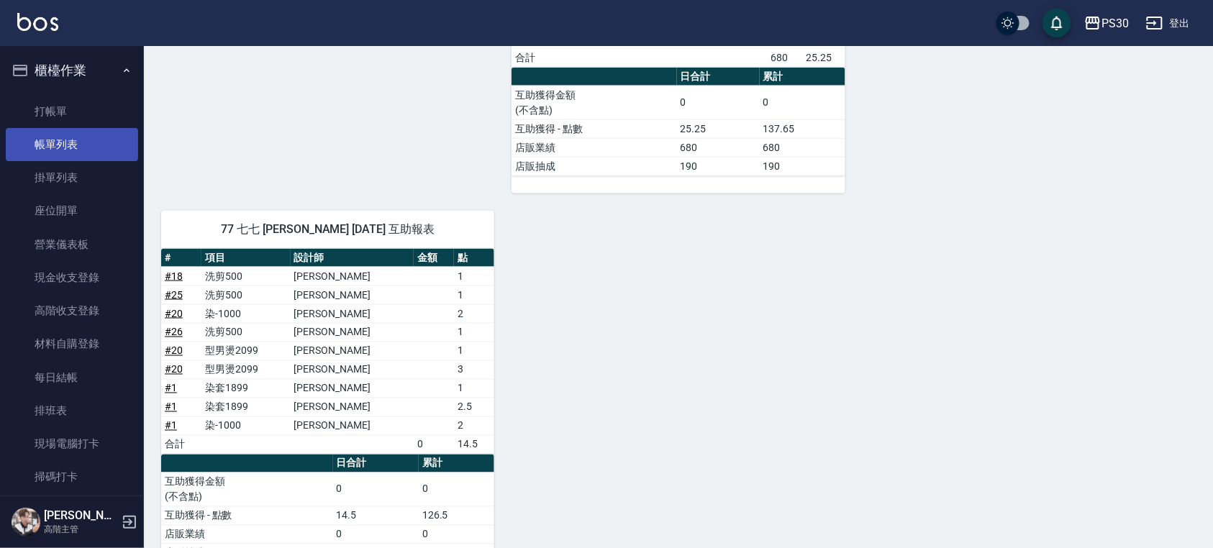
click at [73, 128] on link "帳單列表" at bounding box center [72, 144] width 132 height 33
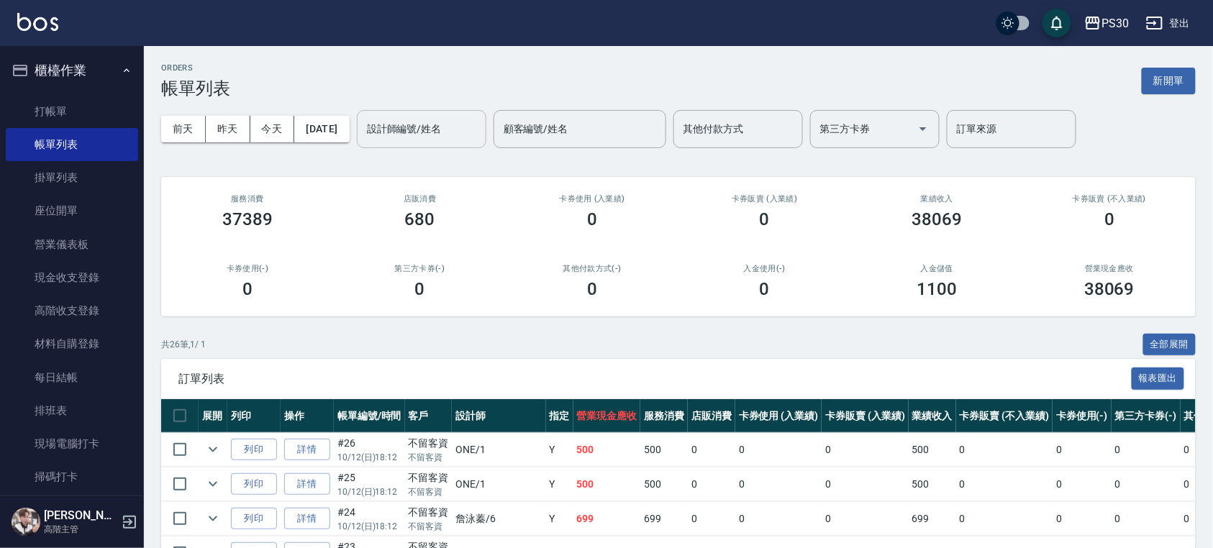
click at [388, 122] on input "設計師編號/姓名" at bounding box center [421, 129] width 117 height 25
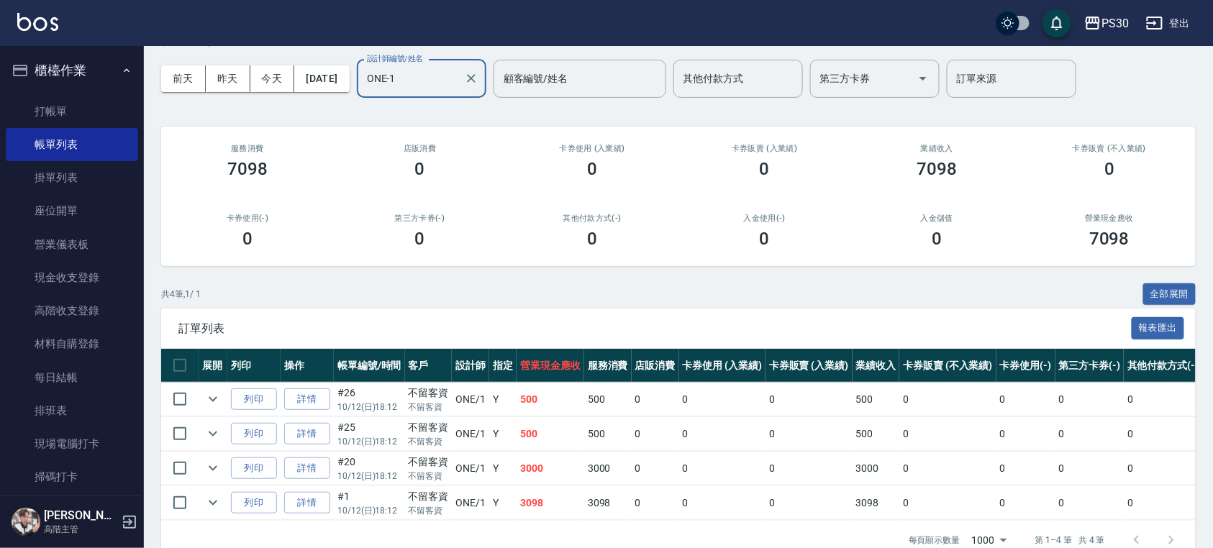
scroll to position [96, 0]
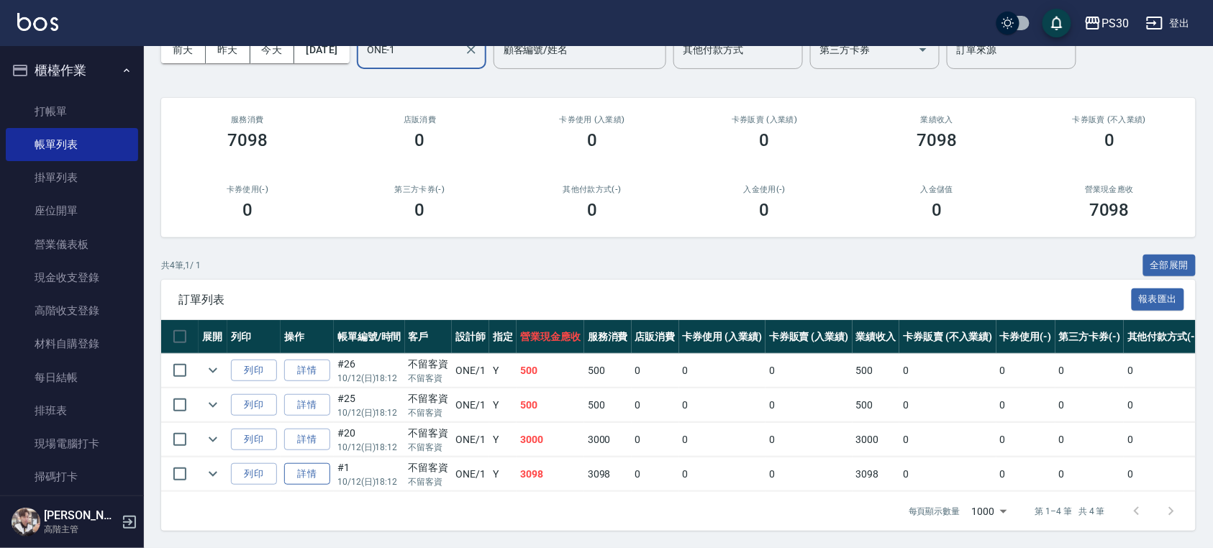
click at [298, 464] on link "詳情" at bounding box center [307, 474] width 46 height 22
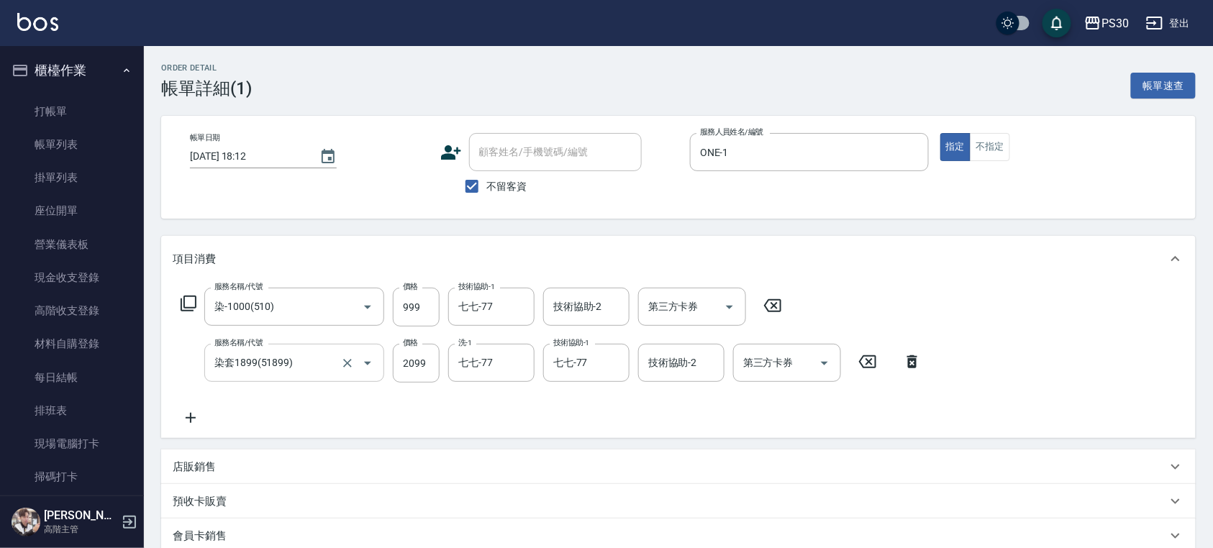
click at [329, 367] on input "染套1899(51899)" at bounding box center [274, 362] width 127 height 25
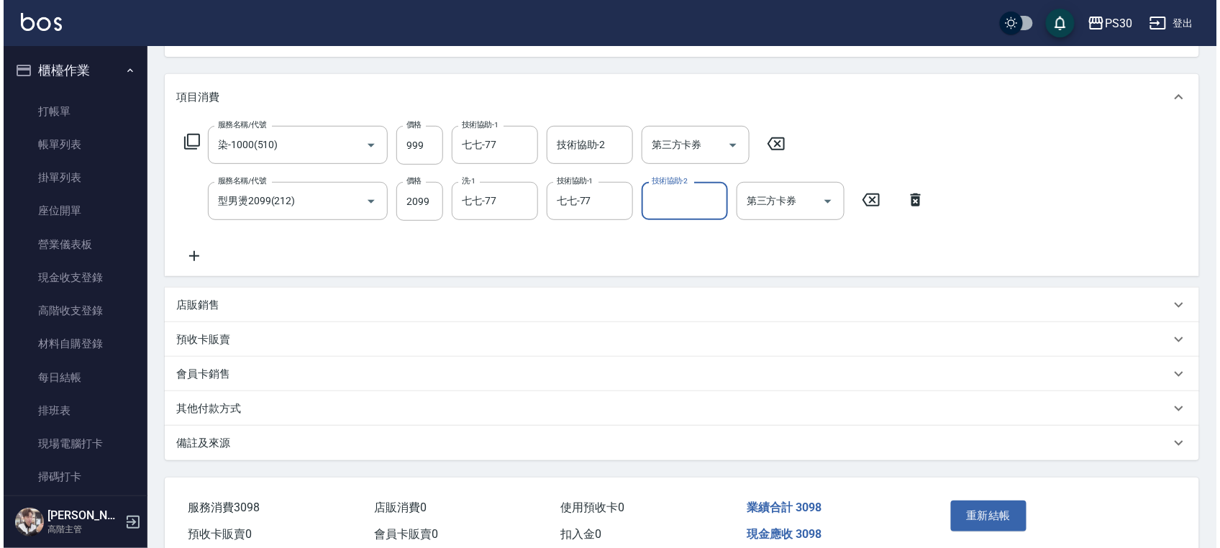
scroll to position [191, 0]
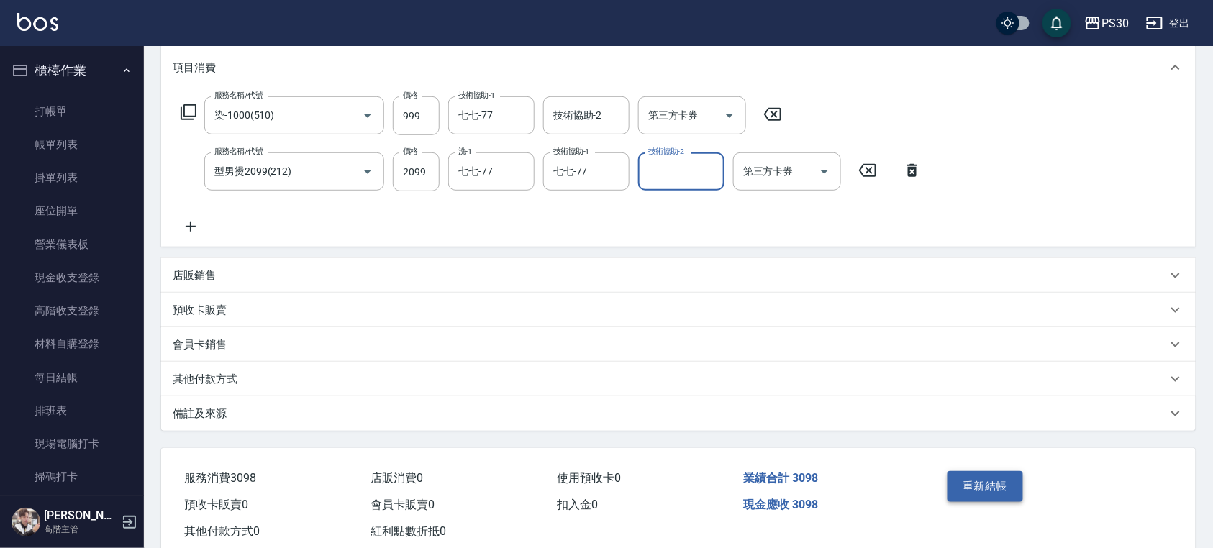
click at [981, 481] on button "重新結帳" at bounding box center [985, 486] width 76 height 30
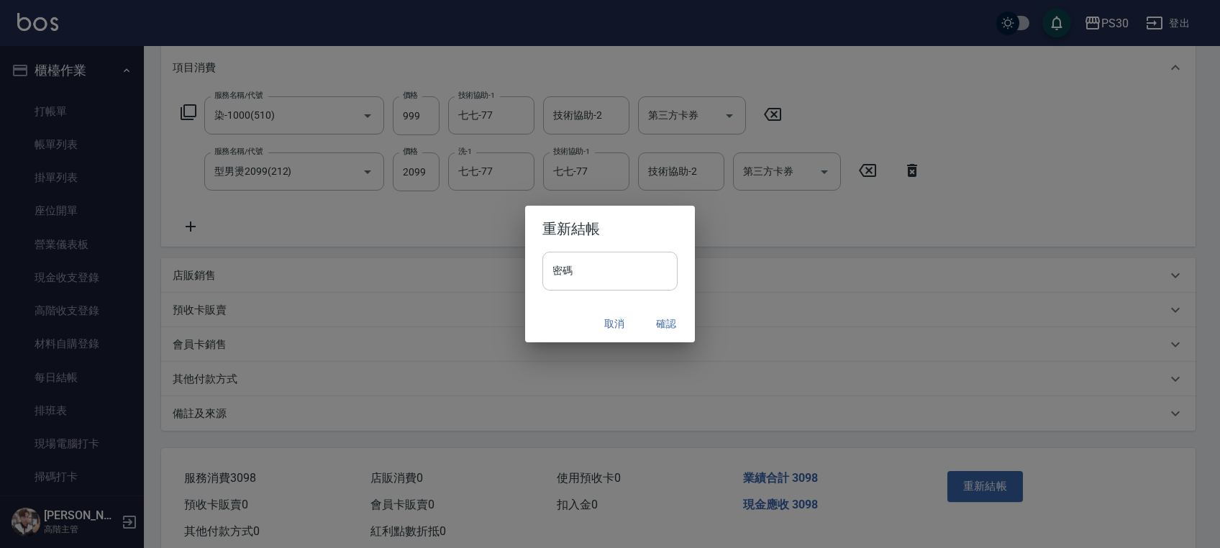
click at [634, 255] on input "密碼" at bounding box center [609, 271] width 135 height 39
click at [663, 326] on button "確認" at bounding box center [666, 324] width 46 height 27
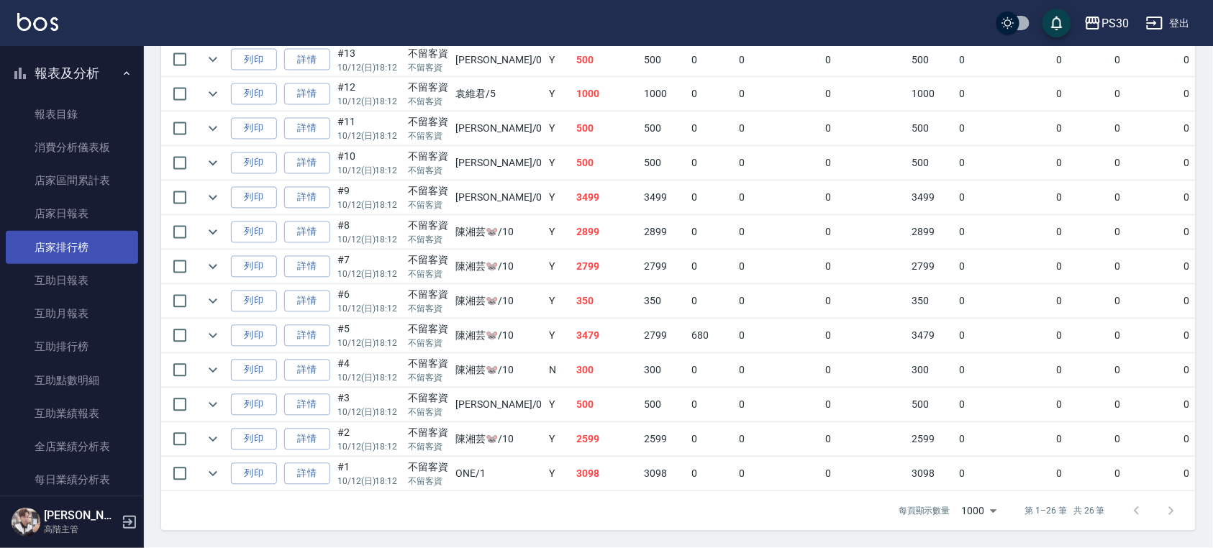
scroll to position [576, 0]
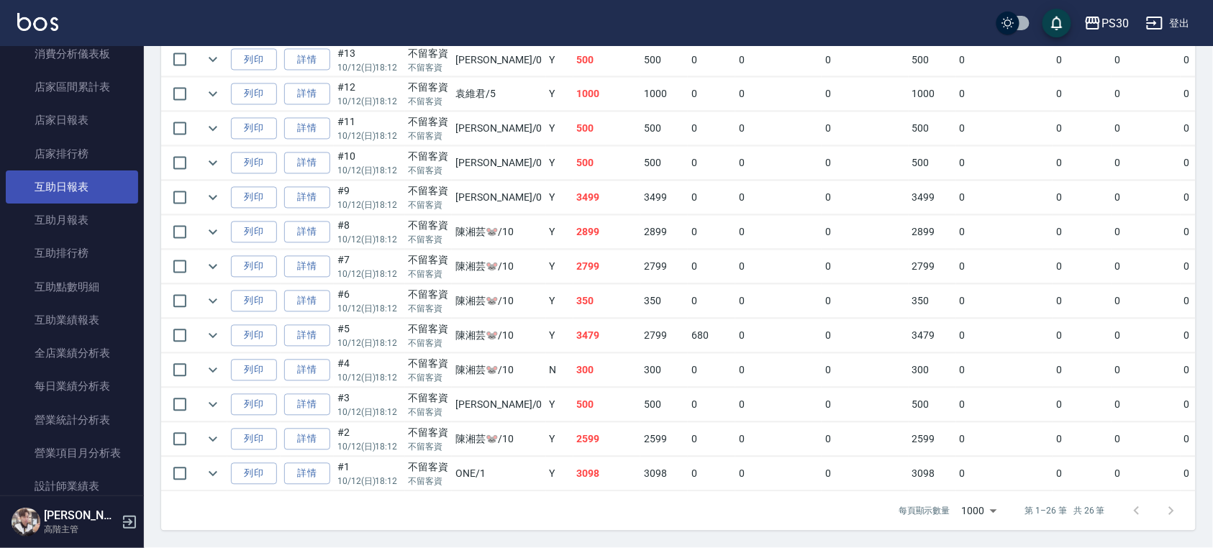
click at [85, 179] on link "互助日報表" at bounding box center [72, 187] width 132 height 33
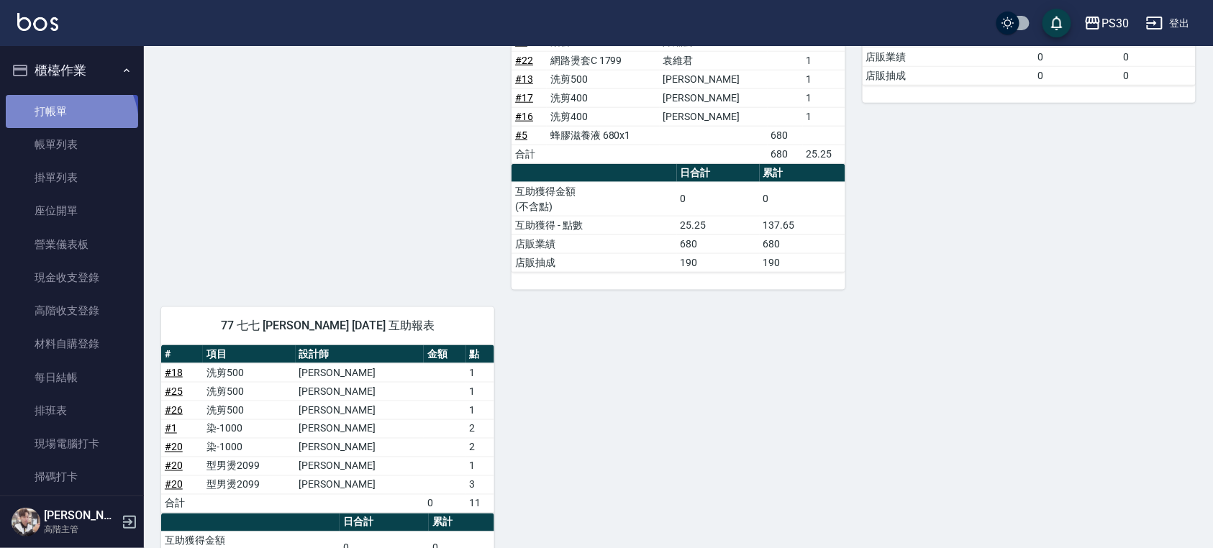
click at [58, 124] on link "打帳單" at bounding box center [72, 111] width 132 height 33
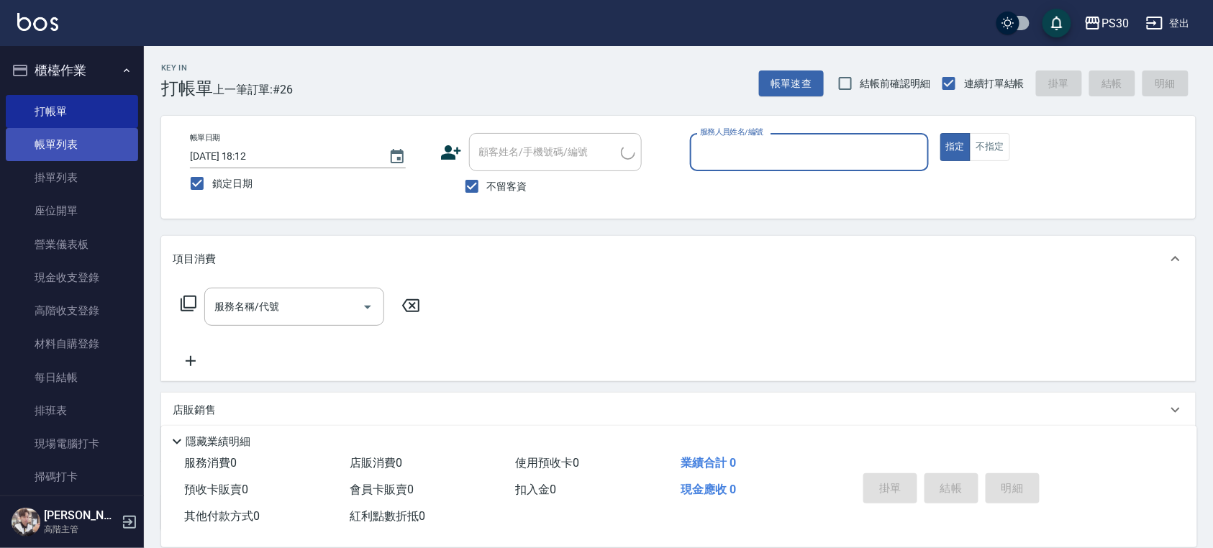
click at [62, 159] on link "帳單列表" at bounding box center [72, 144] width 132 height 33
click at [61, 150] on link "帳單列表" at bounding box center [72, 144] width 132 height 33
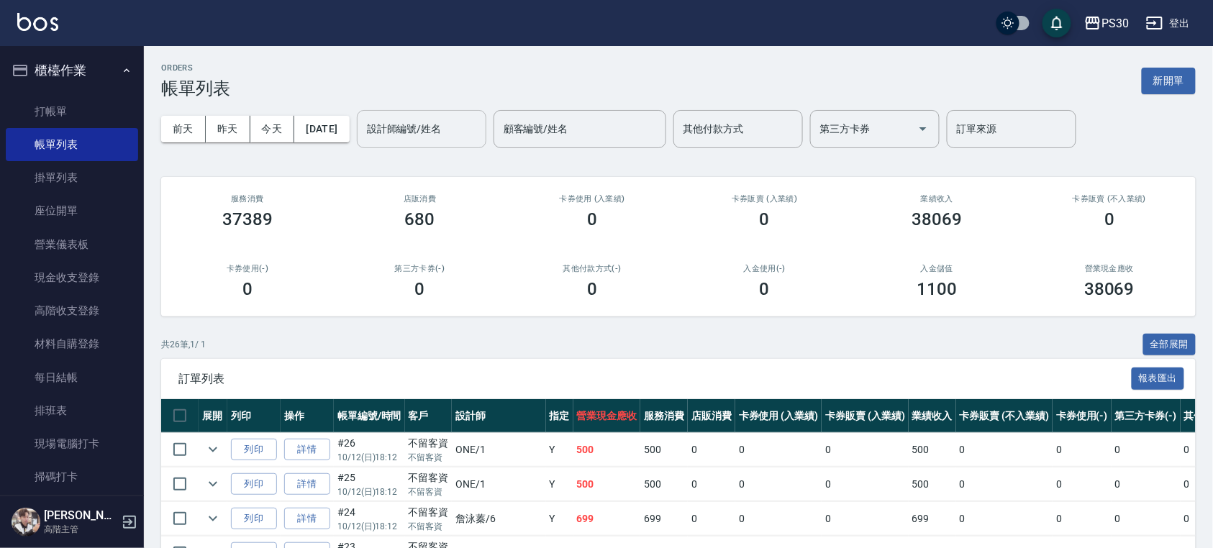
click at [404, 131] on input "設計師編號/姓名" at bounding box center [421, 129] width 117 height 25
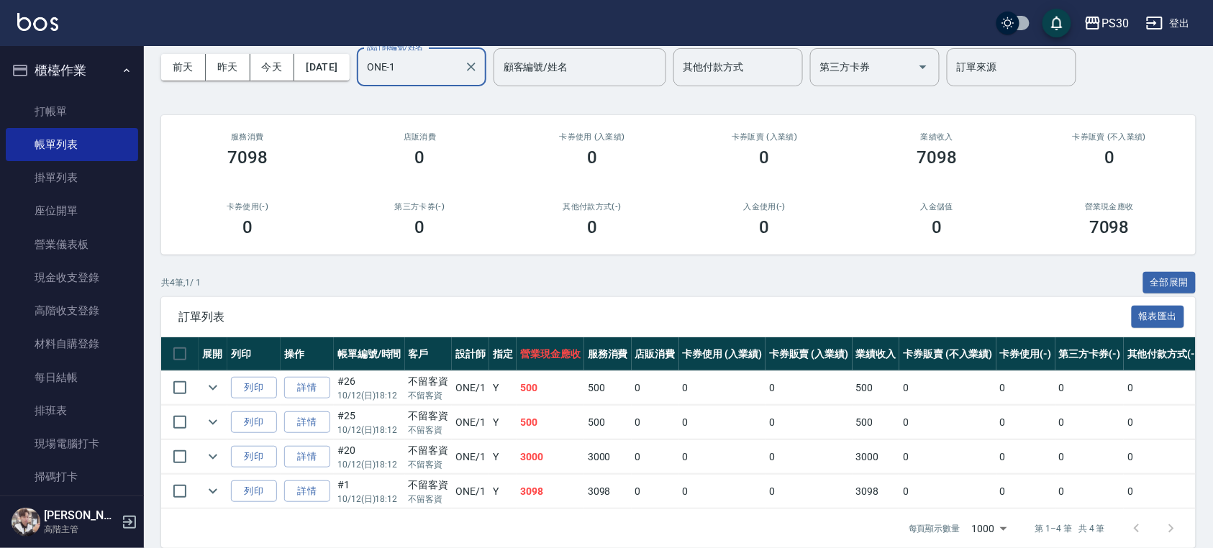
scroll to position [96, 0]
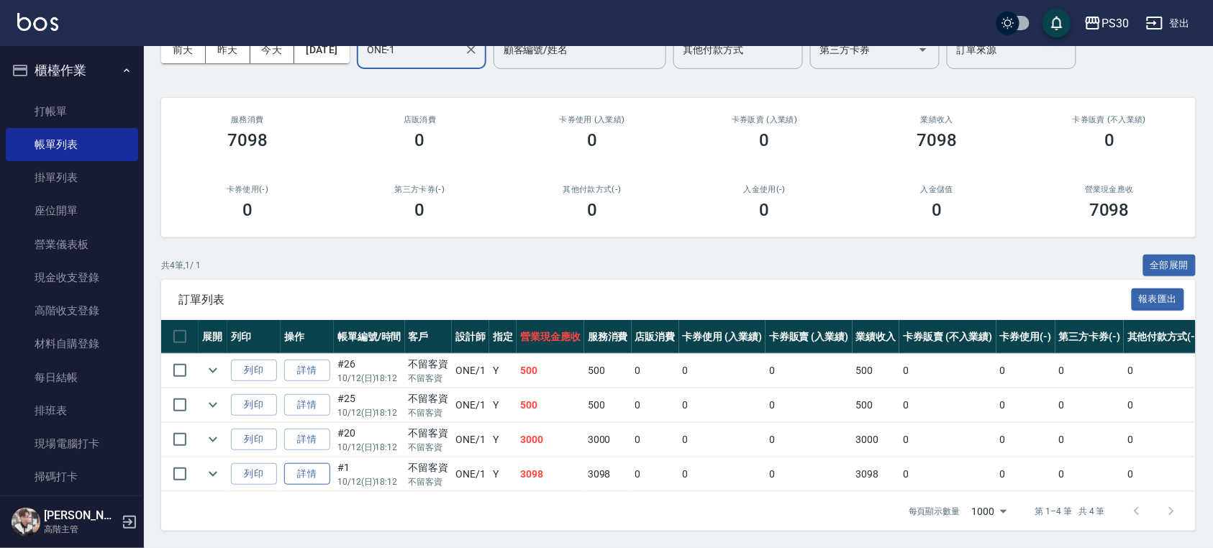
click at [288, 463] on link "詳情" at bounding box center [307, 474] width 46 height 22
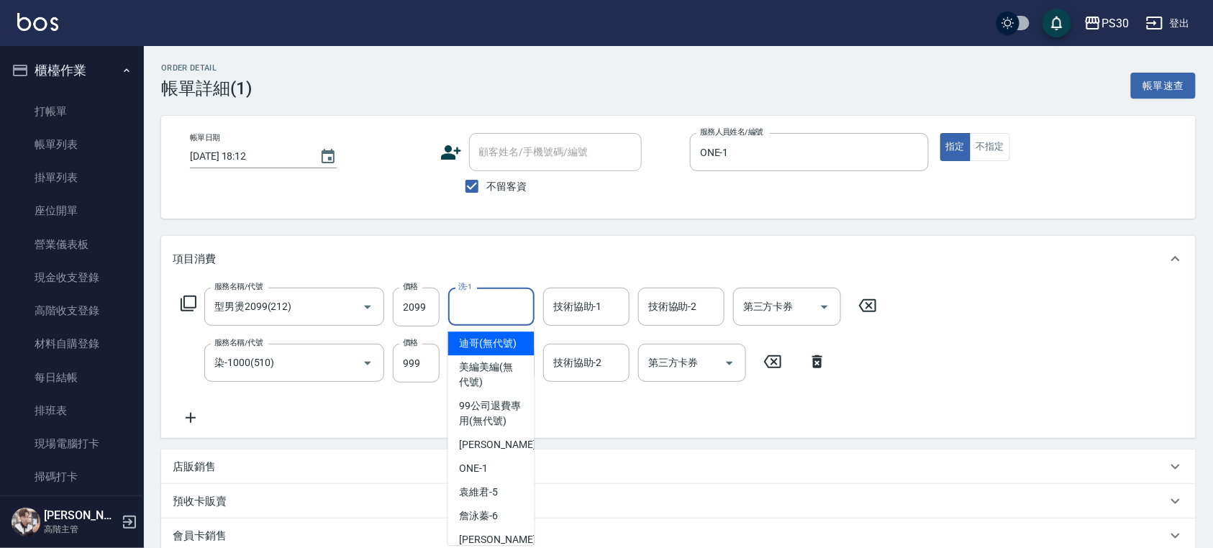
click at [504, 303] on input "洗-1" at bounding box center [491, 306] width 73 height 25
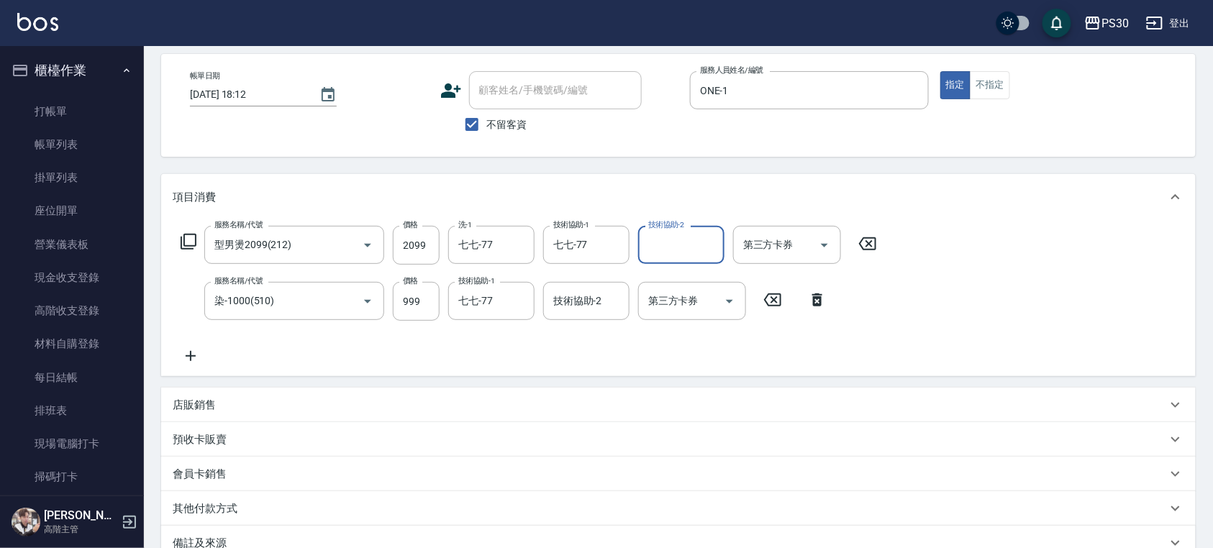
scroll to position [96, 0]
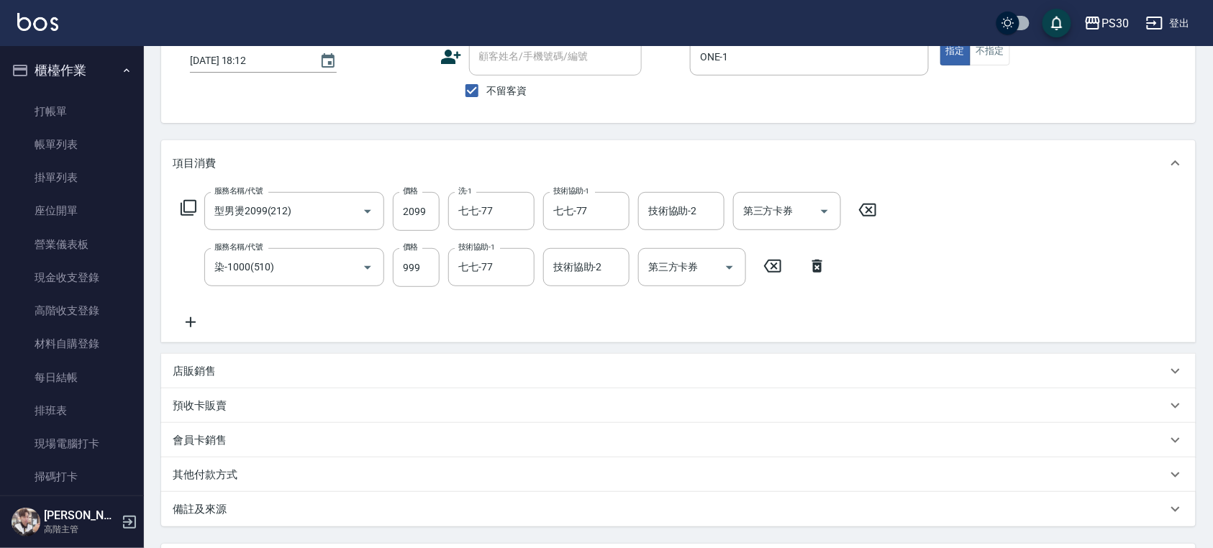
click at [812, 260] on icon at bounding box center [817, 266] width 36 height 17
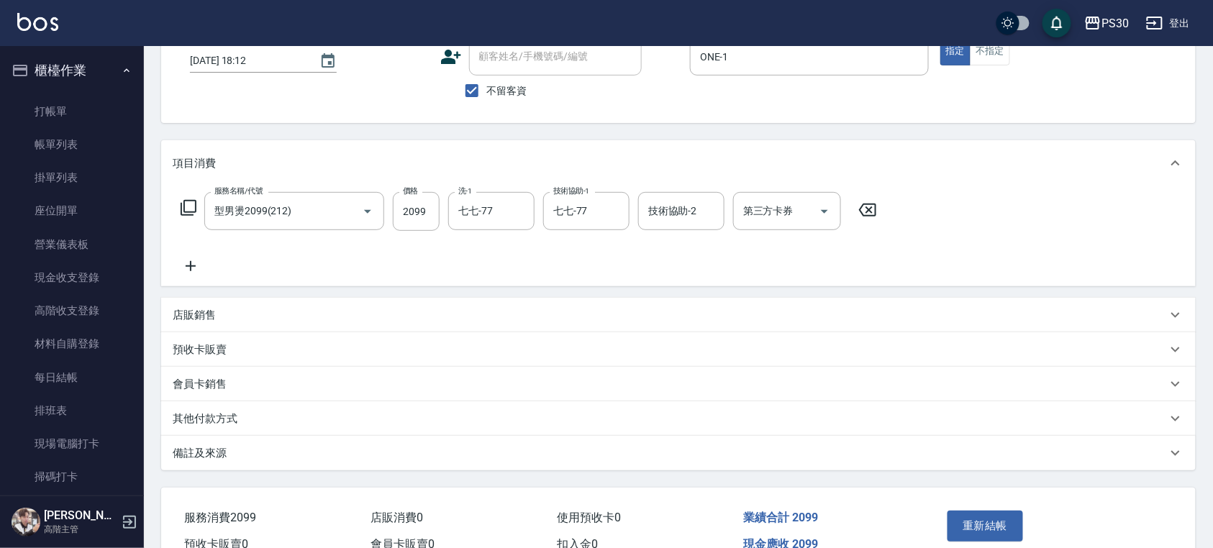
click at [190, 265] on icon at bounding box center [191, 266] width 10 height 10
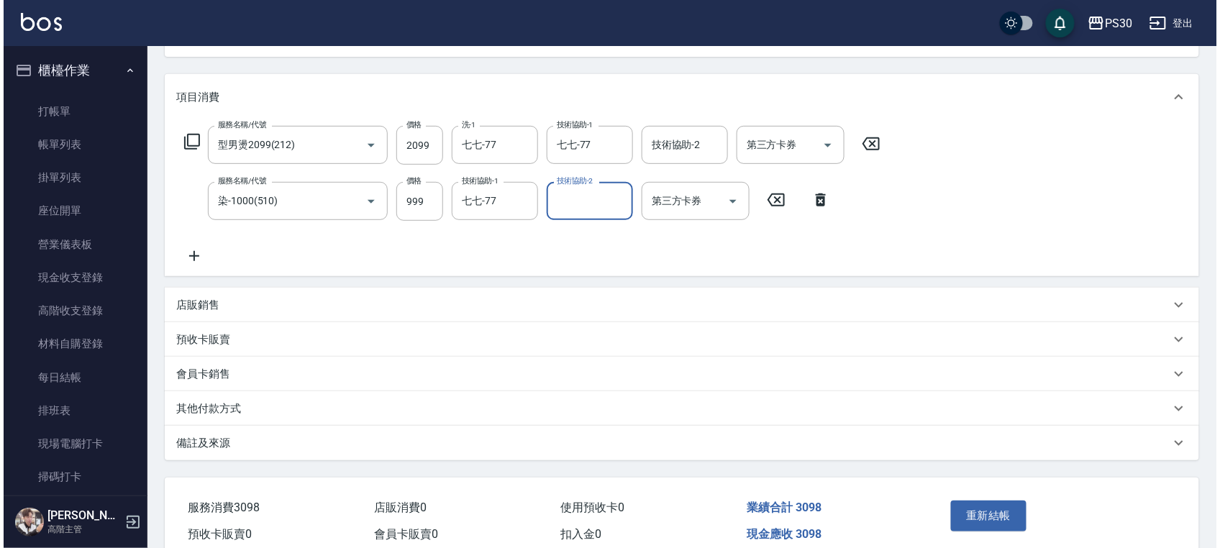
scroll to position [226, 0]
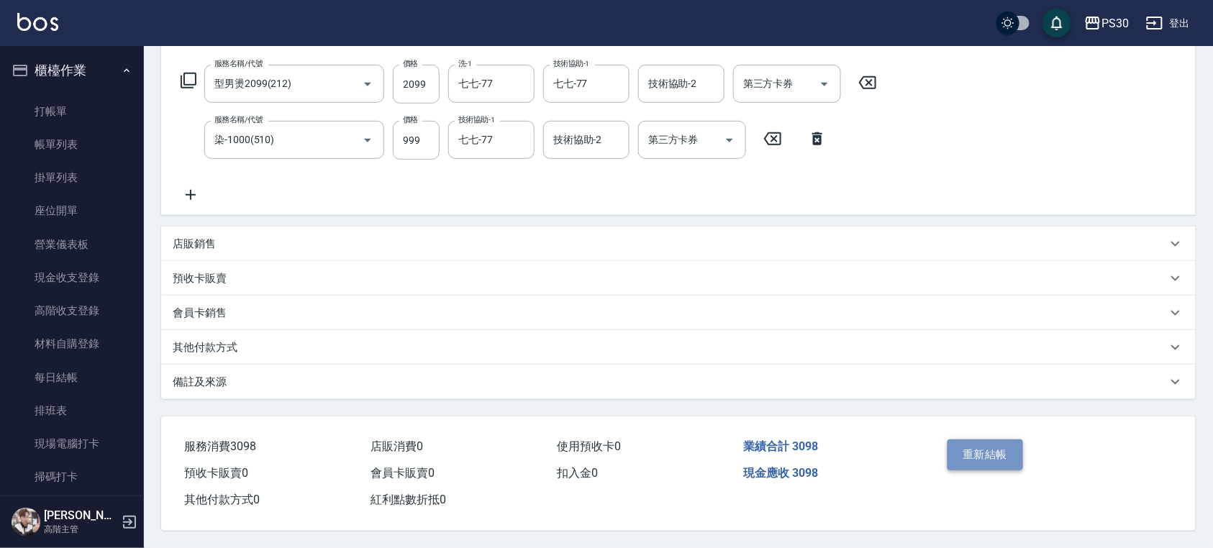
click at [1005, 447] on button "重新結帳" at bounding box center [985, 455] width 76 height 30
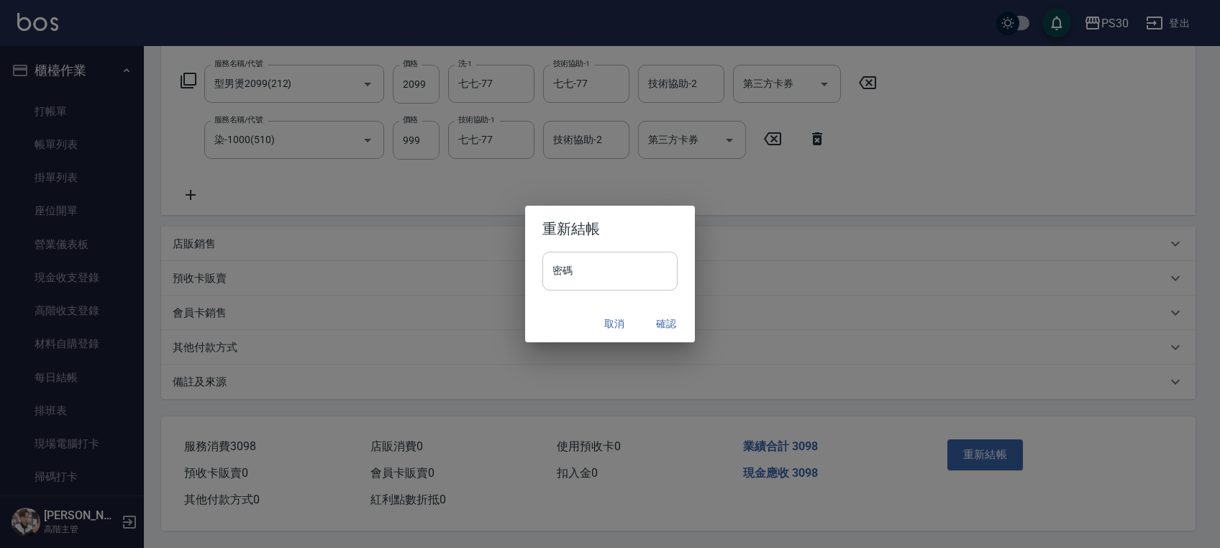
click at [614, 273] on input "密碼" at bounding box center [609, 271] width 135 height 39
click at [657, 317] on button "確認" at bounding box center [666, 324] width 46 height 27
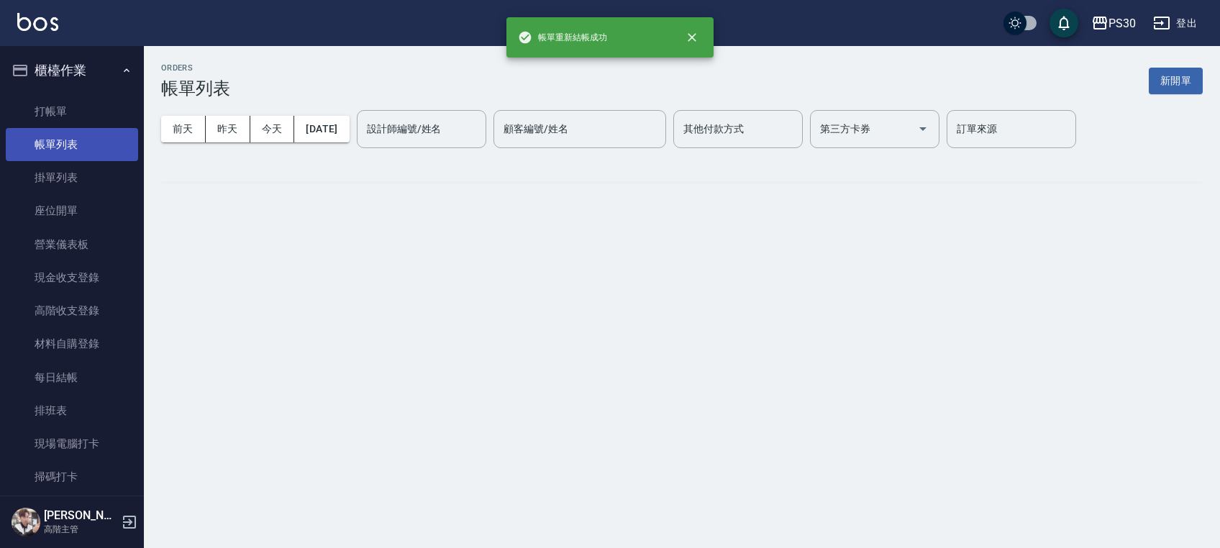
click at [50, 145] on link "帳單列表" at bounding box center [72, 144] width 132 height 33
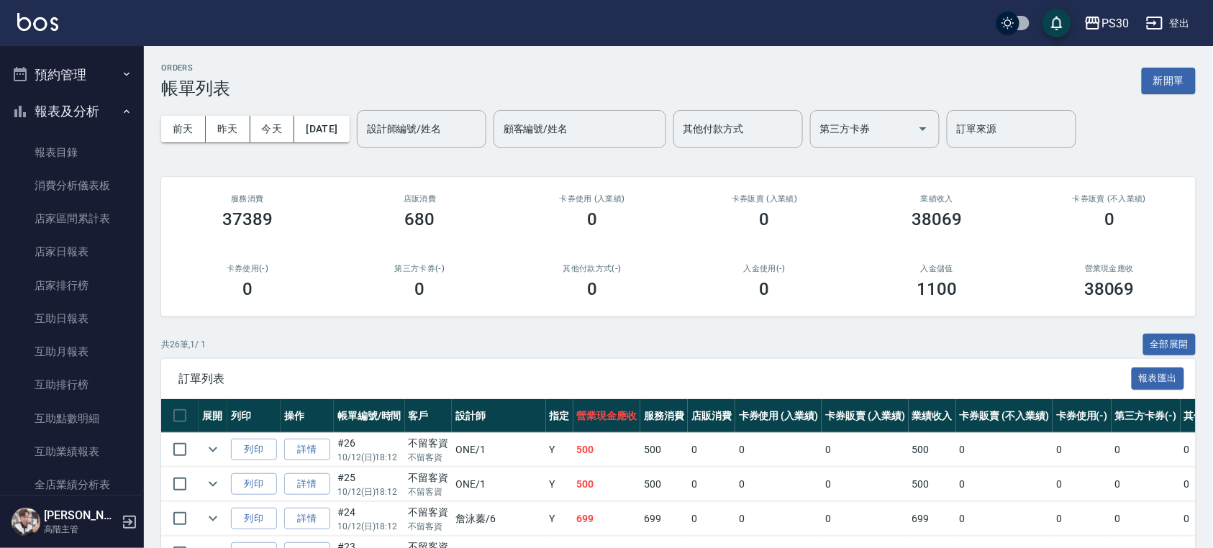
scroll to position [479, 0]
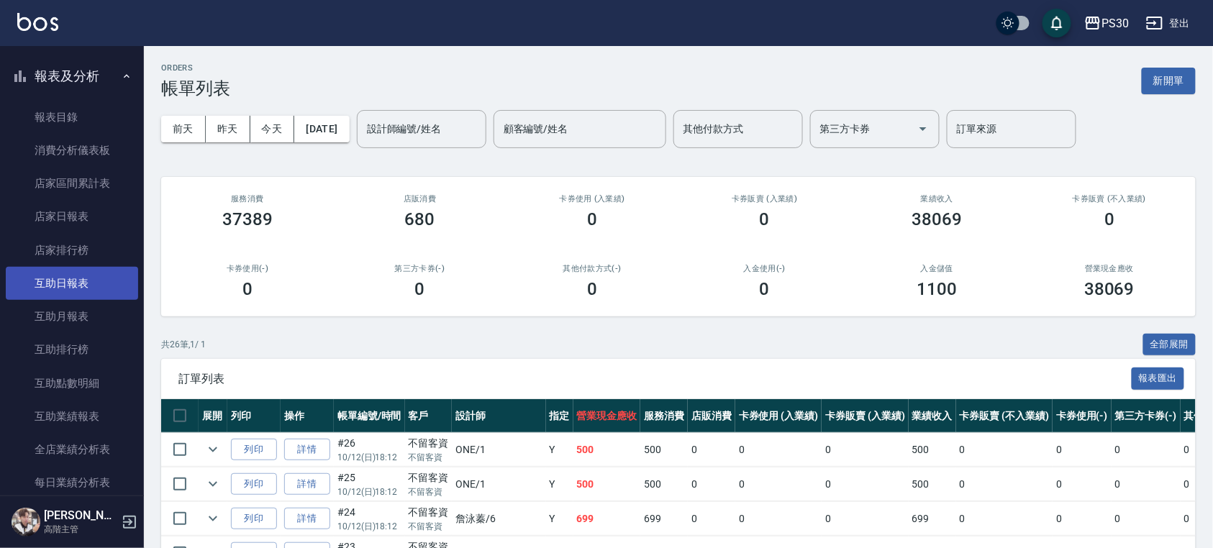
click at [110, 288] on link "互助日報表" at bounding box center [72, 283] width 132 height 33
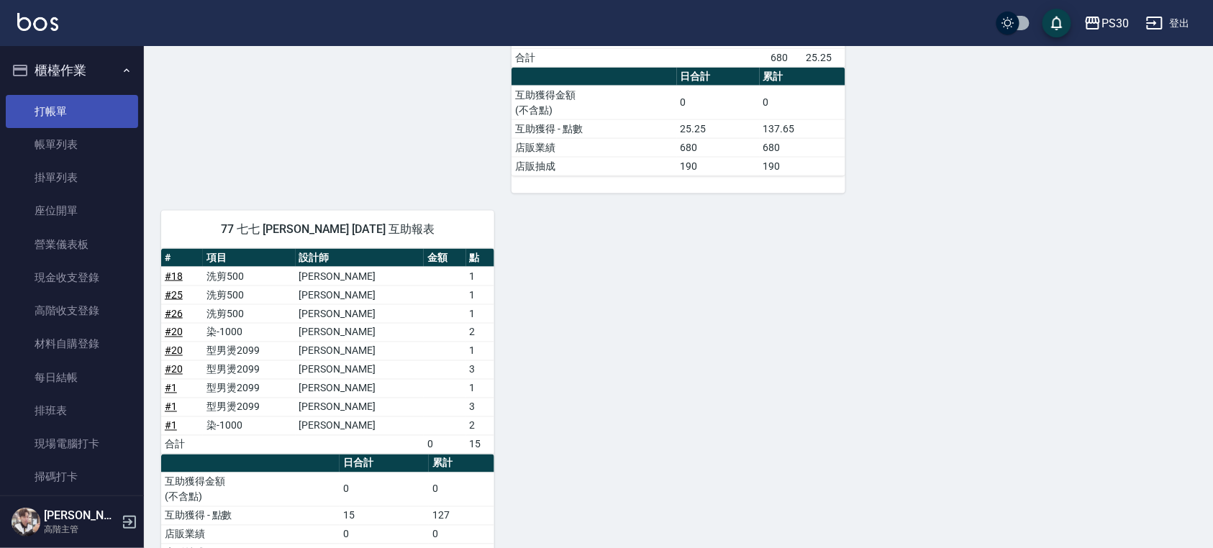
click at [76, 117] on link "打帳單" at bounding box center [72, 111] width 132 height 33
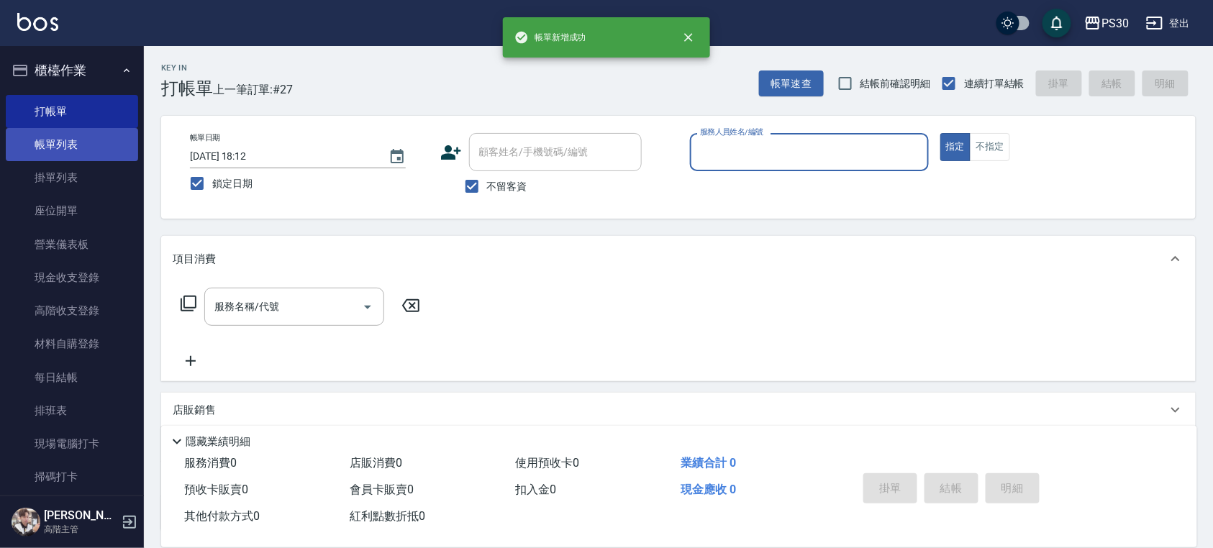
click at [58, 153] on link "帳單列表" at bounding box center [72, 144] width 132 height 33
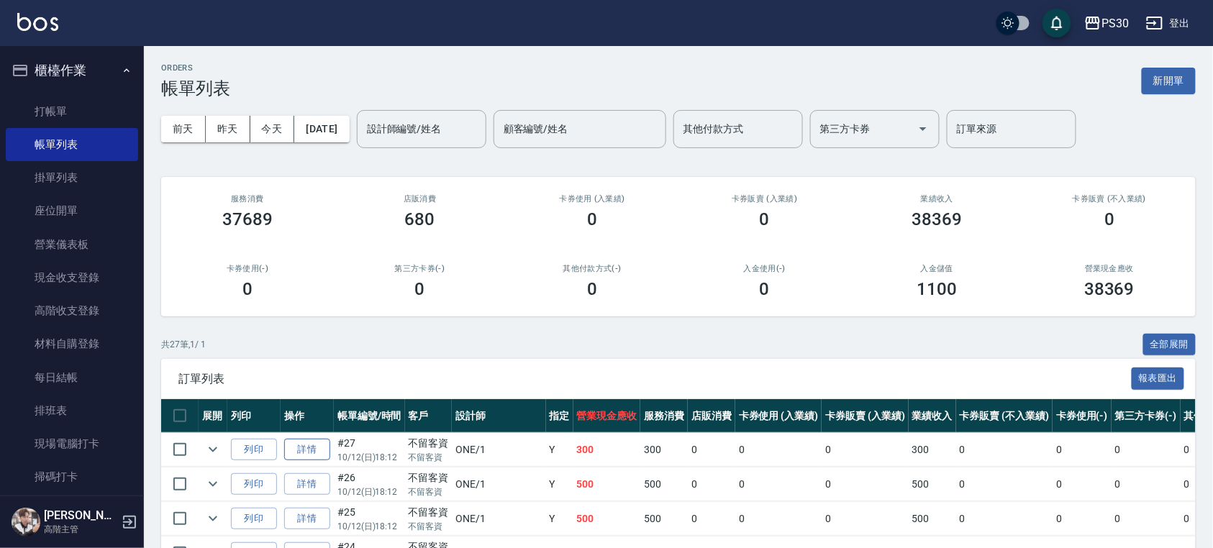
click at [322, 453] on link "詳情" at bounding box center [307, 450] width 46 height 22
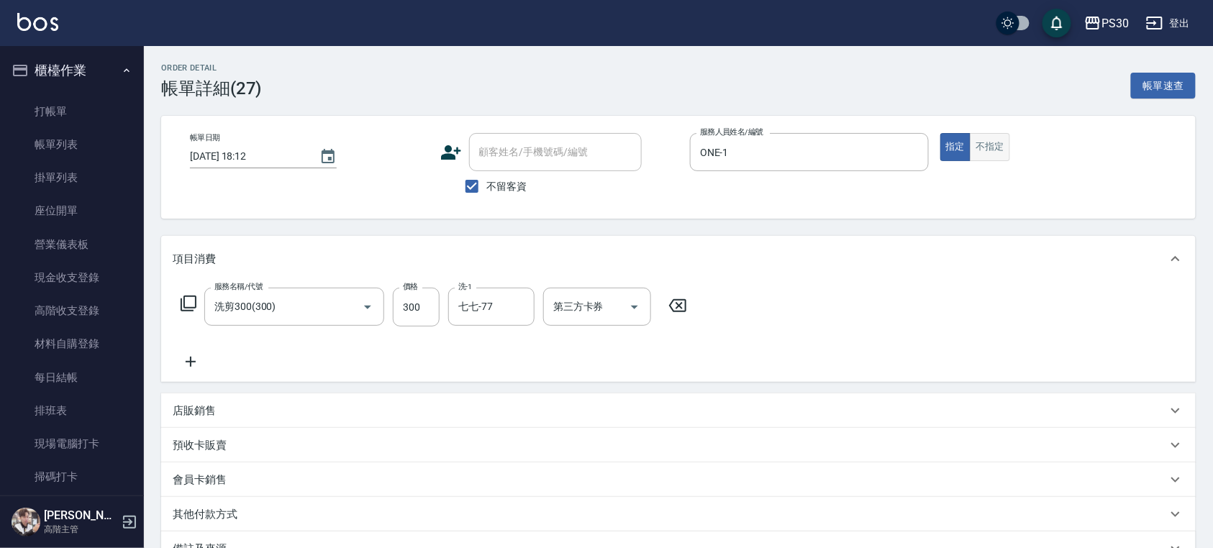
click at [985, 154] on button "不指定" at bounding box center [990, 147] width 40 height 28
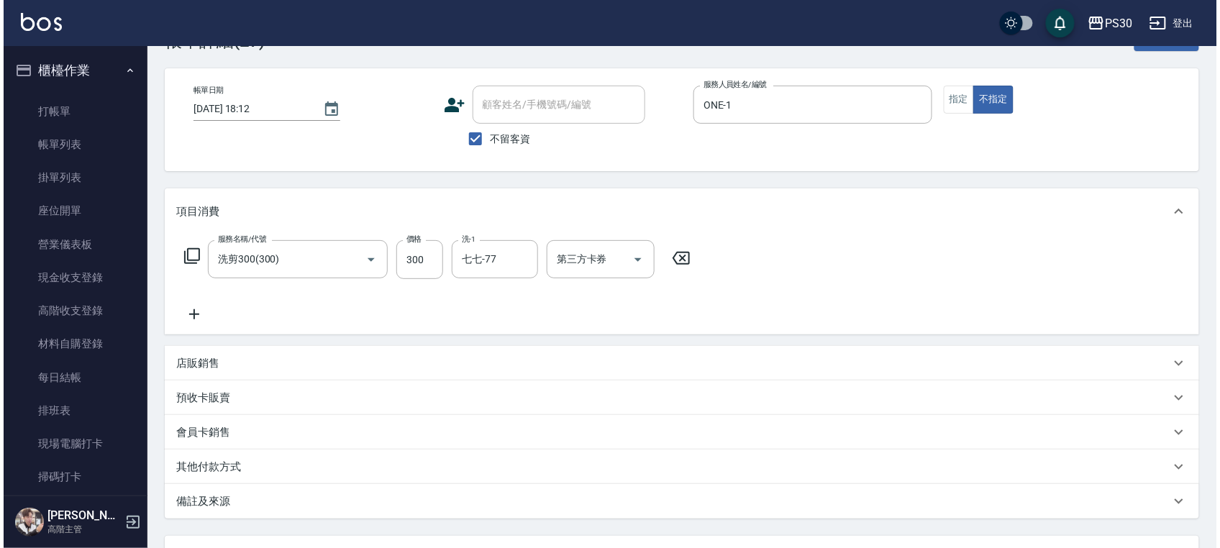
scroll to position [170, 0]
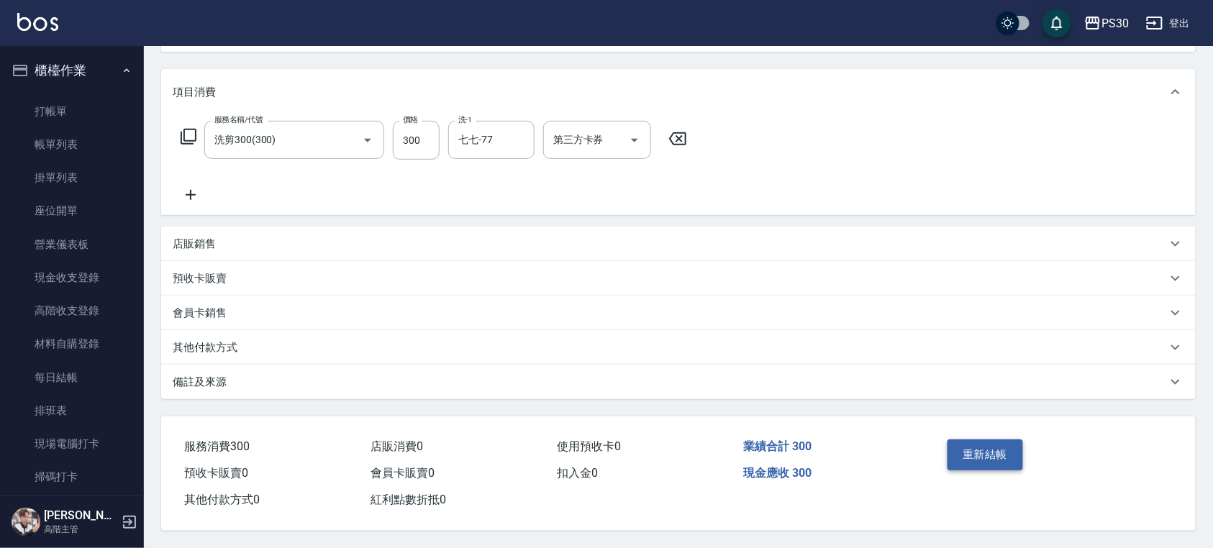
click at [968, 462] on button "重新結帳" at bounding box center [985, 455] width 76 height 30
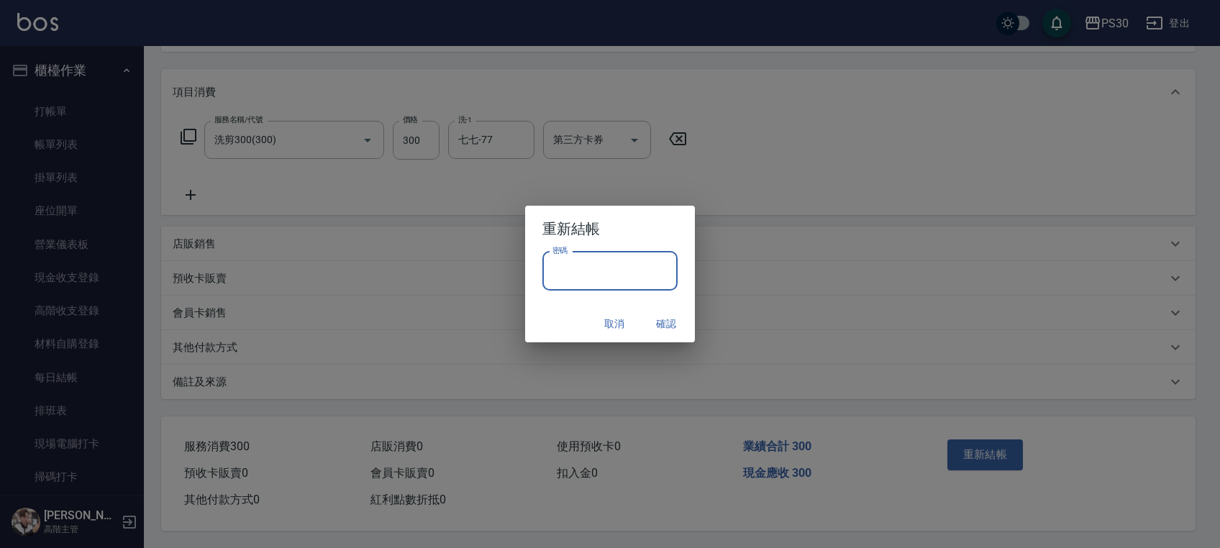
click at [629, 269] on input "密碼" at bounding box center [609, 271] width 135 height 39
click at [650, 222] on h2 "重新結帳" at bounding box center [610, 229] width 170 height 46
click at [678, 322] on button "確認" at bounding box center [666, 324] width 46 height 27
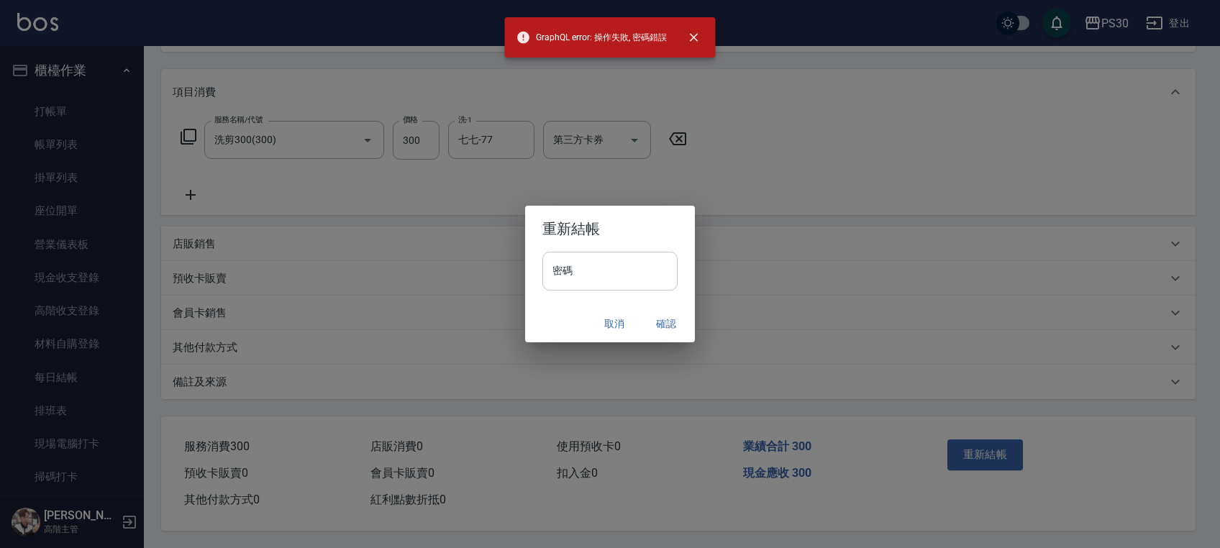
click at [605, 265] on input "密碼" at bounding box center [609, 271] width 135 height 39
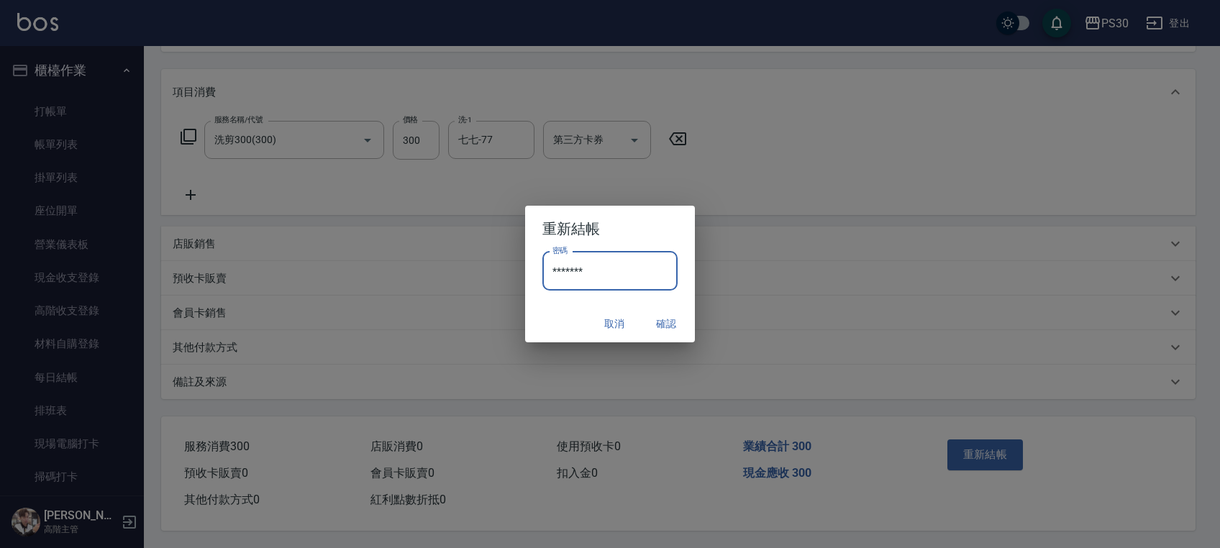
click at [646, 220] on h2 "重新結帳" at bounding box center [610, 229] width 170 height 46
click at [663, 320] on button "確認" at bounding box center [666, 324] width 46 height 27
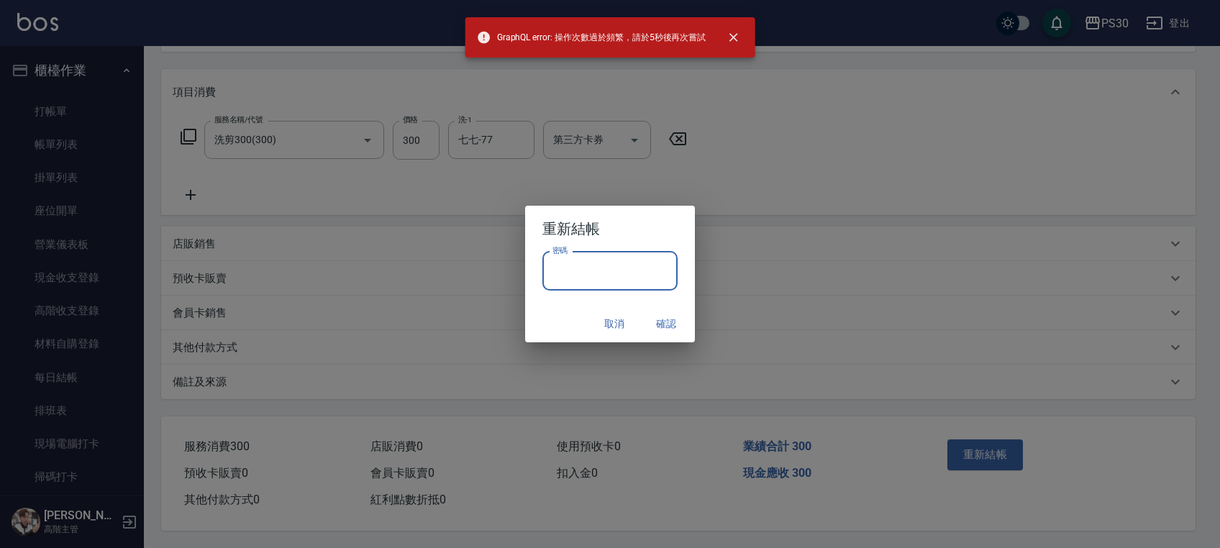
click at [574, 281] on input "密碼" at bounding box center [609, 271] width 135 height 39
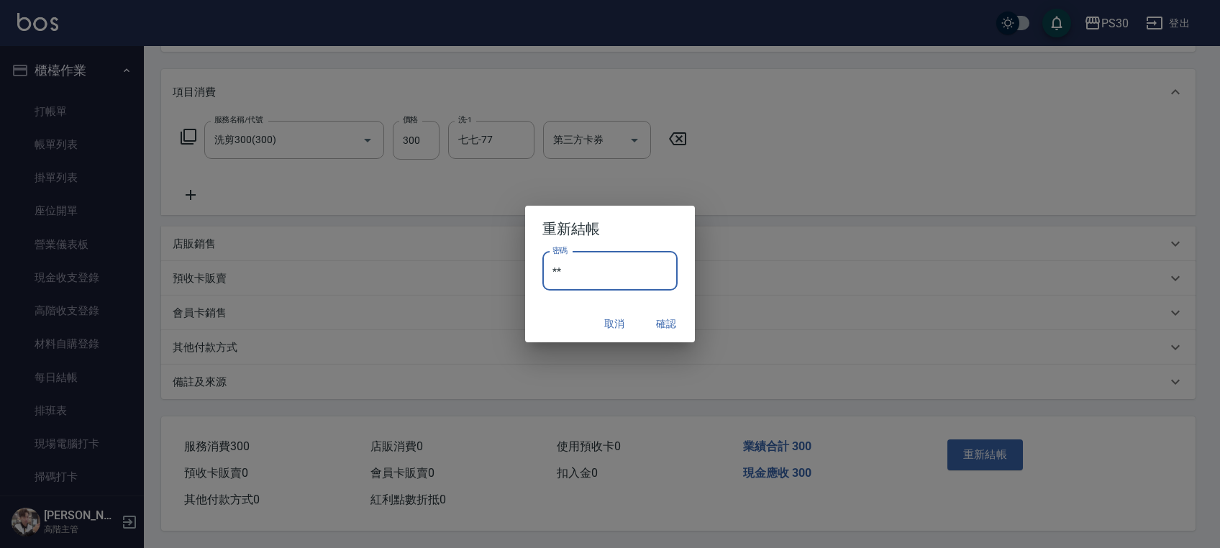
click at [612, 273] on input "**" at bounding box center [609, 271] width 135 height 39
click at [630, 223] on h2 "重新結帳" at bounding box center [610, 229] width 170 height 46
click at [680, 332] on button "確認" at bounding box center [666, 324] width 46 height 27
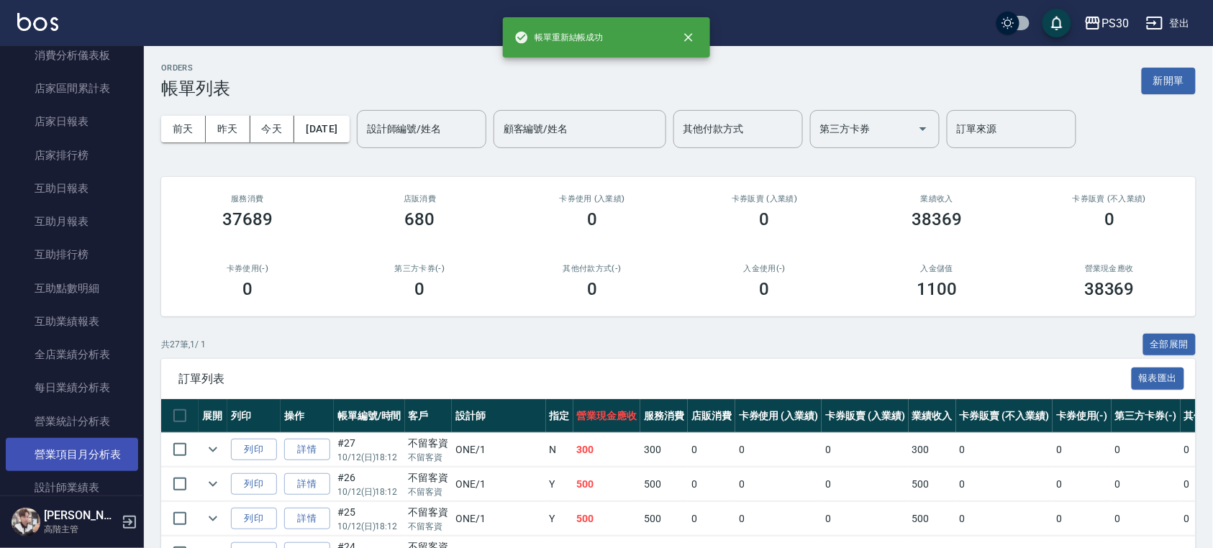
scroll to position [671, 0]
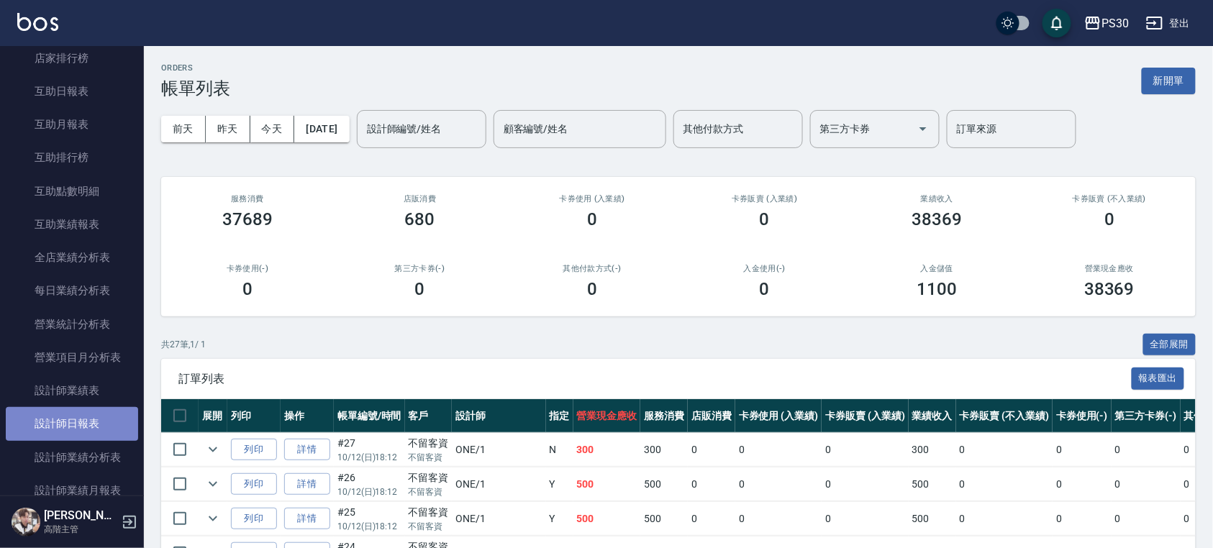
click at [84, 418] on link "設計師日報表" at bounding box center [72, 423] width 132 height 33
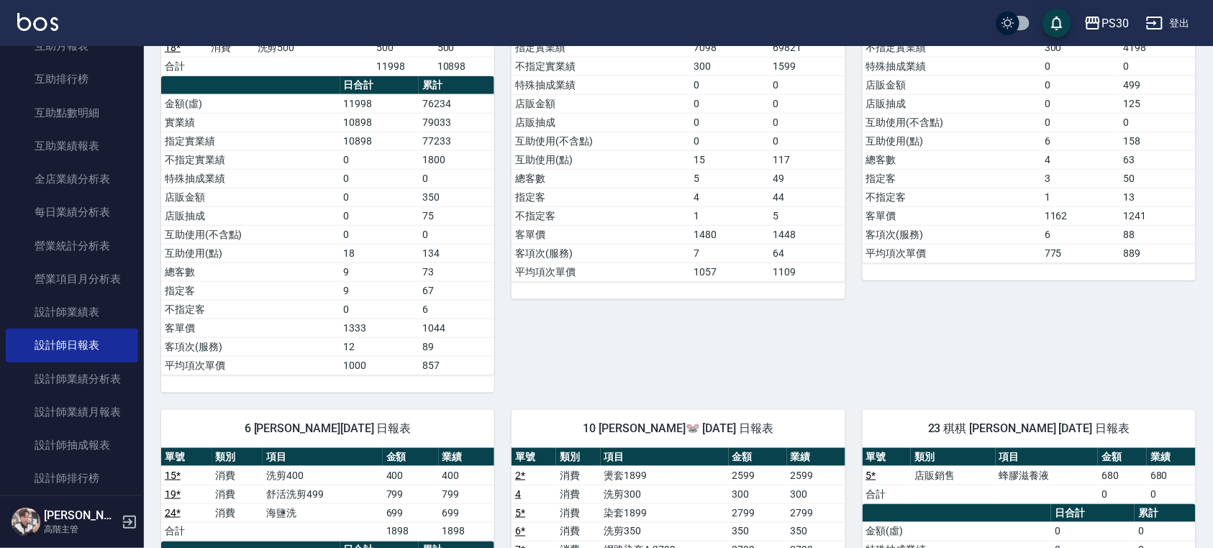
scroll to position [479, 0]
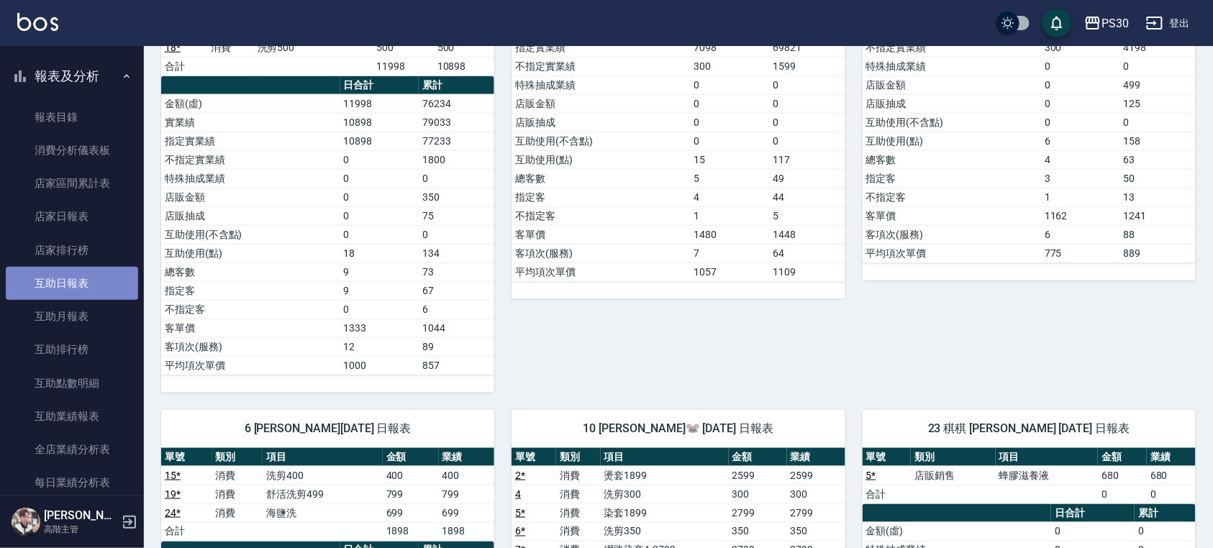
click at [84, 286] on link "互助日報表" at bounding box center [72, 283] width 132 height 33
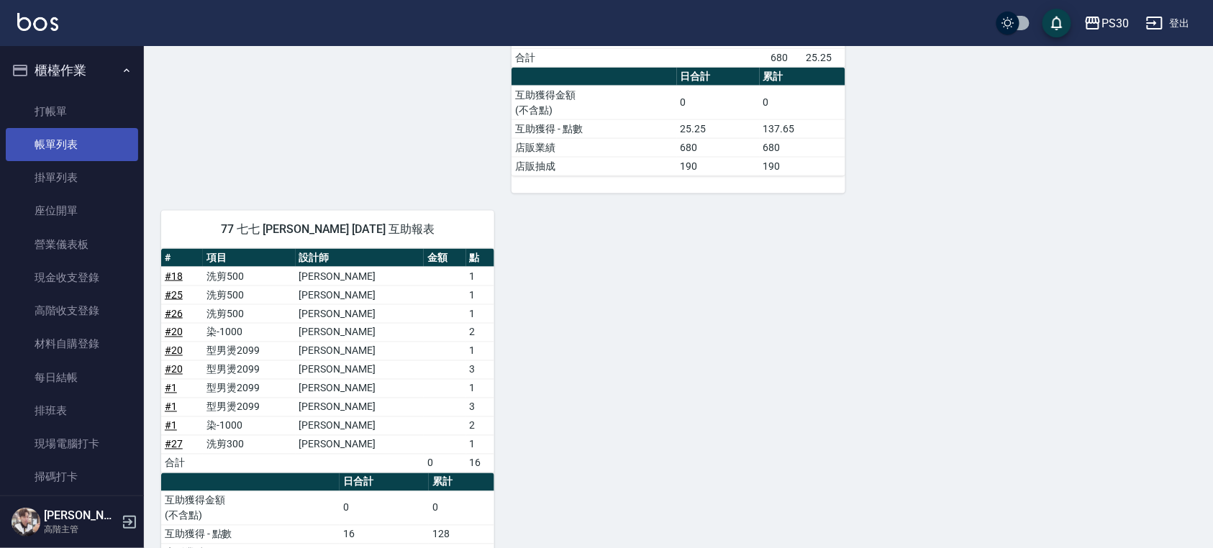
scroll to position [383, 0]
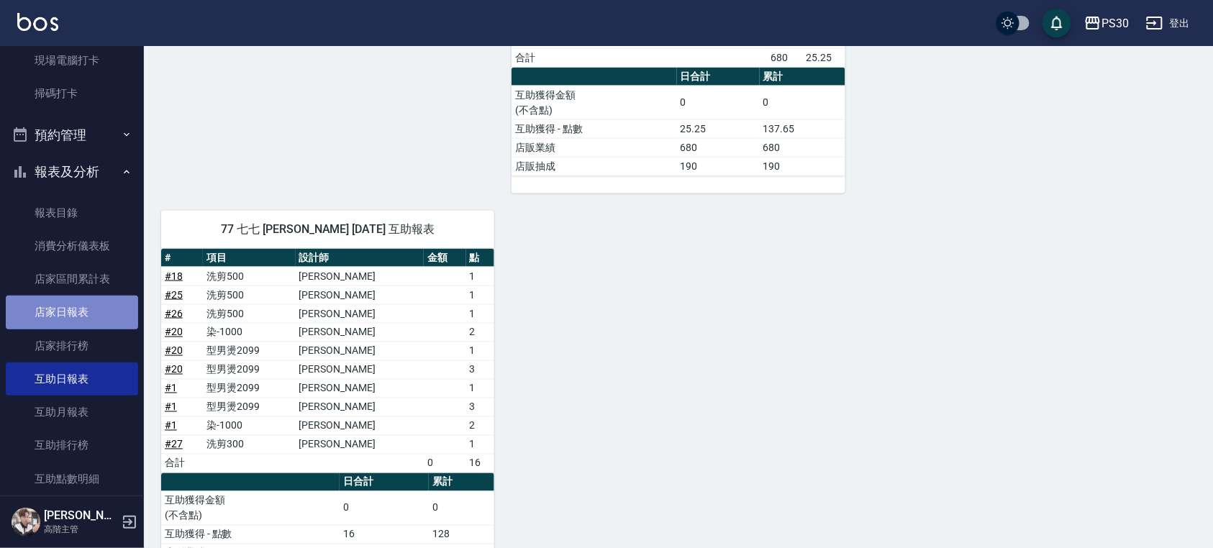
click at [85, 314] on link "店家日報表" at bounding box center [72, 312] width 132 height 33
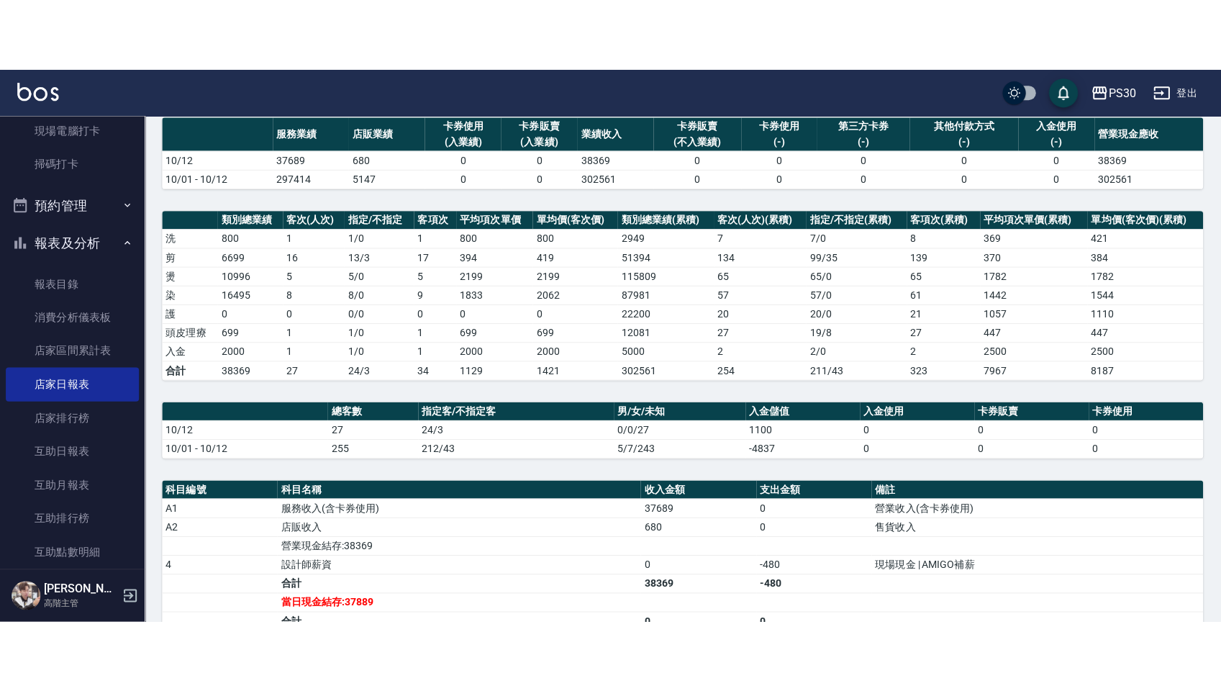
scroll to position [288, 0]
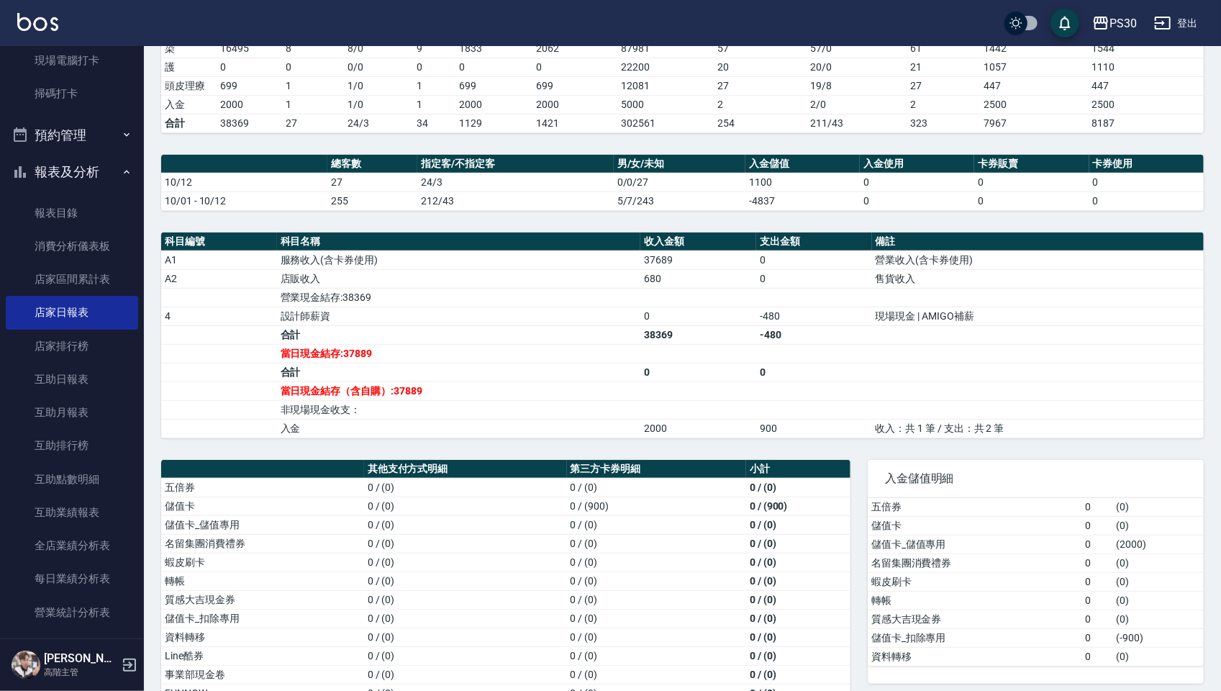
drag, startPoint x: 1215, startPoint y: 206, endPoint x: 1224, endPoint y: 201, distance: 10.3
click at [1212, 201] on html "PS30 登出 櫃檯作業 打帳單 帳單列表 掛單列表 座位開單 營業儀表板 現金收支登錄 高階收支登錄 材料自購登錄 每日結帳 排班表 現場電腦打卡 掃碼打卡…" at bounding box center [610, 244] width 1221 height 1064
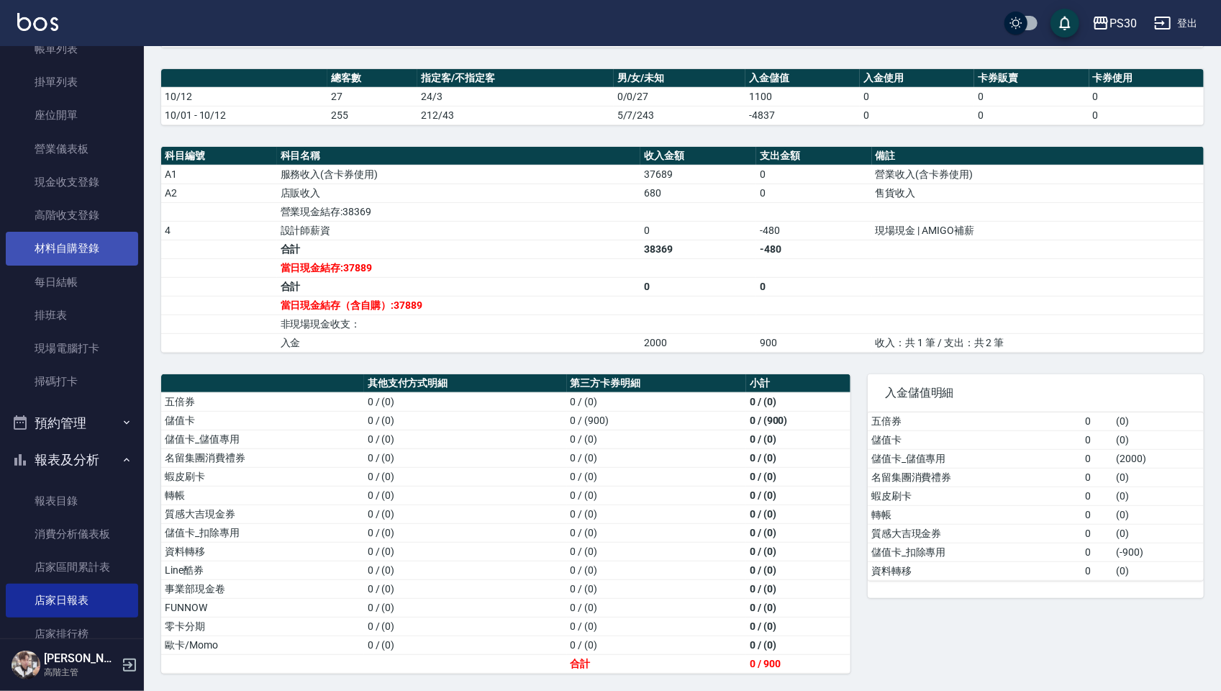
scroll to position [576, 0]
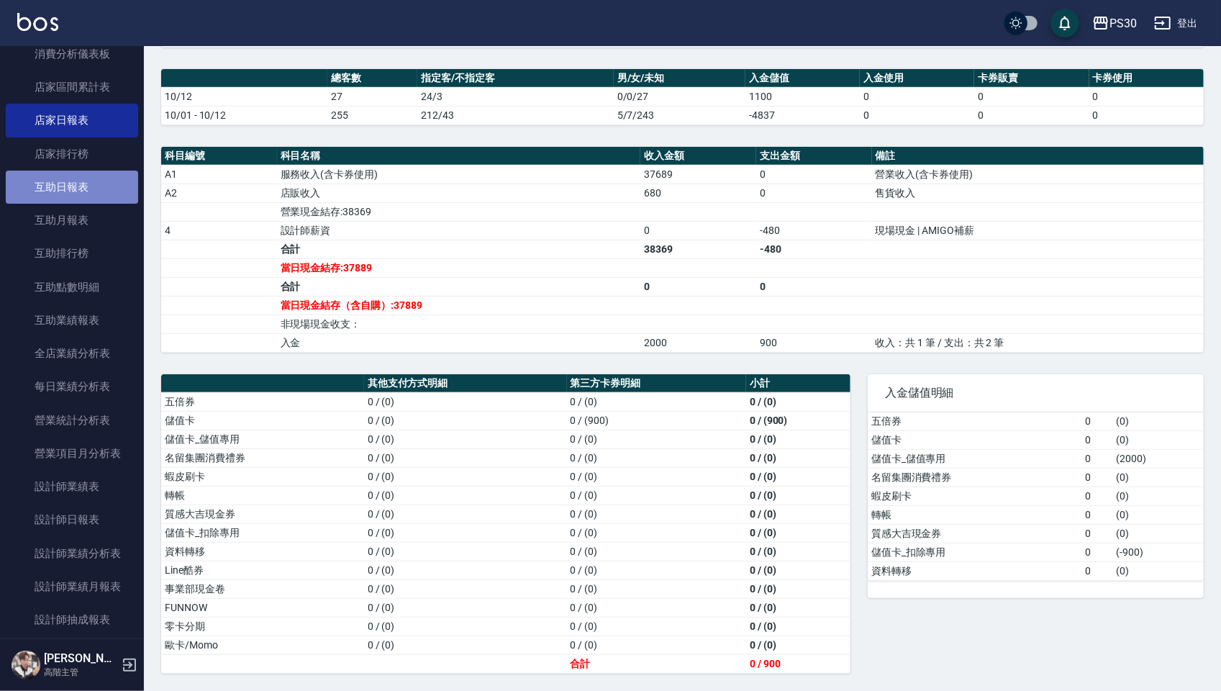
click at [85, 177] on link "互助日報表" at bounding box center [72, 187] width 132 height 33
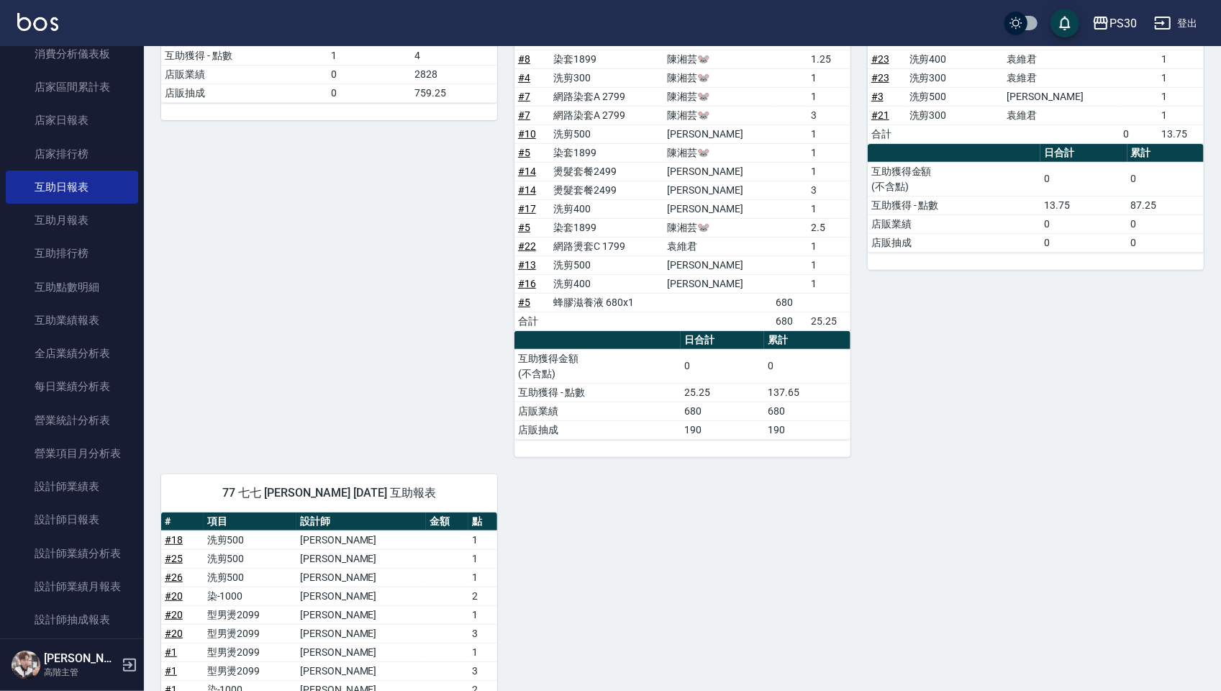
scroll to position [512, 0]
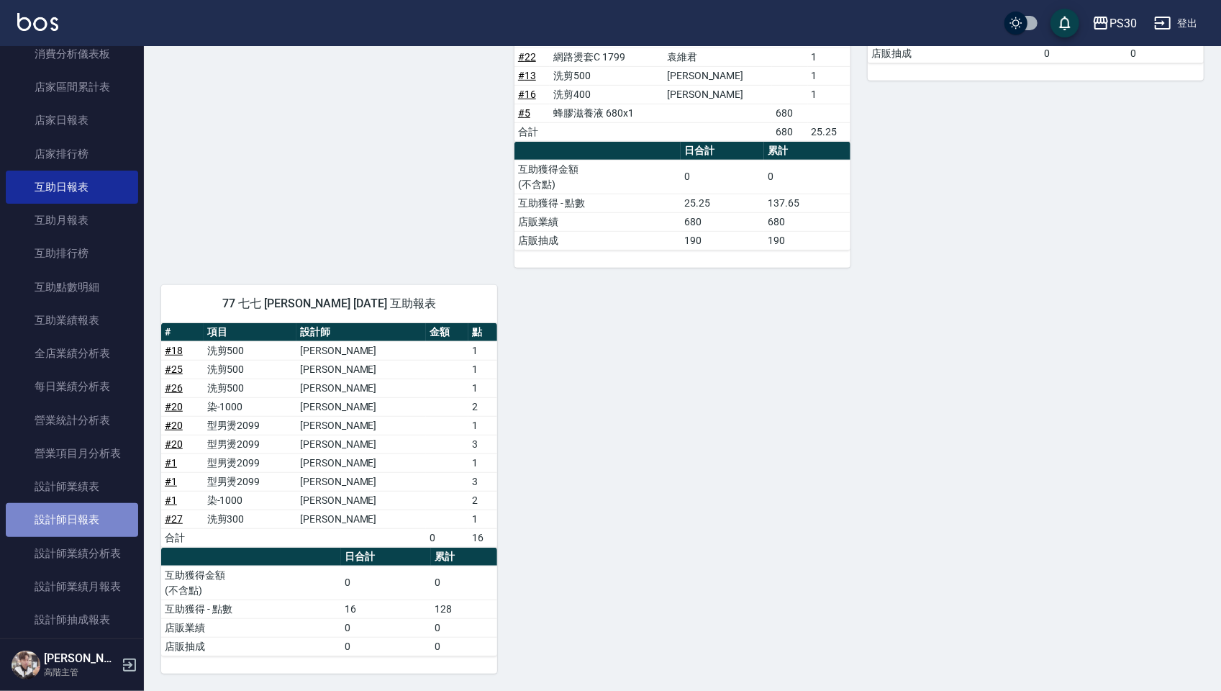
click at [75, 527] on link "設計師日報表" at bounding box center [72, 519] width 132 height 33
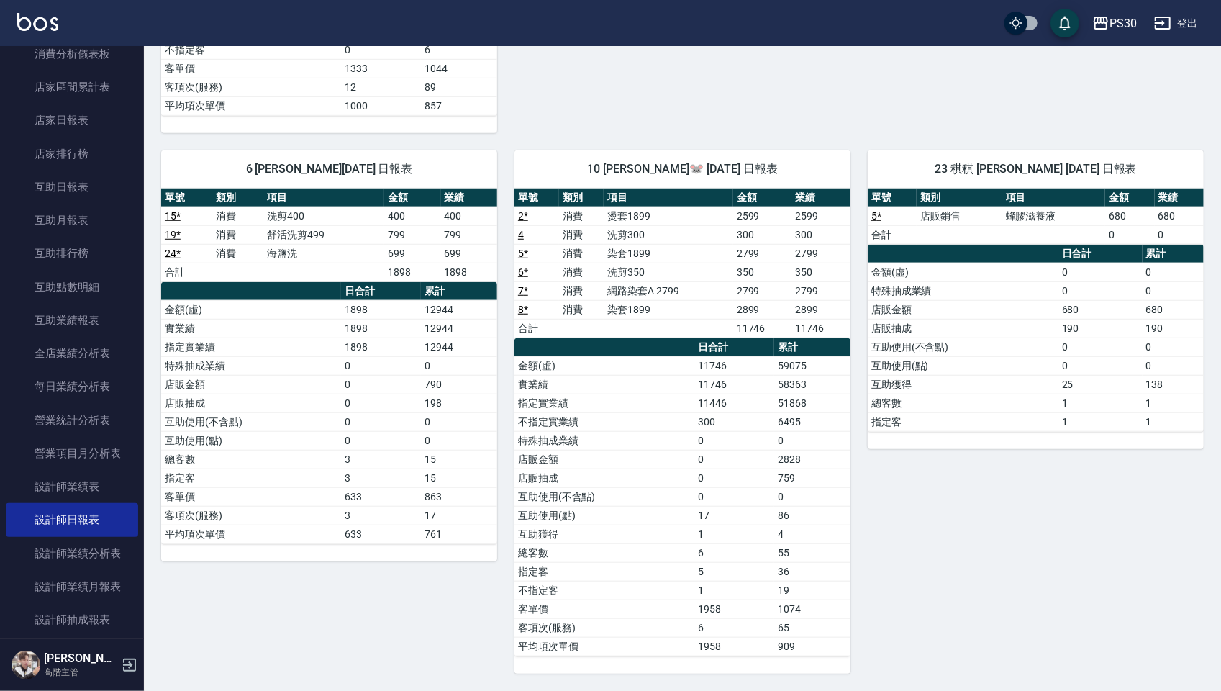
scroll to position [656, 0]
click at [47, 118] on link "店家日報表" at bounding box center [72, 120] width 132 height 33
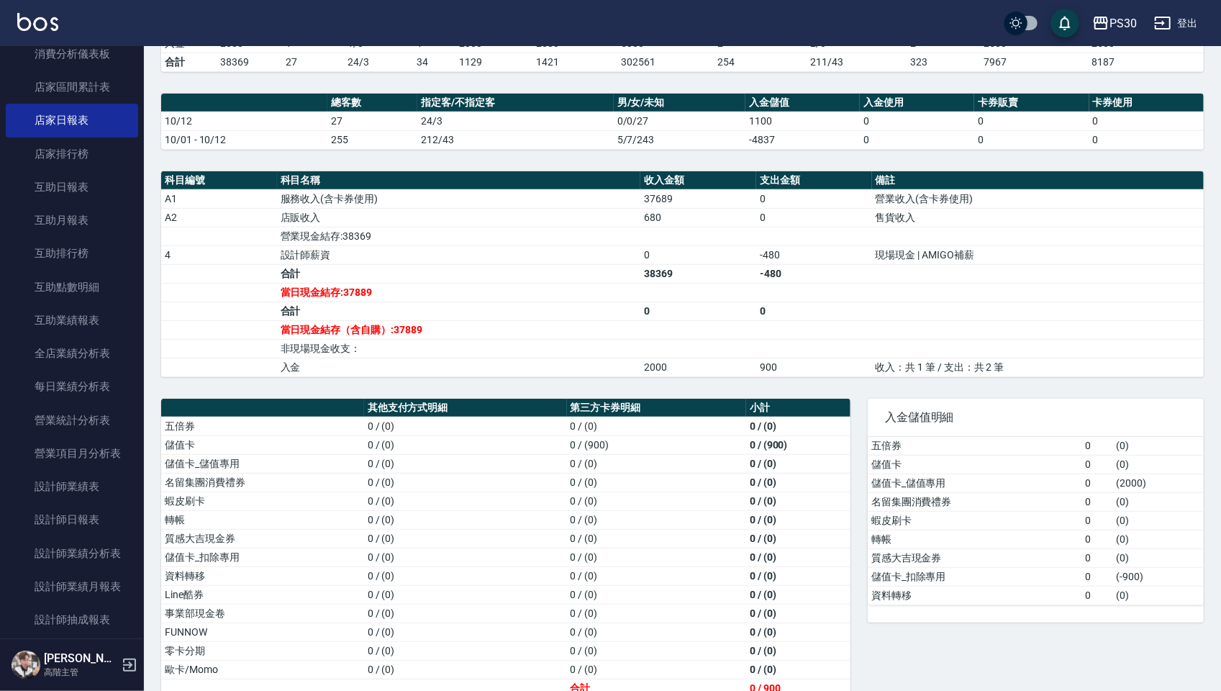
scroll to position [383, 0]
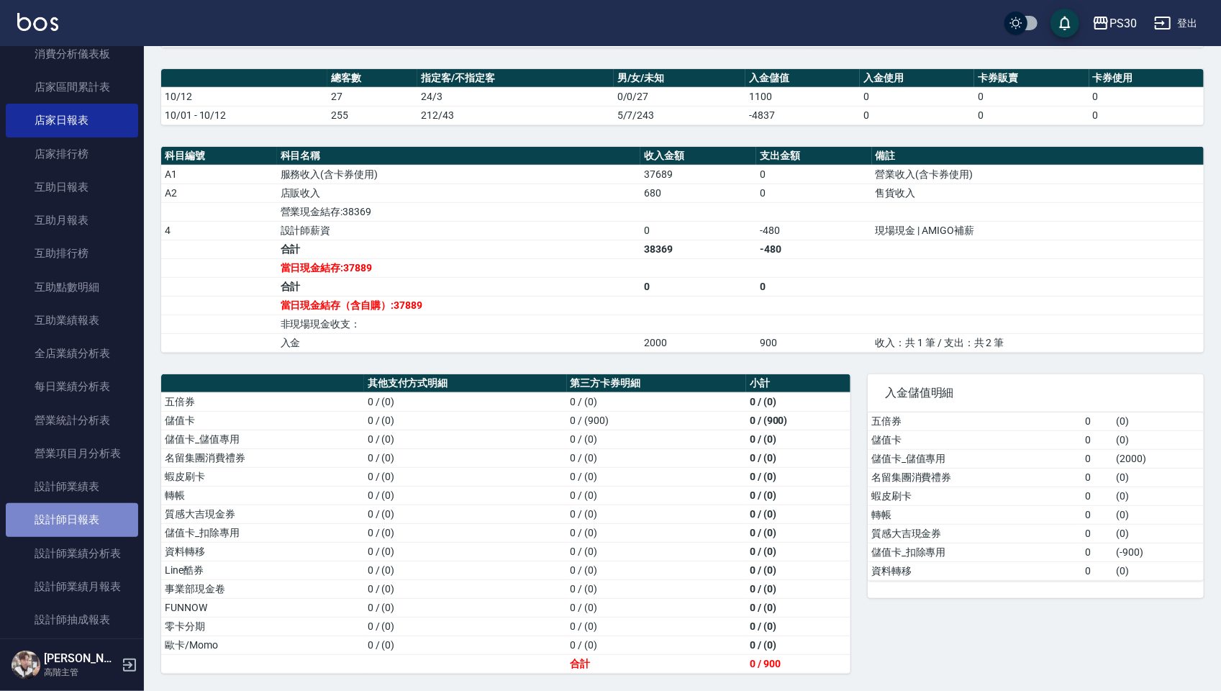
drag, startPoint x: 104, startPoint y: 519, endPoint x: 96, endPoint y: 514, distance: 10.0
click at [101, 519] on link "設計師日報表" at bounding box center [72, 519] width 132 height 33
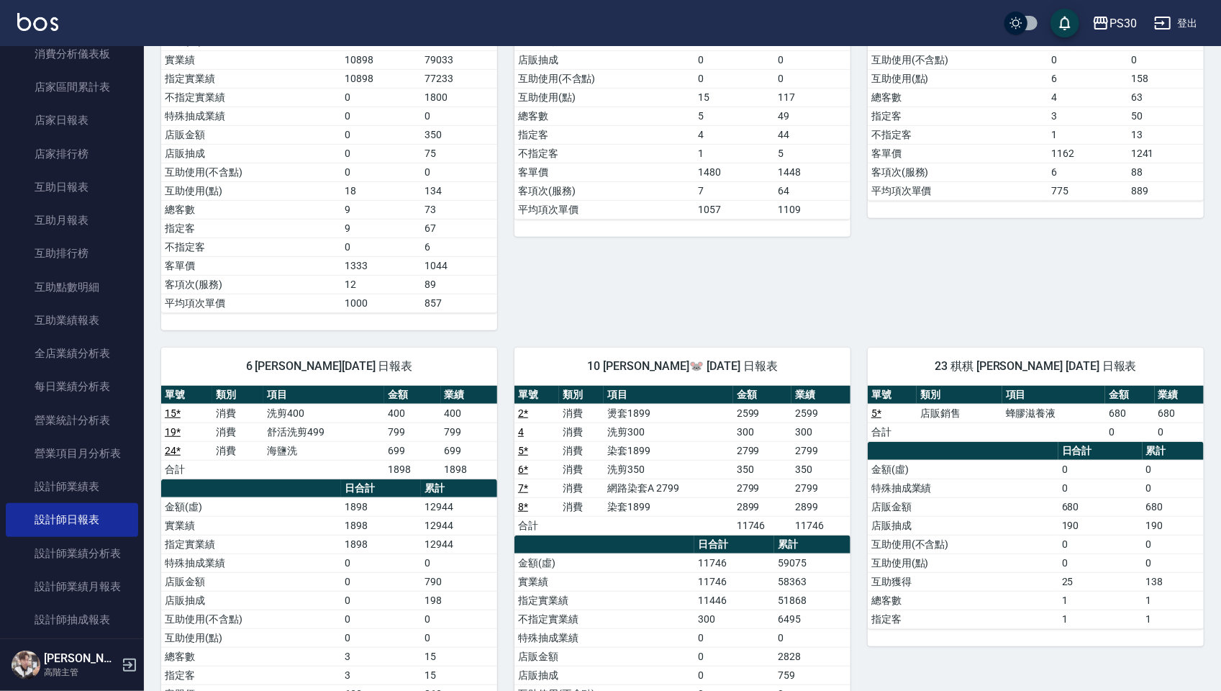
scroll to position [479, 0]
